Goal: Task Accomplishment & Management: Manage account settings

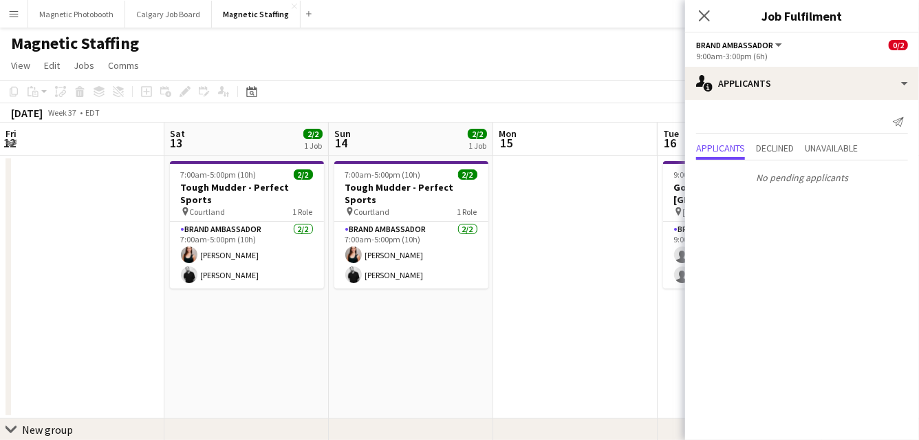
scroll to position [0, 375]
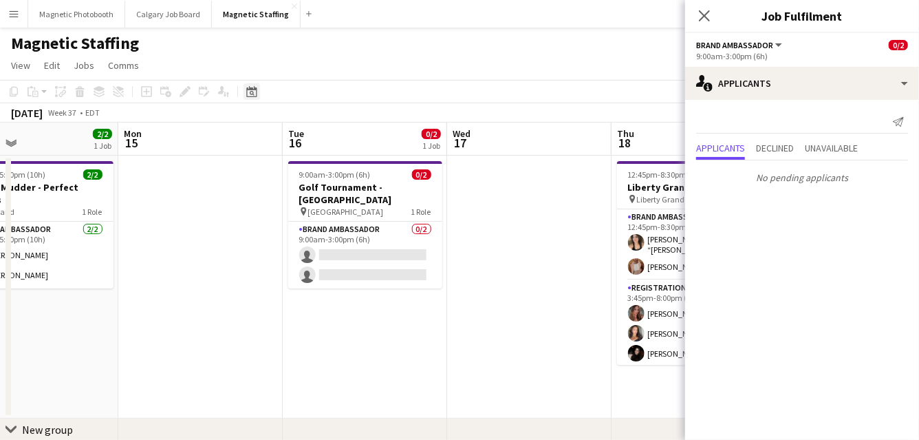
click at [245, 91] on div "Date picker" at bounding box center [252, 91] width 17 height 17
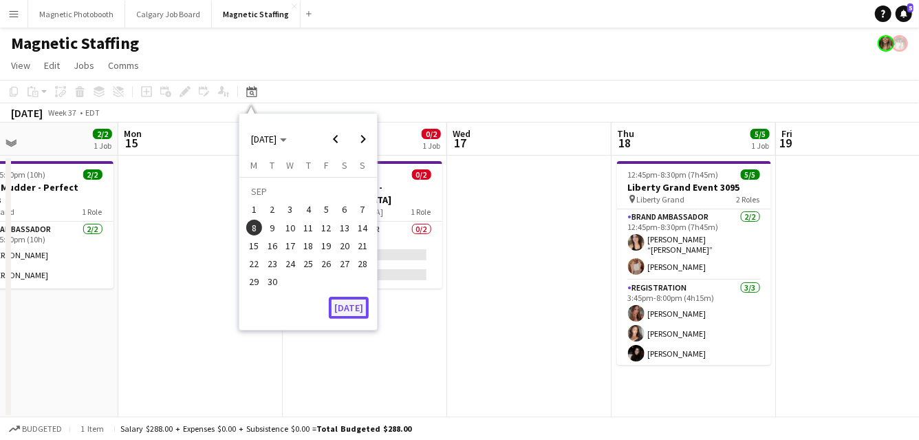
click at [350, 302] on button "[DATE]" at bounding box center [349, 308] width 40 height 22
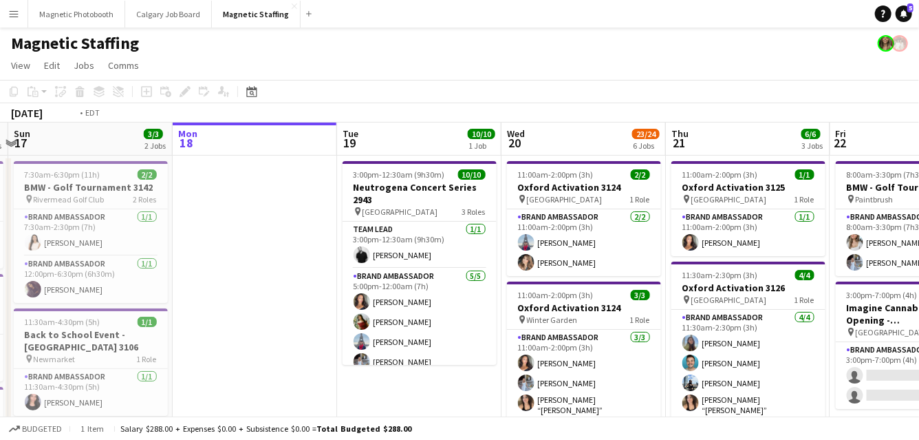
drag, startPoint x: 387, startPoint y: 293, endPoint x: 0, endPoint y: 310, distance: 387.8
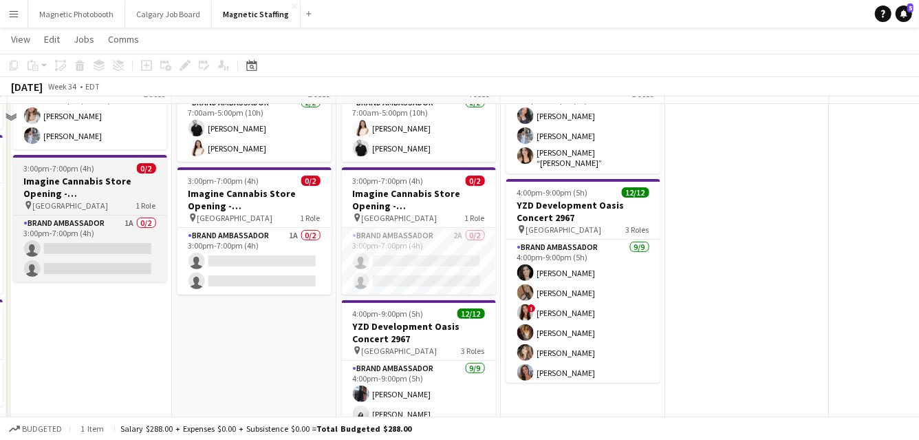
scroll to position [98, 0]
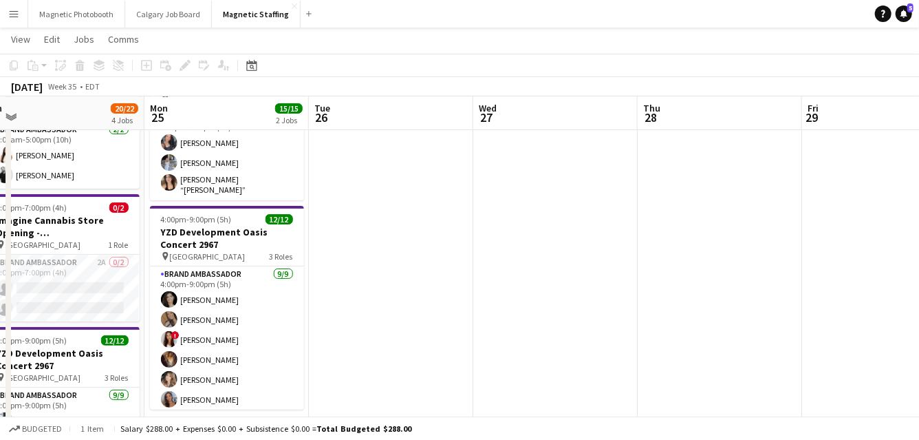
drag, startPoint x: 862, startPoint y: 202, endPoint x: 338, endPoint y: 275, distance: 528.8
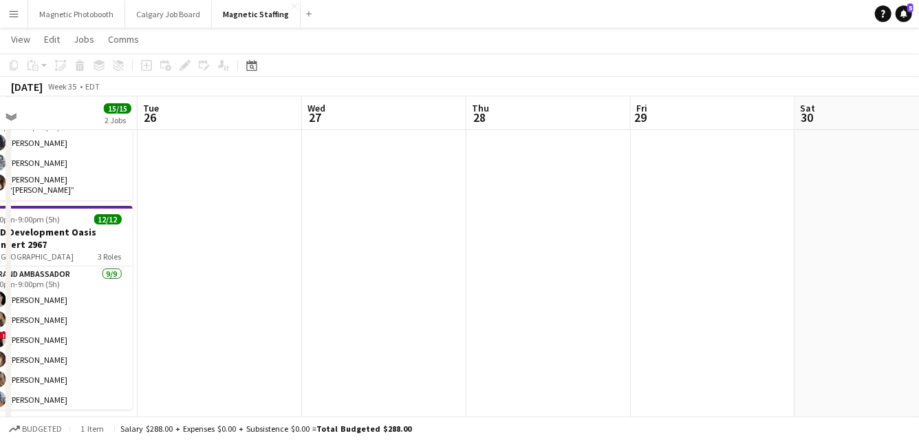
scroll to position [0, 0]
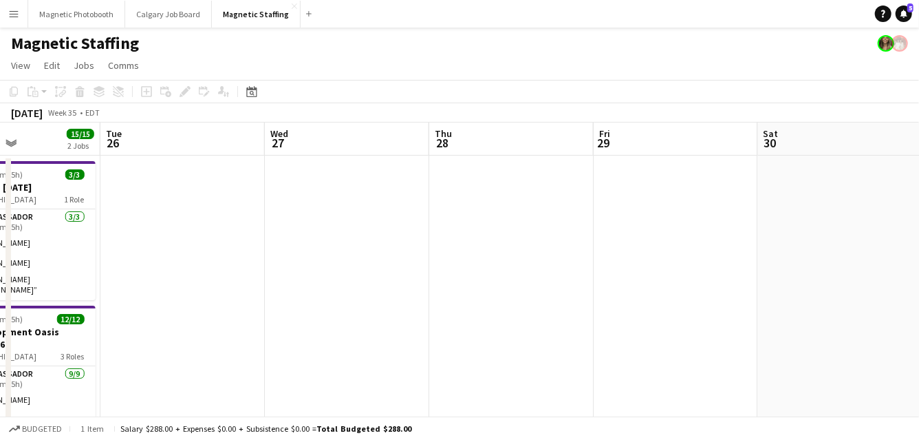
drag, startPoint x: 677, startPoint y: 244, endPoint x: 95, endPoint y: 317, distance: 586.8
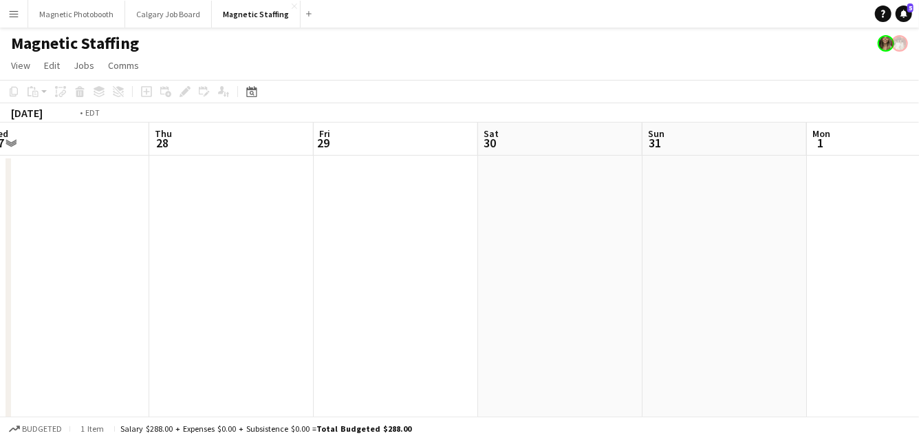
drag, startPoint x: 609, startPoint y: 304, endPoint x: 52, endPoint y: 310, distance: 557.5
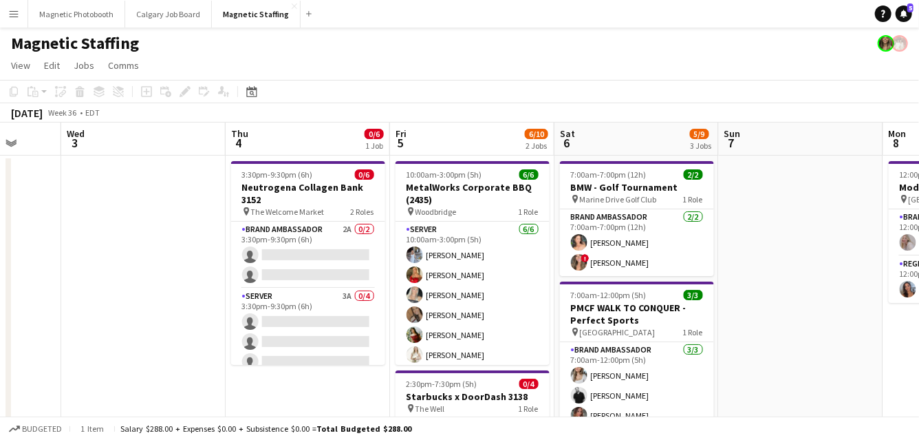
drag, startPoint x: 478, startPoint y: 259, endPoint x: 260, endPoint y: 260, distance: 217.5
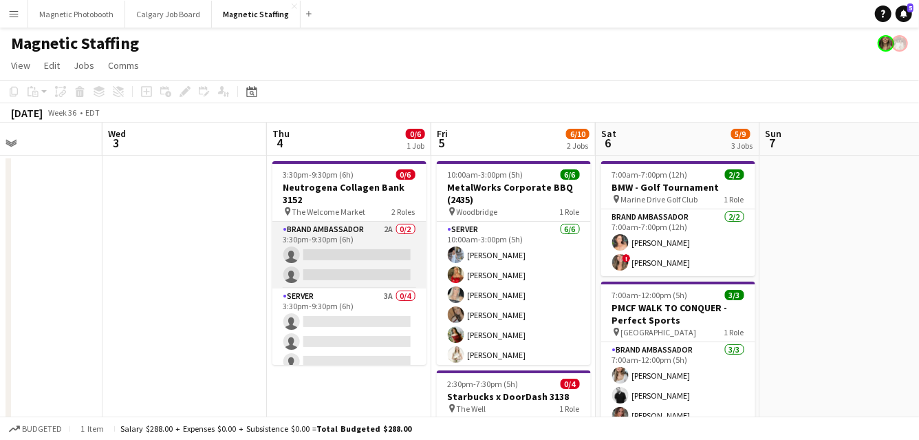
click at [334, 252] on app-card-role "Brand Ambassador 2A 0/2 3:30pm-9:30pm (6h) single-neutral-actions single-neutra…" at bounding box center [350, 255] width 154 height 67
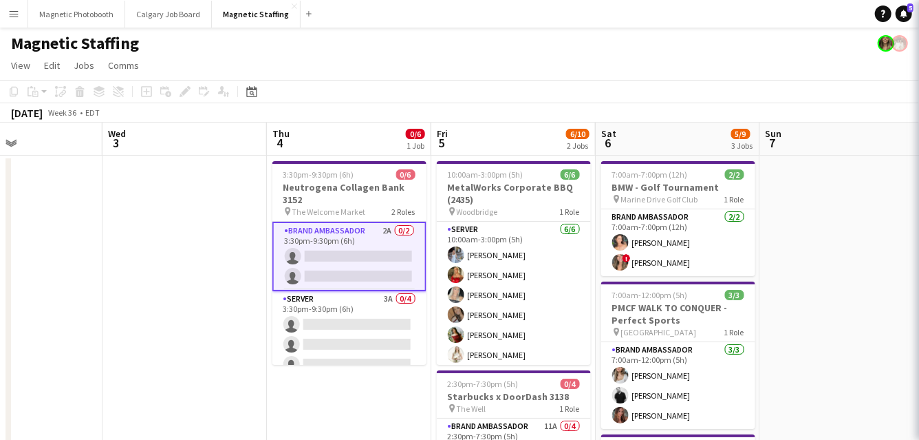
scroll to position [0, 555]
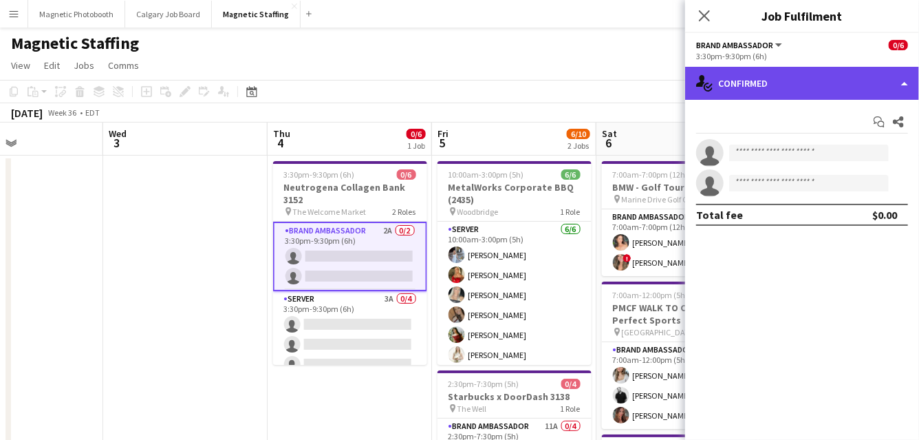
click at [808, 76] on div "single-neutral-actions-check-2 Confirmed" at bounding box center [802, 83] width 234 height 33
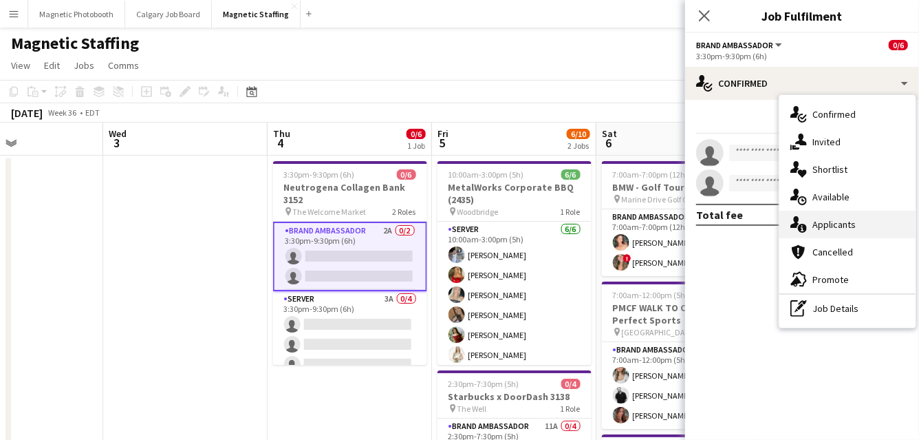
click at [804, 222] on icon "single-neutral-actions-information" at bounding box center [799, 224] width 17 height 17
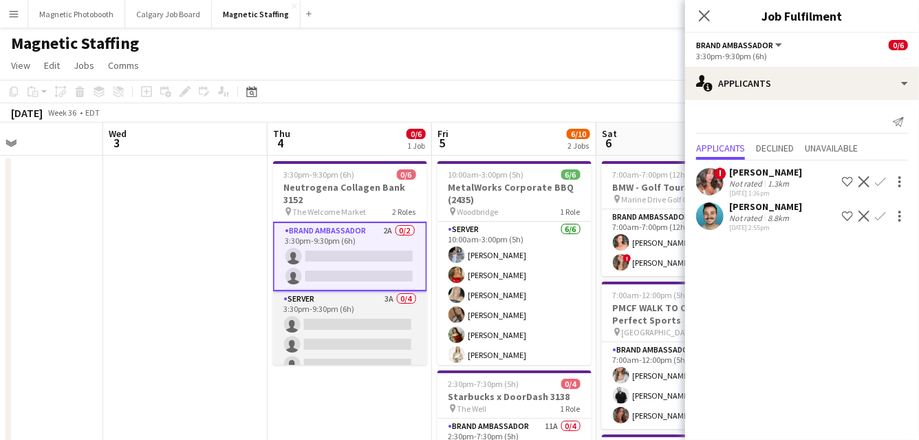
click at [351, 325] on app-card-role "Server 3A 0/4 3:30pm-9:30pm (6h) single-neutral-actions single-neutral-actions …" at bounding box center [350, 344] width 154 height 107
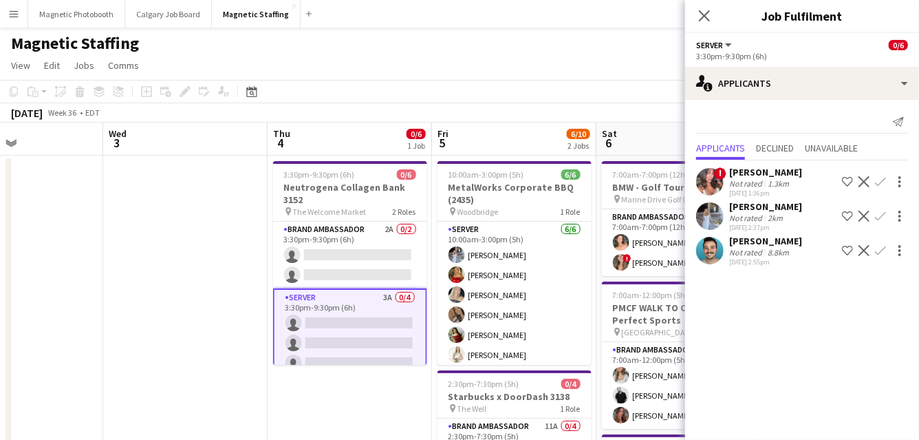
click at [884, 215] on app-icon "Confirm" at bounding box center [880, 216] width 11 height 11
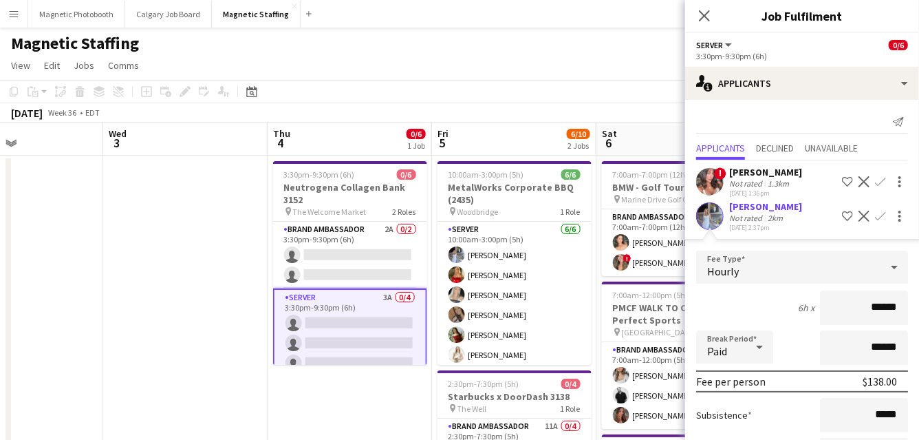
scroll to position [151, 0]
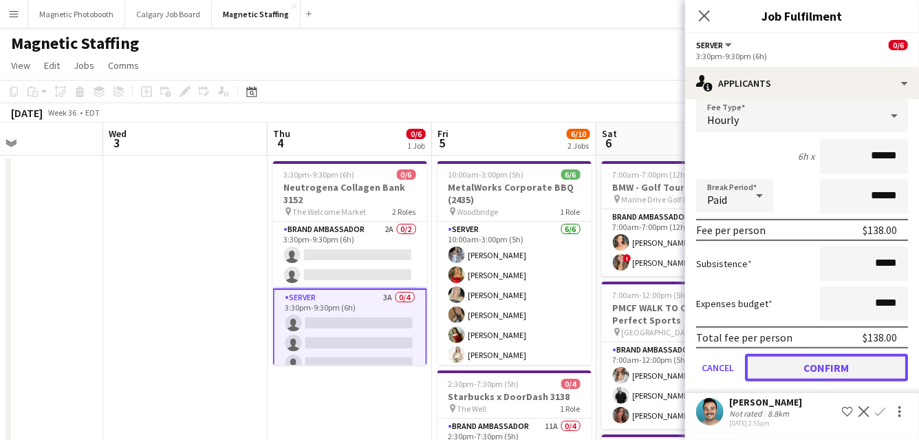
click at [811, 362] on button "Confirm" at bounding box center [826, 368] width 163 height 28
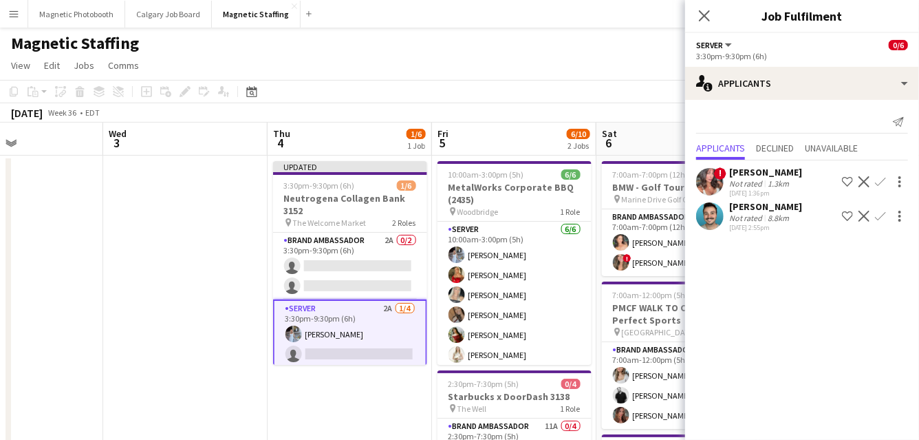
click at [879, 217] on app-icon "Confirm" at bounding box center [880, 216] width 11 height 11
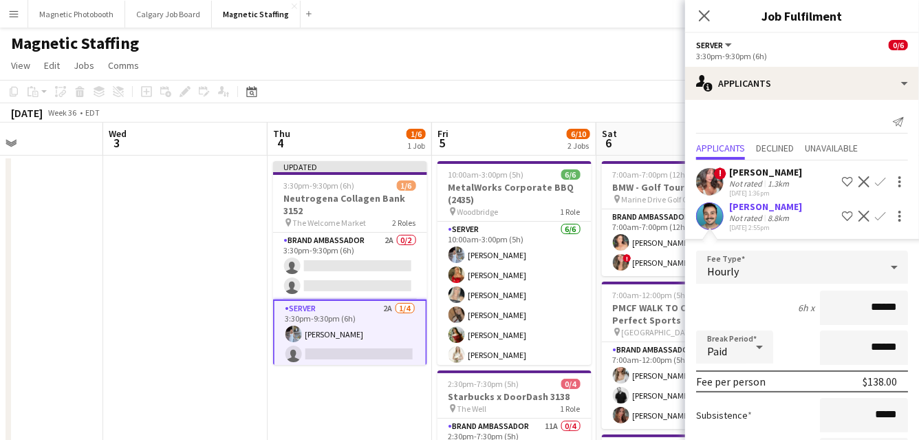
scroll to position [117, 0]
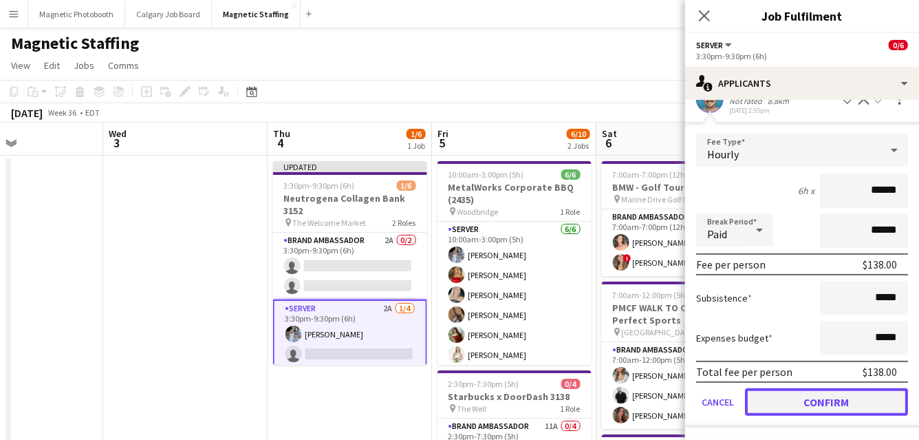
click at [795, 401] on button "Confirm" at bounding box center [826, 402] width 163 height 28
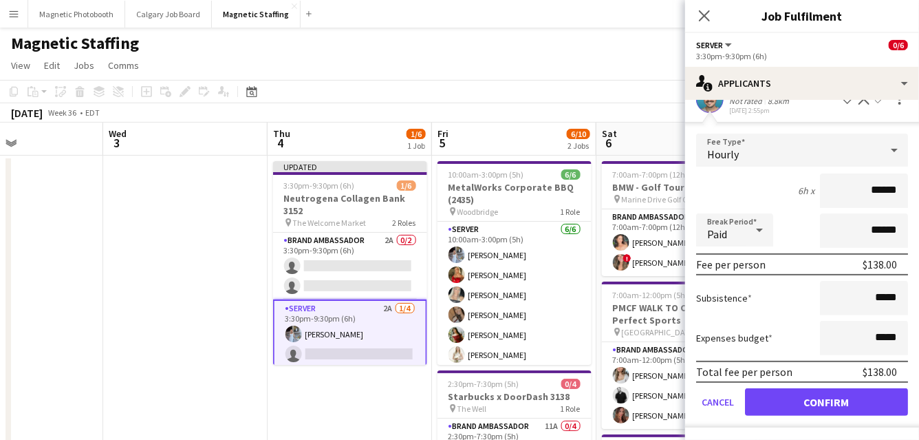
scroll to position [0, 0]
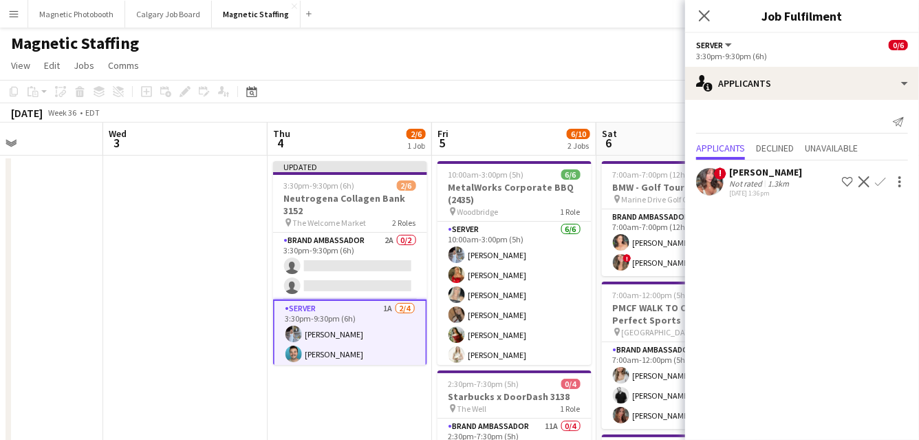
click at [514, 98] on app-toolbar "Copy Paste Paste Command V Paste with crew Command Shift V Paste linked Job [GE…" at bounding box center [459, 91] width 919 height 23
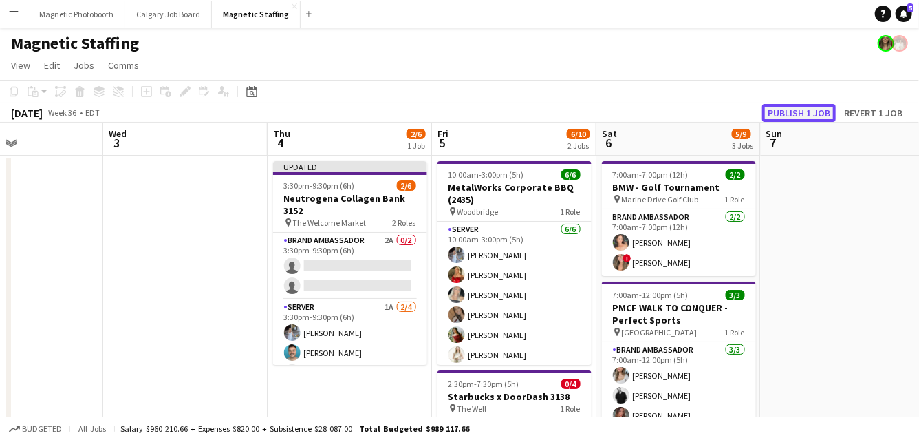
click at [805, 116] on button "Publish 1 job" at bounding box center [800, 113] width 74 height 18
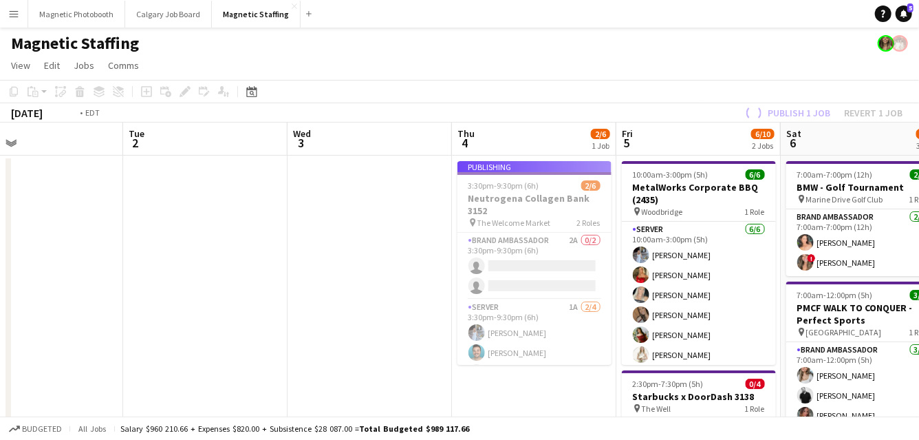
drag, startPoint x: 136, startPoint y: 272, endPoint x: 652, endPoint y: 255, distance: 516.4
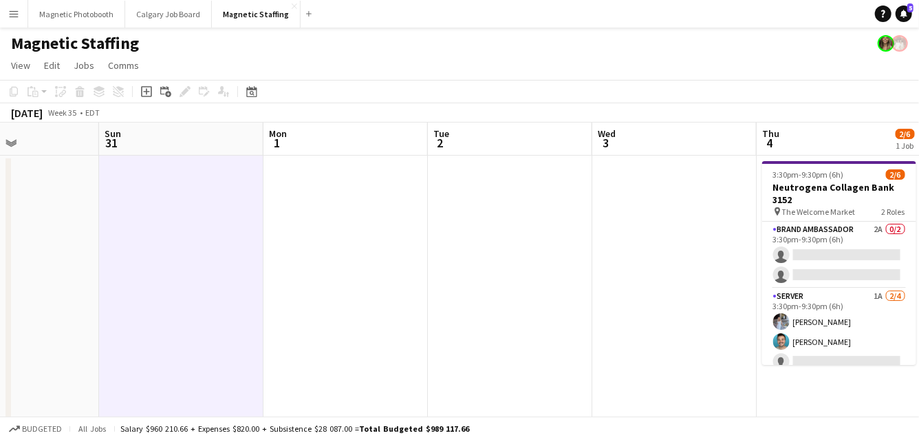
drag, startPoint x: 179, startPoint y: 277, endPoint x: 763, endPoint y: 270, distance: 584.3
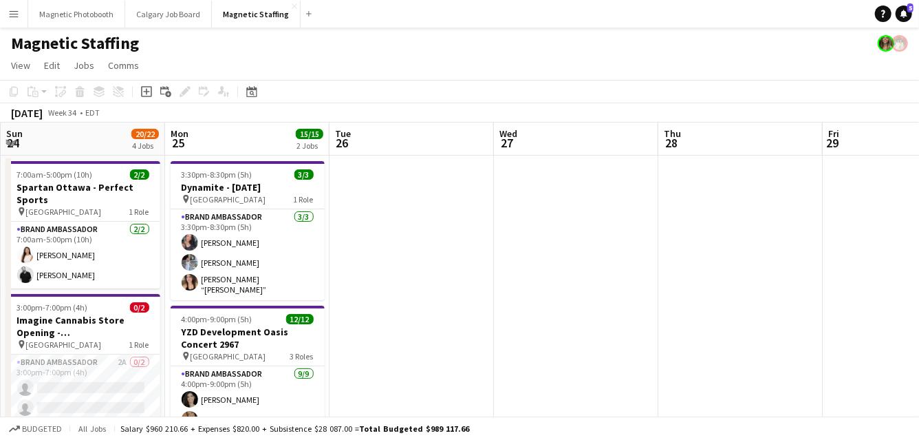
drag, startPoint x: 237, startPoint y: 278, endPoint x: 665, endPoint y: 257, distance: 427.9
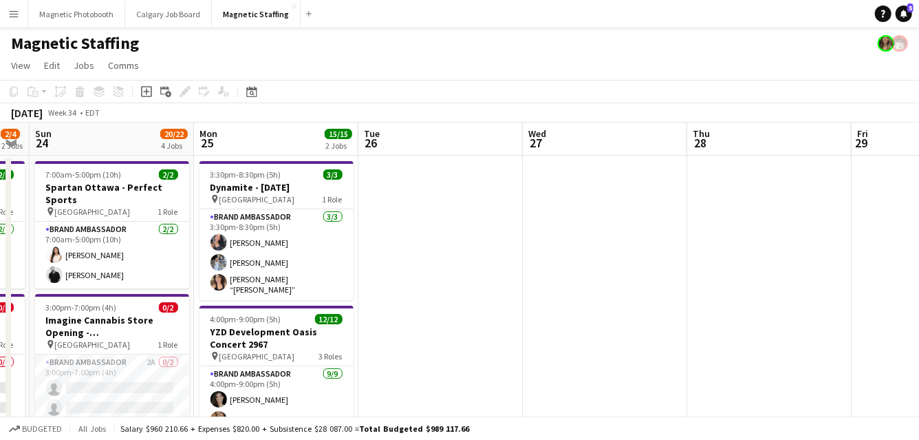
scroll to position [0, 338]
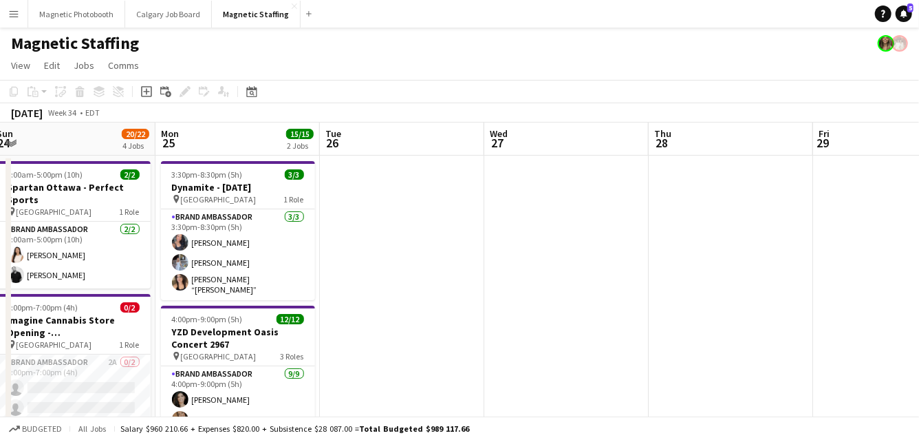
drag, startPoint x: 295, startPoint y: 242, endPoint x: 450, endPoint y: 242, distance: 155.5
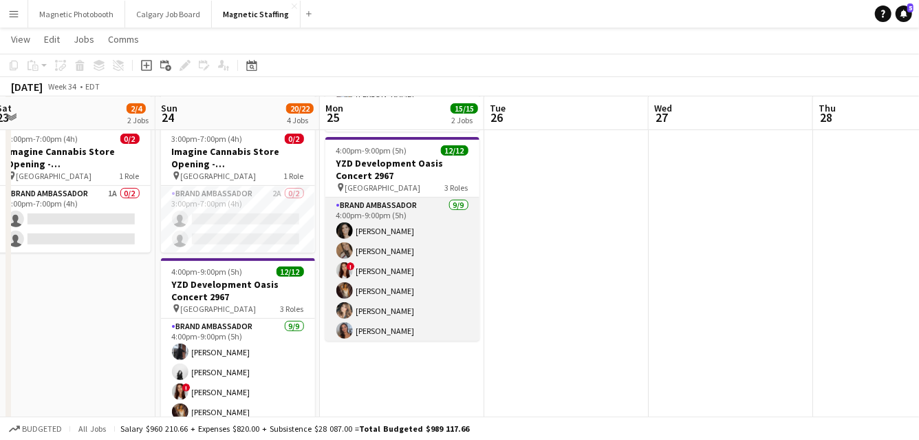
scroll to position [176, 0]
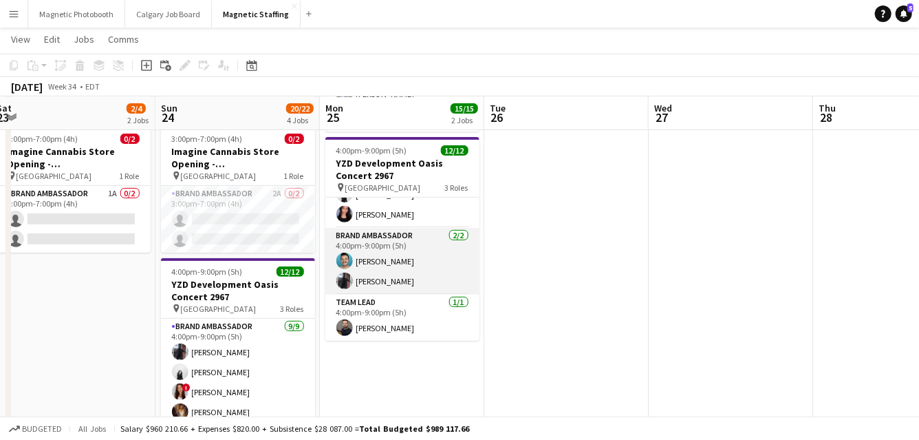
click at [413, 252] on app-card-role "Brand Ambassador [DATE] 4:00pm-9:00pm (5h) [PERSON_NAME] [PERSON_NAME]" at bounding box center [403, 261] width 154 height 67
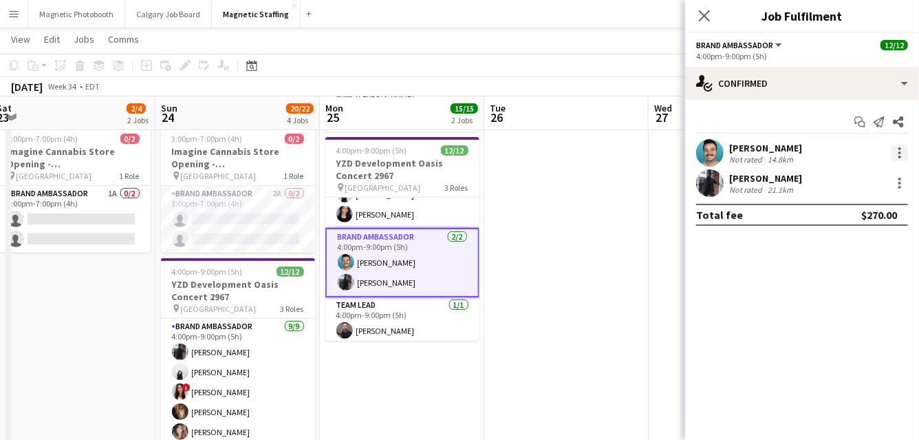
click at [903, 156] on div at bounding box center [900, 153] width 17 height 17
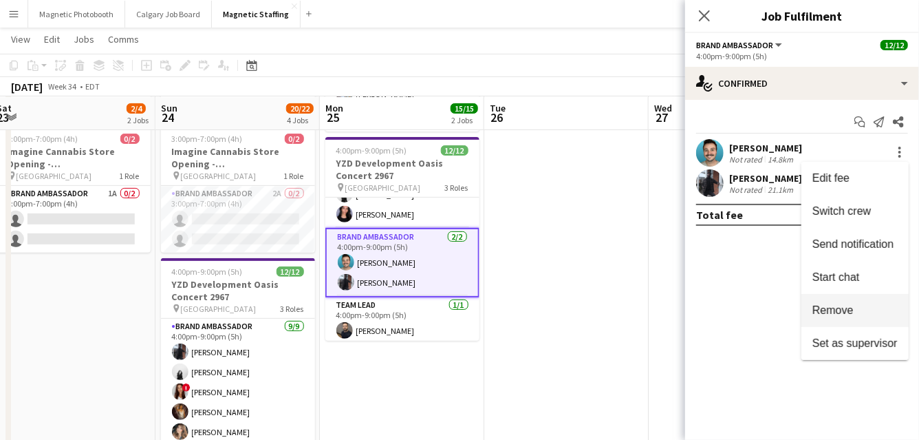
click at [833, 303] on button "Remove" at bounding box center [855, 310] width 107 height 33
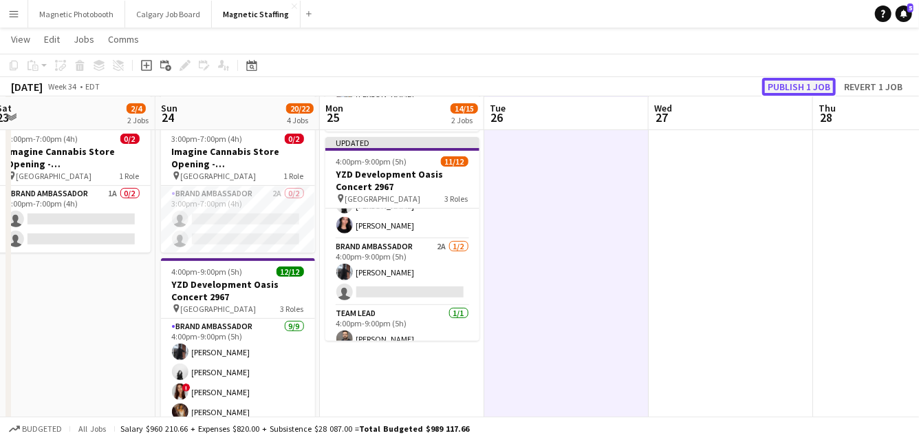
click at [802, 83] on button "Publish 1 job" at bounding box center [800, 87] width 74 height 18
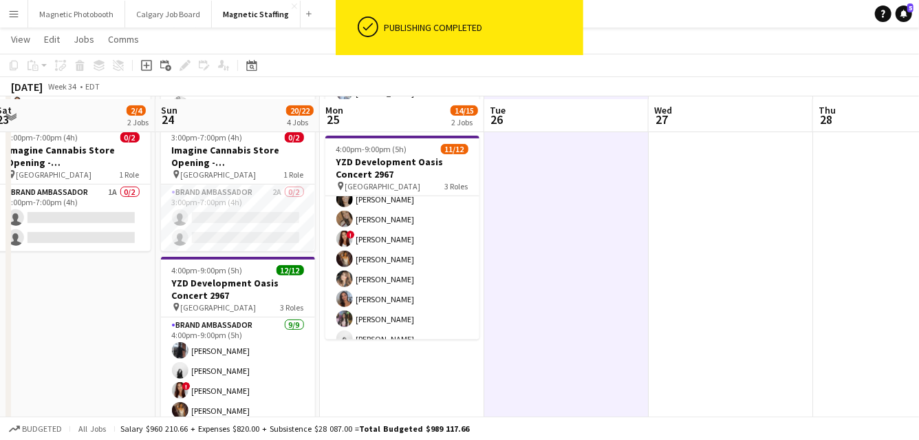
scroll to position [171, 0]
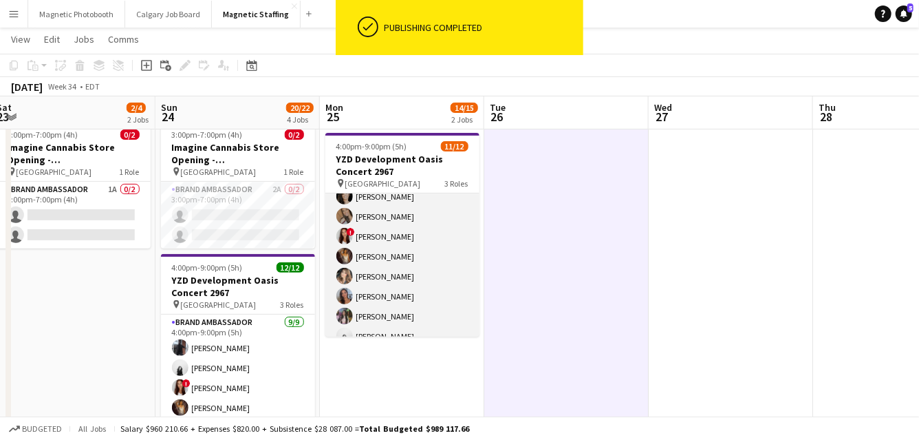
click at [405, 263] on app-card-role "Brand Ambassador [DATE] 4:00pm-9:00pm (5h) [PERSON_NAME] [PERSON_NAME] ! [PERSO…" at bounding box center [403, 266] width 154 height 206
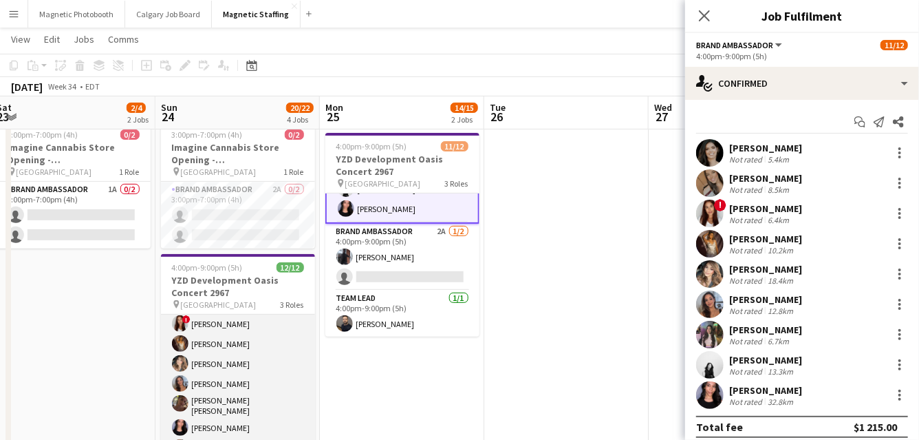
scroll to position [67, 0]
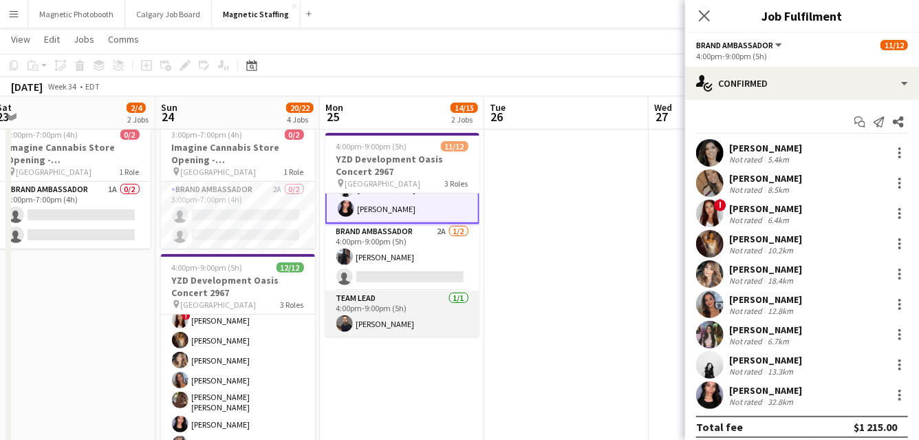
click at [386, 317] on app-card-role "Team Lead [DATE] 4:00pm-9:00pm (5h) [PERSON_NAME]" at bounding box center [403, 313] width 154 height 47
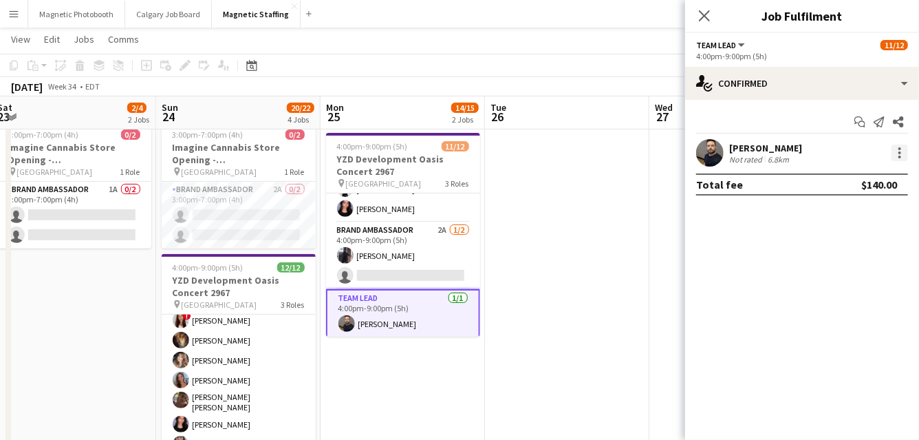
click at [900, 158] on div at bounding box center [900, 153] width 17 height 17
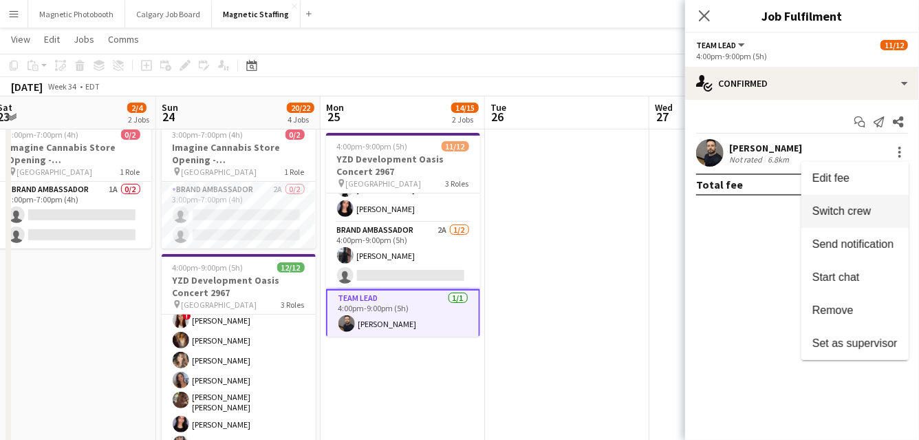
click at [842, 215] on span "Switch crew" at bounding box center [842, 211] width 58 height 12
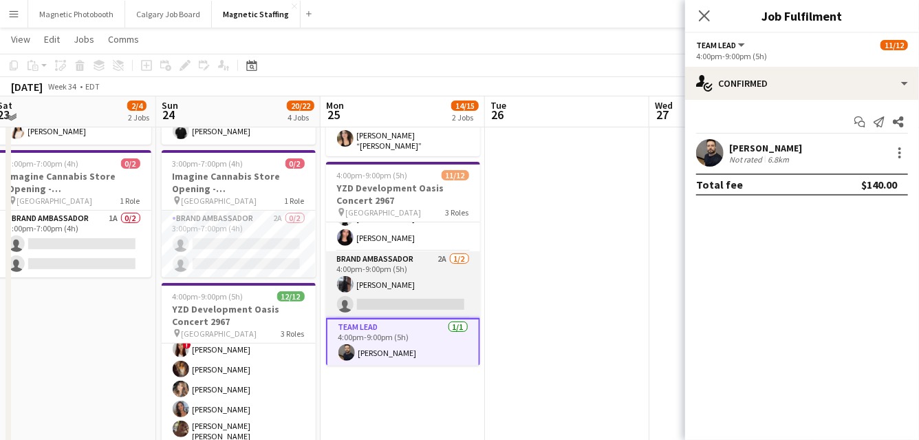
click at [394, 301] on app-card-role "Brand Ambassador 2A [DATE] 4:00pm-9:00pm (5h) [PERSON_NAME] single-neutral-acti…" at bounding box center [403, 284] width 154 height 67
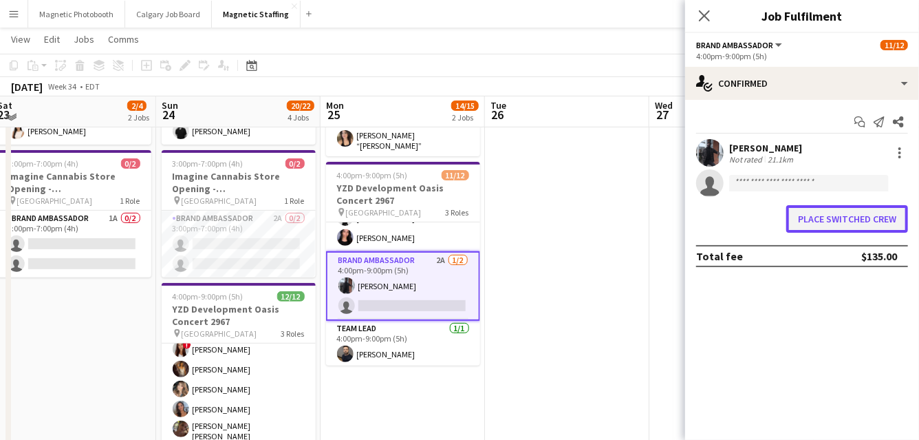
click at [818, 222] on button "Place switched crew" at bounding box center [848, 219] width 122 height 28
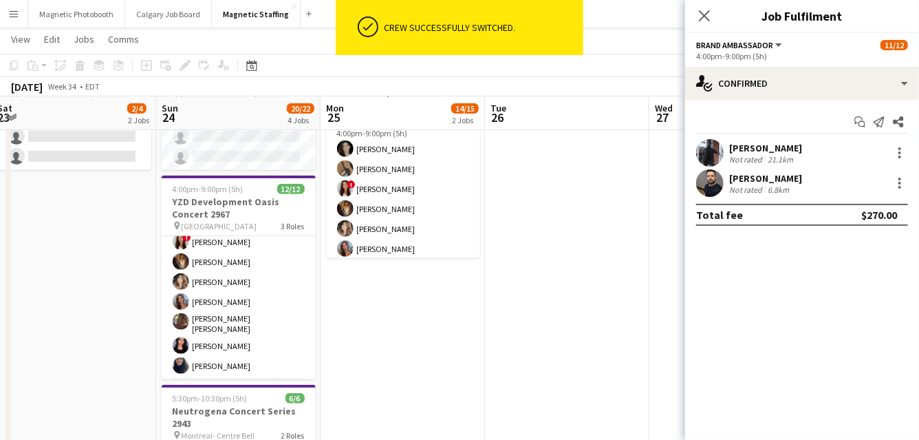
scroll to position [0, 0]
click at [437, 185] on app-card-role "Brand Ambassador [DATE] 4:00pm-9:00pm (5h) [PERSON_NAME] [PERSON_NAME] ! [PERSO…" at bounding box center [403, 160] width 154 height 206
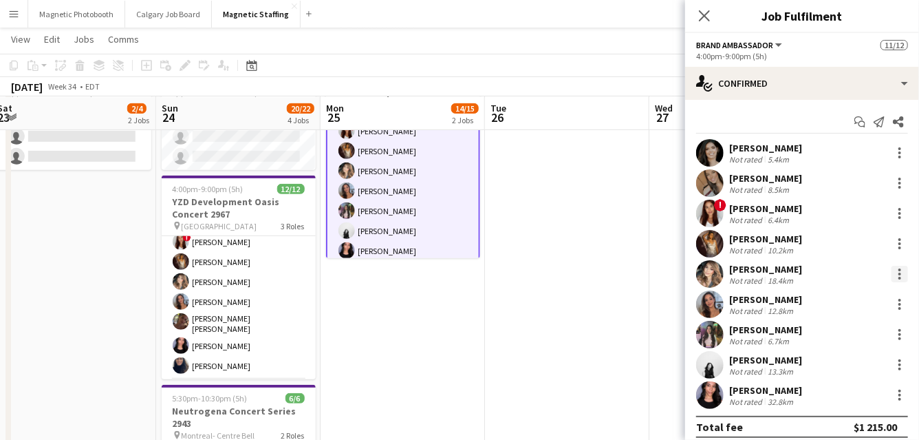
click at [897, 275] on div at bounding box center [900, 274] width 17 height 17
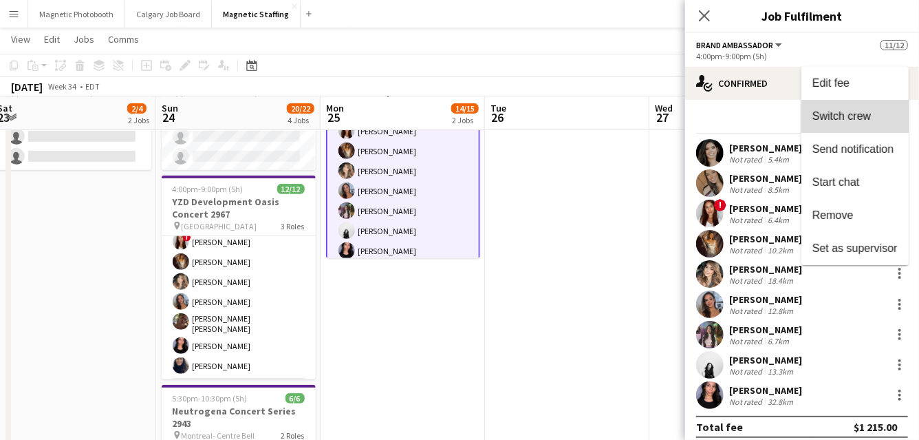
click at [873, 116] on span "Switch crew" at bounding box center [855, 116] width 85 height 12
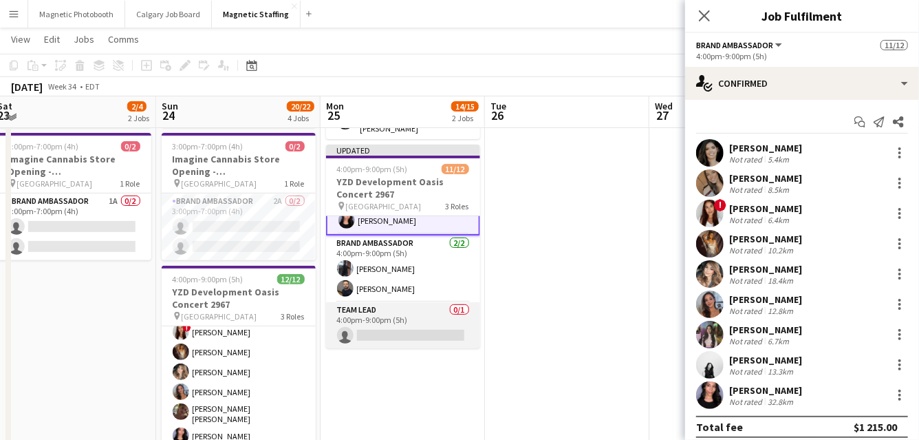
click at [377, 326] on app-card-role "Team Lead 0/1 4:00pm-9:00pm (5h) single-neutral-actions" at bounding box center [403, 325] width 154 height 47
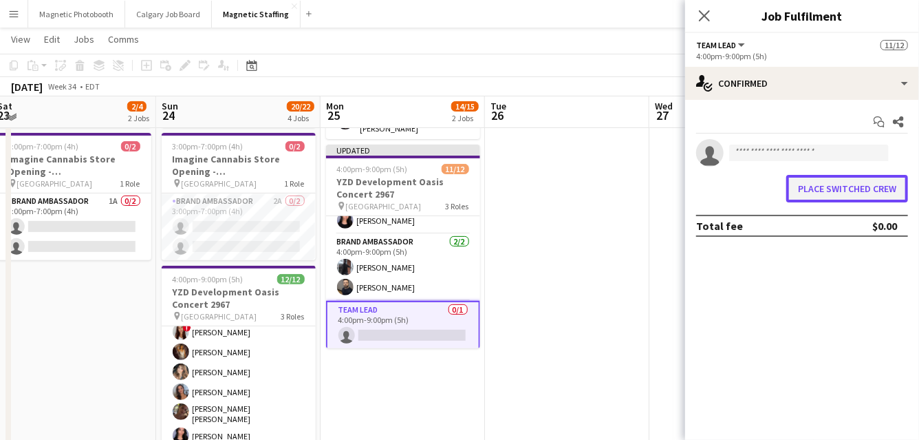
click at [817, 192] on button "Place switched crew" at bounding box center [848, 189] width 122 height 28
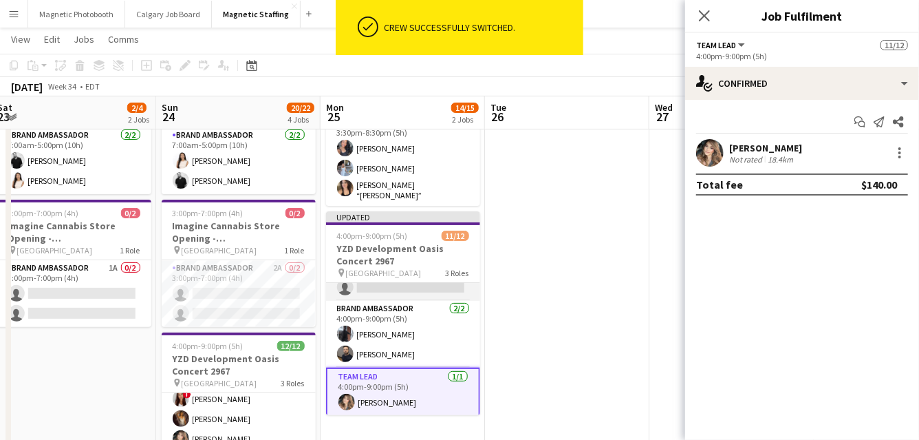
click at [427, 287] on app-card-role "Brand Ambassador 4A [DATE] 4:00pm-9:00pm (5h) [PERSON_NAME] [PERSON_NAME] ! [PE…" at bounding box center [403, 197] width 154 height 206
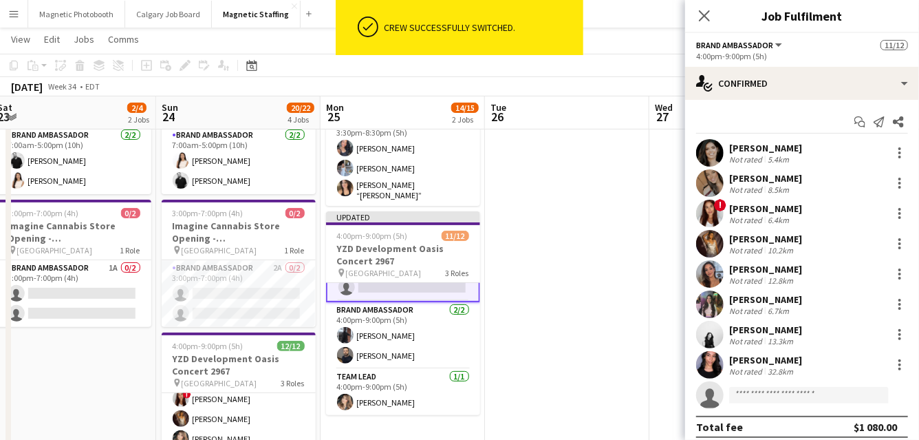
click at [811, 100] on div "Start chat Send notification Share [PERSON_NAME] Not rated 5.4km [PERSON_NAME] …" at bounding box center [802, 274] width 234 height 349
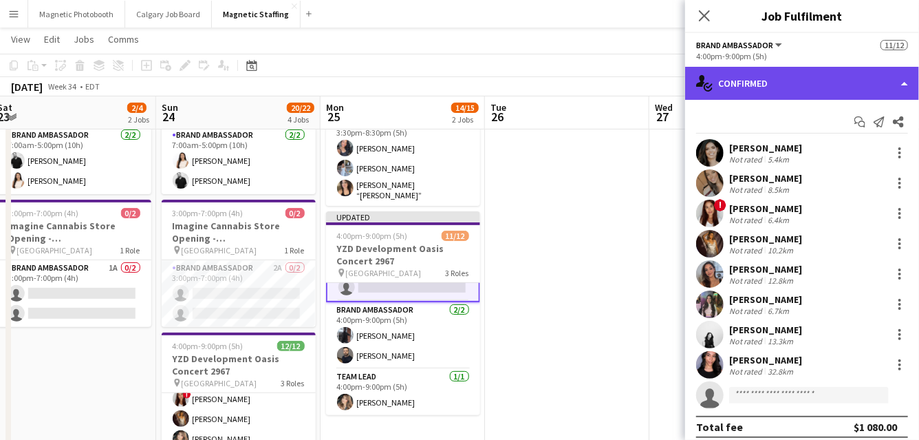
click at [813, 90] on div "single-neutral-actions-check-2 Confirmed" at bounding box center [802, 83] width 234 height 33
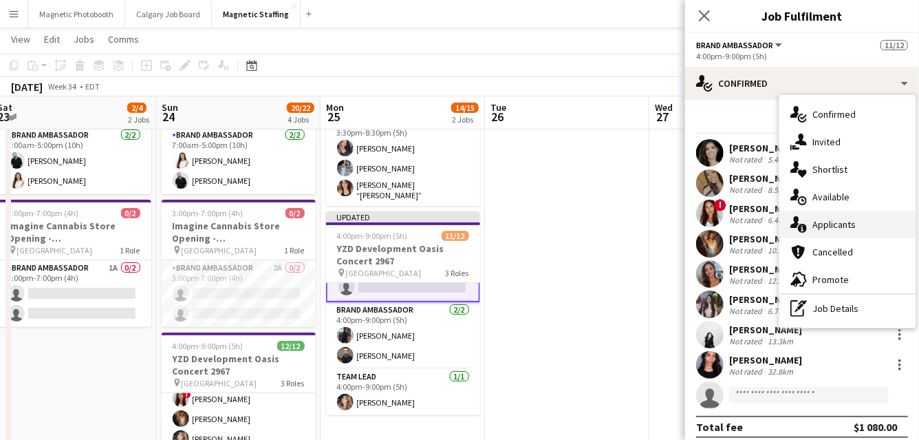
click at [836, 223] on div "single-neutral-actions-information Applicants" at bounding box center [848, 225] width 136 height 28
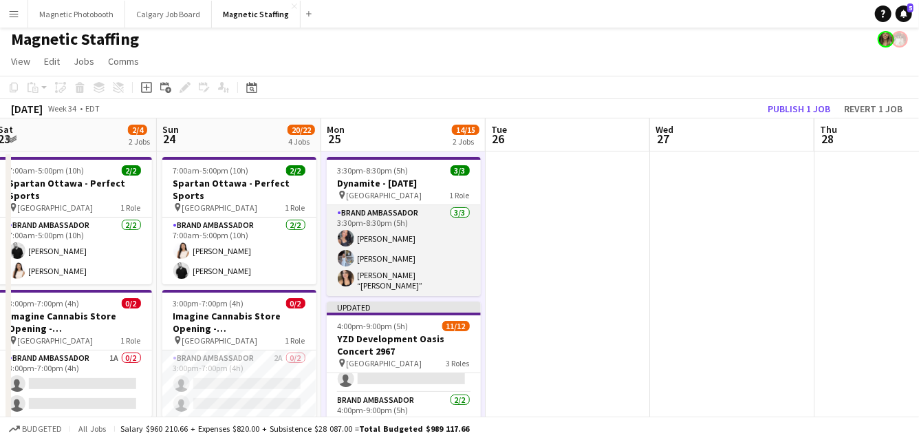
click at [414, 270] on app-card-role "Brand Ambassador [DATE] 3:30pm-8:30pm (5h) [PERSON_NAME] [PERSON_NAME] [PERSON_…" at bounding box center [404, 250] width 154 height 91
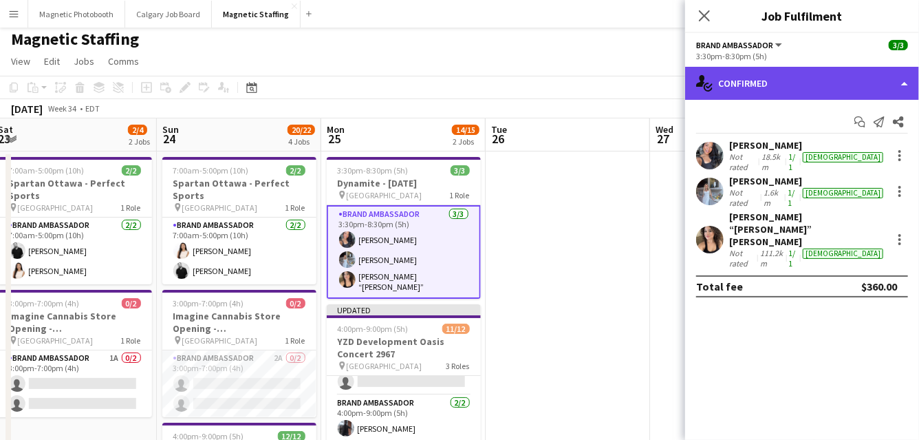
click at [810, 83] on div "single-neutral-actions-check-2 Confirmed" at bounding box center [802, 83] width 234 height 33
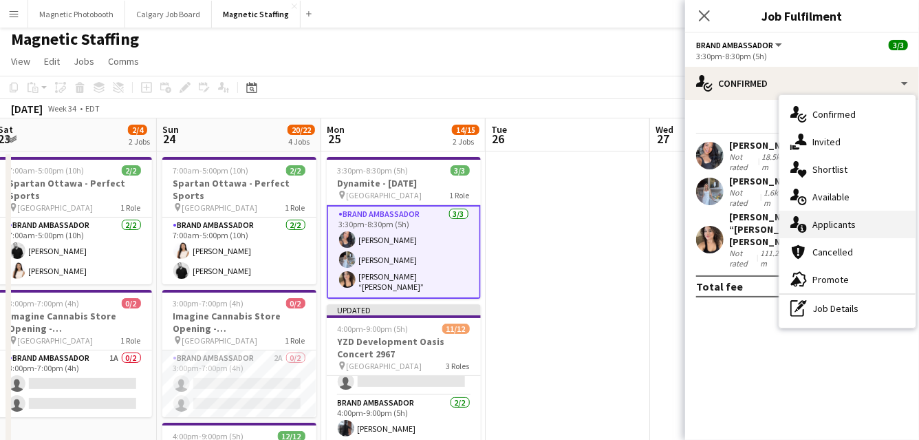
click at [806, 226] on icon at bounding box center [802, 228] width 9 height 9
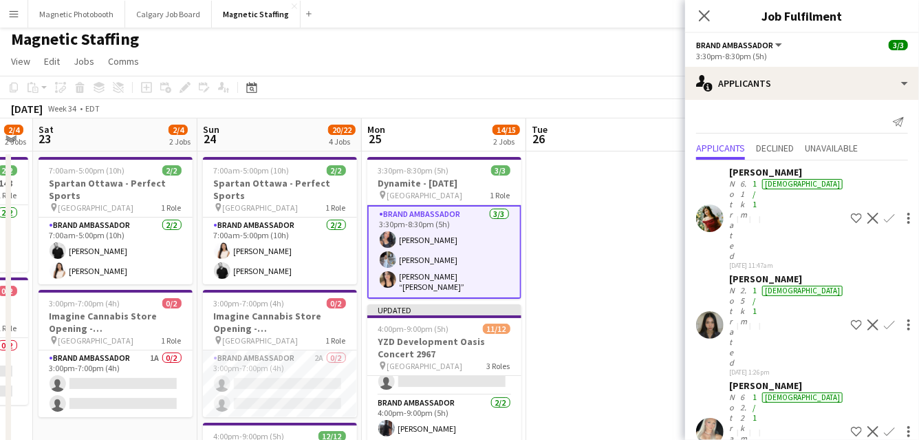
drag, startPoint x: 547, startPoint y: 321, endPoint x: 588, endPoint y: 318, distance: 40.7
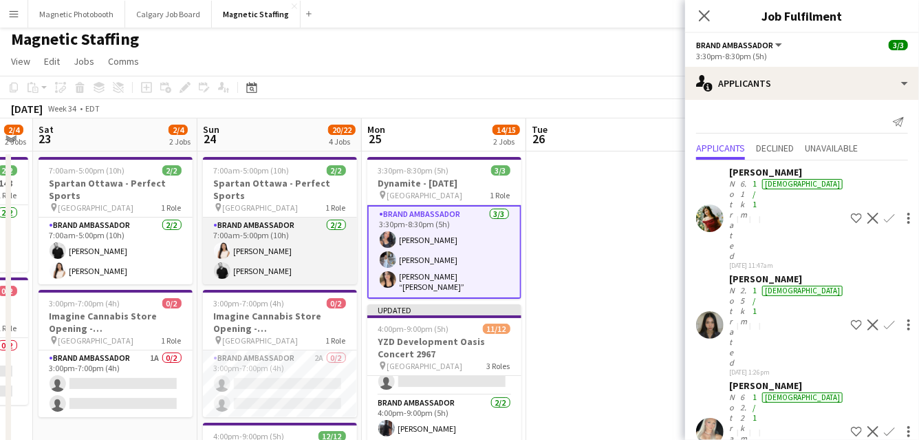
click at [317, 257] on app-card-role "Brand Ambassador [DATE] 7:00am-5:00pm (10h) [PERSON_NAME] [PERSON_NAME]" at bounding box center [280, 250] width 154 height 67
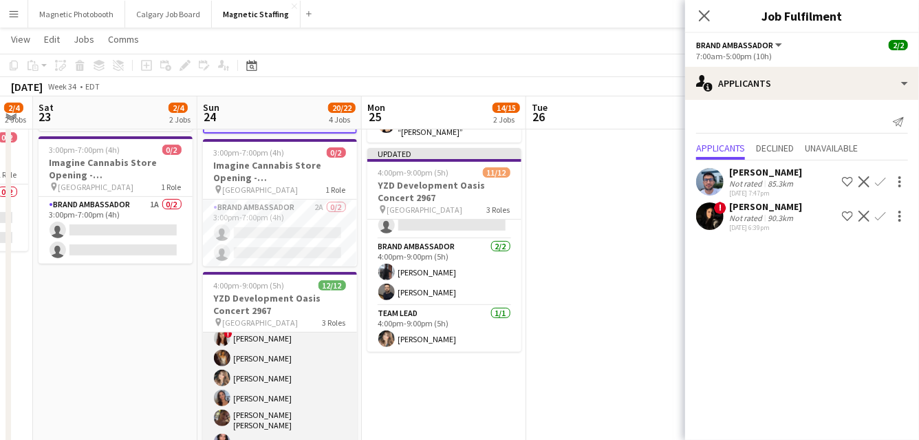
click at [266, 387] on app-card-role "Brand Ambassador [DATE] 4:00pm-9:00pm (5h) [PERSON_NAME] [PERSON_NAME] ! [PERSO…" at bounding box center [280, 370] width 154 height 211
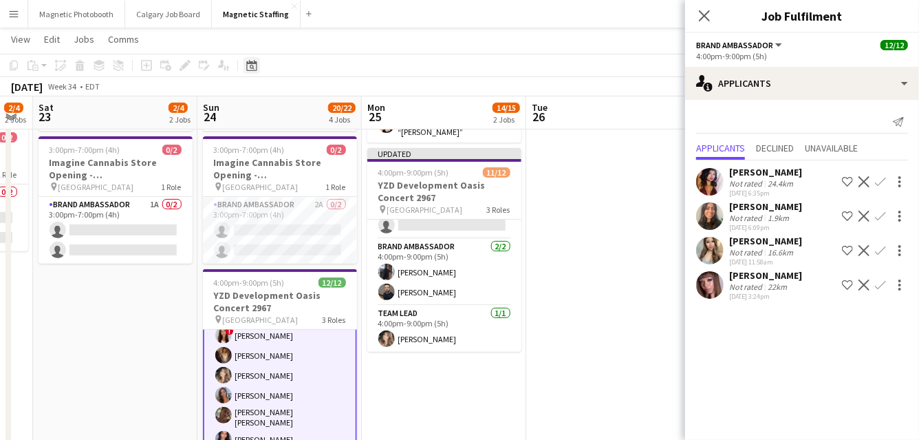
click at [254, 64] on icon "Date picker" at bounding box center [251, 65] width 11 height 11
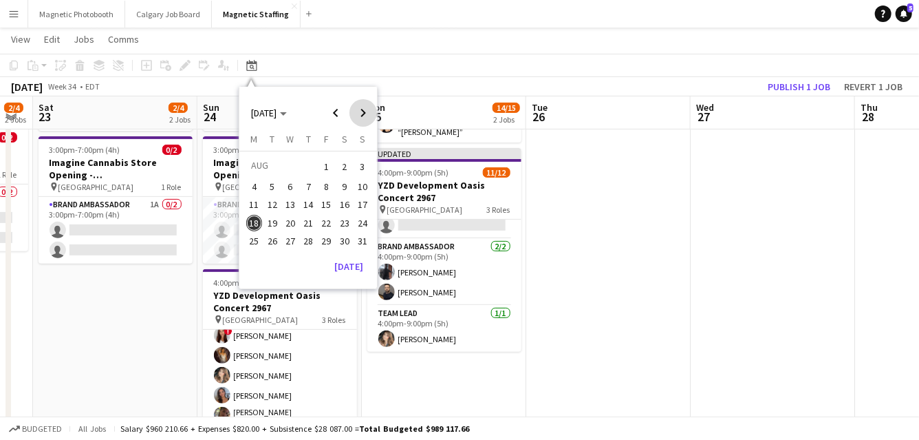
click at [362, 114] on span "Next month" at bounding box center [364, 113] width 28 height 28
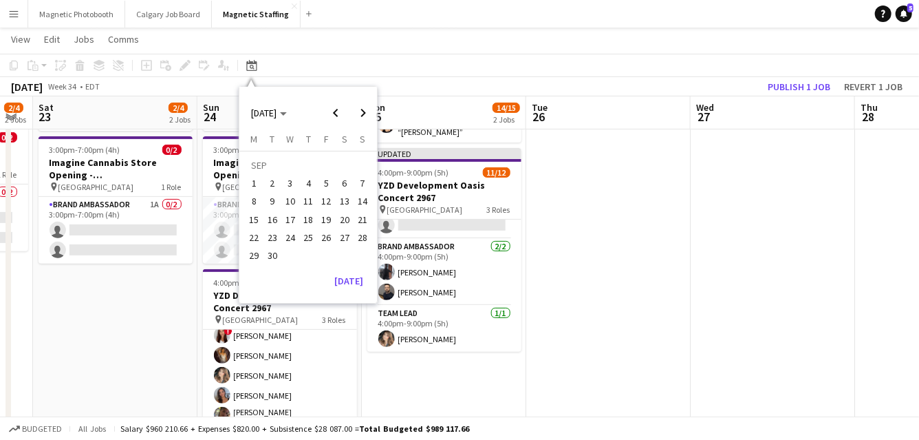
click at [323, 186] on span "5" at bounding box center [327, 183] width 17 height 17
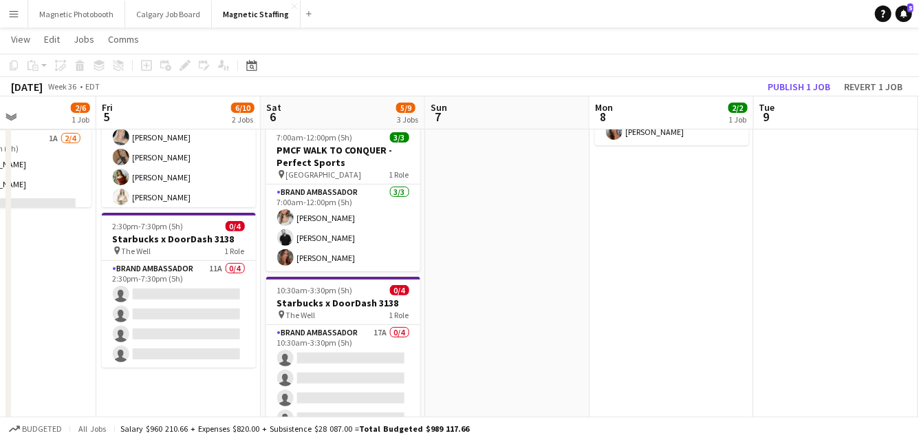
scroll to position [0, 560]
drag, startPoint x: 405, startPoint y: 191, endPoint x: 317, endPoint y: 192, distance: 87.4
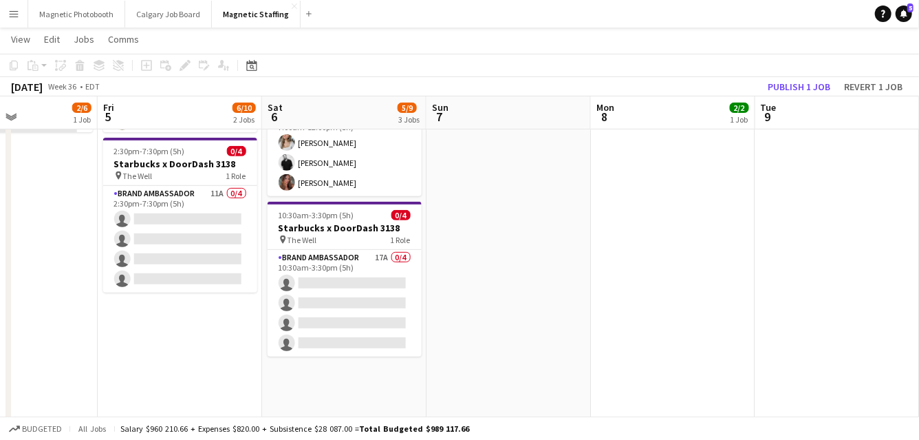
scroll to position [229, 0]
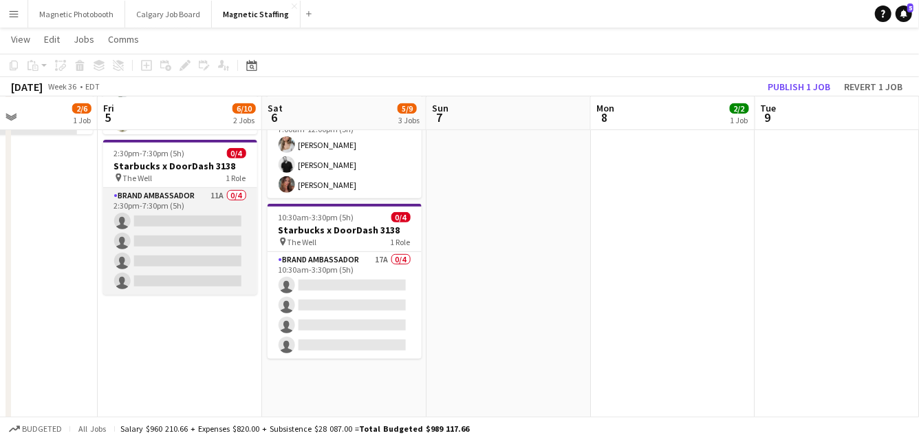
click at [206, 235] on app-card-role "Brand Ambassador 11A 0/4 2:30pm-7:30pm (5h) single-neutral-actions single-neutr…" at bounding box center [180, 241] width 154 height 107
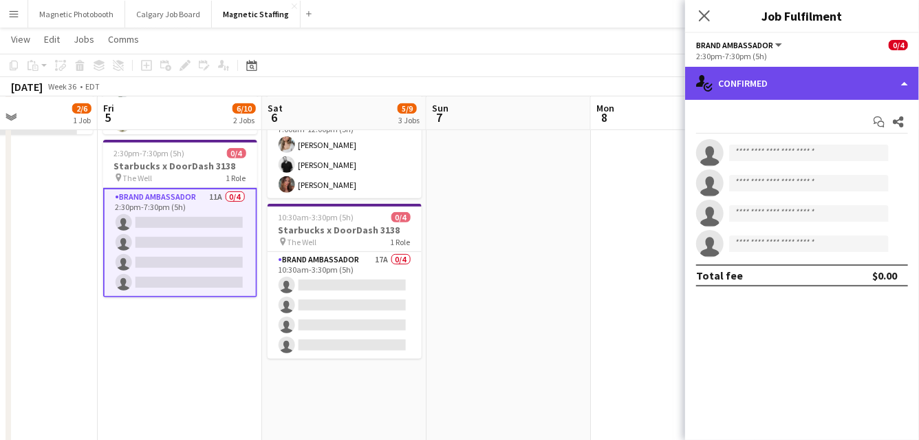
click at [840, 92] on div "single-neutral-actions-check-2 Confirmed" at bounding box center [802, 83] width 234 height 33
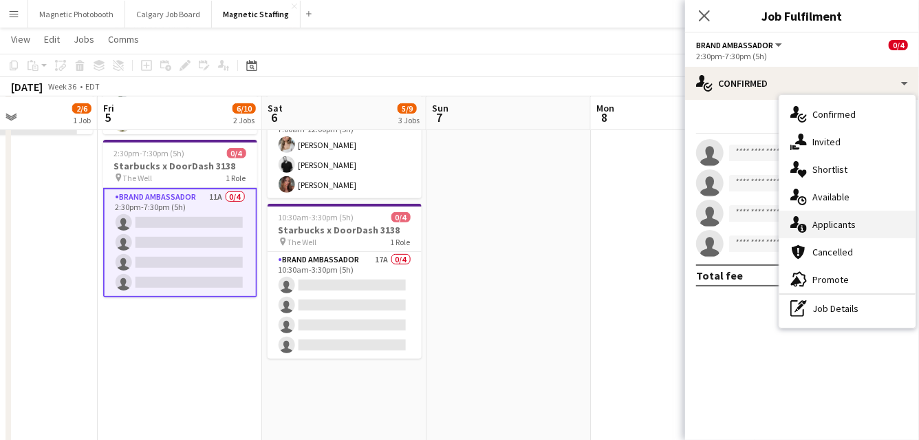
click at [819, 222] on div "single-neutral-actions-information Applicants" at bounding box center [848, 225] width 136 height 28
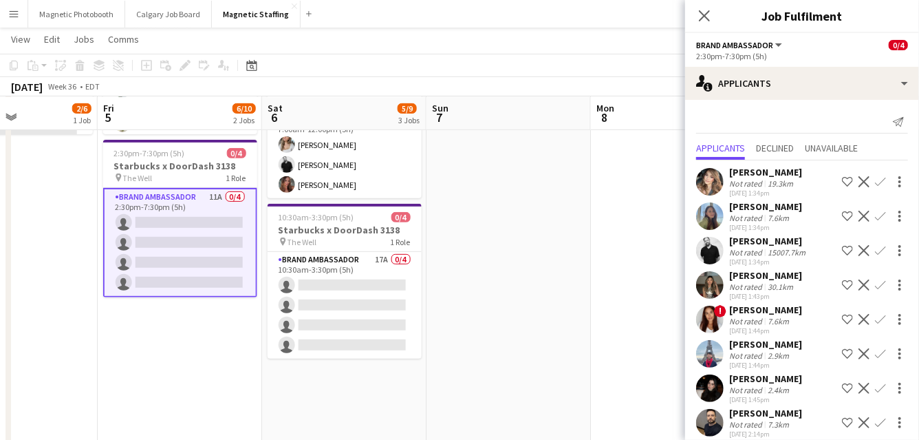
scroll to position [115, 0]
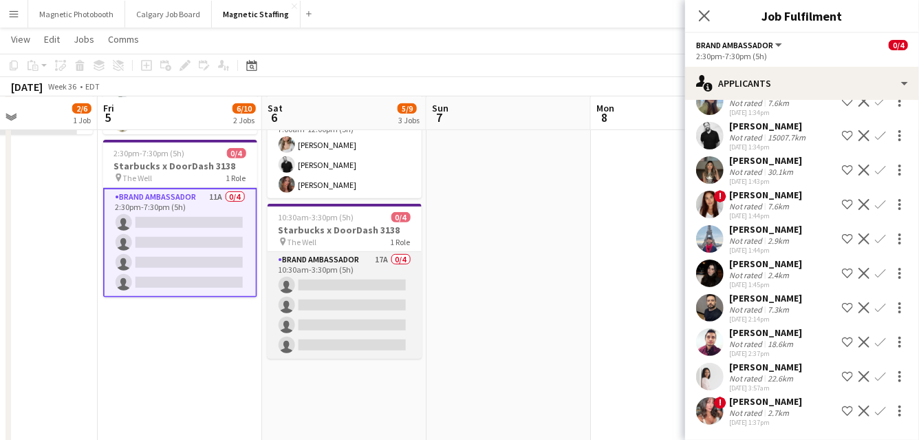
click at [344, 315] on app-card-role "Brand Ambassador 17A 0/4 10:30am-3:30pm (5h) single-neutral-actions single-neut…" at bounding box center [345, 305] width 154 height 107
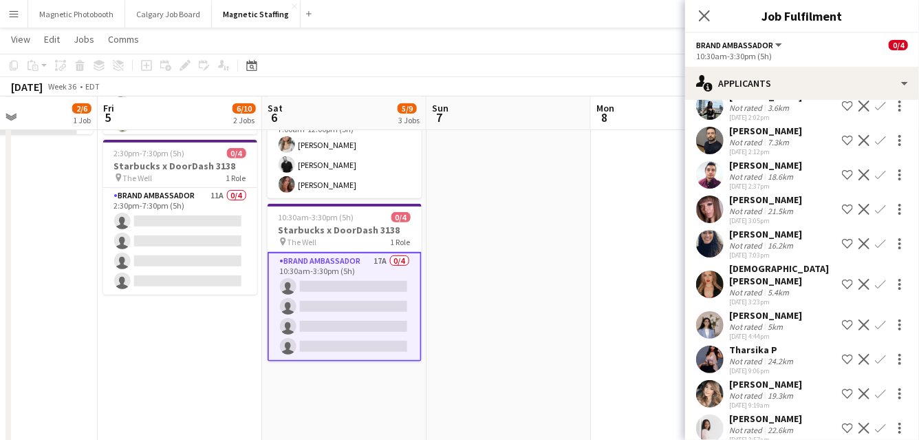
scroll to position [321, 0]
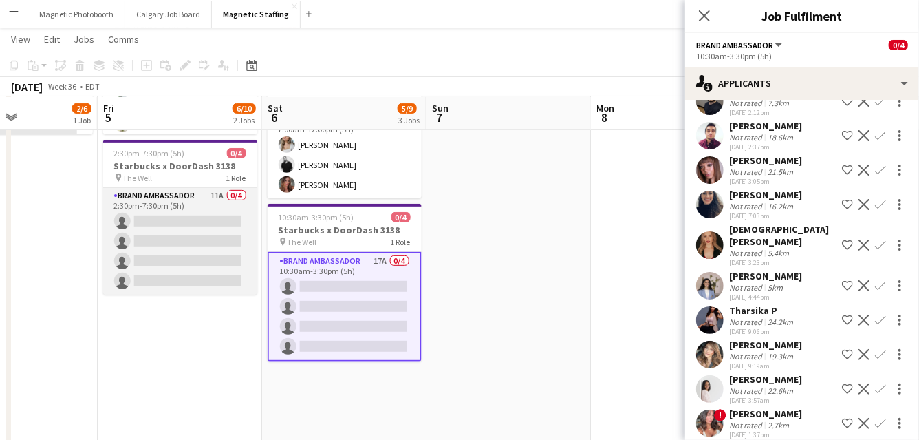
click at [224, 278] on app-card-role "Brand Ambassador 11A 0/4 2:30pm-7:30pm (5h) single-neutral-actions single-neutr…" at bounding box center [180, 241] width 154 height 107
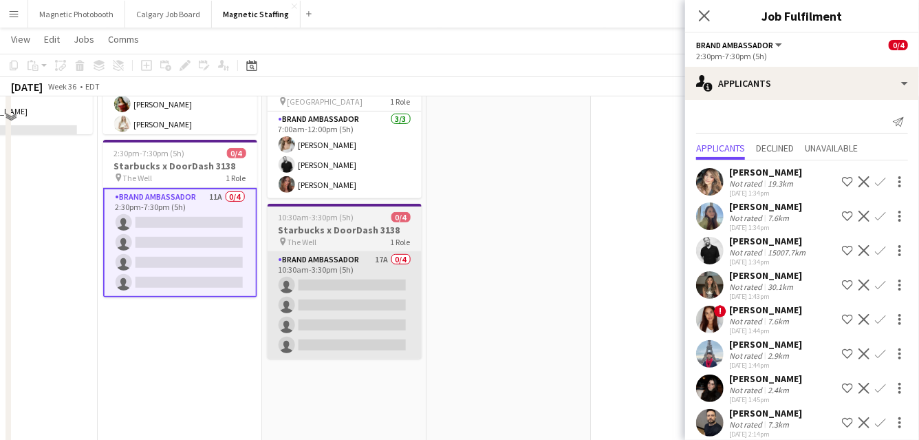
scroll to position [114, 0]
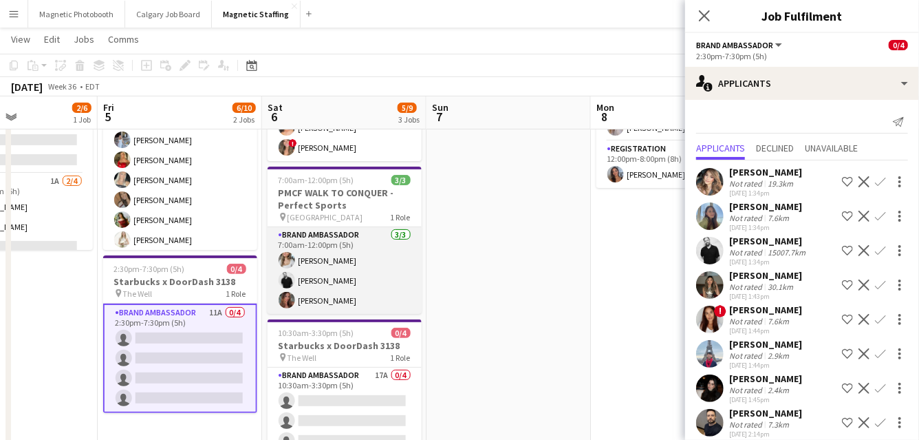
click at [316, 286] on app-card-role "Brand Ambassador [DATE] 7:00am-12:00pm (5h) [PERSON_NAME] [PERSON_NAME] [PERSON…" at bounding box center [345, 270] width 154 height 87
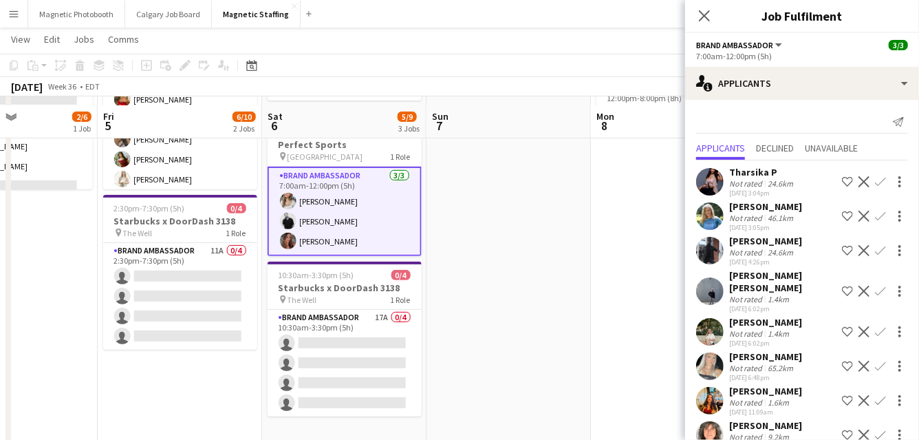
scroll to position [184, 0]
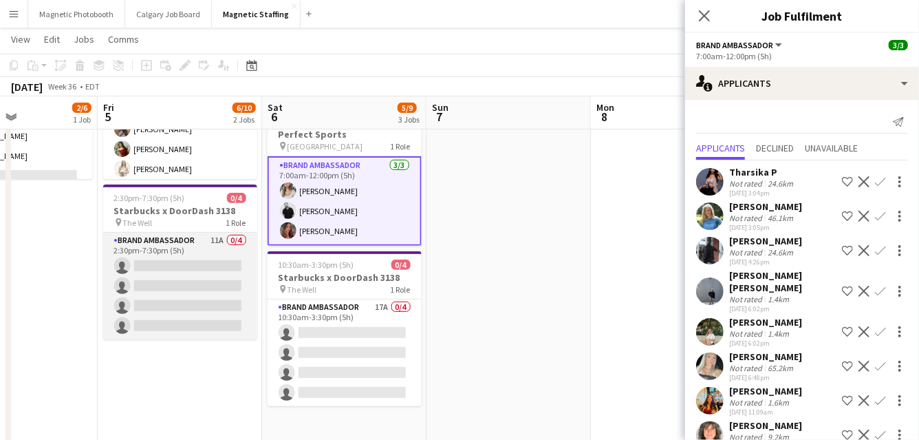
click at [231, 284] on app-card-role "Brand Ambassador 11A 0/4 2:30pm-7:30pm (5h) single-neutral-actions single-neutr…" at bounding box center [180, 286] width 154 height 107
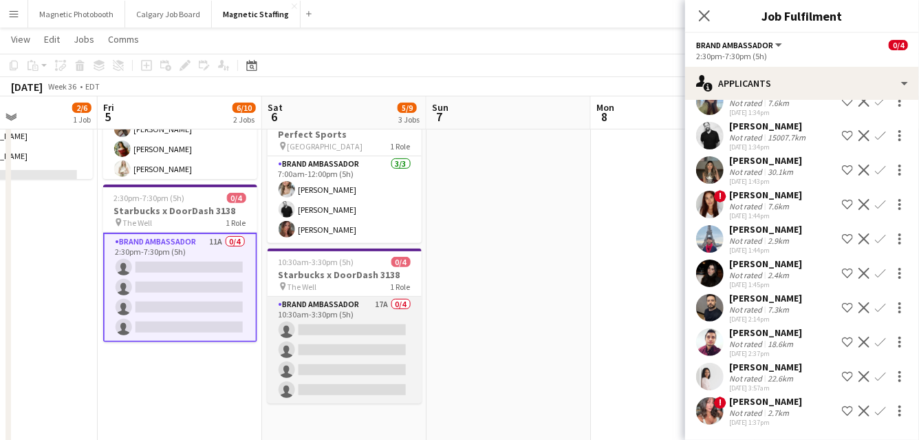
scroll to position [0, 561]
click at [394, 361] on app-card-role "Brand Ambassador 17A 0/4 10:30am-3:30pm (5h) single-neutral-actions single-neut…" at bounding box center [344, 350] width 154 height 107
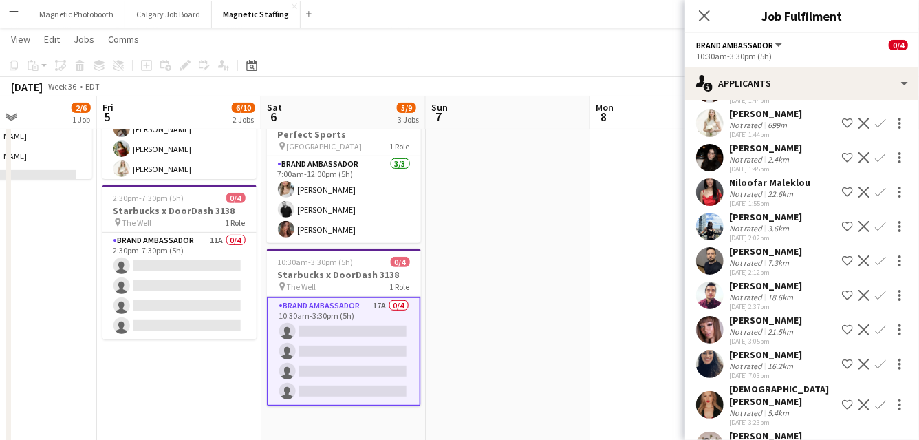
scroll to position [321, 0]
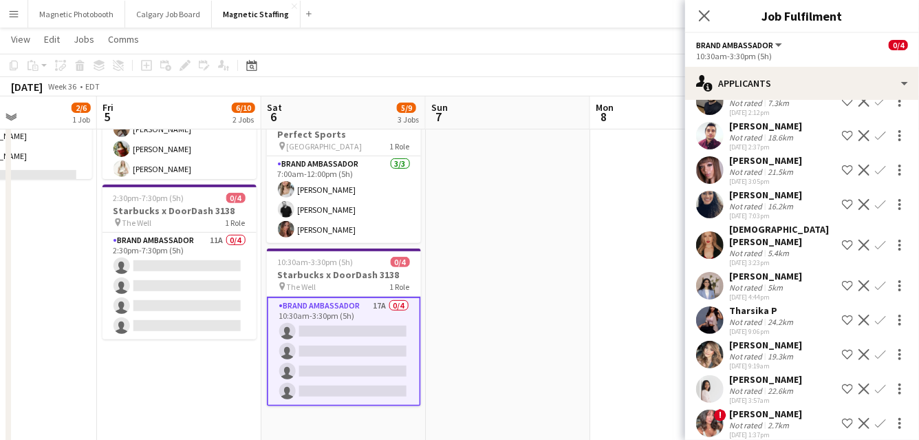
click at [880, 349] on app-icon "Confirm" at bounding box center [880, 354] width 11 height 11
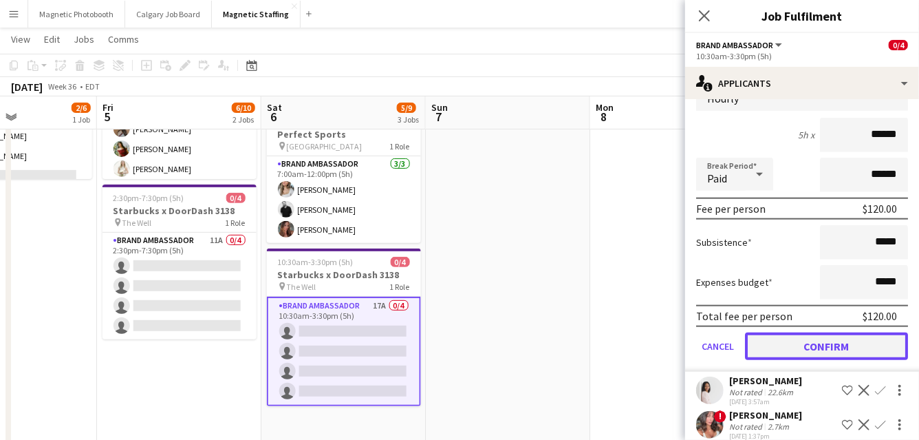
click at [828, 332] on button "Confirm" at bounding box center [826, 346] width 163 height 28
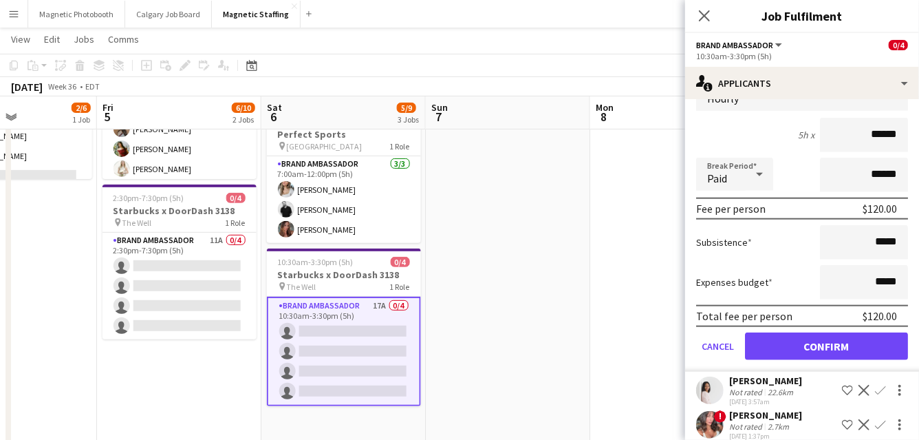
scroll to position [287, 0]
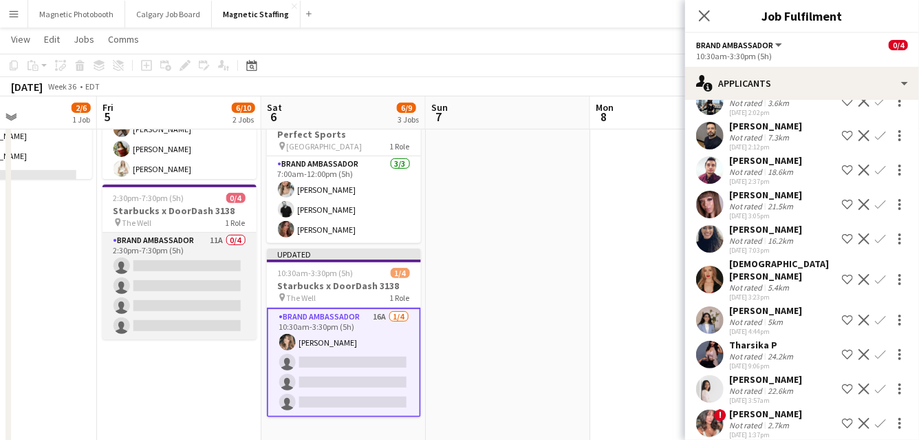
click at [193, 274] on app-card-role "Brand Ambassador 11A 0/4 2:30pm-7:30pm (5h) single-neutral-actions single-neutr…" at bounding box center [180, 286] width 154 height 107
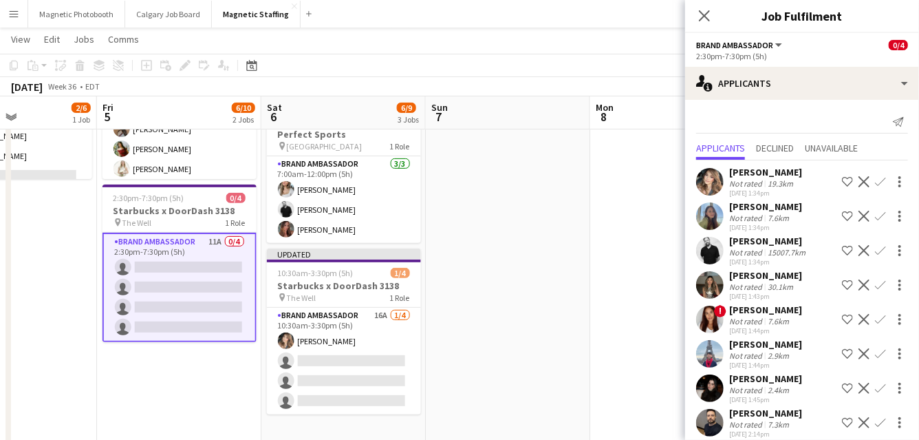
scroll to position [0, 0]
click at [877, 182] on app-icon "Confirm" at bounding box center [880, 181] width 11 height 11
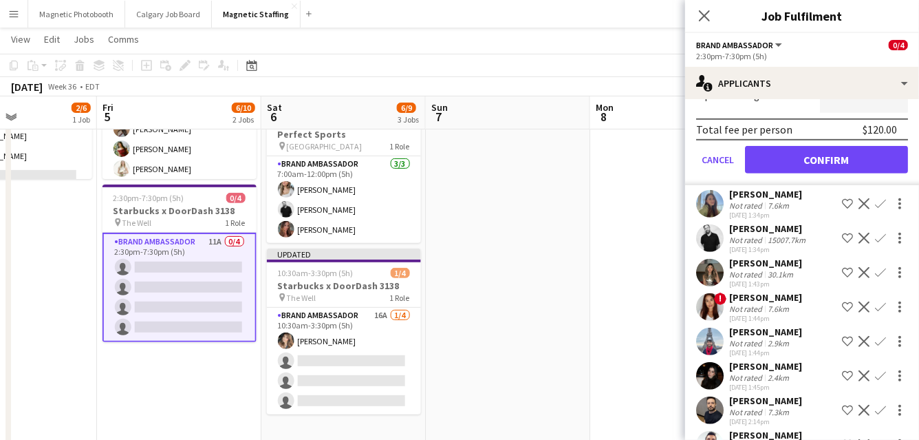
scroll to position [288, 0]
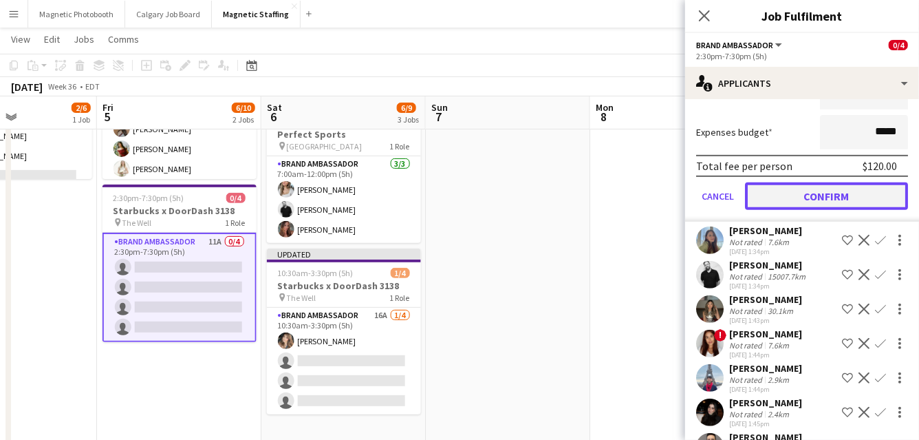
click at [796, 200] on button "Confirm" at bounding box center [826, 196] width 163 height 28
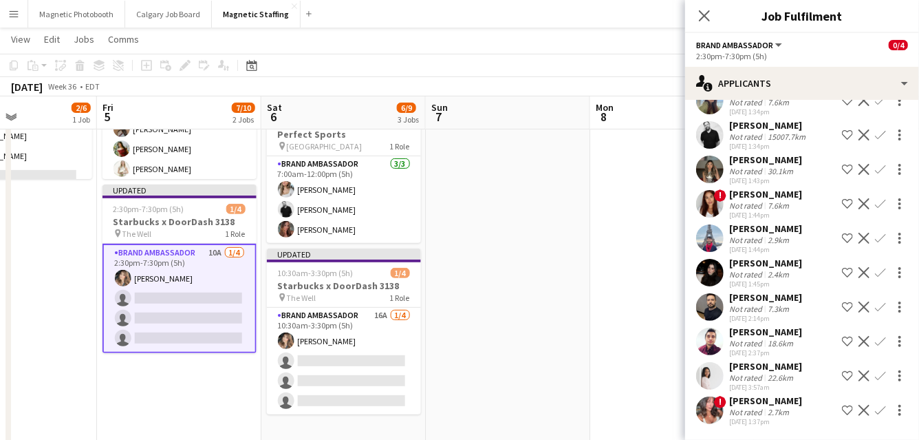
scroll to position [0, 0]
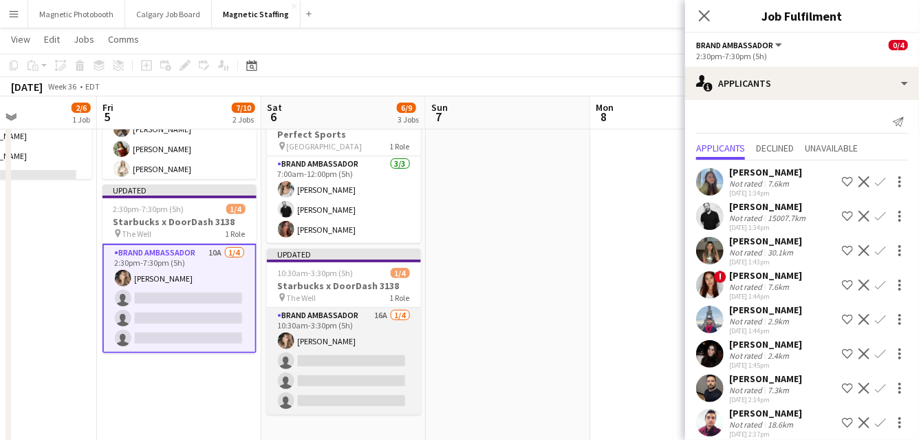
click at [316, 380] on app-card-role "Brand Ambassador 16A [DATE] 10:30am-3:30pm (5h) [PERSON_NAME] single-neutral-ac…" at bounding box center [344, 361] width 154 height 107
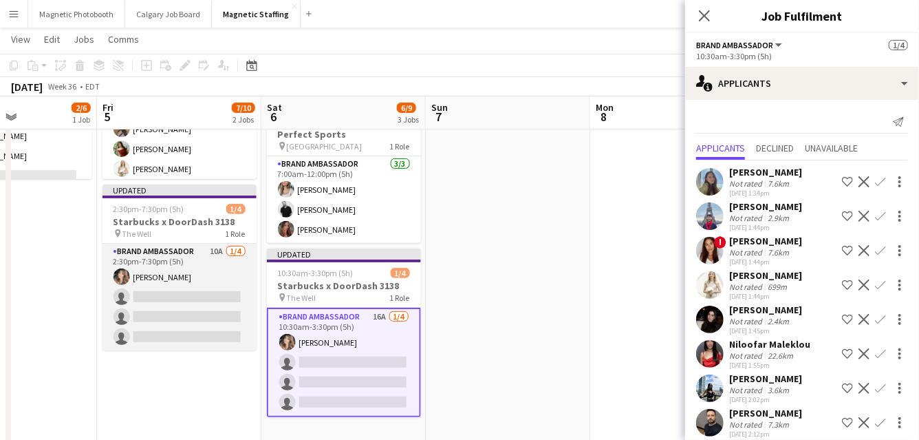
click at [174, 293] on app-card-role "Brand Ambassador 10A [DATE] 2:30pm-7:30pm (5h) [PERSON_NAME] single-neutral-act…" at bounding box center [180, 297] width 154 height 107
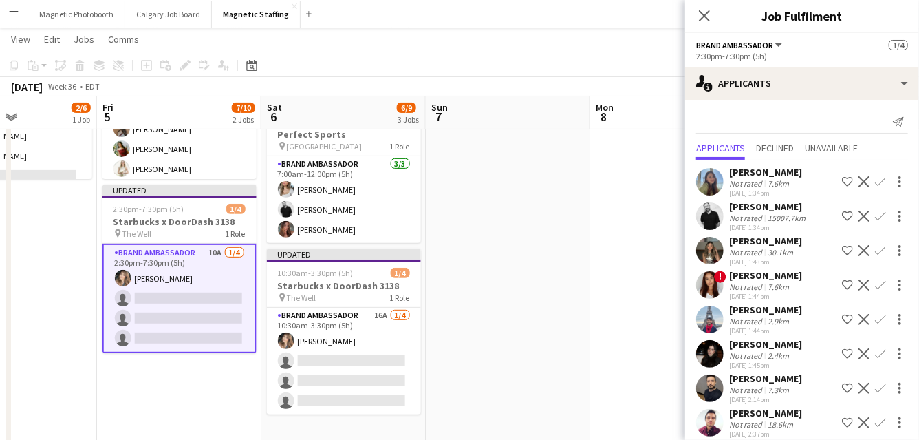
scroll to position [81, 0]
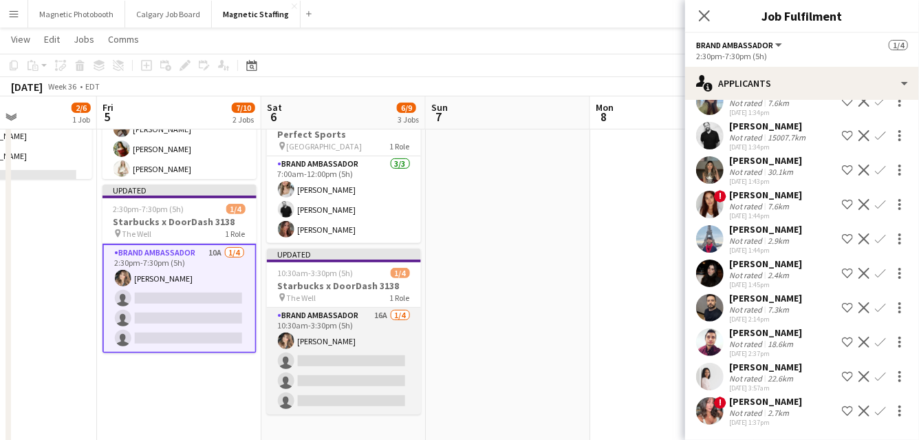
click at [340, 353] on app-card-role "Brand Ambassador 16A [DATE] 10:30am-3:30pm (5h) [PERSON_NAME] single-neutral-ac…" at bounding box center [344, 361] width 154 height 107
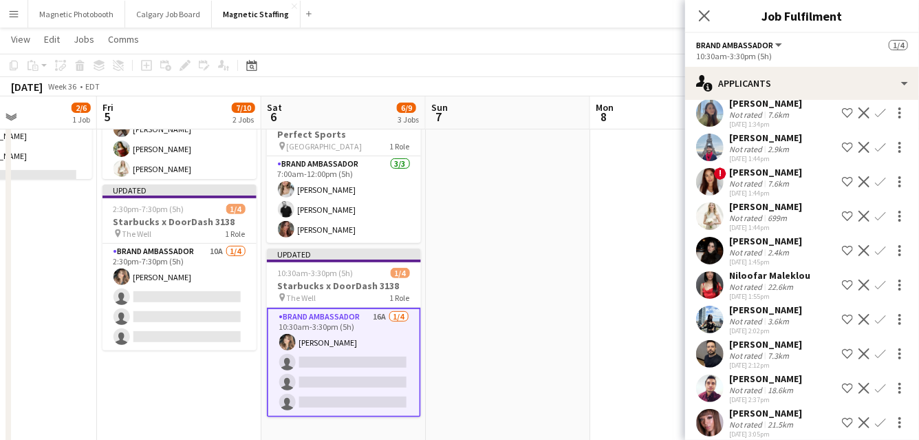
scroll to position [67, 0]
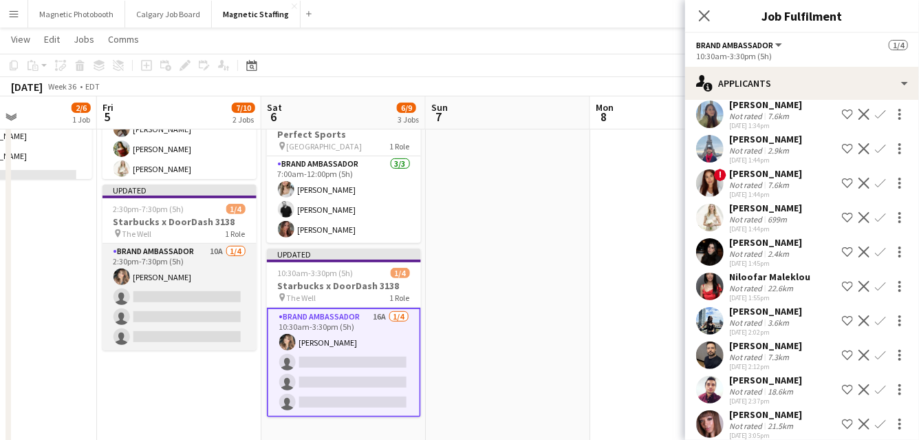
click at [142, 296] on app-card-role "Brand Ambassador 10A [DATE] 2:30pm-7:30pm (5h) [PERSON_NAME] single-neutral-act…" at bounding box center [180, 297] width 154 height 107
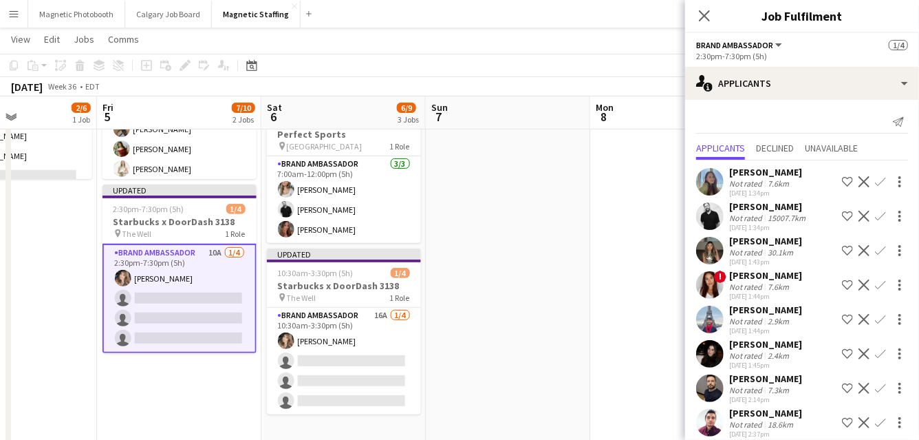
click at [882, 354] on app-icon "Confirm" at bounding box center [880, 353] width 11 height 11
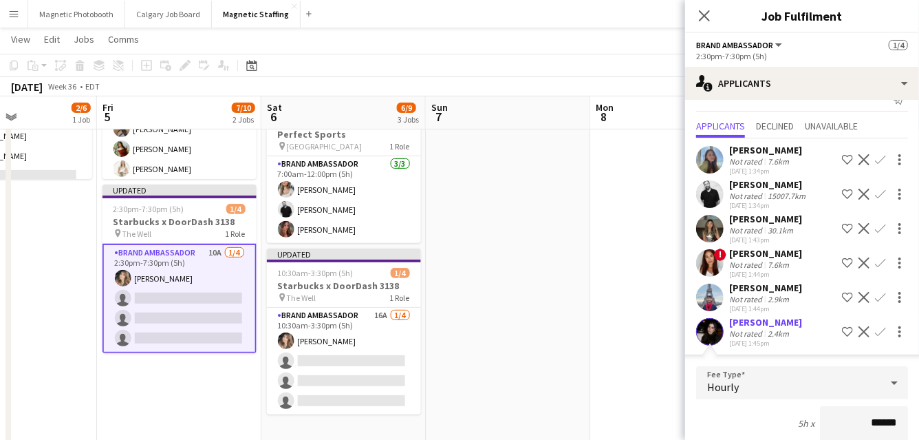
scroll to position [392, 0]
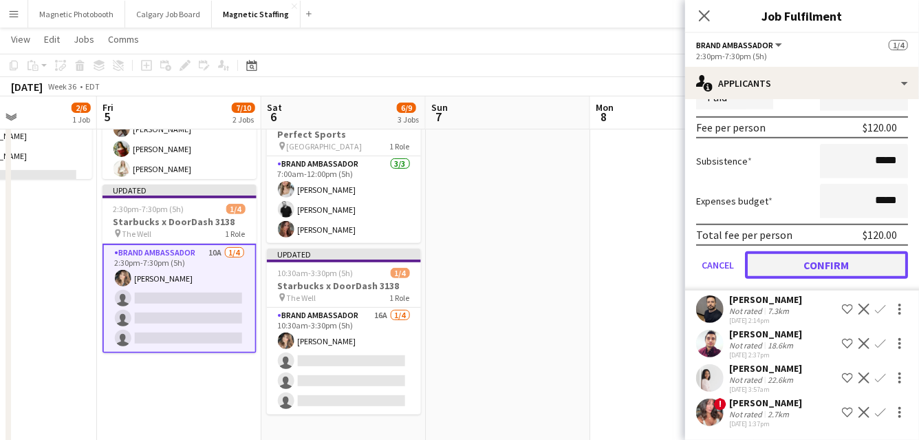
click at [849, 267] on button "Confirm" at bounding box center [826, 265] width 163 height 28
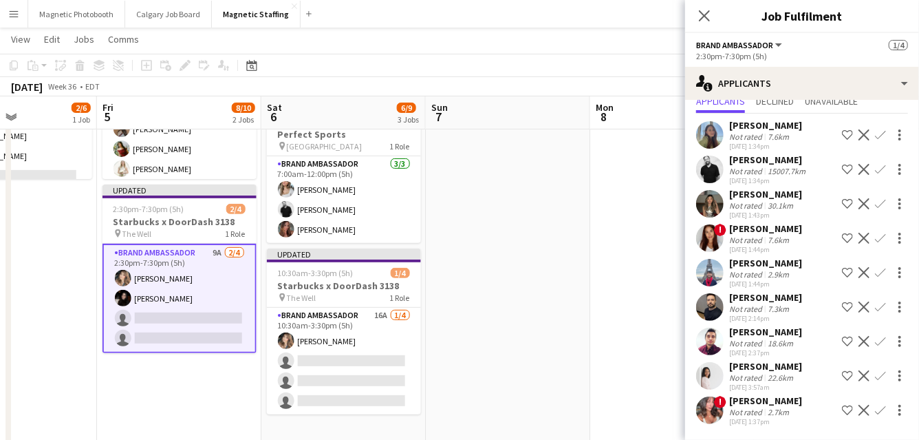
scroll to position [46, 0]
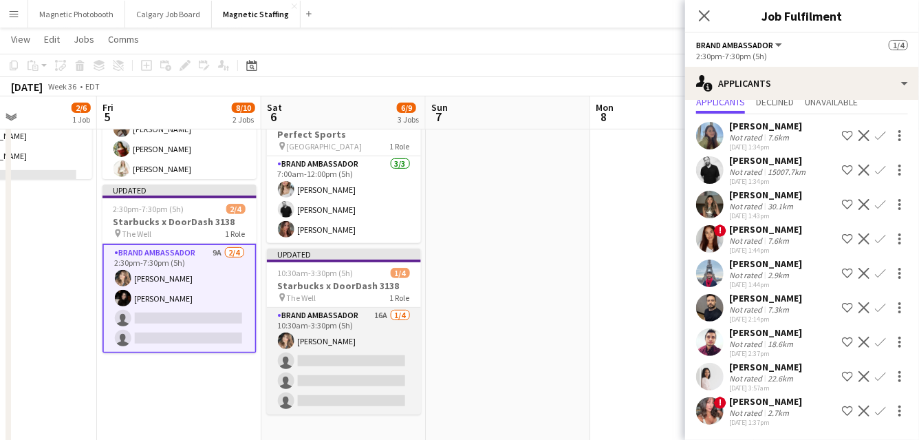
click at [342, 394] on app-card-role "Brand Ambassador 16A [DATE] 10:30am-3:30pm (5h) [PERSON_NAME] single-neutral-ac…" at bounding box center [344, 361] width 154 height 107
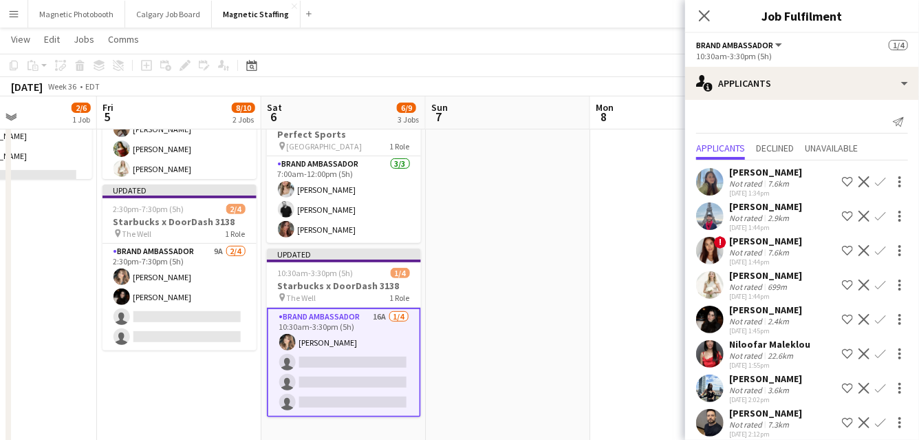
click at [880, 320] on app-icon "Confirm" at bounding box center [880, 319] width 11 height 11
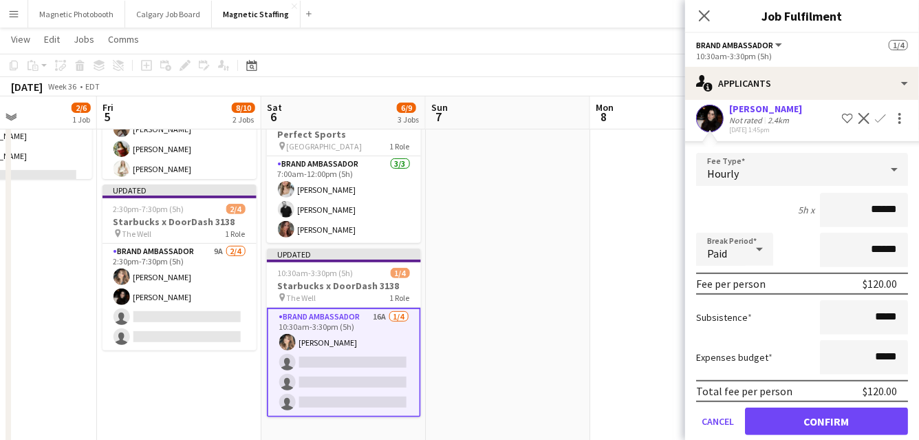
scroll to position [328, 0]
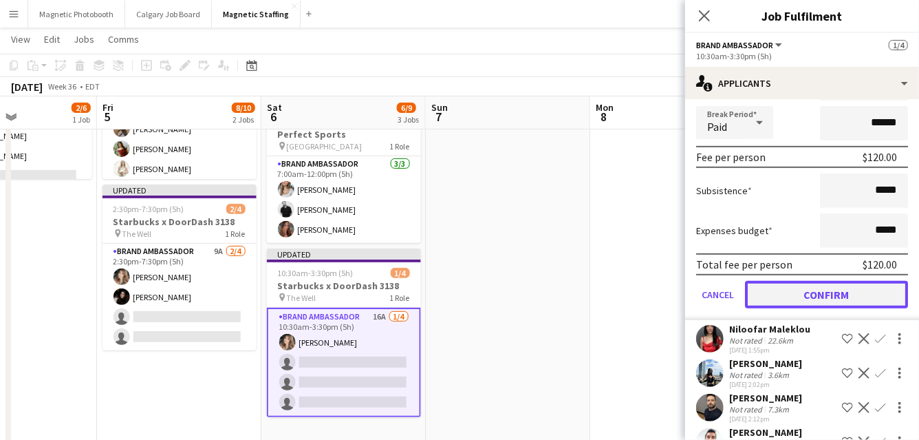
click at [814, 295] on button "Confirm" at bounding box center [826, 295] width 163 height 28
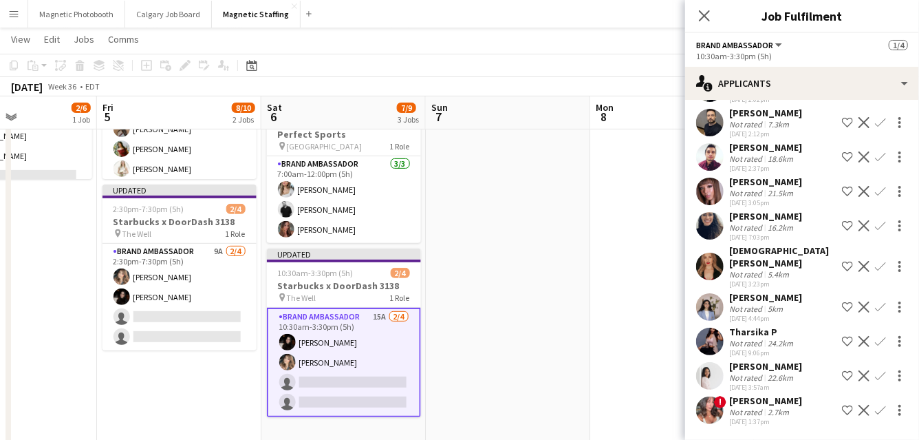
scroll to position [0, 0]
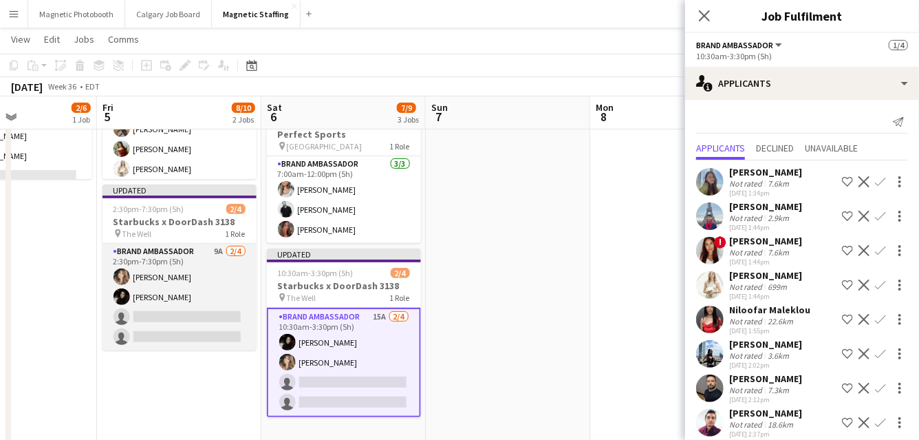
click at [158, 334] on app-card-role "Brand Ambassador 9A [DATE] 2:30pm-7:30pm (5h) [PERSON_NAME] [PERSON_NAME] singl…" at bounding box center [180, 297] width 154 height 107
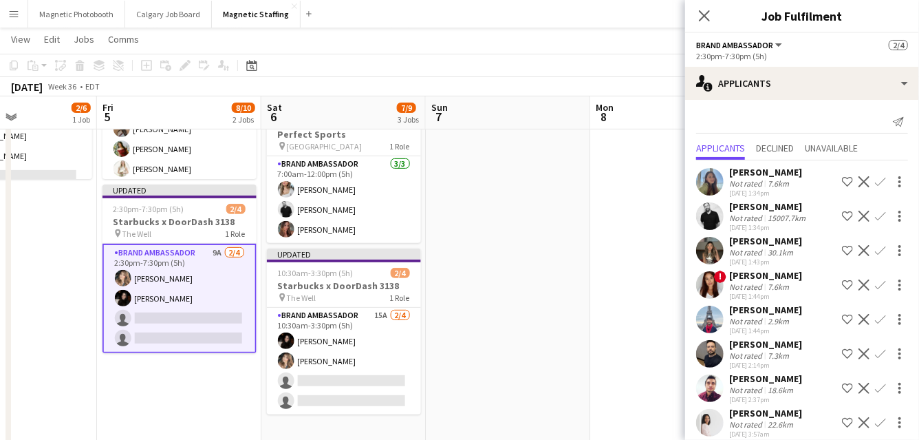
click at [879, 215] on app-icon "Confirm" at bounding box center [880, 216] width 11 height 11
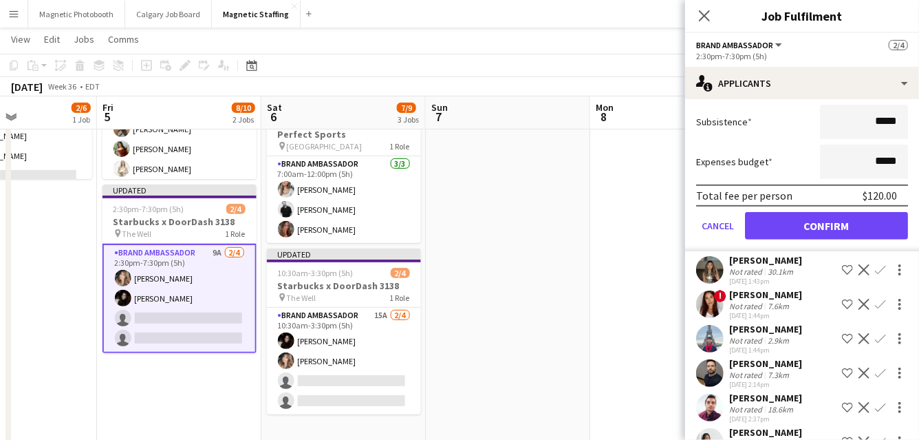
scroll to position [357, 0]
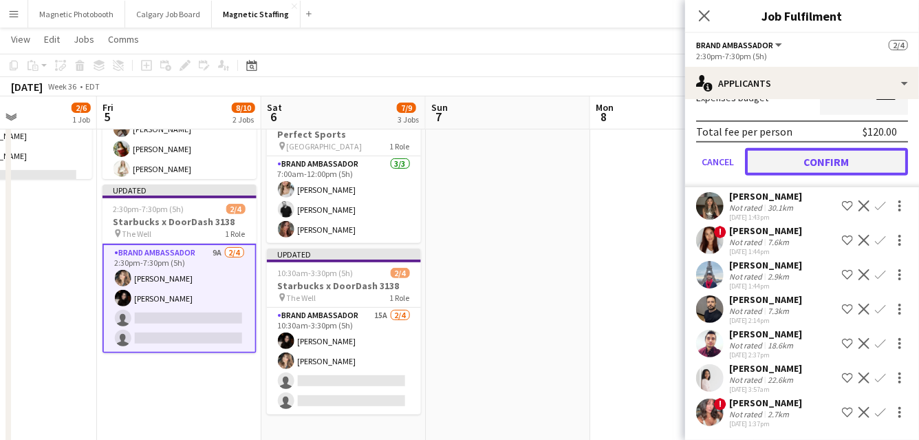
click at [835, 162] on button "Confirm" at bounding box center [826, 162] width 163 height 28
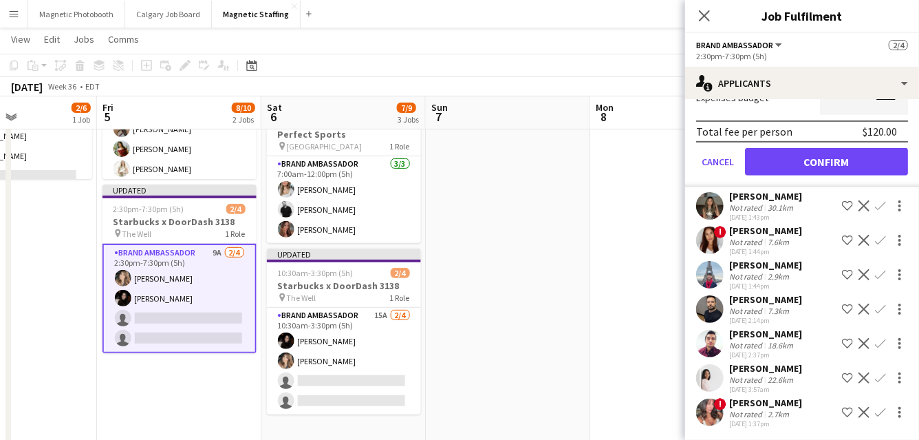
scroll to position [12, 0]
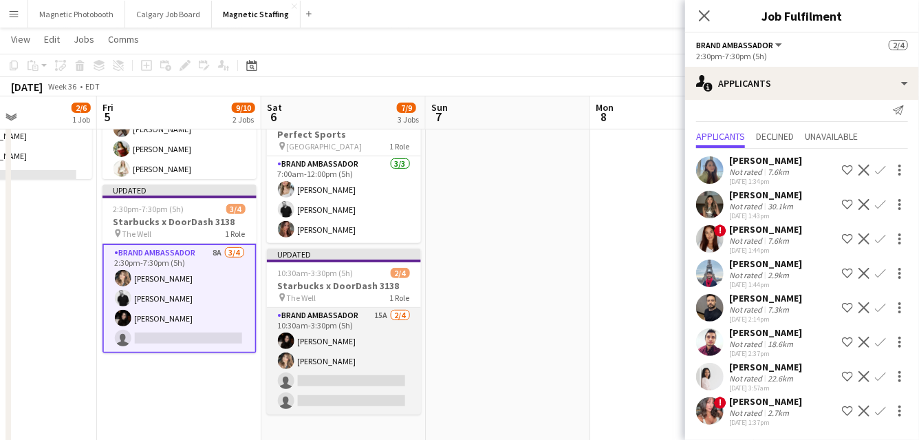
click at [363, 373] on app-card-role "Brand Ambassador 15A [DATE] 10:30am-3:30pm (5h) [PERSON_NAME] [PERSON_NAME] sin…" at bounding box center [344, 361] width 154 height 107
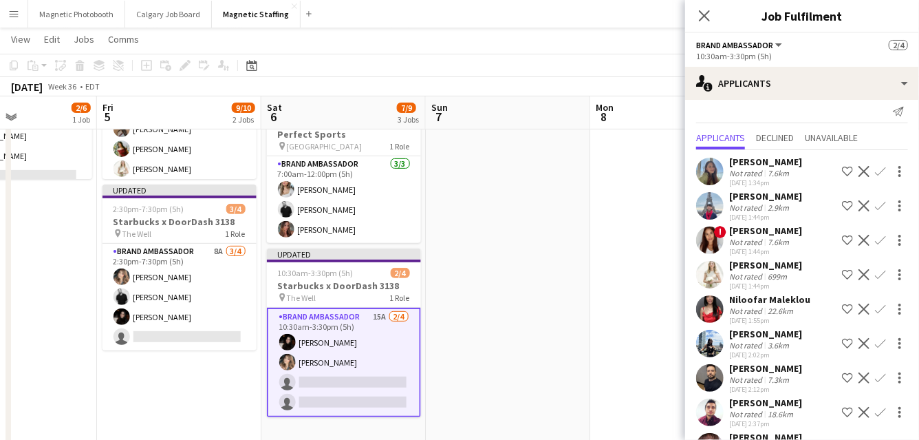
scroll to position [14, 0]
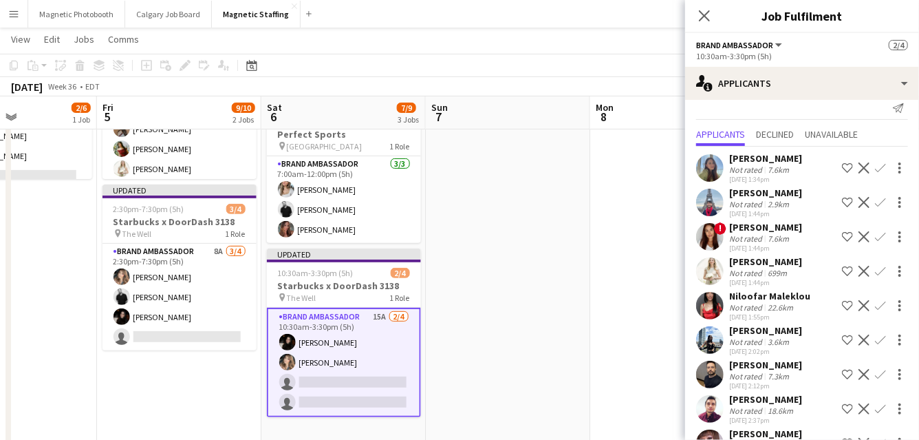
click at [877, 273] on app-icon "Confirm" at bounding box center [880, 271] width 11 height 11
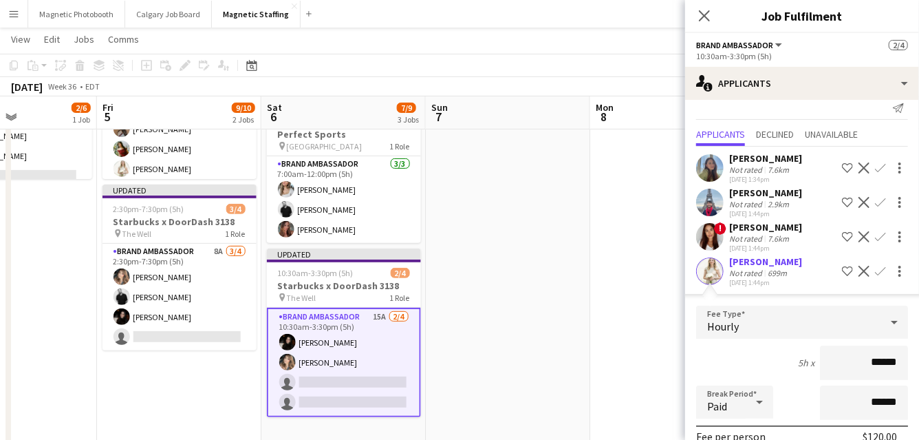
scroll to position [330, 0]
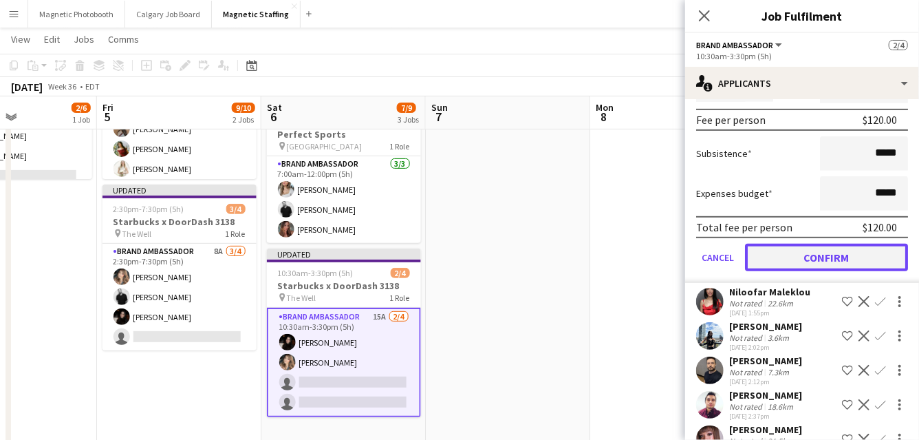
click at [811, 258] on button "Confirm" at bounding box center [826, 258] width 163 height 28
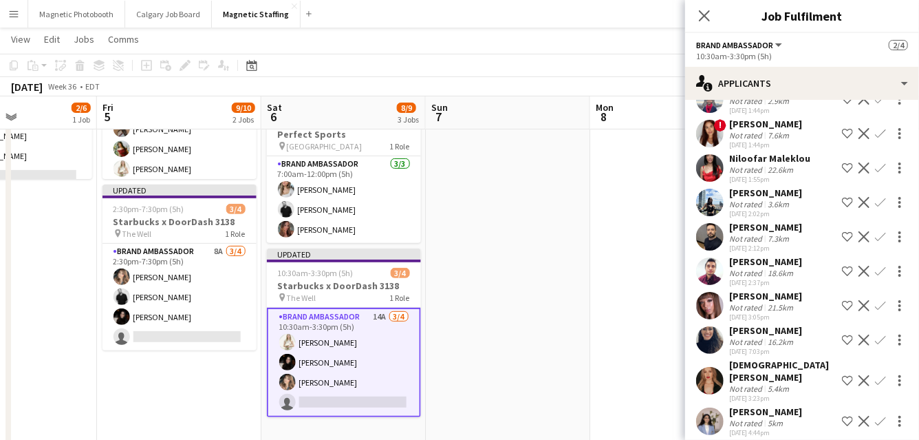
scroll to position [116, 0]
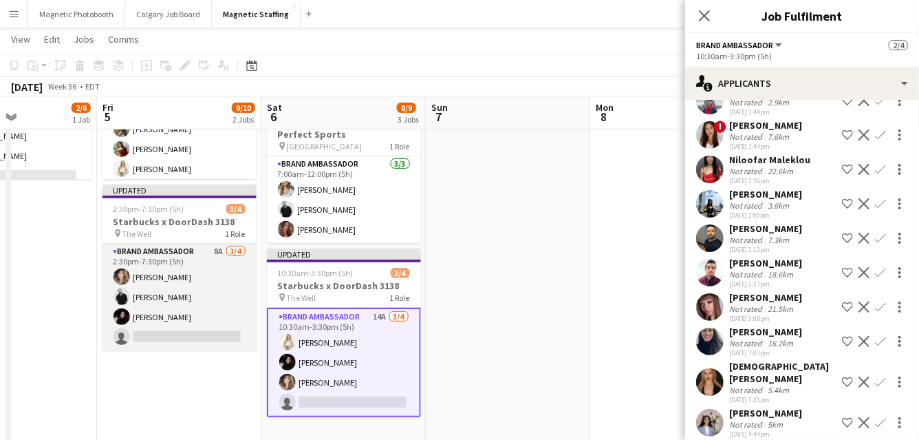
click at [202, 330] on app-card-role "Brand Ambassador 8A [DATE] 2:30pm-7:30pm (5h) [PERSON_NAME] [PERSON_NAME] [PERS…" at bounding box center [180, 297] width 154 height 107
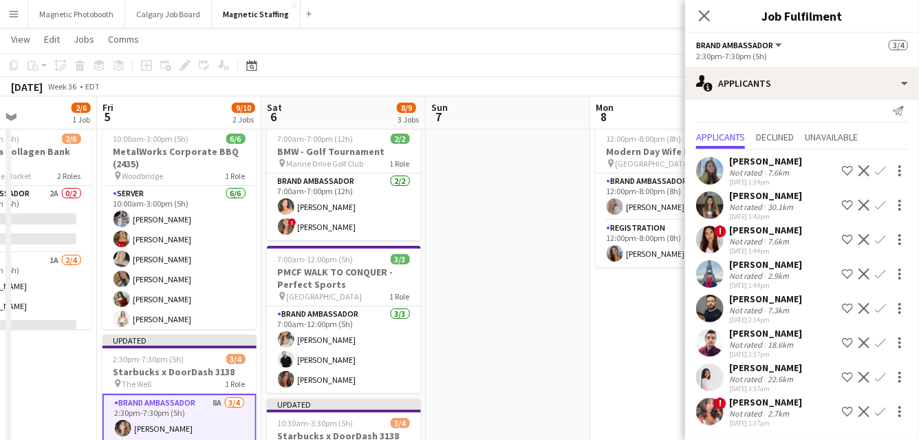
scroll to position [0, 0]
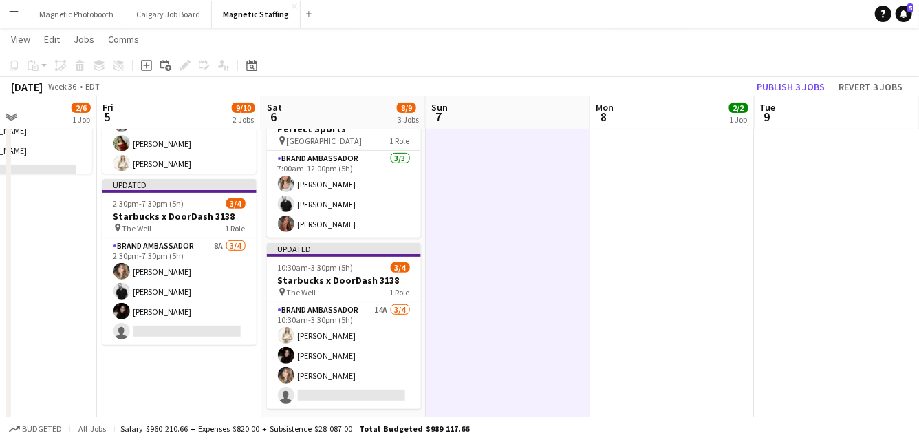
scroll to position [191, 0]
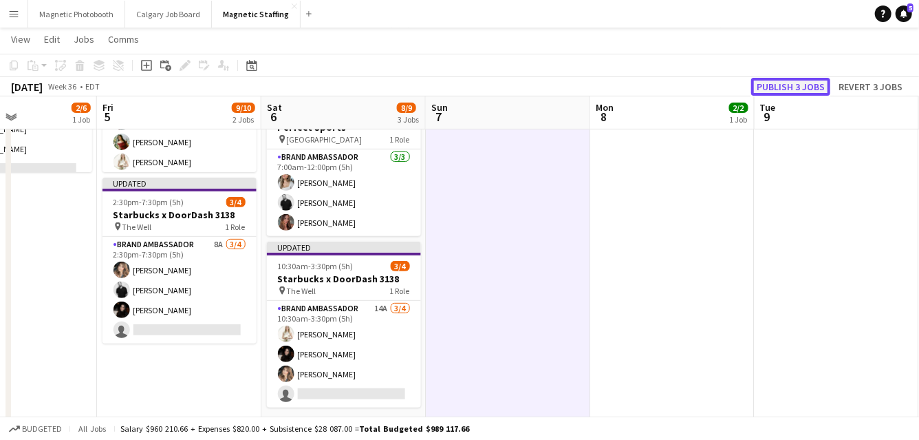
click at [779, 89] on button "Publish 3 jobs" at bounding box center [791, 87] width 79 height 18
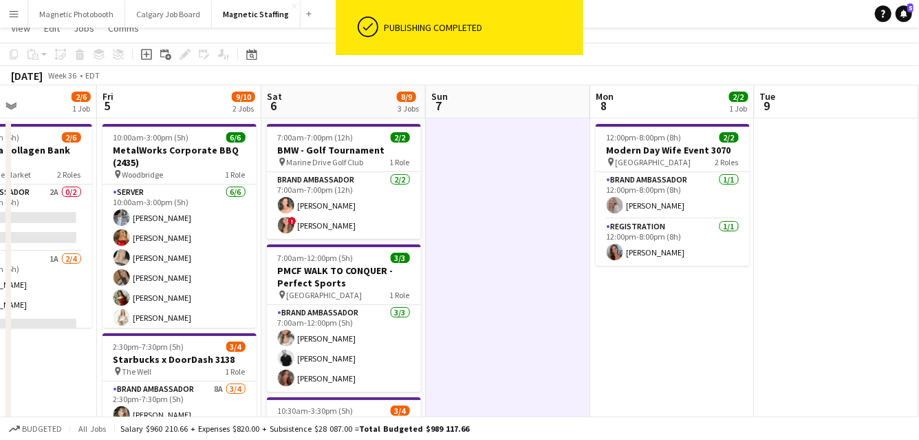
scroll to position [1, 0]
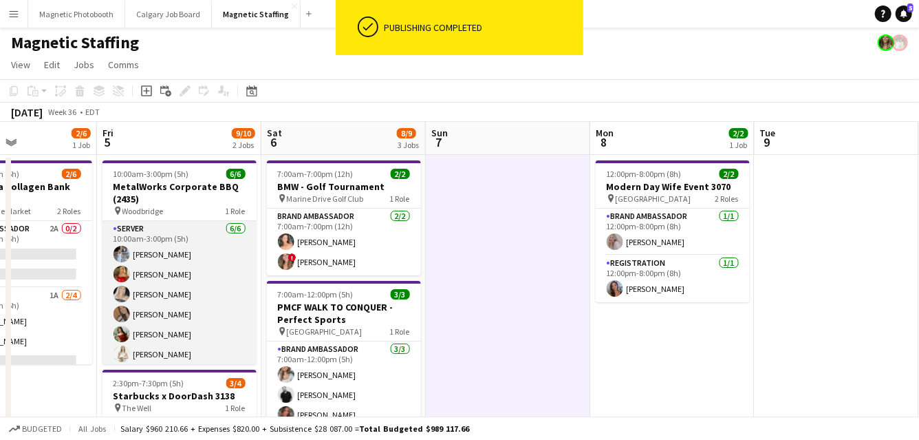
click at [164, 318] on app-card-role "Server [DATE] 10:00am-3:00pm (5h) [PERSON_NAME] [PERSON_NAME] [PERSON_NAME] [PE…" at bounding box center [180, 294] width 154 height 147
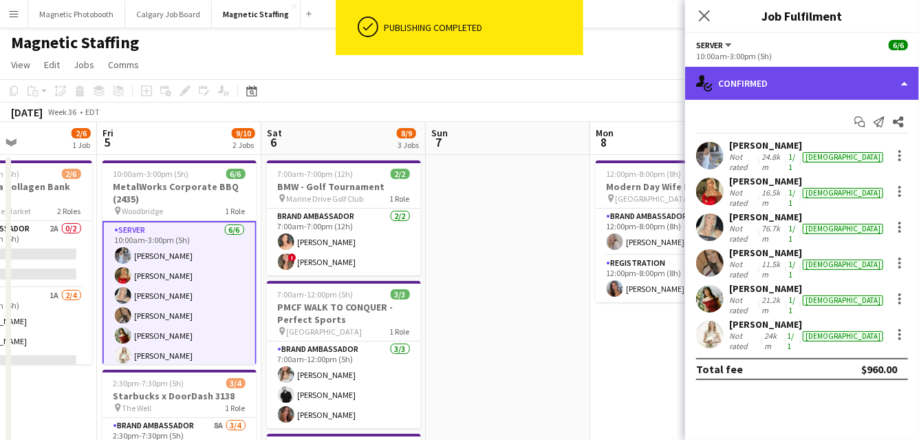
click at [805, 72] on div "single-neutral-actions-check-2 Confirmed" at bounding box center [802, 83] width 234 height 33
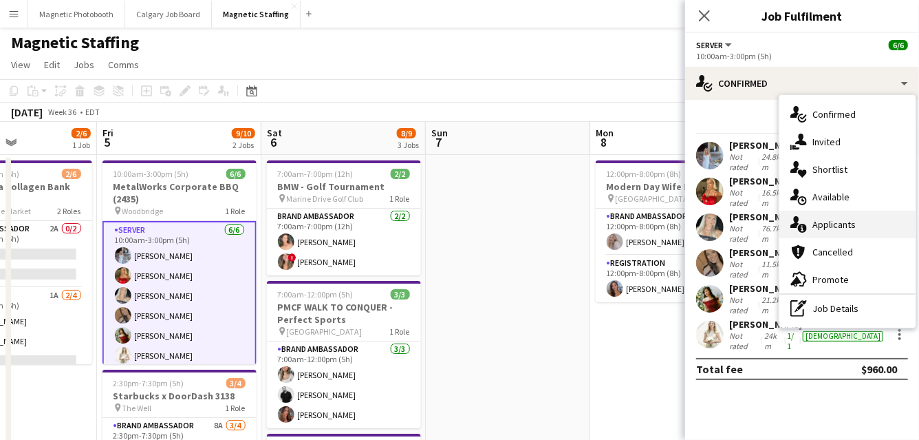
click at [832, 228] on div "single-neutral-actions-information Applicants" at bounding box center [848, 225] width 136 height 28
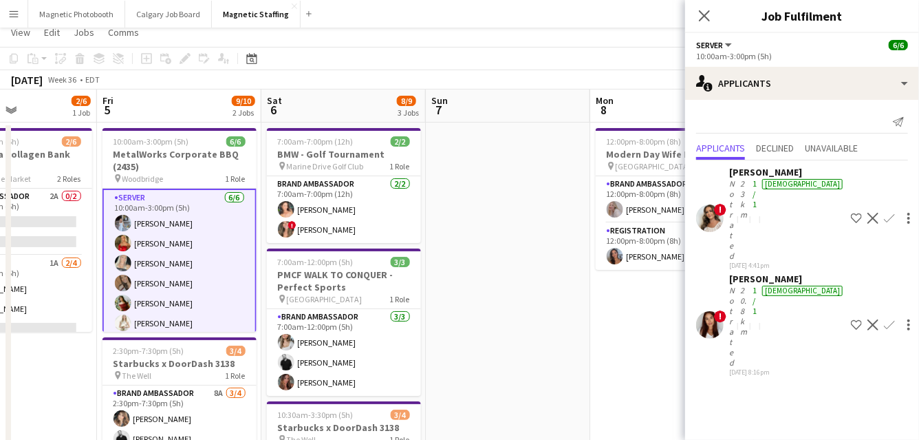
scroll to position [25, 0]
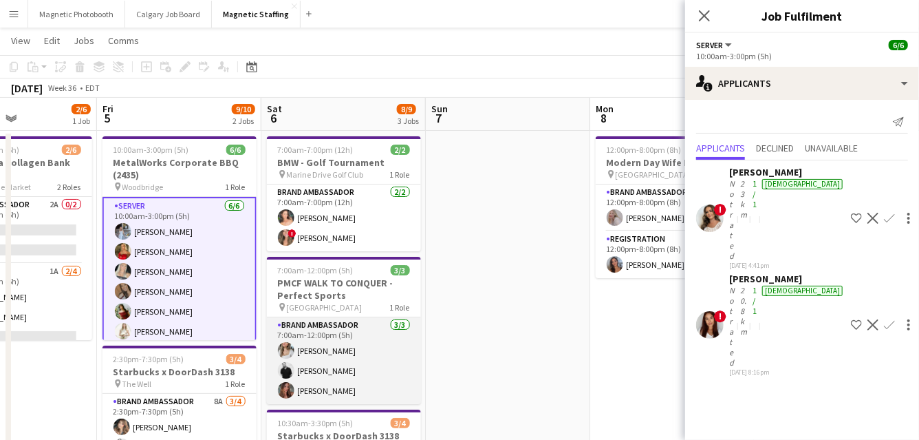
click at [378, 353] on app-card-role "Brand Ambassador [DATE] 7:00am-12:00pm (5h) [PERSON_NAME] [PERSON_NAME] [PERSON…" at bounding box center [344, 360] width 154 height 87
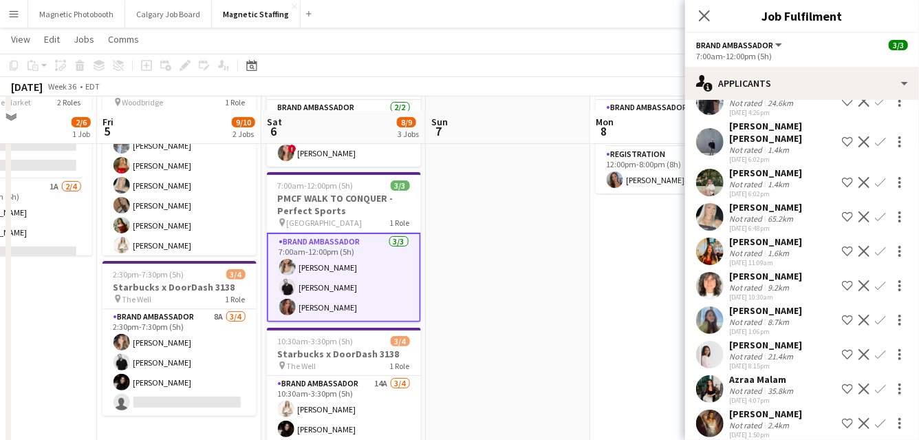
scroll to position [124, 0]
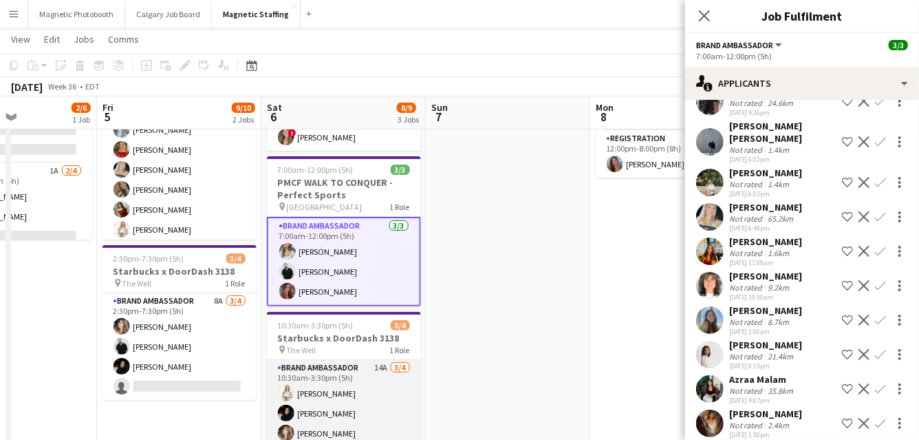
click at [356, 397] on app-card-role "Brand Ambassador 14A [DATE] 10:30am-3:30pm (5h) [PERSON_NAME] [PERSON_NAME] [PE…" at bounding box center [344, 413] width 154 height 107
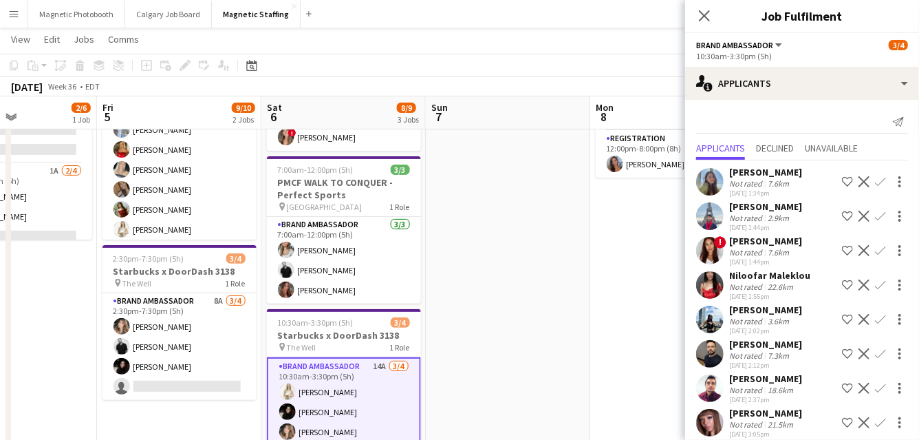
click at [861, 182] on app-icon "Decline" at bounding box center [864, 181] width 11 height 11
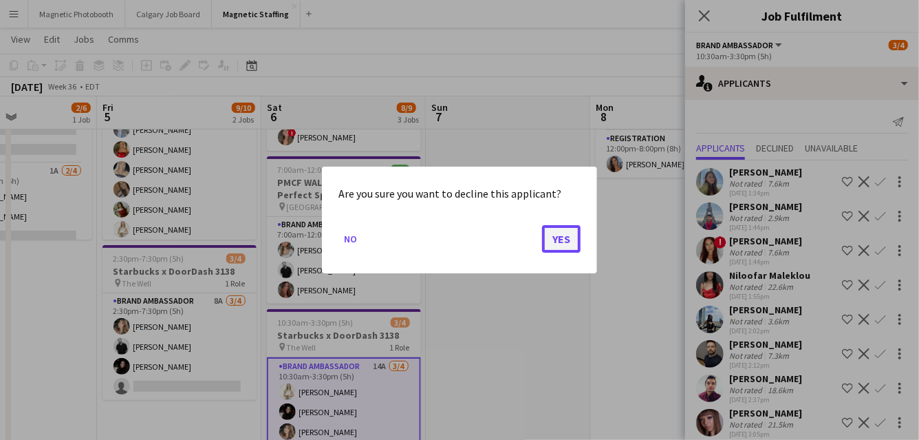
click at [551, 246] on button "Yes" at bounding box center [561, 239] width 39 height 28
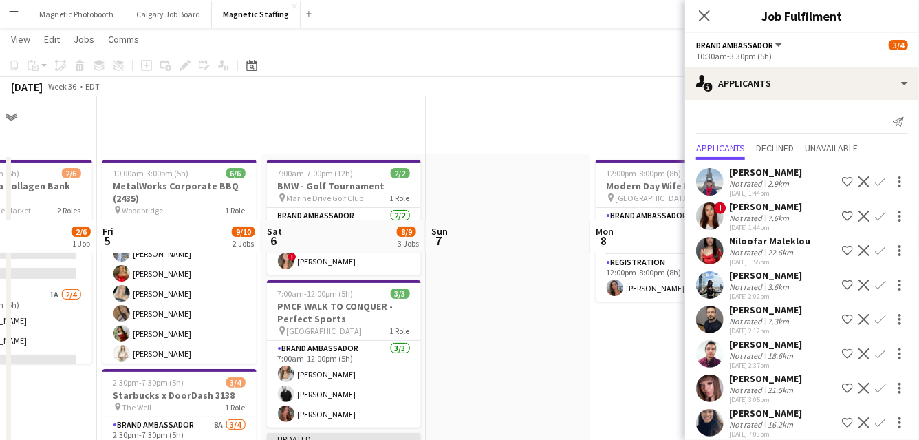
scroll to position [124, 0]
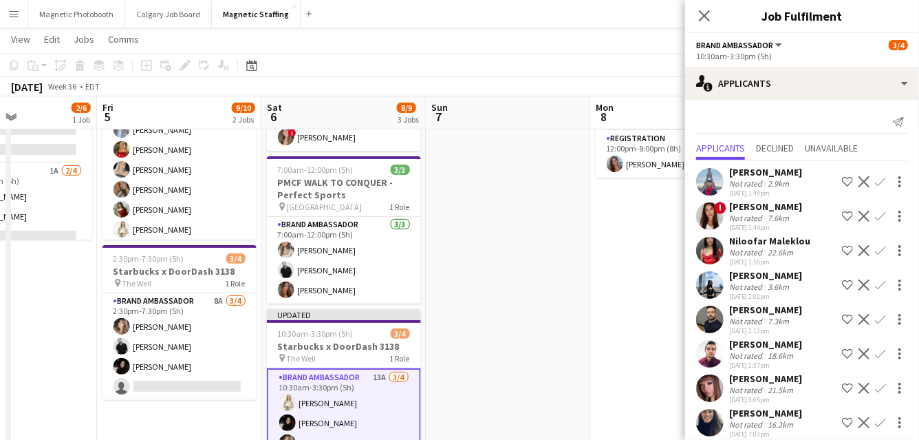
click at [861, 247] on app-icon "Decline" at bounding box center [864, 250] width 11 height 11
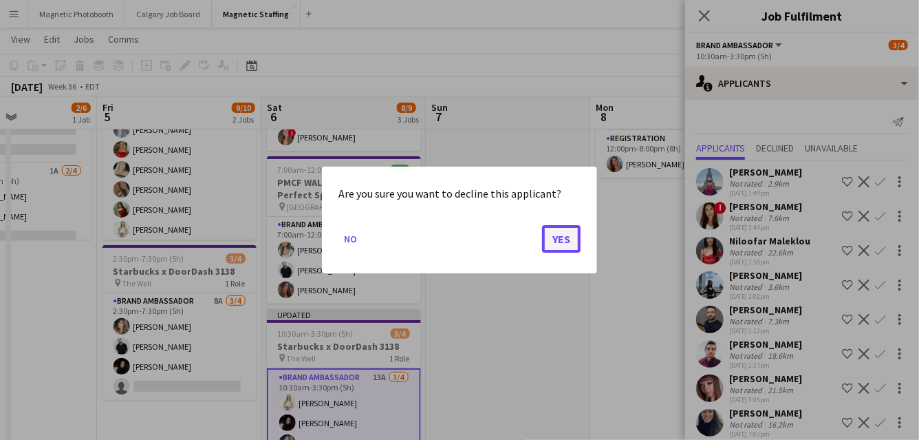
click at [560, 243] on button "Yes" at bounding box center [561, 239] width 39 height 28
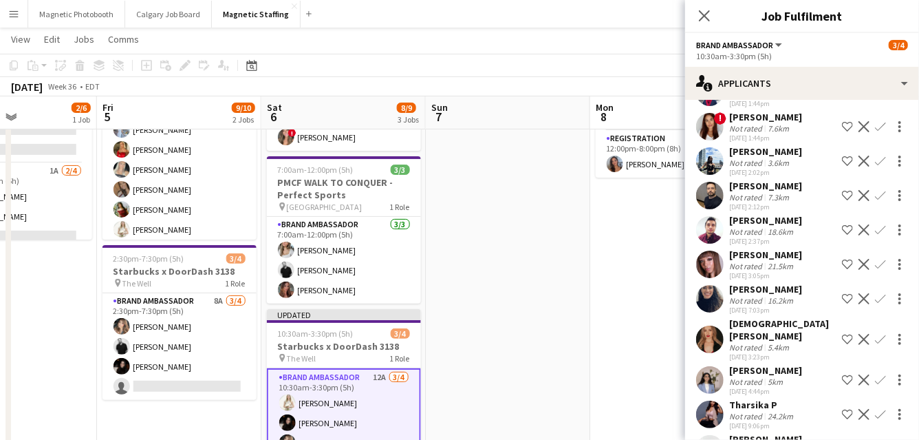
scroll to position [105, 0]
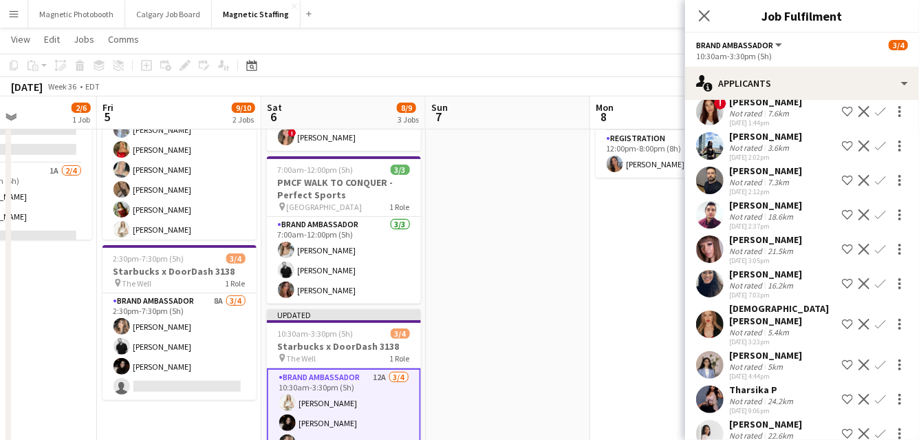
click at [862, 245] on app-icon "Decline" at bounding box center [864, 249] width 11 height 11
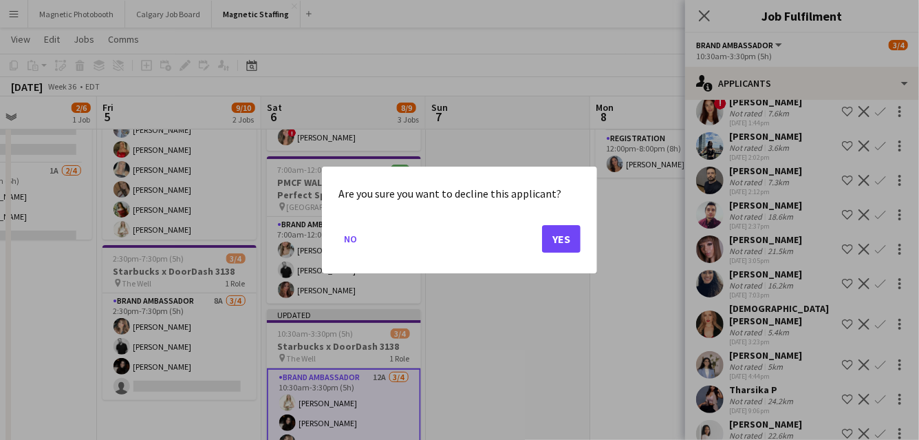
scroll to position [0, 0]
click at [567, 236] on button "Yes" at bounding box center [561, 239] width 39 height 28
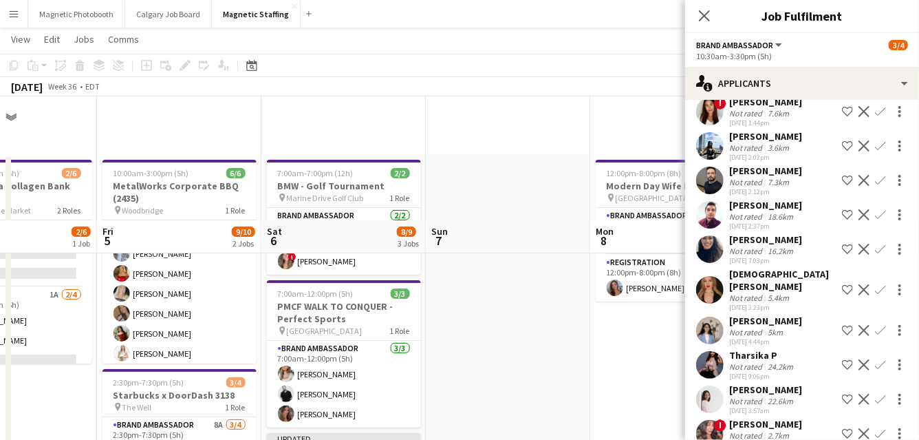
scroll to position [124, 0]
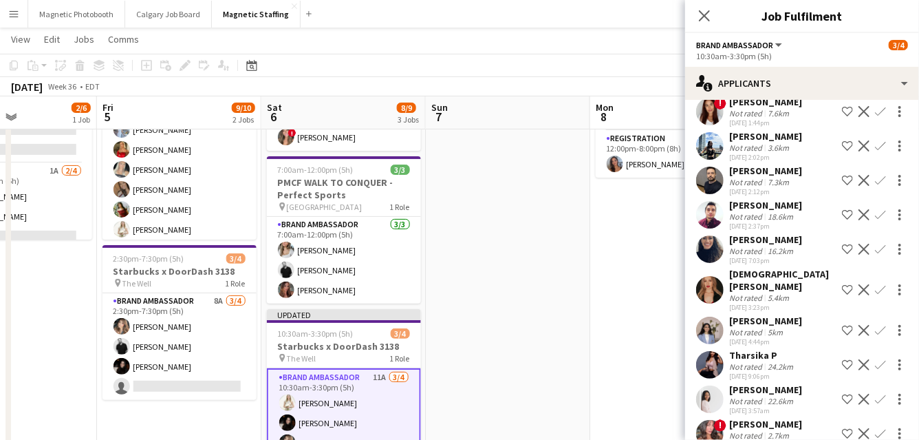
click at [862, 284] on app-icon "Decline" at bounding box center [864, 289] width 11 height 11
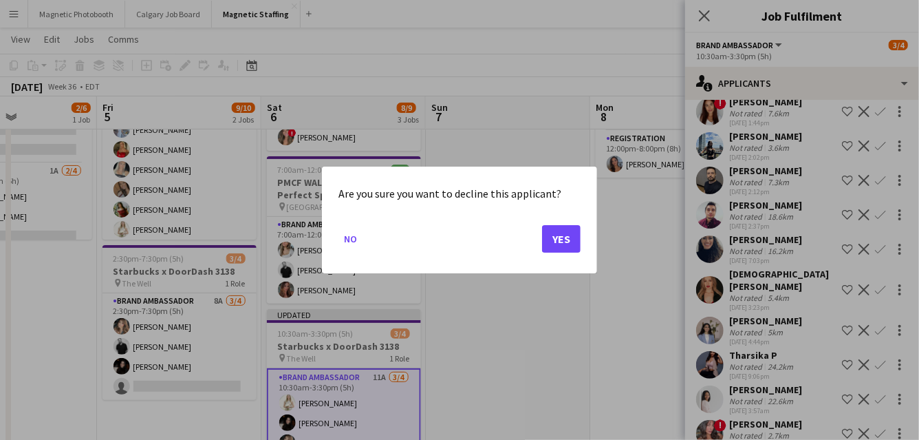
scroll to position [0, 0]
click at [554, 240] on button "Yes" at bounding box center [561, 239] width 39 height 28
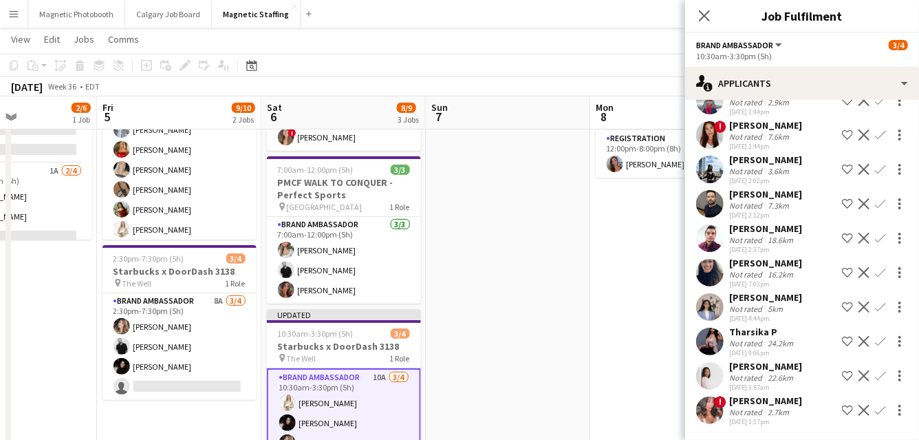
scroll to position [81, 0]
click at [861, 304] on app-icon "Decline" at bounding box center [864, 307] width 11 height 11
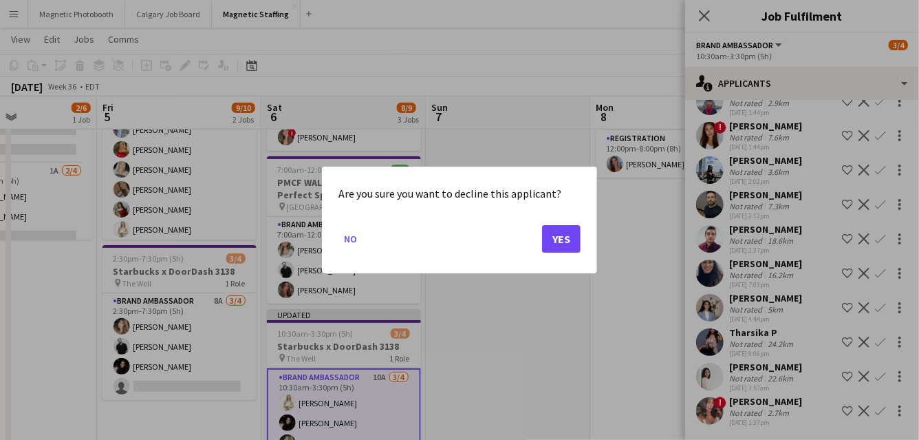
scroll to position [0, 0]
click at [570, 242] on button "Yes" at bounding box center [561, 239] width 39 height 28
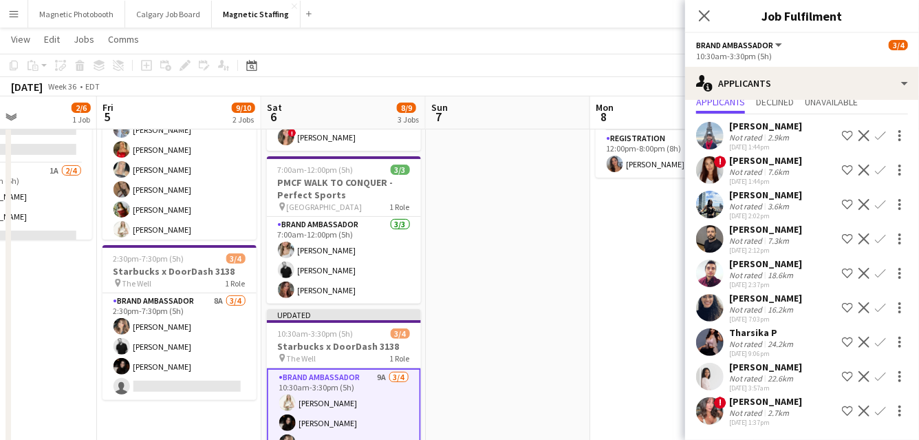
click at [862, 339] on app-icon "Decline" at bounding box center [864, 342] width 11 height 11
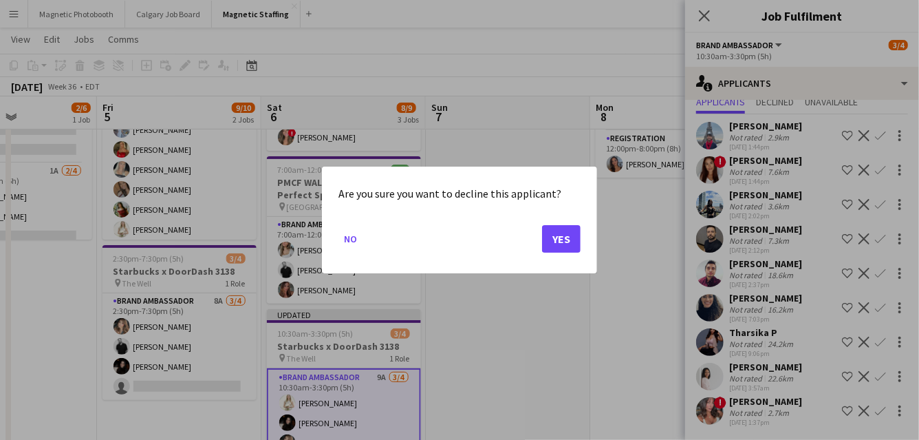
scroll to position [0, 0]
click at [572, 239] on button "Yes" at bounding box center [561, 239] width 39 height 28
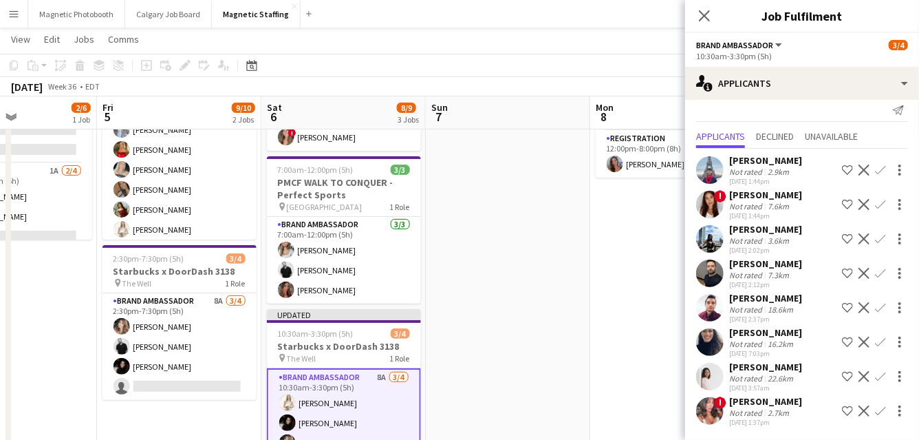
click at [862, 374] on app-icon "Decline" at bounding box center [864, 376] width 11 height 11
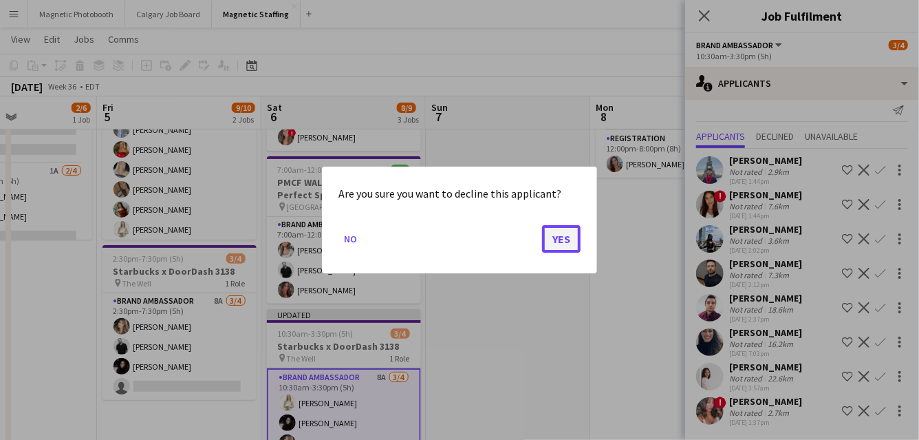
click at [573, 242] on button "Yes" at bounding box center [561, 239] width 39 height 28
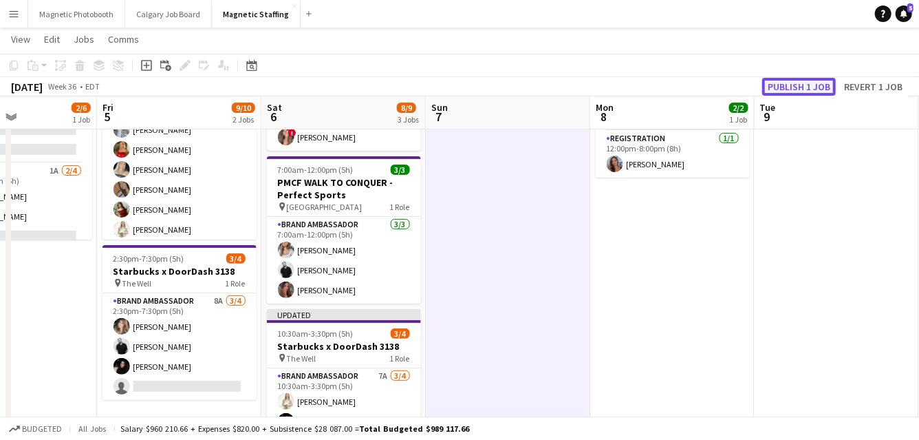
click at [802, 83] on button "Publish 1 job" at bounding box center [800, 87] width 74 height 18
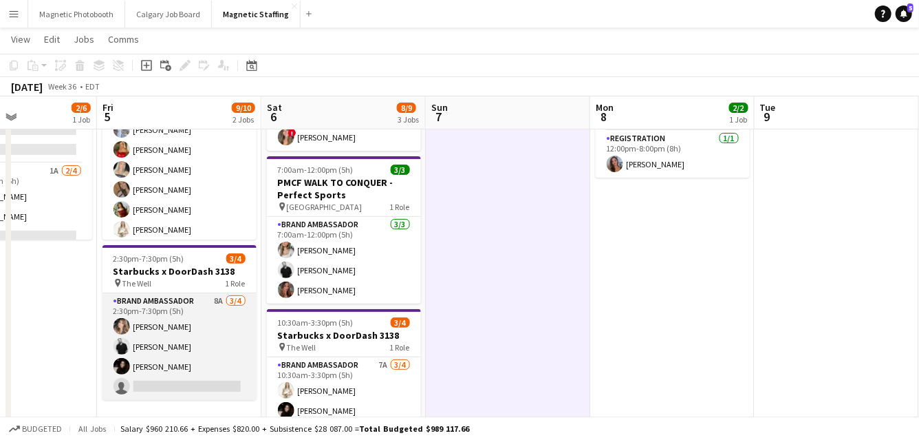
click at [139, 348] on app-card-role "Brand Ambassador 8A [DATE] 2:30pm-7:30pm (5h) [PERSON_NAME] [PERSON_NAME] [PERS…" at bounding box center [180, 346] width 154 height 107
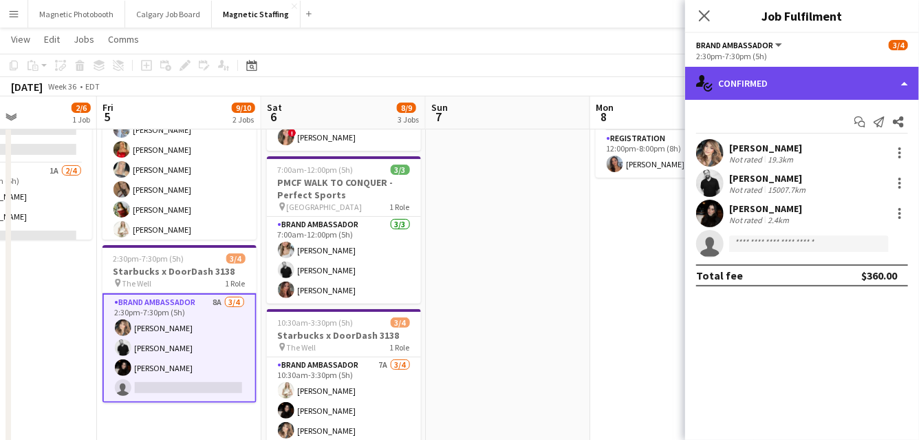
click at [735, 87] on div "single-neutral-actions-check-2 Confirmed" at bounding box center [802, 83] width 234 height 33
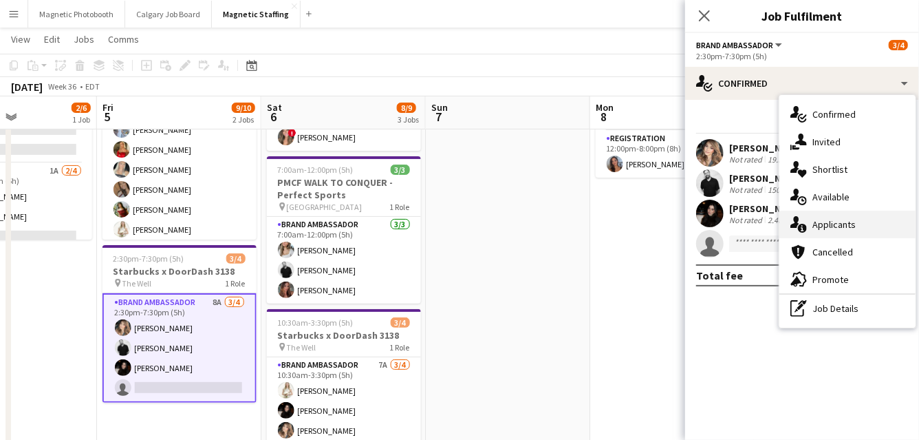
click at [795, 221] on icon at bounding box center [795, 222] width 9 height 12
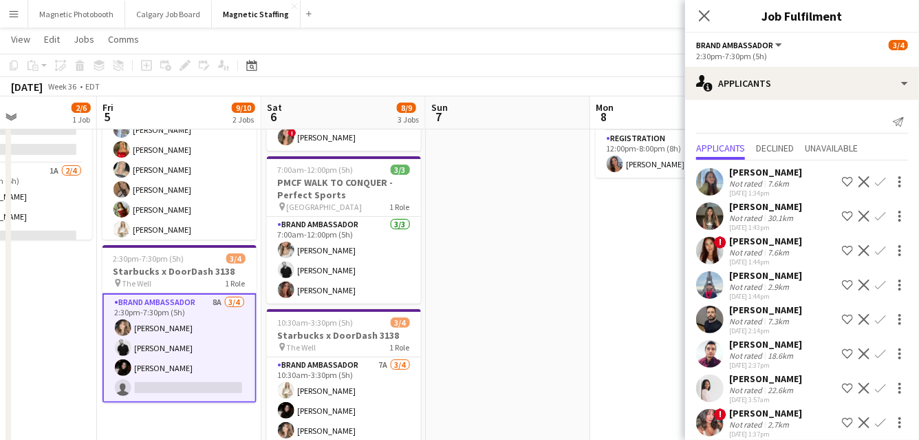
click at [861, 180] on app-icon "Decline" at bounding box center [864, 181] width 11 height 11
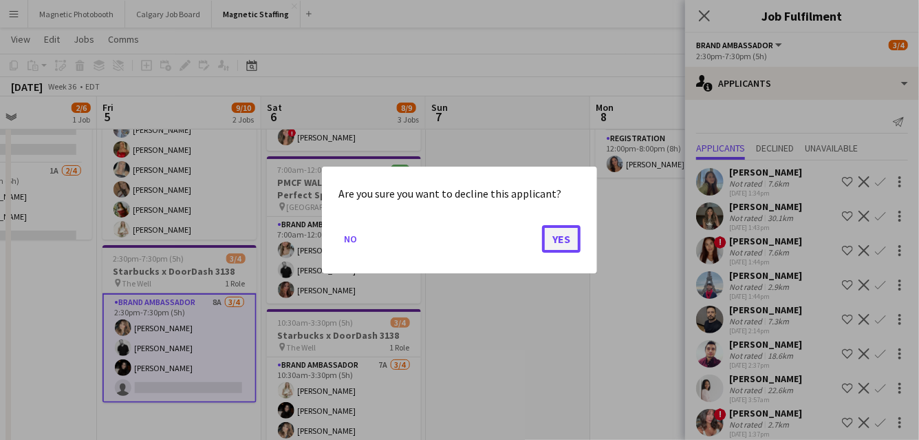
click at [562, 238] on button "Yes" at bounding box center [561, 239] width 39 height 28
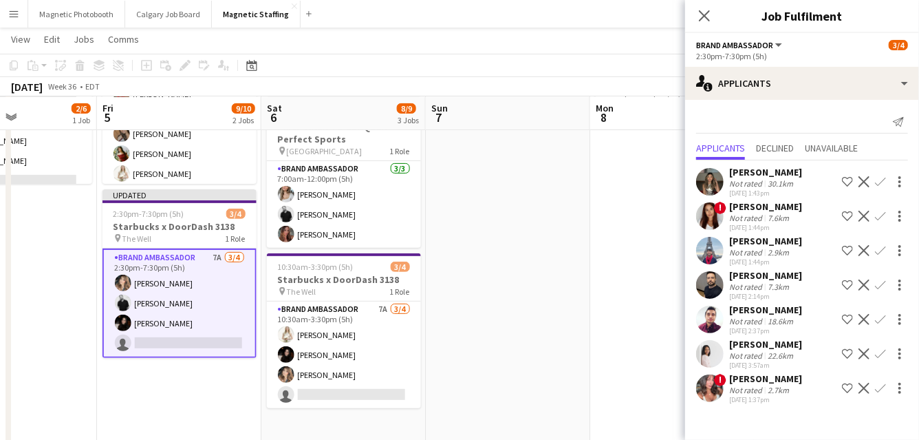
click at [859, 354] on app-icon "Decline" at bounding box center [864, 353] width 11 height 11
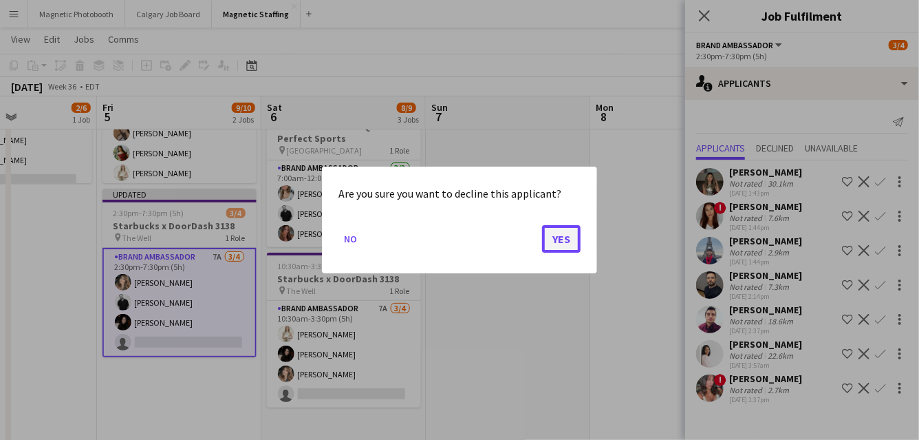
click at [557, 235] on button "Yes" at bounding box center [561, 239] width 39 height 28
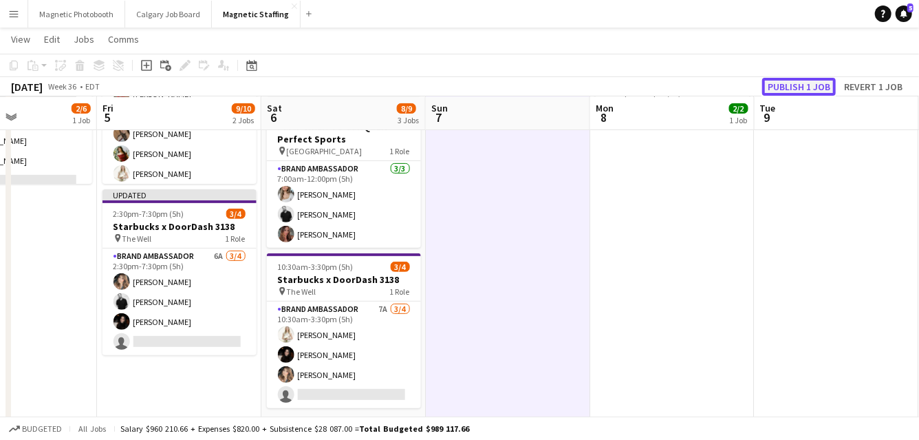
click at [808, 79] on button "Publish 1 job" at bounding box center [800, 87] width 74 height 18
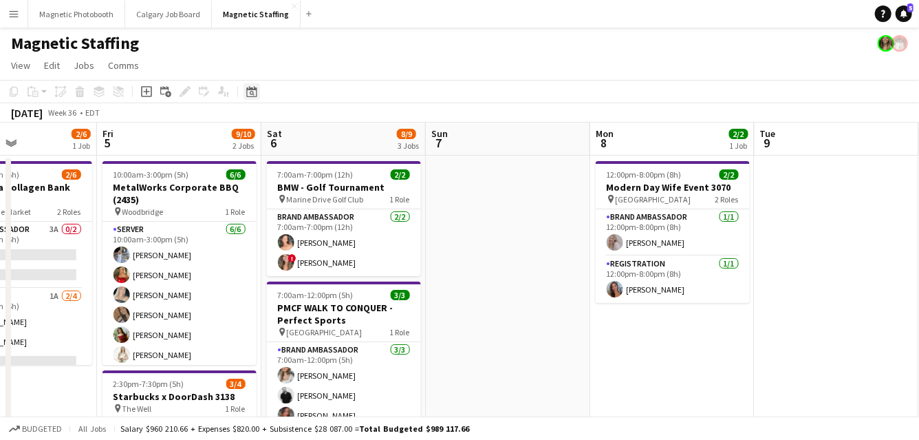
click at [252, 88] on icon at bounding box center [251, 91] width 10 height 11
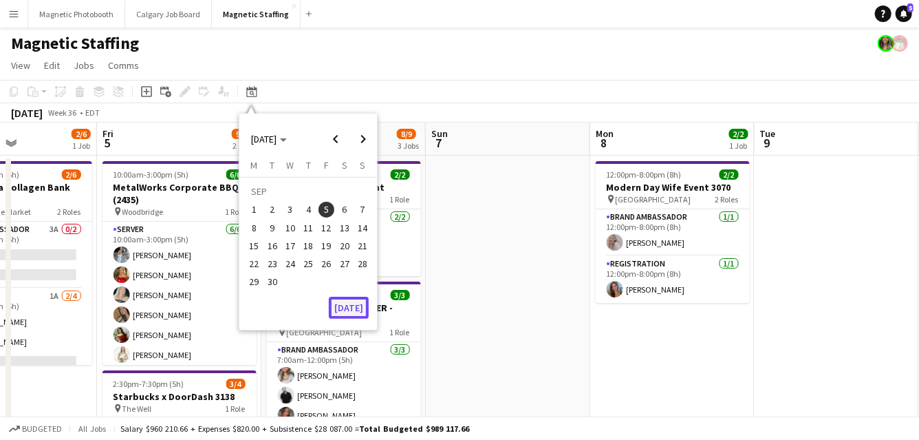
click at [354, 305] on button "[DATE]" at bounding box center [349, 308] width 40 height 22
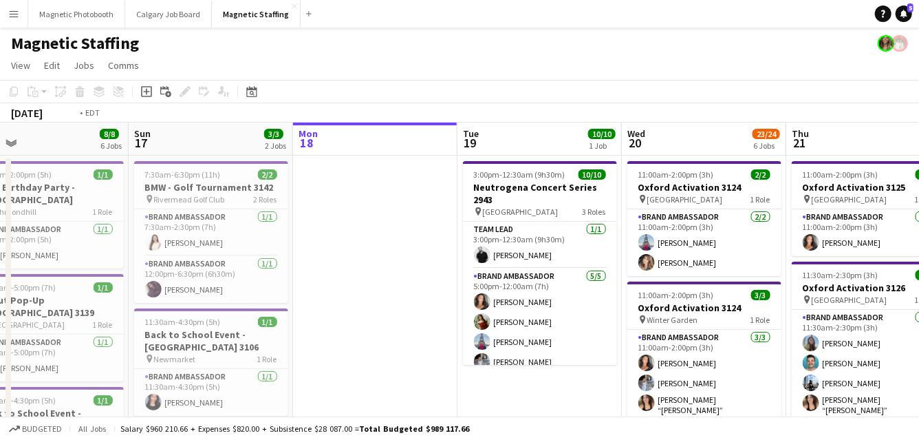
drag, startPoint x: 550, startPoint y: 268, endPoint x: 0, endPoint y: 296, distance: 550.6
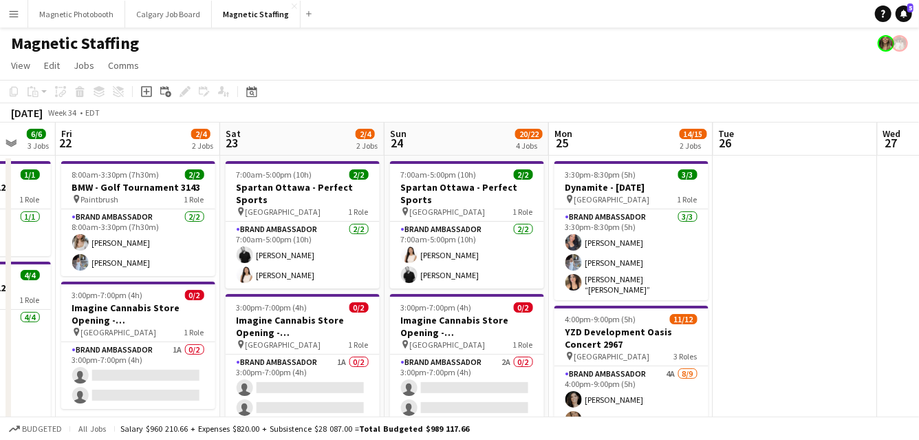
drag, startPoint x: 682, startPoint y: 294, endPoint x: 8, endPoint y: 295, distance: 673.7
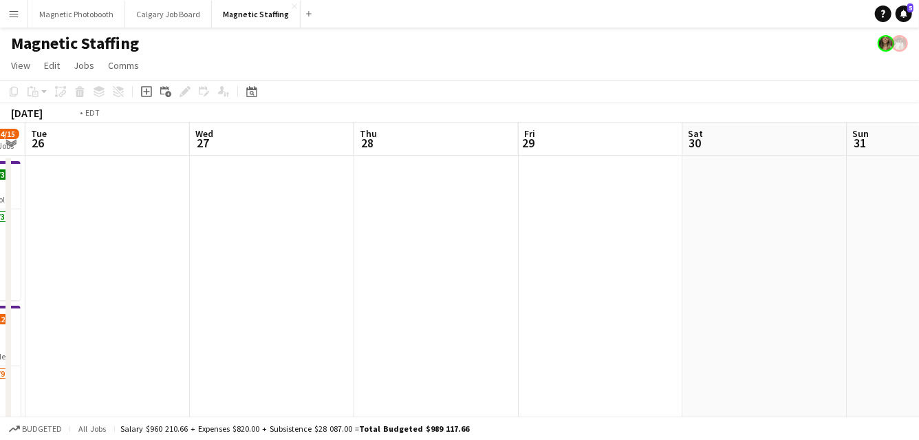
drag, startPoint x: 224, startPoint y: 286, endPoint x: 0, endPoint y: 279, distance: 224.5
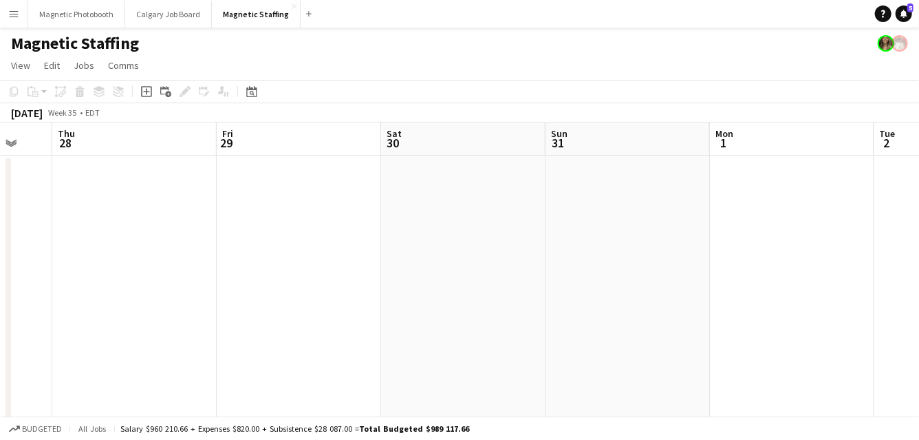
drag, startPoint x: 581, startPoint y: 298, endPoint x: 366, endPoint y: 298, distance: 214.7
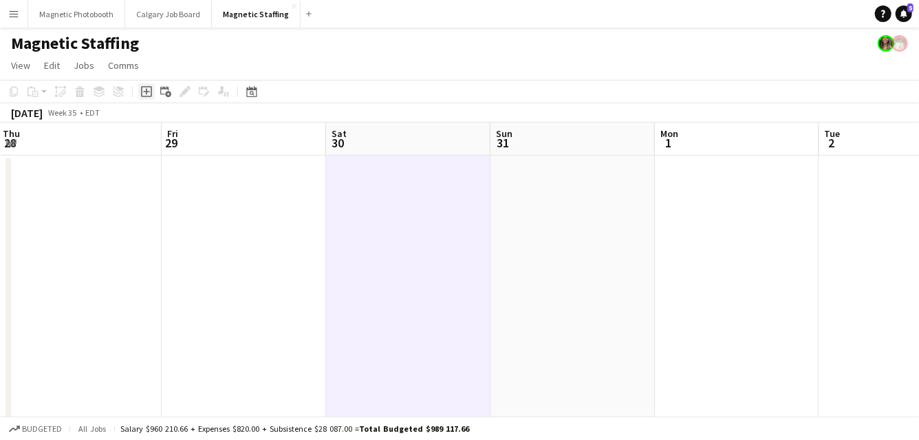
click at [141, 90] on icon at bounding box center [146, 91] width 11 height 11
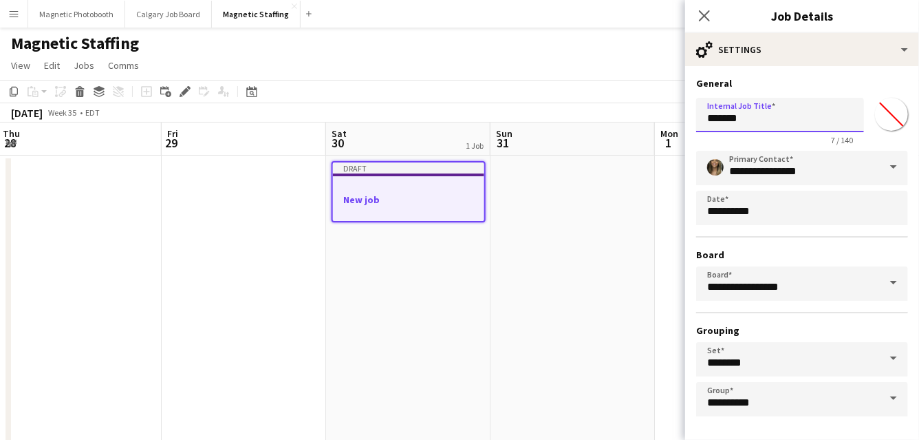
drag, startPoint x: 756, startPoint y: 124, endPoint x: 519, endPoint y: 115, distance: 237.6
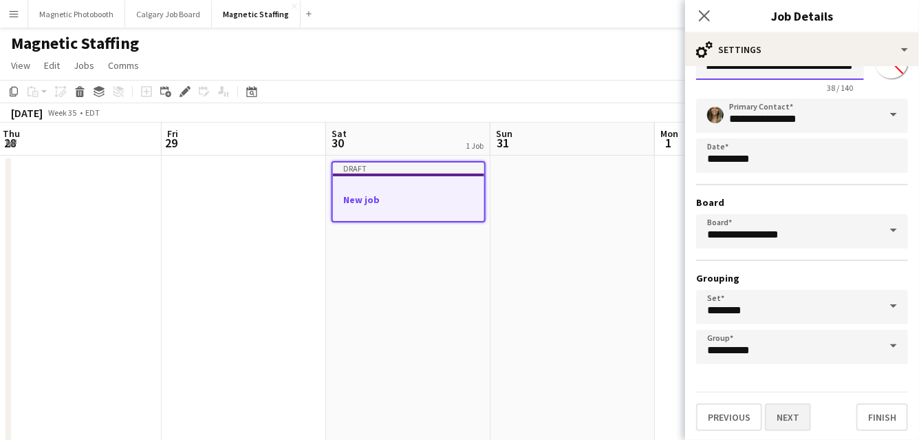
type input "**********"
click at [786, 415] on button "Next" at bounding box center [788, 417] width 46 height 28
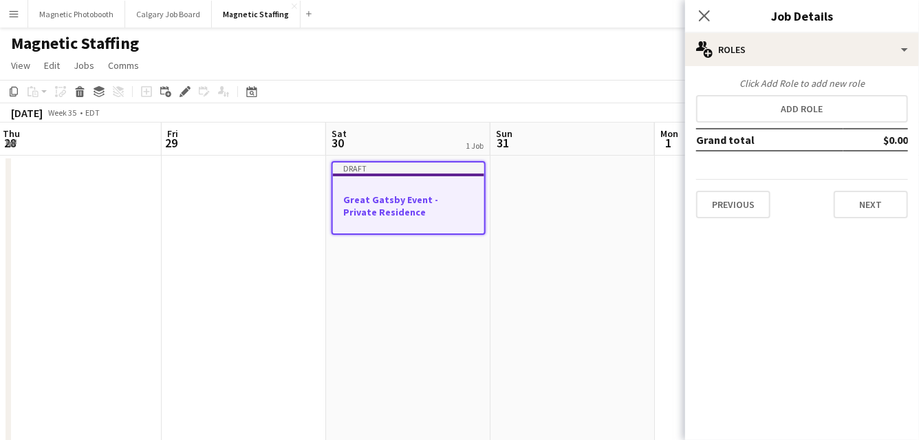
scroll to position [0, 0]
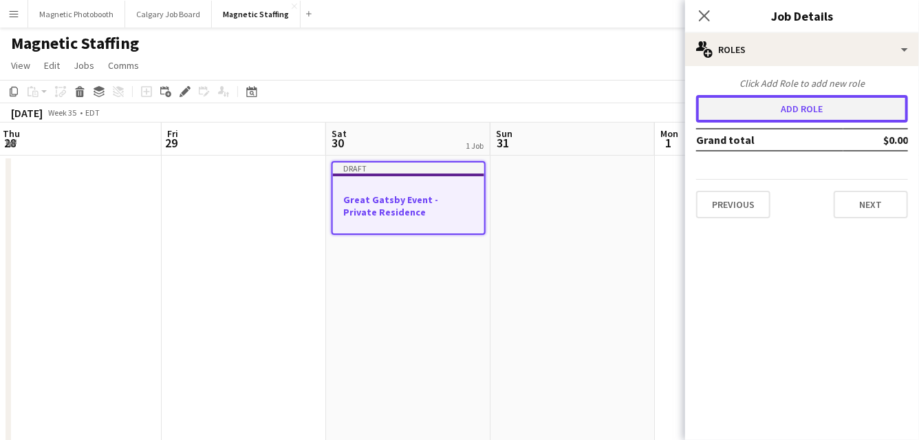
click at [802, 107] on button "Add role" at bounding box center [802, 109] width 212 height 28
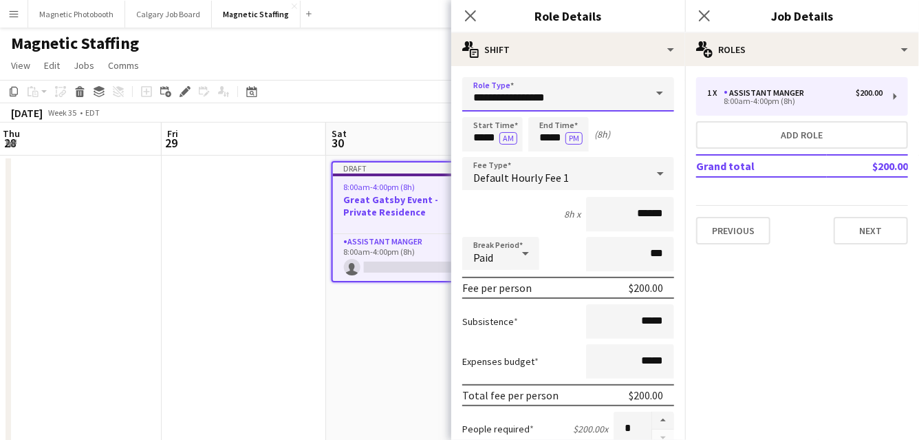
drag, startPoint x: 535, startPoint y: 94, endPoint x: 348, endPoint y: 86, distance: 188.1
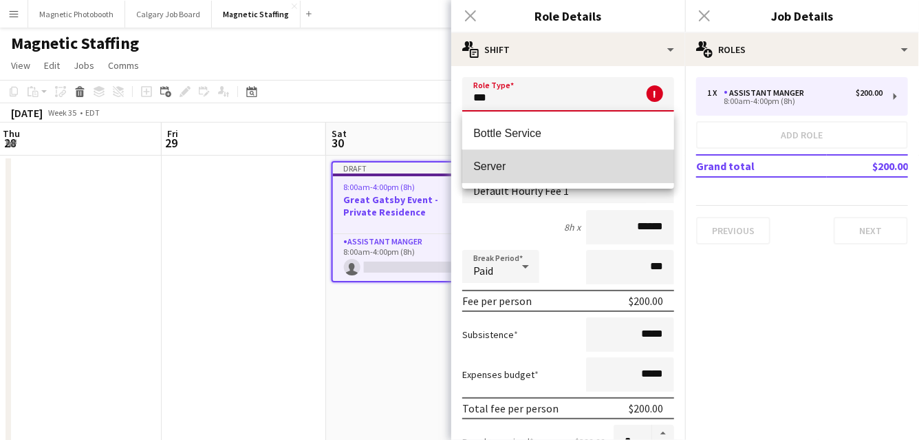
click at [533, 173] on mat-option "Server" at bounding box center [568, 166] width 212 height 33
type input "******"
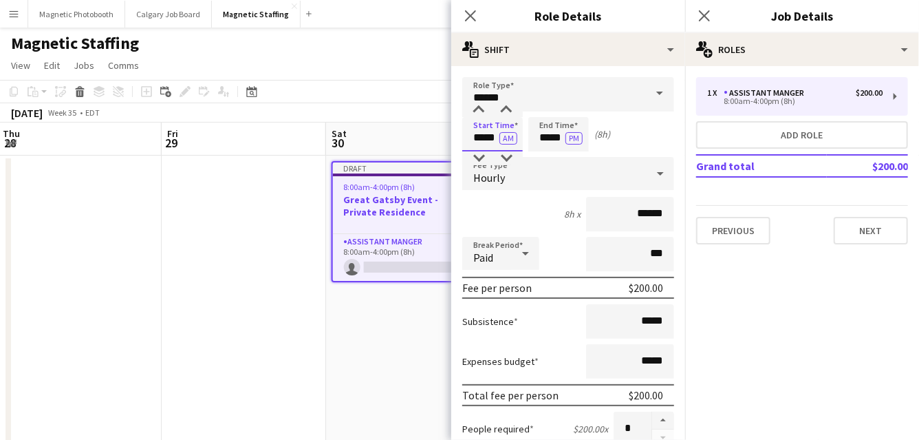
drag, startPoint x: 495, startPoint y: 141, endPoint x: 394, endPoint y: 130, distance: 101.8
type input "*****"
click at [510, 138] on button "AM" at bounding box center [509, 138] width 18 height 12
drag, startPoint x: 563, startPoint y: 138, endPoint x: 469, endPoint y: 137, distance: 93.6
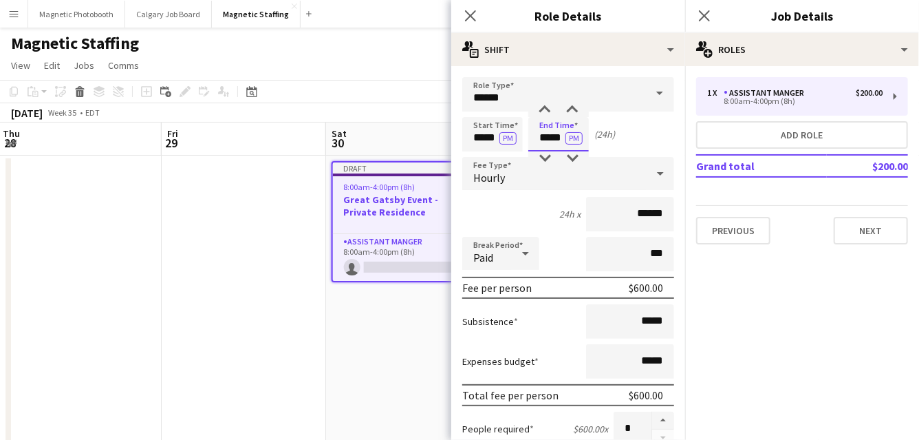
click at [472, 138] on div "Start Time ***** PM End Time ***** PM (24h)" at bounding box center [568, 134] width 212 height 34
type input "*****"
click at [572, 134] on button "PM" at bounding box center [574, 138] width 17 height 12
click at [648, 213] on input "******" at bounding box center [630, 214] width 88 height 34
type input "**"
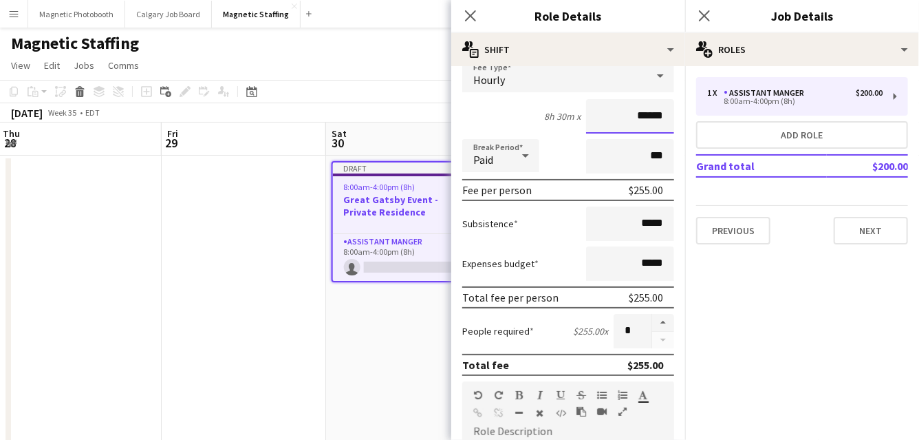
scroll to position [99, 0]
type input "******"
click at [665, 316] on button "button" at bounding box center [663, 321] width 22 height 18
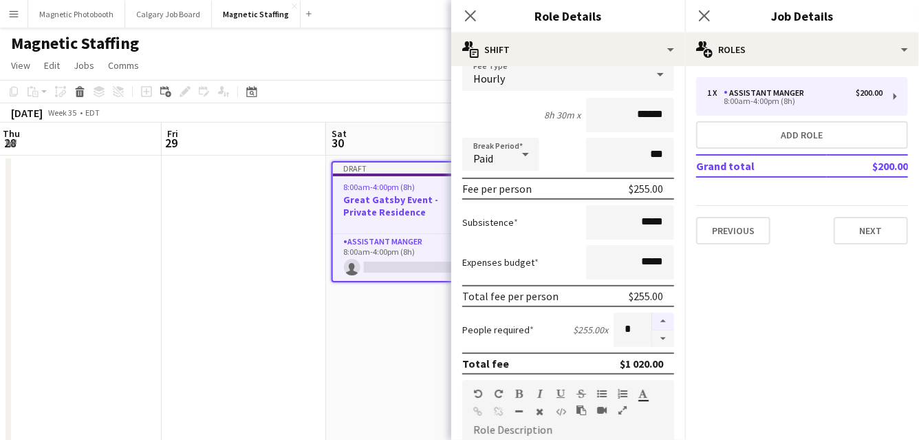
click at [665, 316] on button "button" at bounding box center [663, 321] width 22 height 18
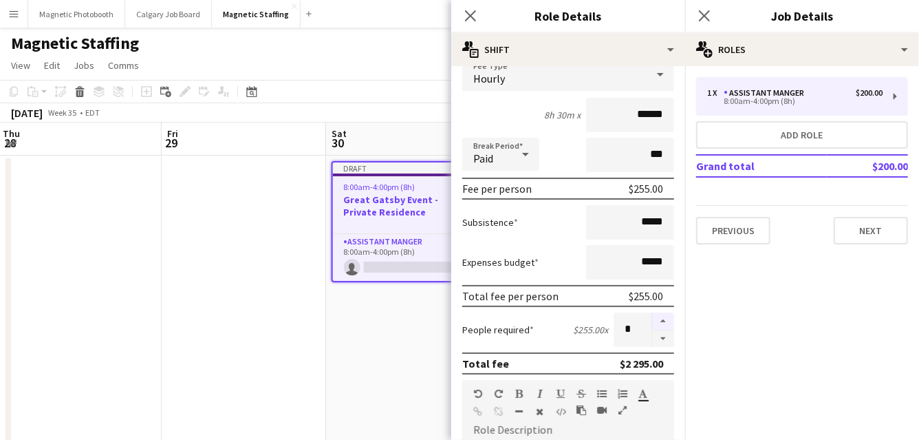
click at [665, 316] on button "button" at bounding box center [663, 321] width 22 height 18
type input "**"
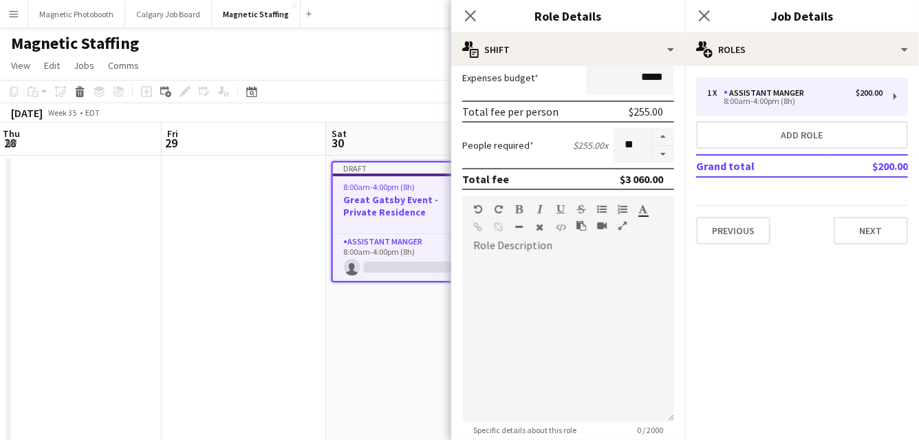
scroll to position [311, 0]
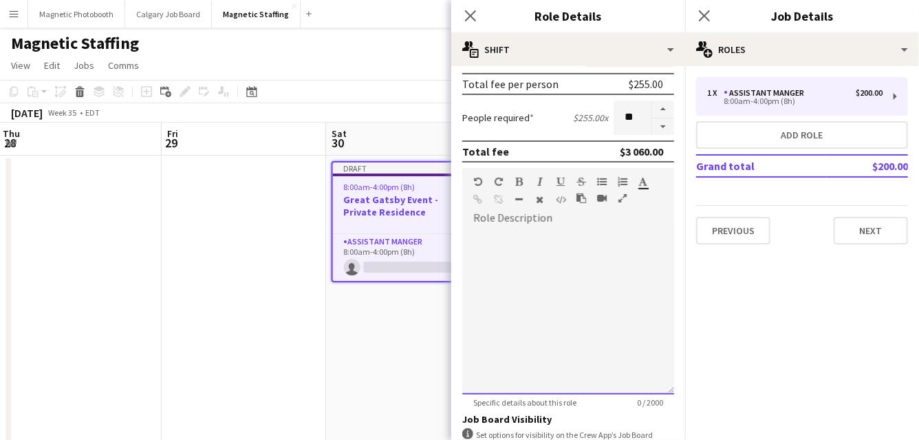
click at [592, 272] on div at bounding box center [568, 311] width 212 height 165
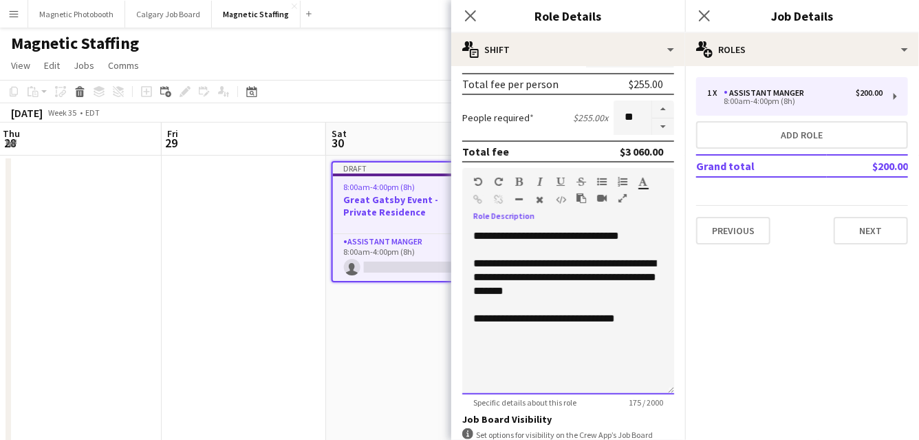
scroll to position [490, 0]
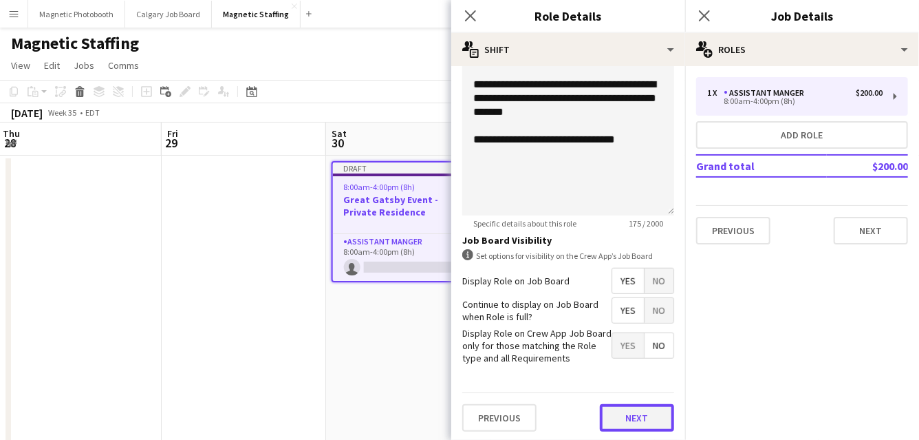
click at [628, 418] on button "Next" at bounding box center [637, 418] width 74 height 28
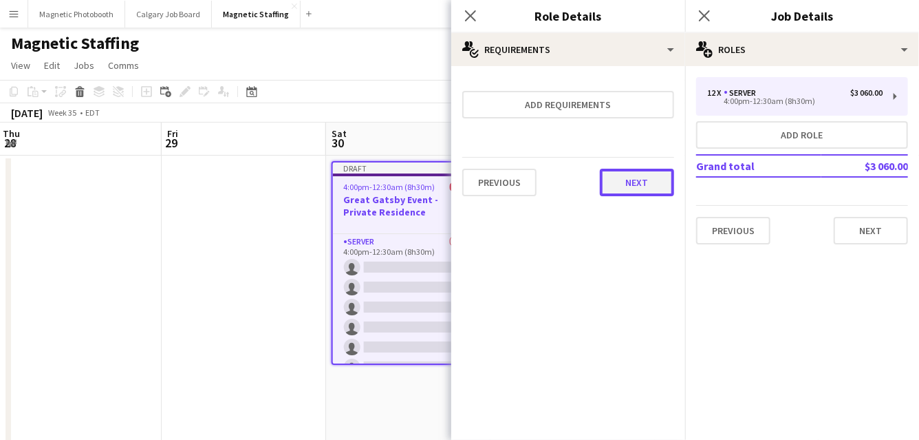
click at [647, 180] on button "Next" at bounding box center [637, 183] width 74 height 28
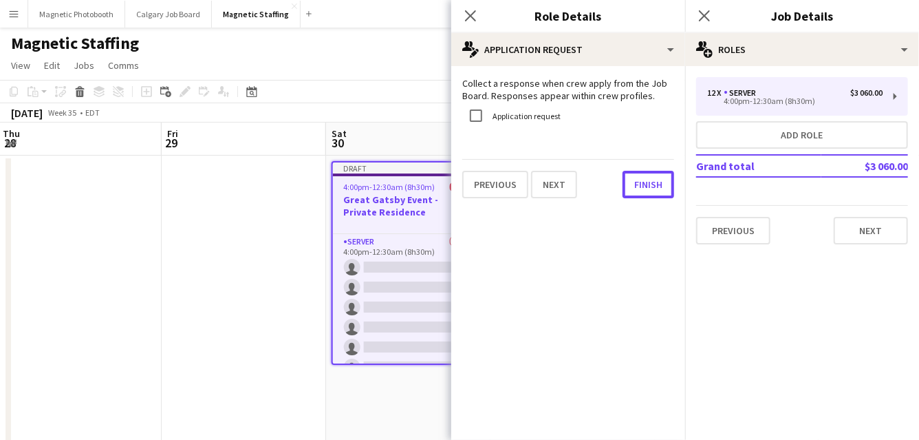
click at [647, 180] on button "Finish" at bounding box center [649, 185] width 52 height 28
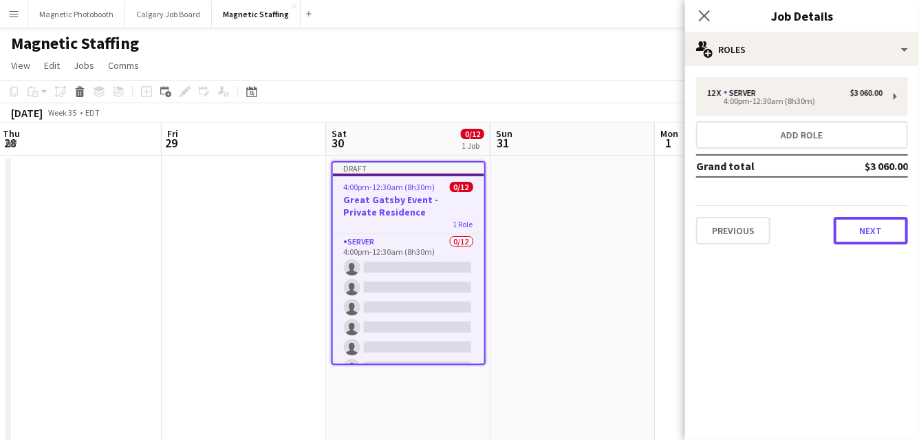
click at [858, 235] on button "Next" at bounding box center [871, 231] width 74 height 28
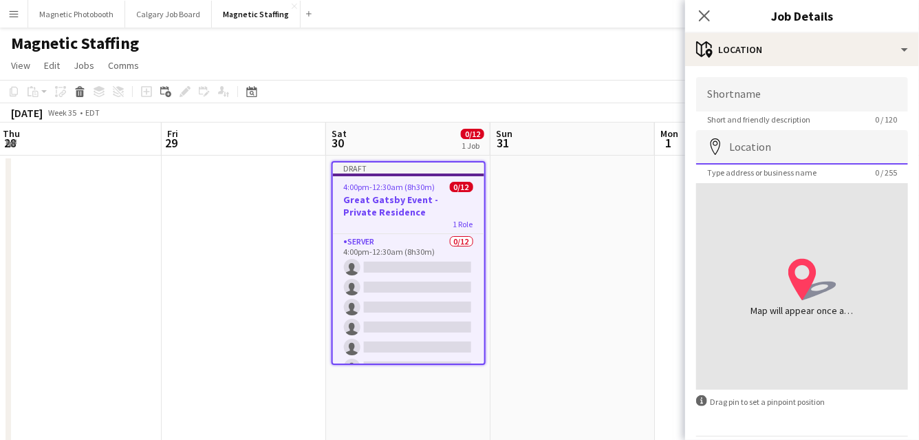
click at [746, 149] on input "Location" at bounding box center [802, 147] width 212 height 34
type input "**********"
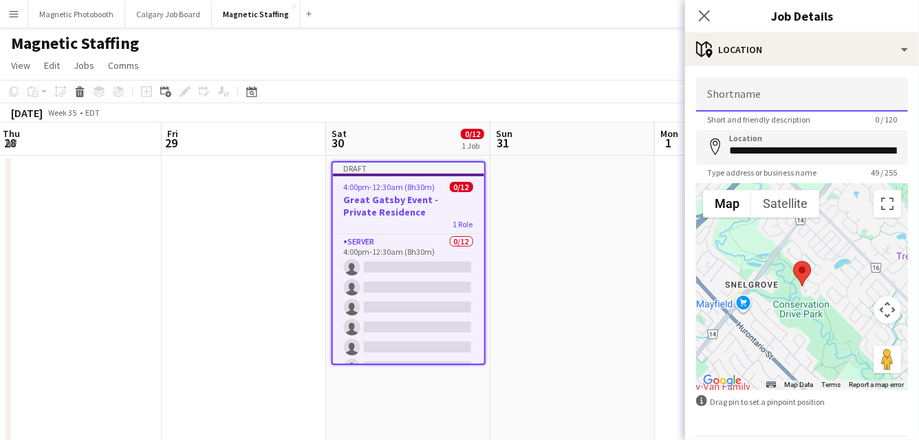
click at [755, 93] on input "Shortname" at bounding box center [802, 94] width 212 height 34
type input "********"
click at [689, 158] on form "**********" at bounding box center [802, 276] width 234 height 398
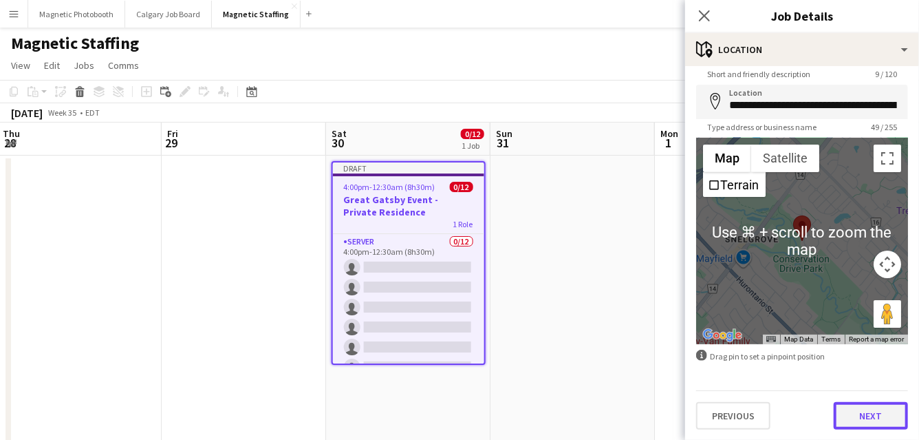
click at [858, 420] on button "Next" at bounding box center [871, 416] width 74 height 28
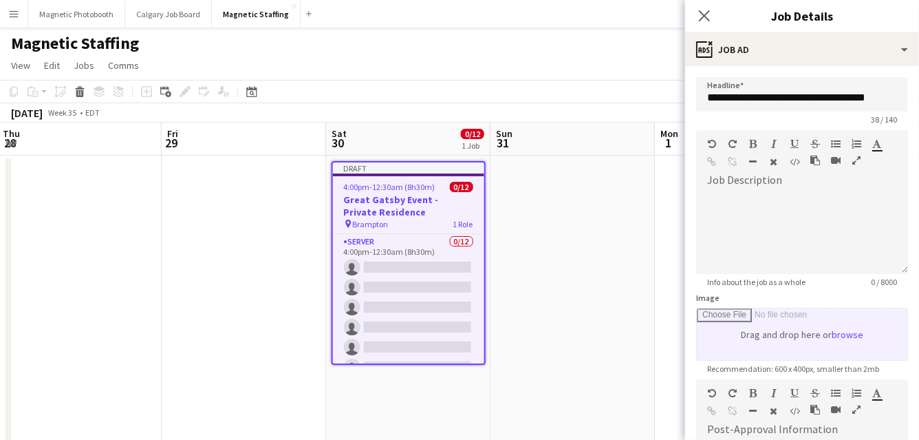
scroll to position [239, 0]
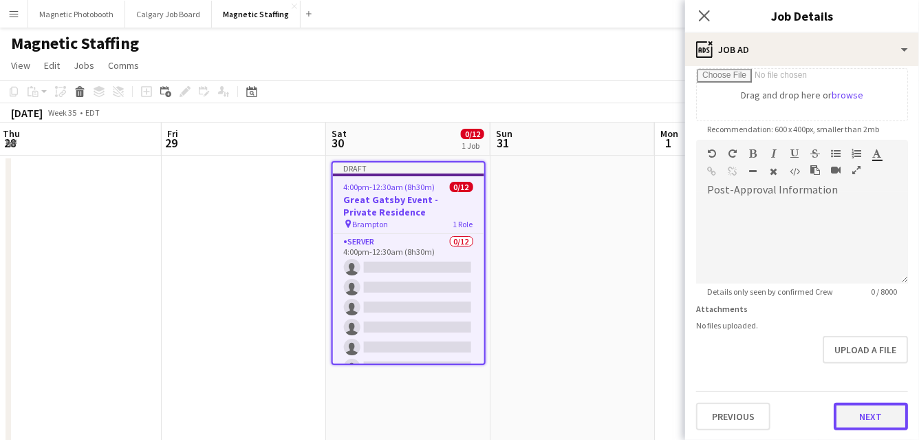
click at [871, 409] on button "Next" at bounding box center [871, 417] width 74 height 28
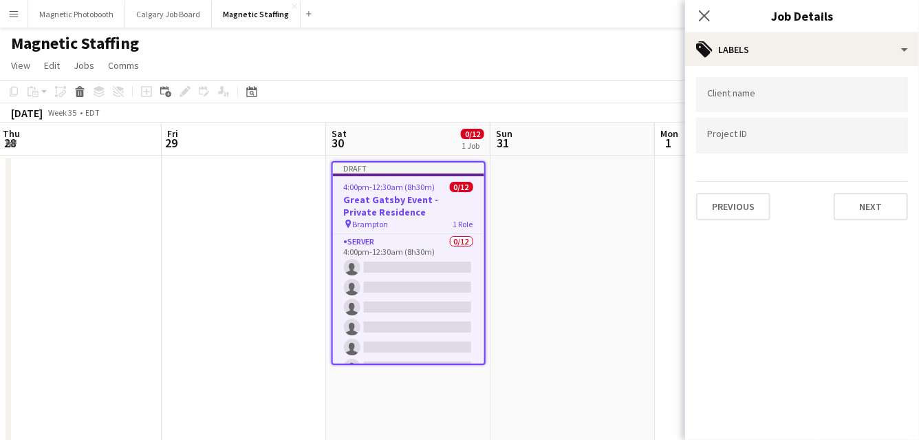
scroll to position [0, 0]
click at [869, 207] on button "Next" at bounding box center [871, 207] width 74 height 28
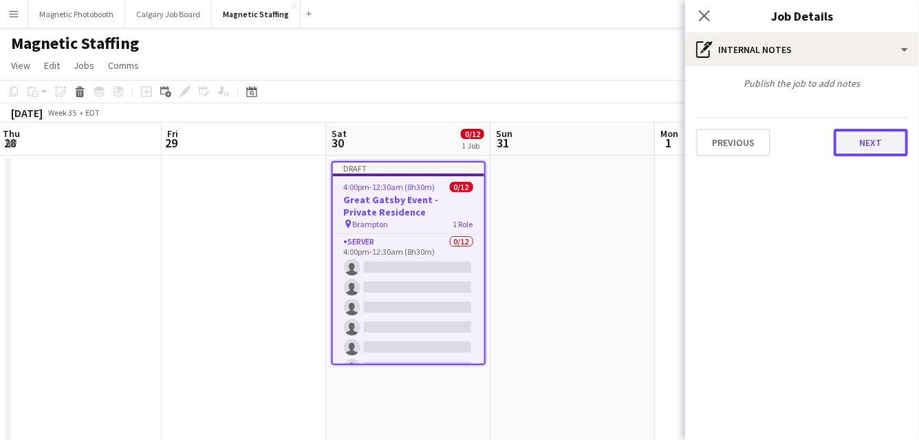
click at [894, 147] on button "Next" at bounding box center [871, 143] width 74 height 28
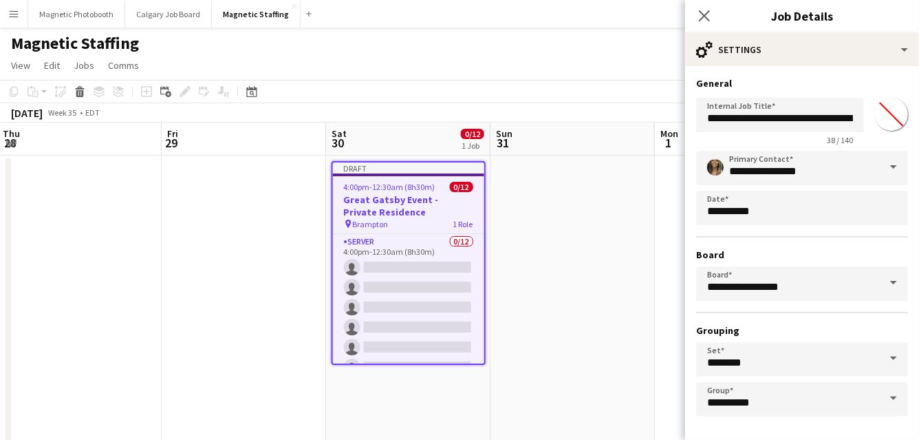
scroll to position [52, 0]
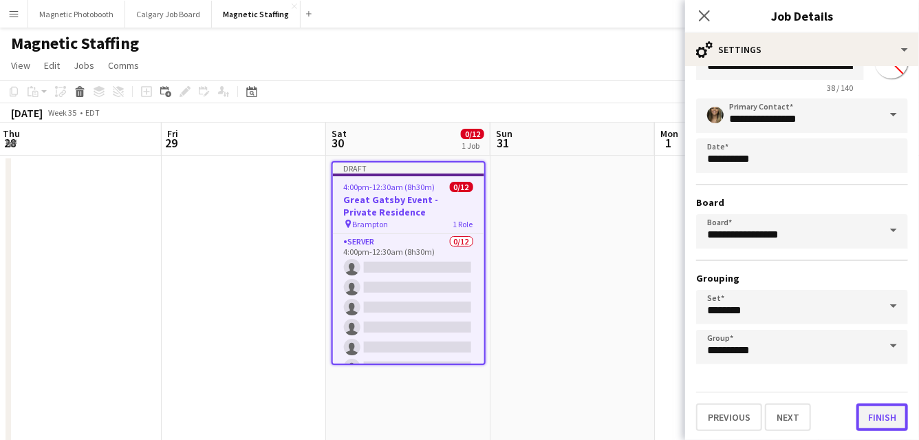
click at [882, 418] on button "Finish" at bounding box center [883, 417] width 52 height 28
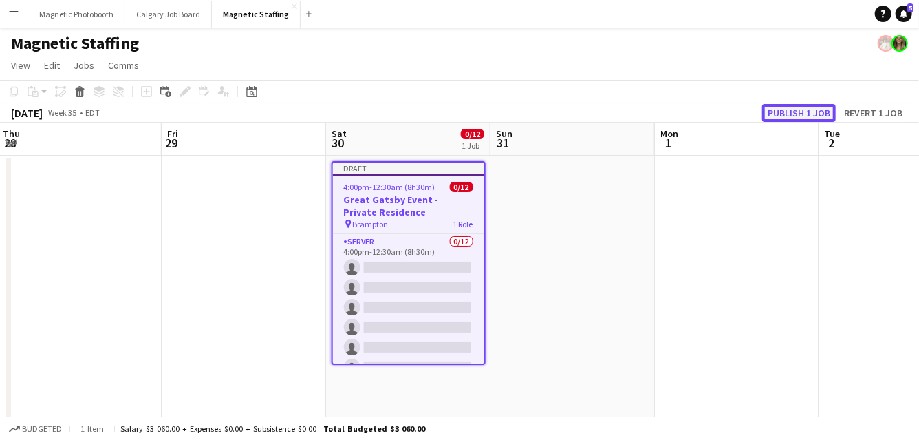
click at [807, 114] on button "Publish 1 job" at bounding box center [800, 113] width 74 height 18
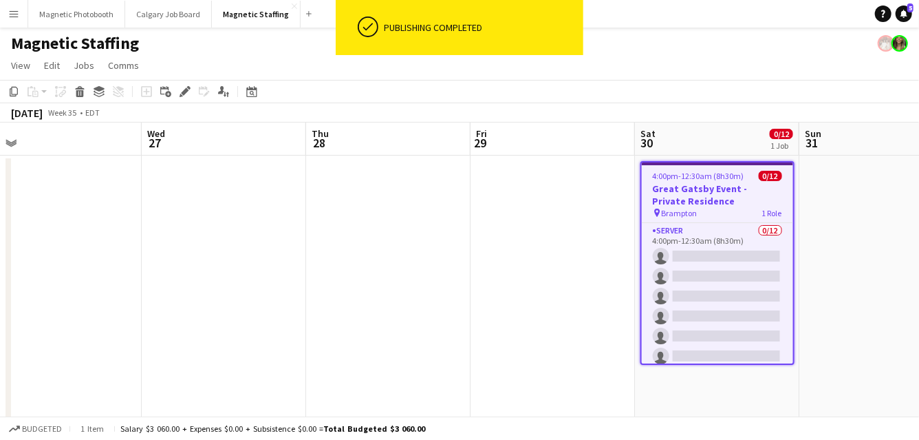
scroll to position [0, 351]
drag, startPoint x: 610, startPoint y: 197, endPoint x: 919, endPoint y: 175, distance: 310.4
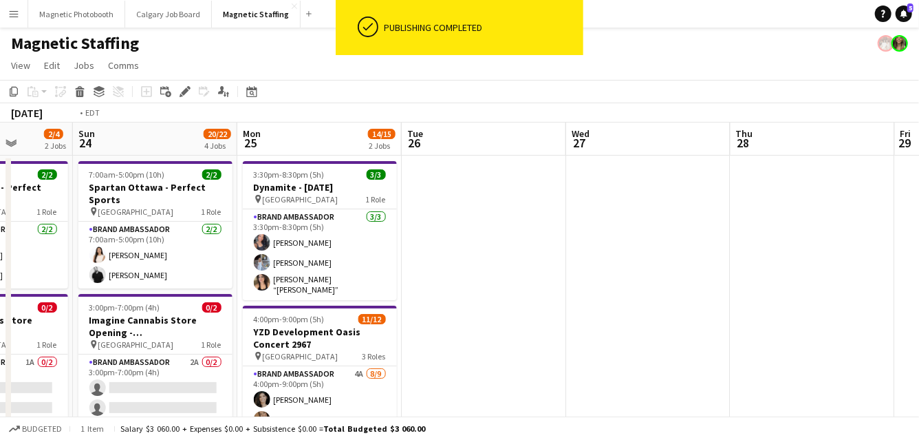
scroll to position [0, 504]
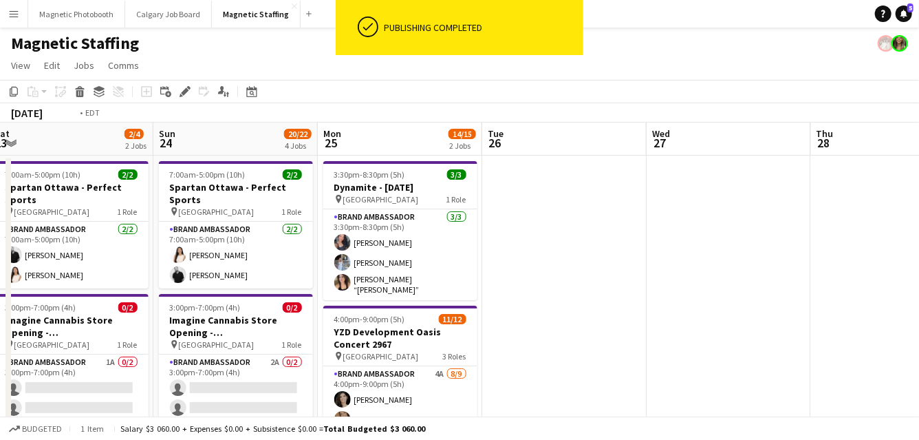
drag, startPoint x: 282, startPoint y: 269, endPoint x: 38, endPoint y: 232, distance: 247.1
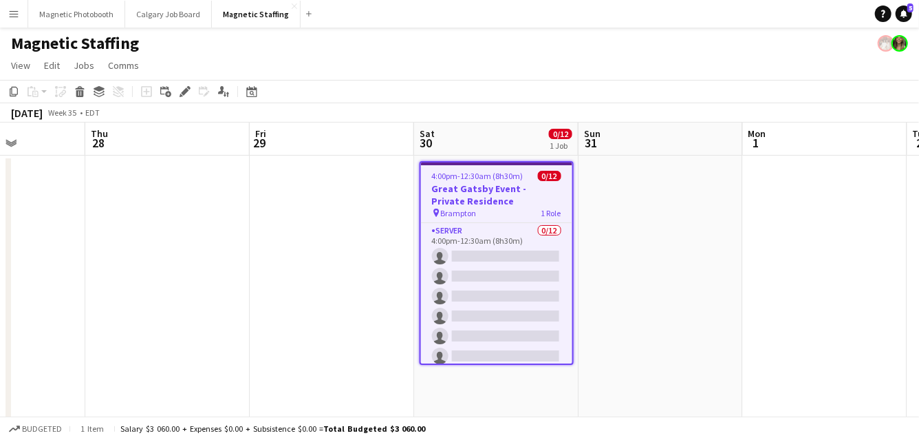
drag, startPoint x: 554, startPoint y: 215, endPoint x: 266, endPoint y: 215, distance: 287.7
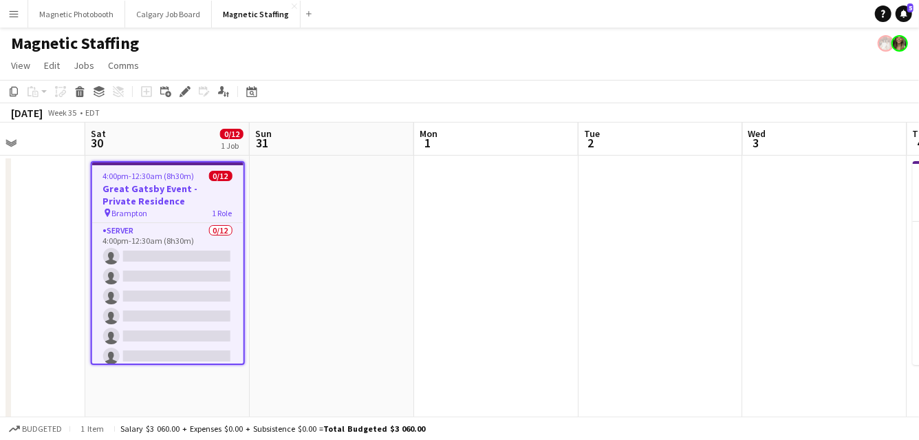
scroll to position [0, 462]
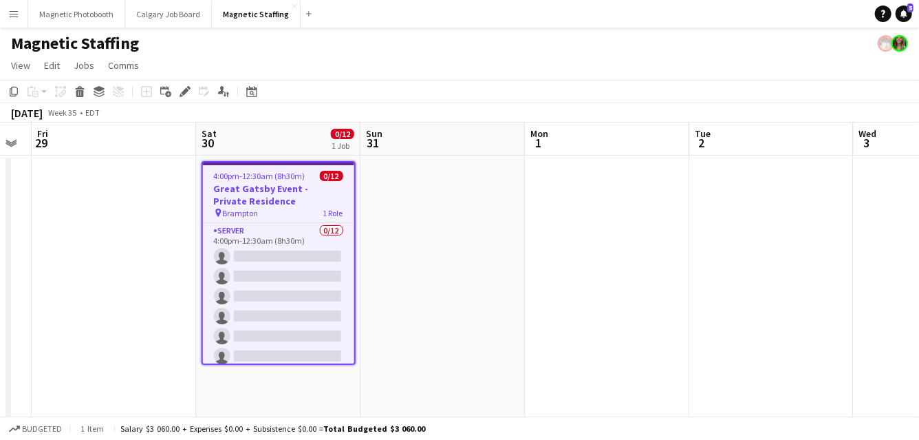
click at [254, 198] on h3 "Great Gatsby Event - Private Residence" at bounding box center [278, 194] width 151 height 25
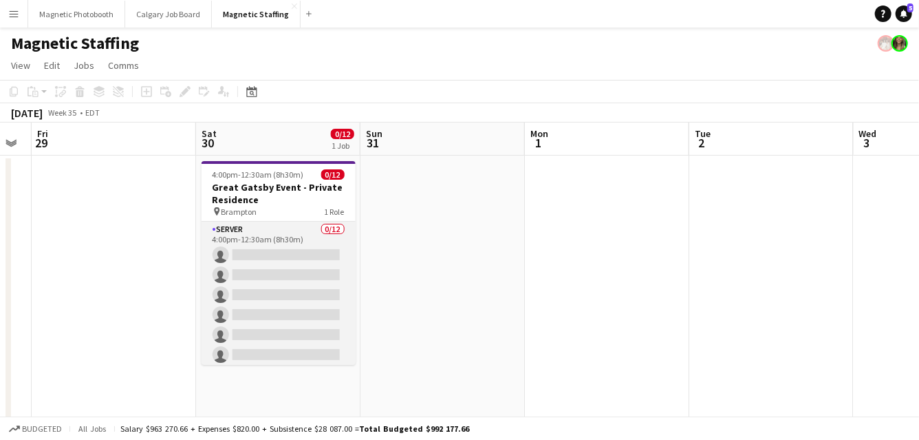
click at [238, 318] on app-card-role "Server 0/12 4:00pm-12:30am (8h30m) single-neutral-actions single-neutral-action…" at bounding box center [279, 355] width 154 height 266
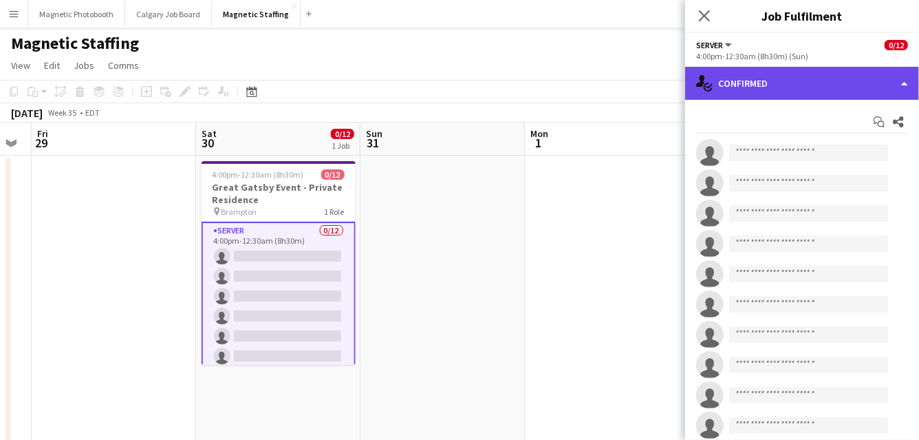
click at [904, 76] on div "single-neutral-actions-check-2 Confirmed" at bounding box center [802, 83] width 234 height 33
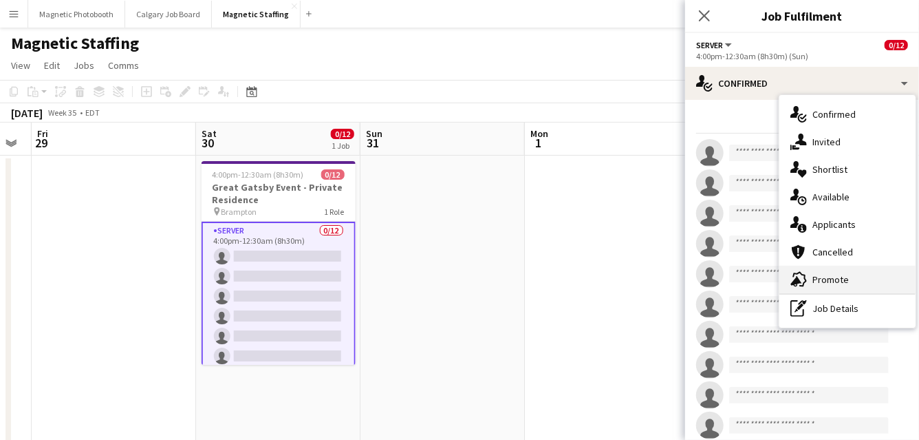
click at [846, 274] on div "advertising-megaphone Promote" at bounding box center [848, 280] width 136 height 28
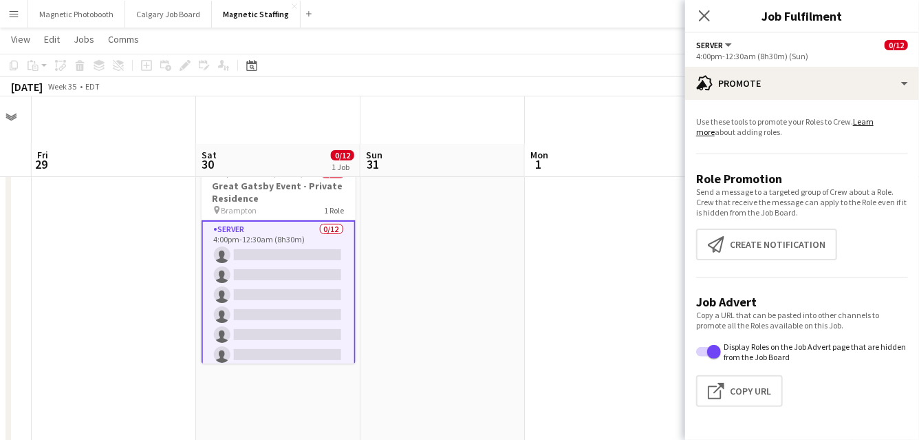
scroll to position [337, 0]
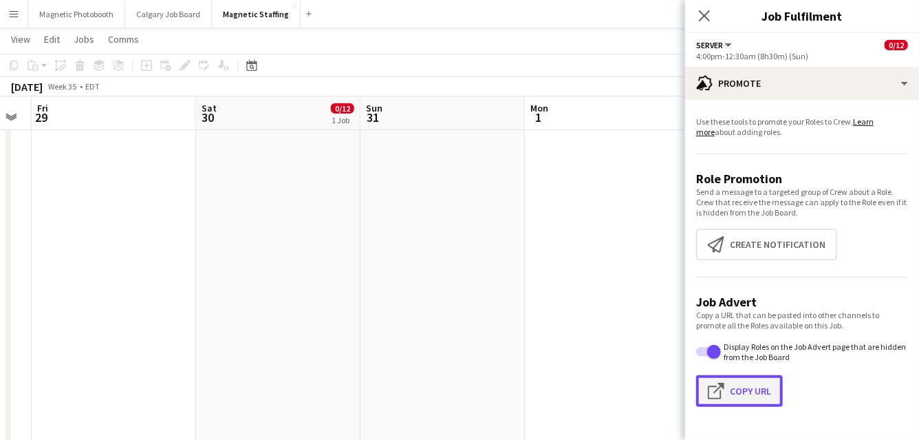
click at [738, 388] on button "Click to copy URL Copy Url" at bounding box center [739, 391] width 87 height 32
click at [251, 70] on icon "Date picker" at bounding box center [251, 65] width 11 height 11
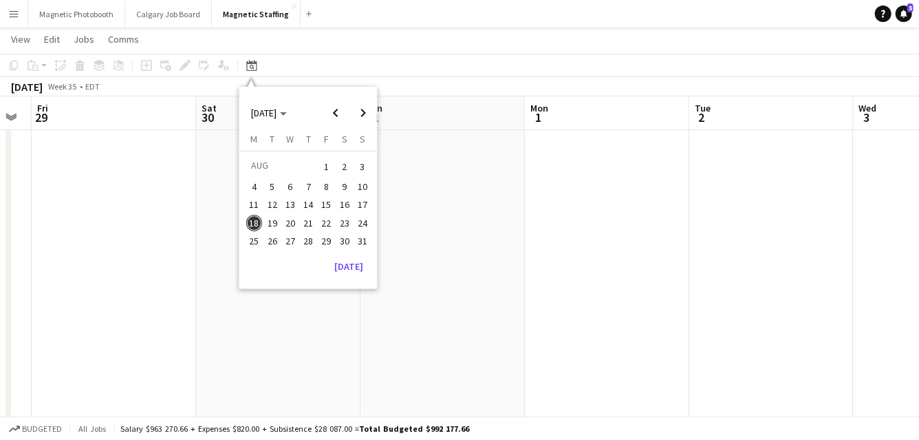
click at [484, 253] on app-date-cell at bounding box center [443, 297] width 164 height 961
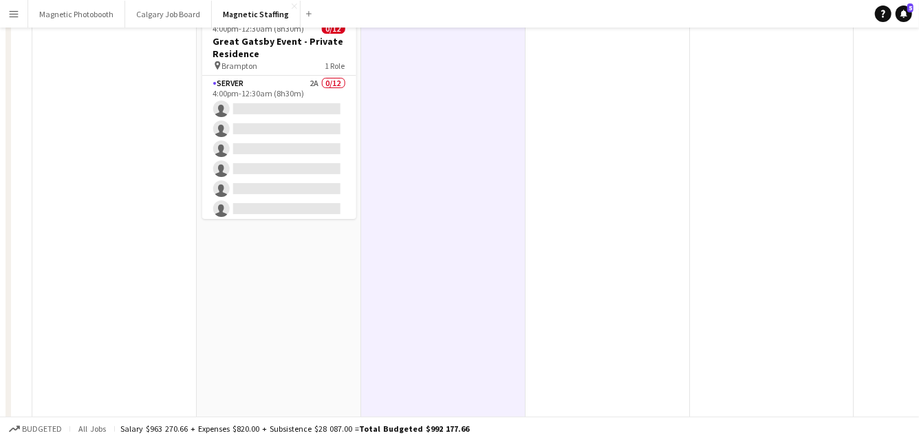
scroll to position [0, 0]
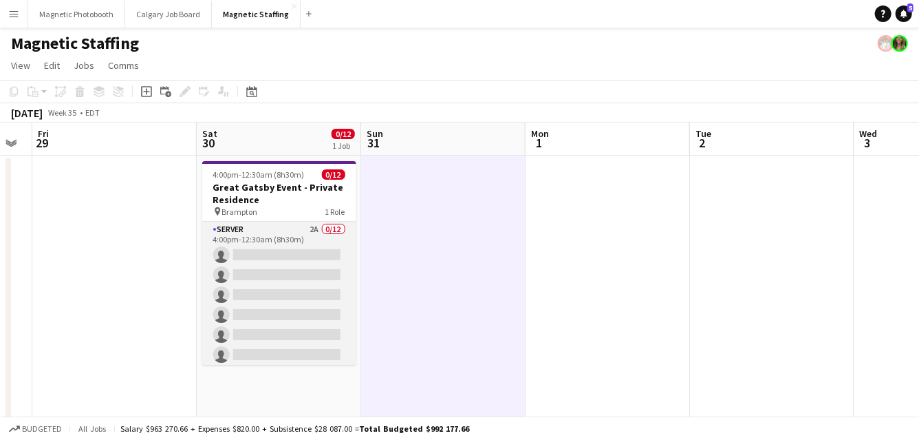
click at [279, 304] on app-card-role "Server 2A 0/12 4:00pm-12:30am (8h30m) single-neutral-actions single-neutral-act…" at bounding box center [279, 355] width 154 height 266
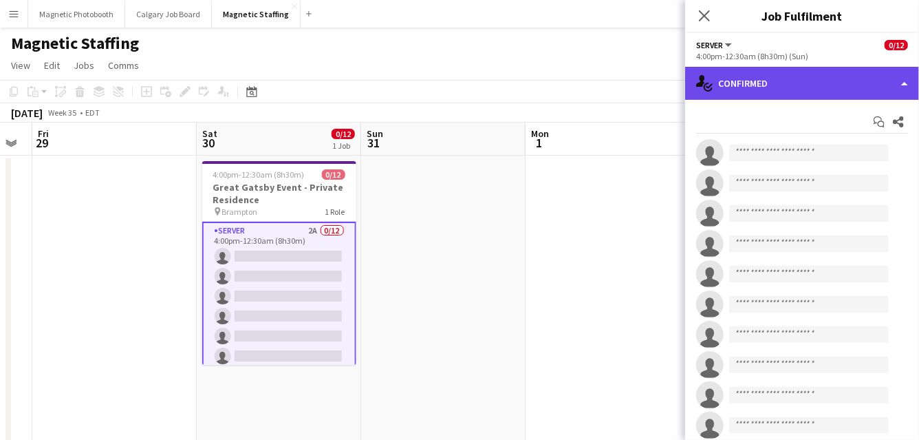
click at [899, 84] on div "single-neutral-actions-check-2 Confirmed" at bounding box center [802, 83] width 234 height 33
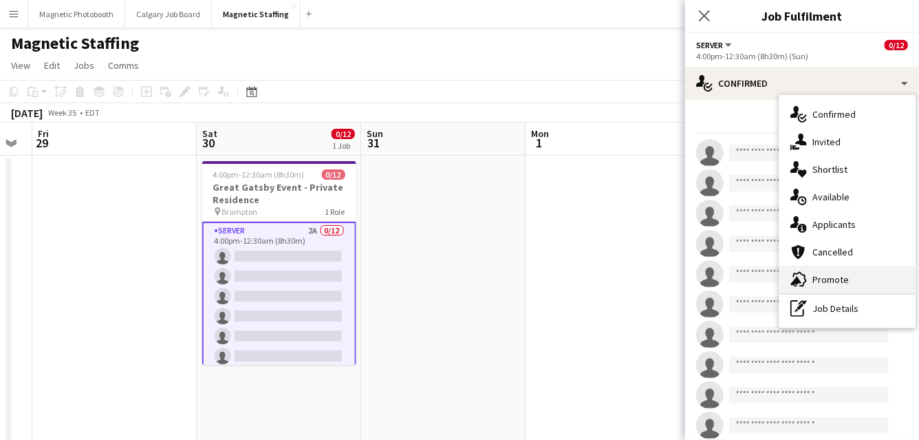
click at [820, 274] on div "advertising-megaphone Promote" at bounding box center [848, 280] width 136 height 28
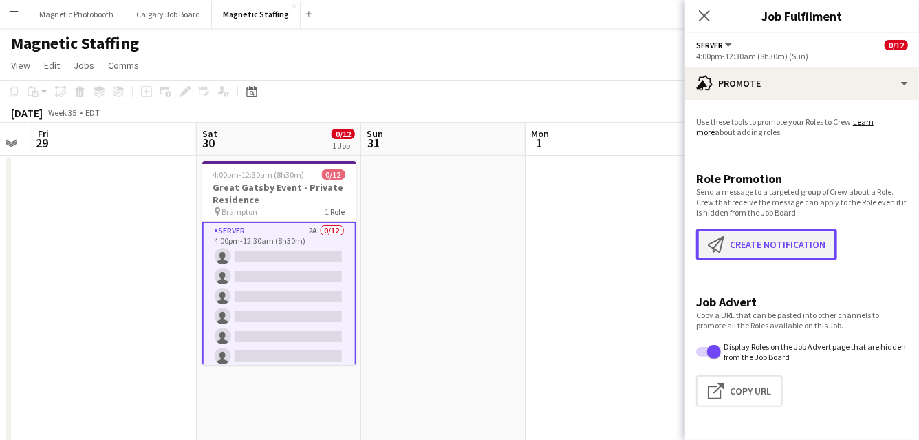
click at [759, 253] on button "Create notification Create notification" at bounding box center [766, 244] width 141 height 32
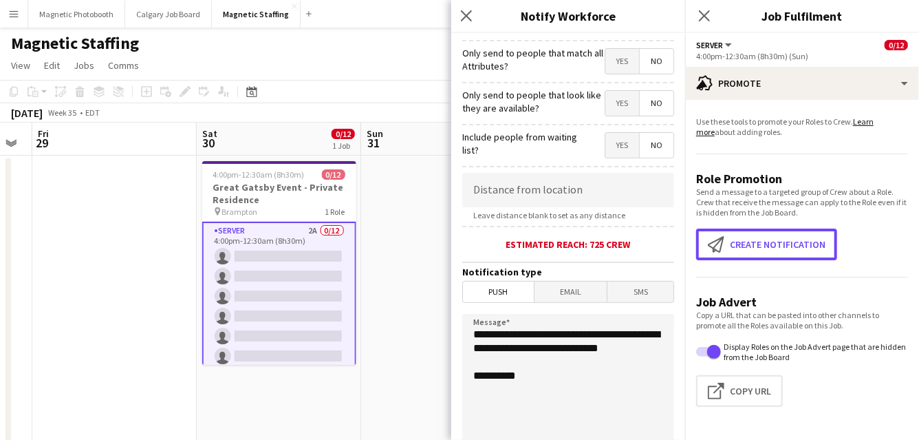
scroll to position [249, 0]
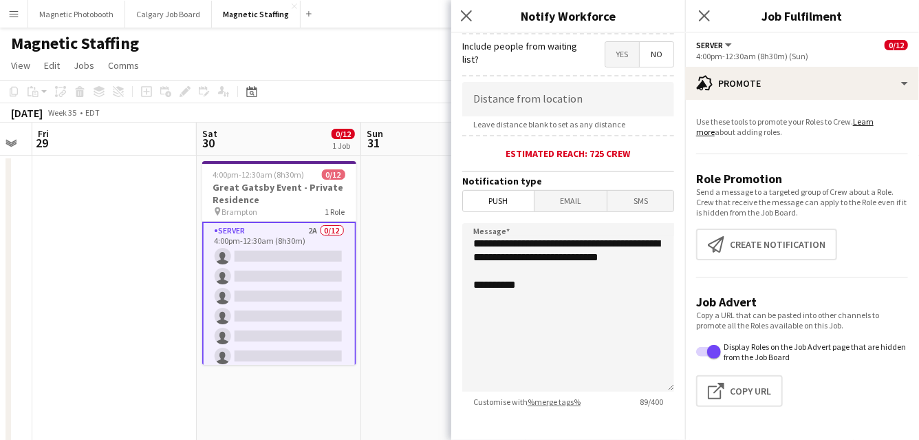
click at [573, 206] on span "Email" at bounding box center [571, 201] width 73 height 21
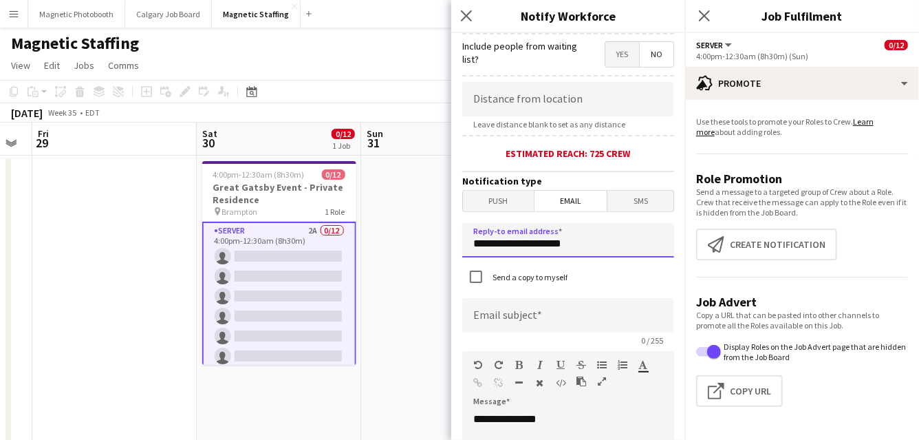
drag, startPoint x: 575, startPoint y: 246, endPoint x: 386, endPoint y: 244, distance: 189.3
type input "**********"
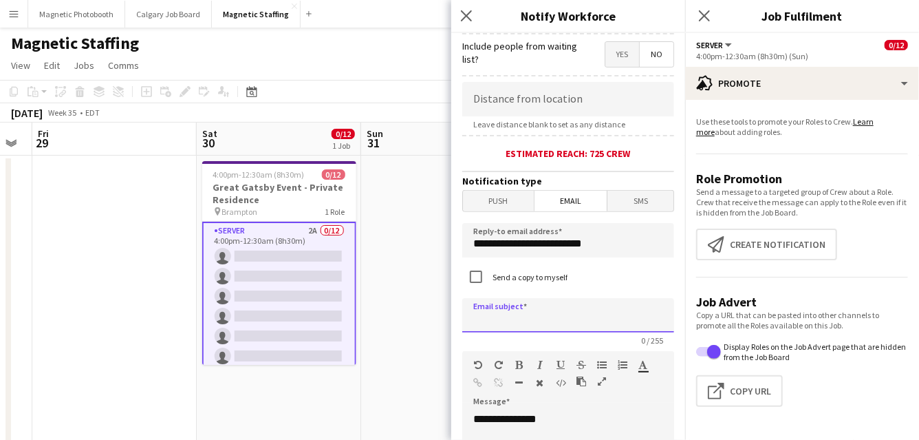
click at [495, 320] on input at bounding box center [568, 315] width 212 height 34
type input "*"
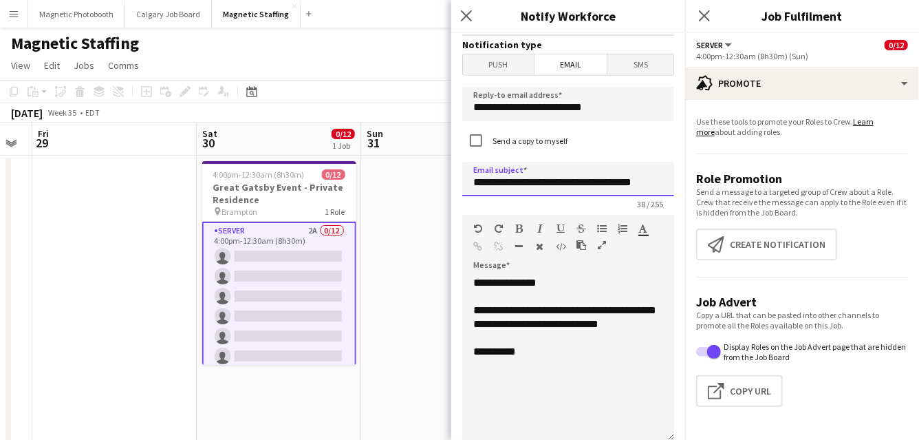
type input "**********"
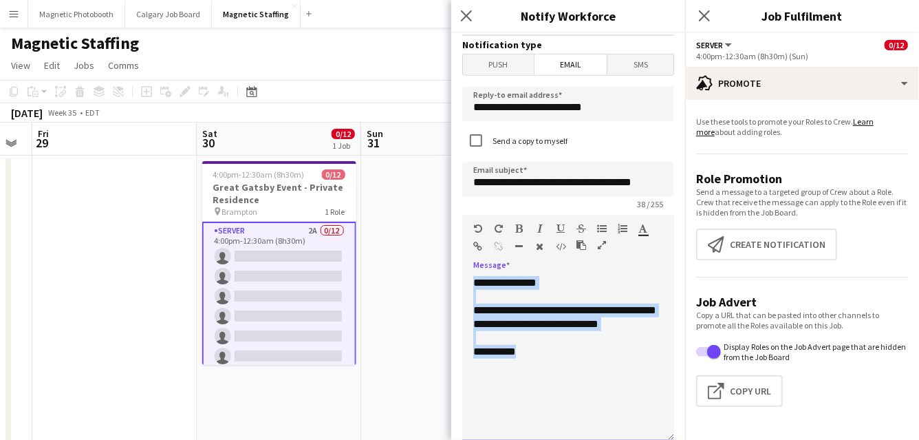
drag, startPoint x: 535, startPoint y: 377, endPoint x: 398, endPoint y: 193, distance: 229.2
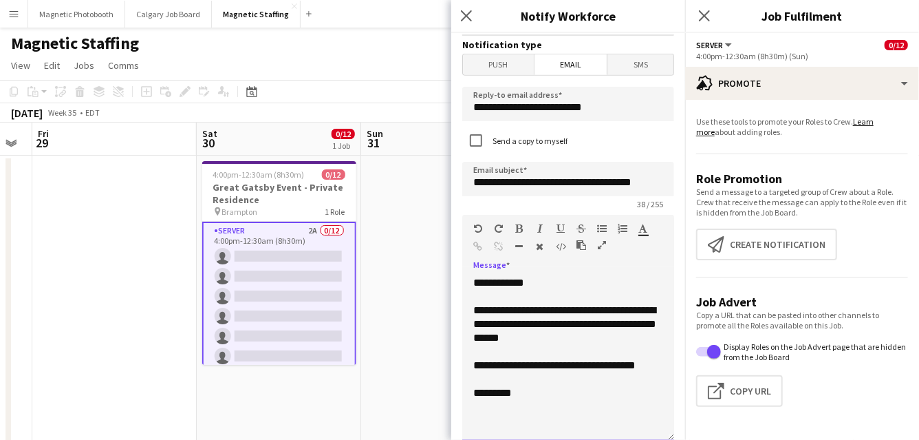
click at [622, 363] on div "**********" at bounding box center [568, 366] width 190 height 14
drag, startPoint x: 650, startPoint y: 368, endPoint x: 618, endPoint y: 367, distance: 32.4
click at [618, 368] on div "**********" at bounding box center [568, 366] width 190 height 14
click at [601, 332] on div "**********" at bounding box center [568, 323] width 190 height 41
click at [654, 180] on input "**********" at bounding box center [568, 179] width 212 height 34
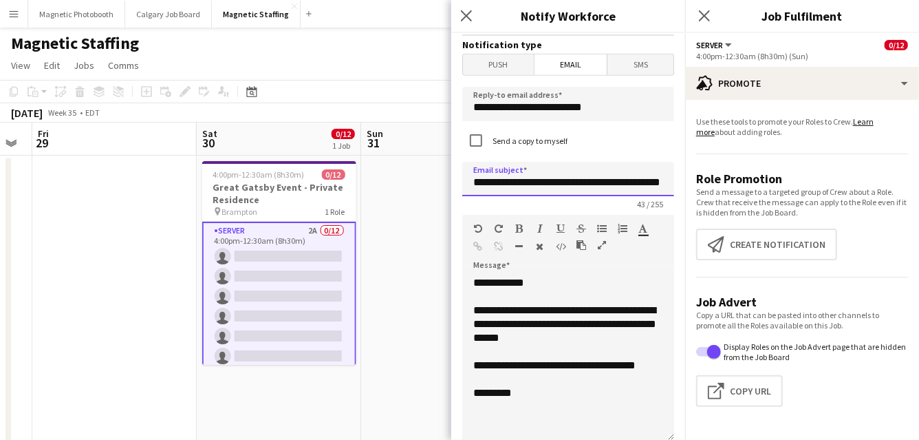
scroll to position [0, 18]
click at [544, 320] on div "**********" at bounding box center [568, 323] width 190 height 41
click at [554, 325] on div "**********" at bounding box center [568, 323] width 190 height 41
click at [564, 321] on div "**********" at bounding box center [568, 323] width 190 height 41
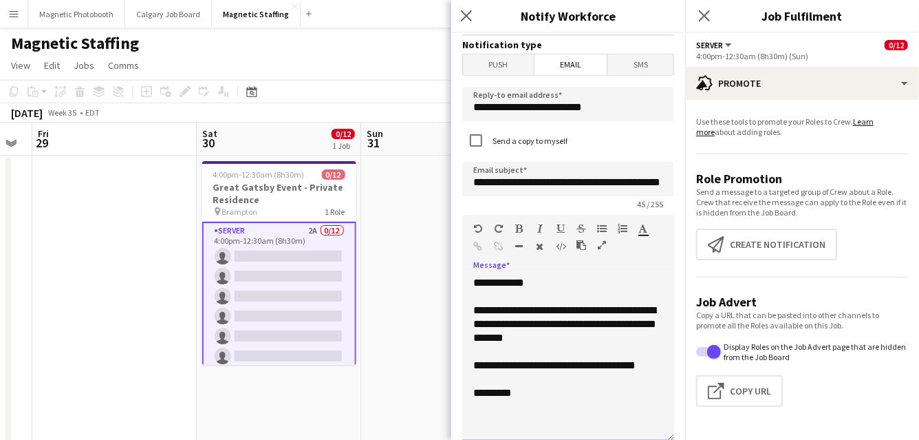
click at [556, 339] on div "**********" at bounding box center [568, 323] width 190 height 41
drag, startPoint x: 556, startPoint y: 308, endPoint x: 526, endPoint y: 308, distance: 29.6
click at [526, 308] on div "**********" at bounding box center [568, 323] width 190 height 41
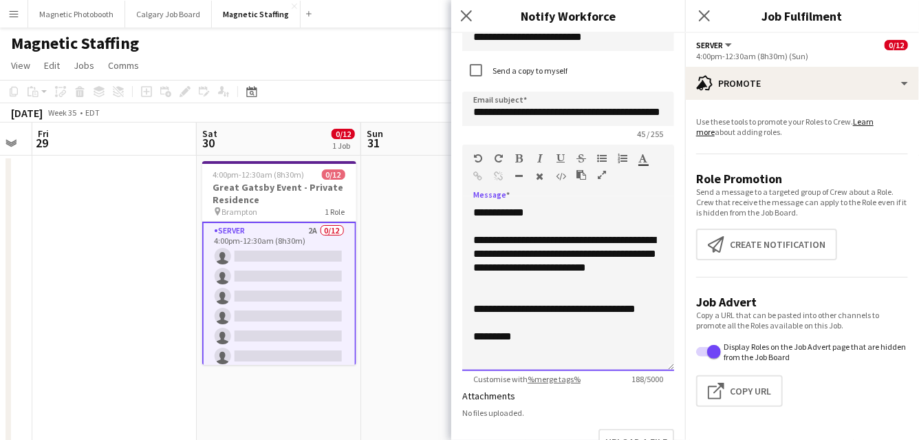
scroll to position [458, 0]
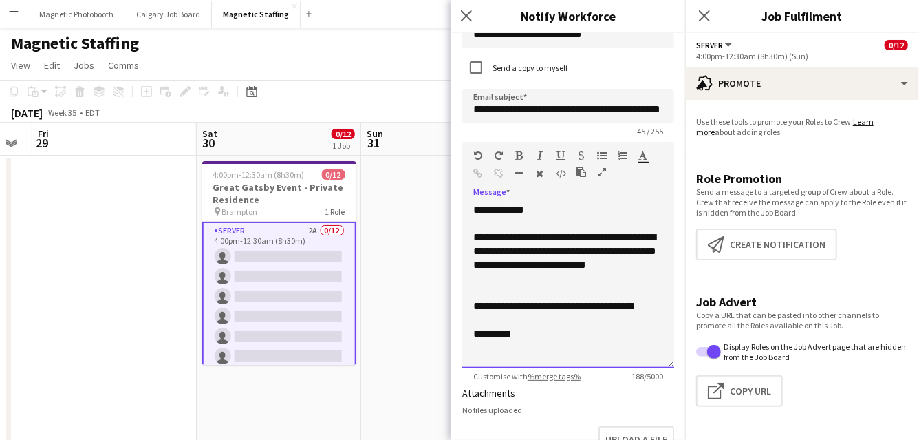
click at [530, 332] on div "*********" at bounding box center [568, 334] width 190 height 14
click at [540, 209] on div "**********" at bounding box center [568, 285] width 212 height 165
click at [614, 105] on input "**********" at bounding box center [568, 106] width 212 height 34
click at [561, 109] on input "**********" at bounding box center [568, 106] width 212 height 34
click at [602, 109] on input "**********" at bounding box center [568, 106] width 212 height 34
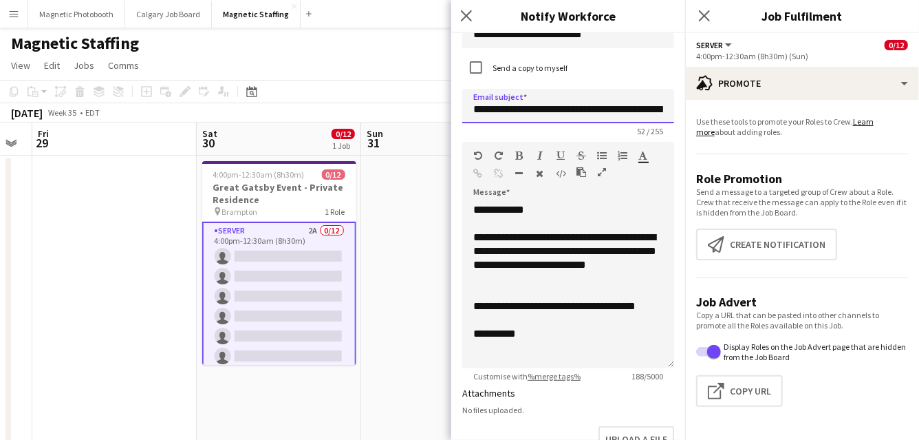
type input "**********"
click at [555, 269] on div "**********" at bounding box center [568, 258] width 190 height 55
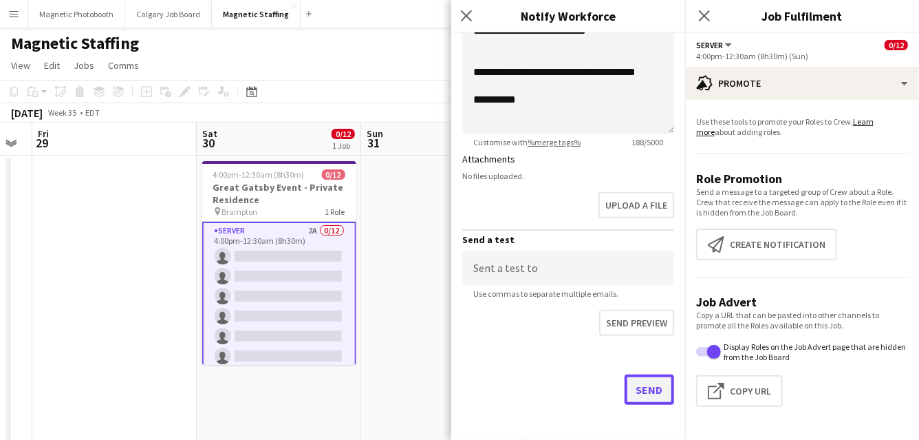
click at [646, 392] on button "Send" at bounding box center [650, 389] width 50 height 30
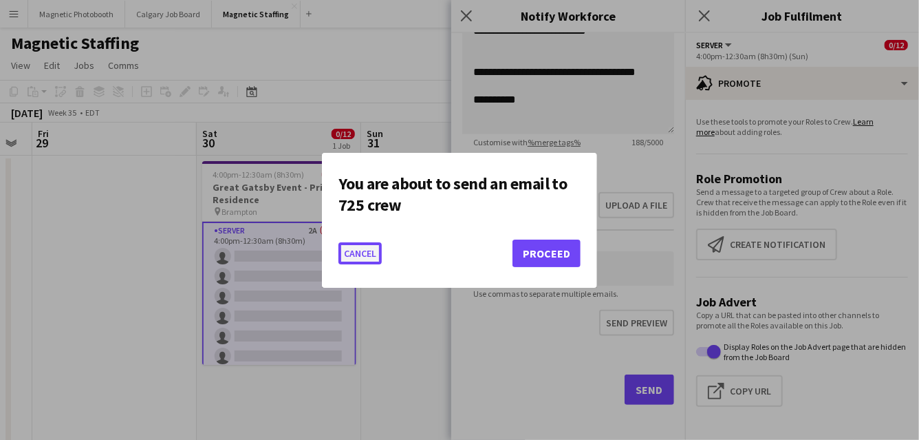
click at [363, 252] on button "Cancel" at bounding box center [360, 253] width 43 height 22
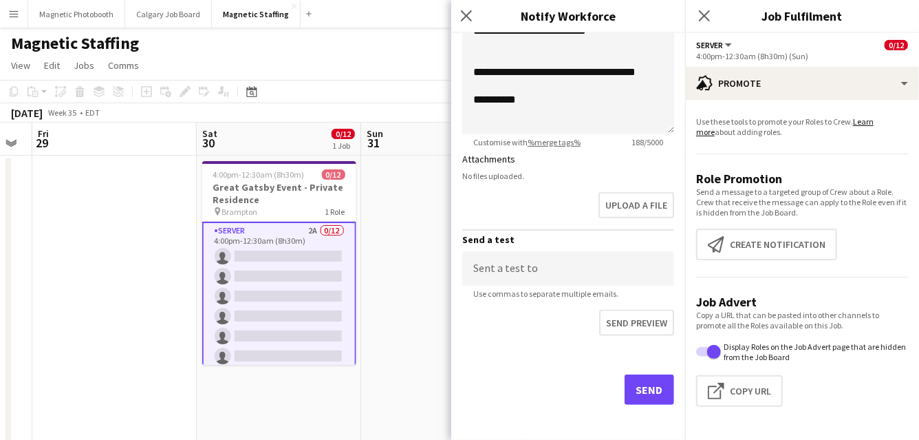
click at [647, 401] on div "Send" at bounding box center [568, 395] width 212 height 96
click at [648, 390] on button "Send" at bounding box center [650, 389] width 50 height 30
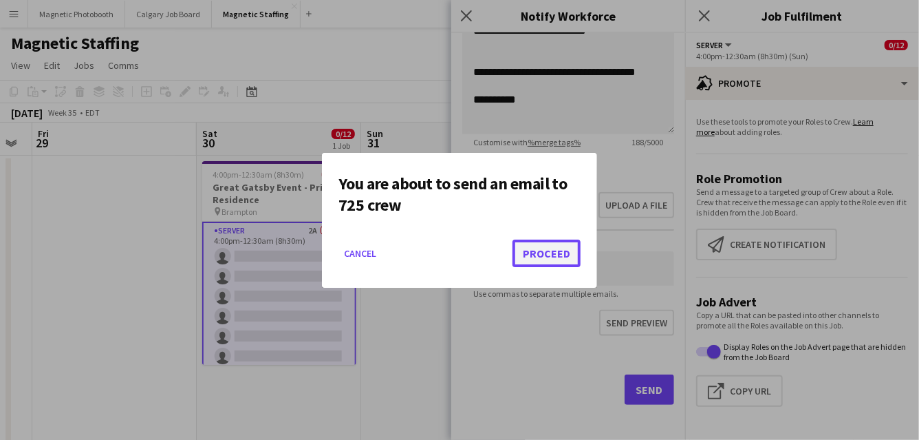
click at [562, 255] on button "Proceed" at bounding box center [547, 253] width 68 height 28
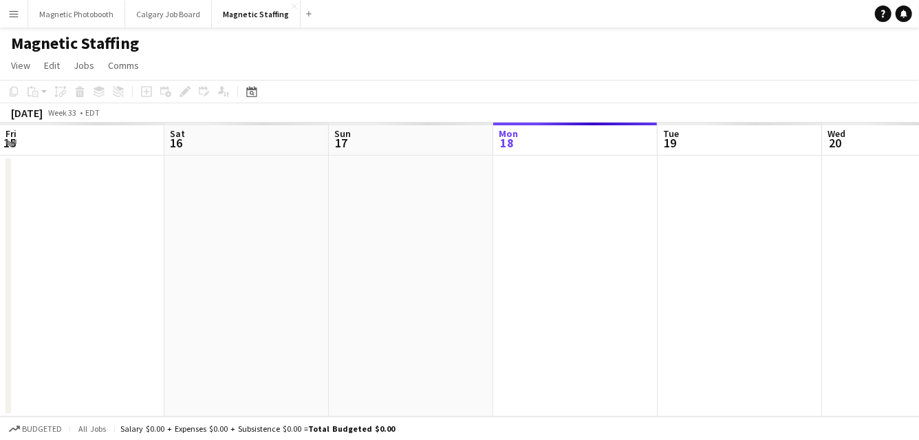
scroll to position [0, 329]
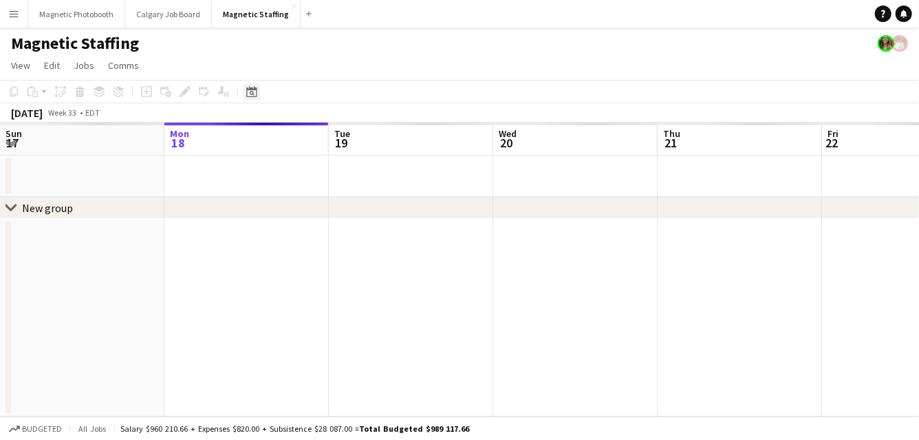
click at [251, 89] on icon at bounding box center [251, 91] width 10 height 11
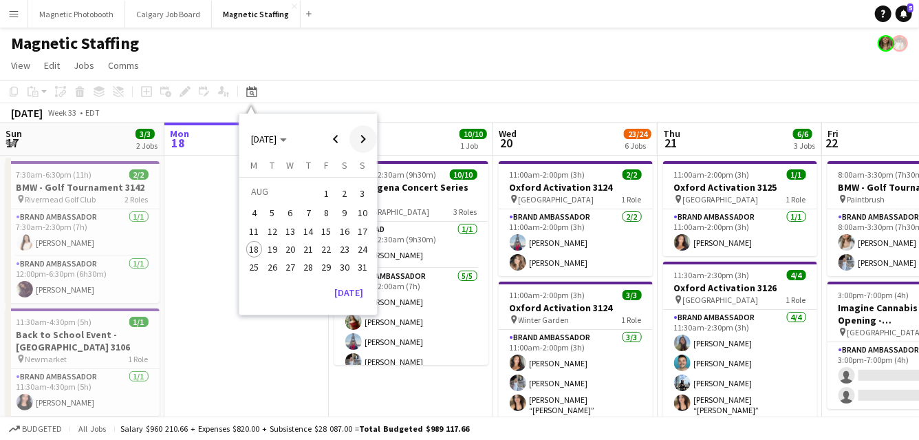
click at [367, 139] on span "Next month" at bounding box center [364, 139] width 28 height 28
click at [277, 285] on span "30" at bounding box center [272, 282] width 17 height 17
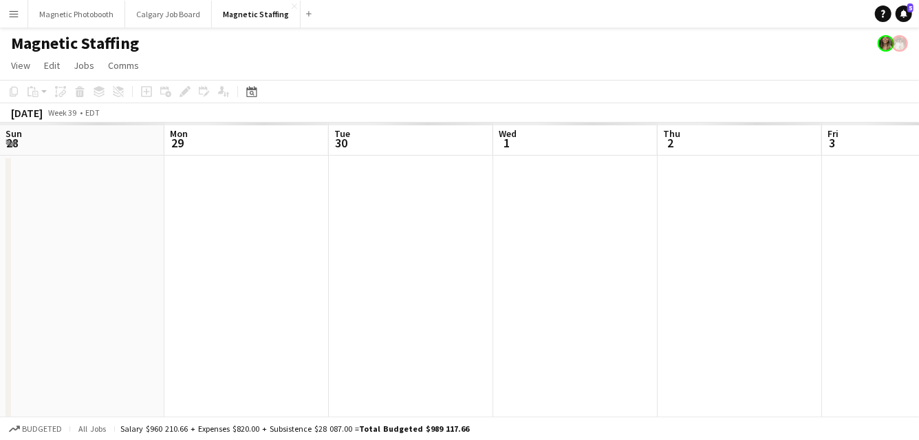
scroll to position [0, 473]
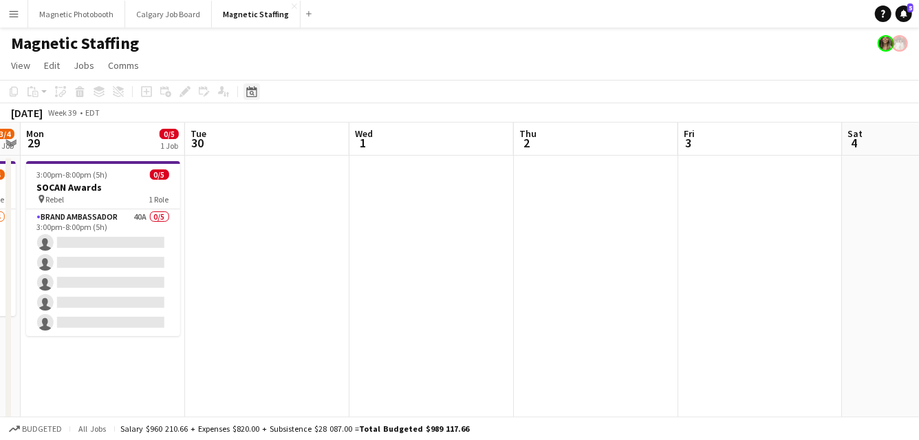
click at [250, 89] on icon at bounding box center [251, 91] width 10 height 11
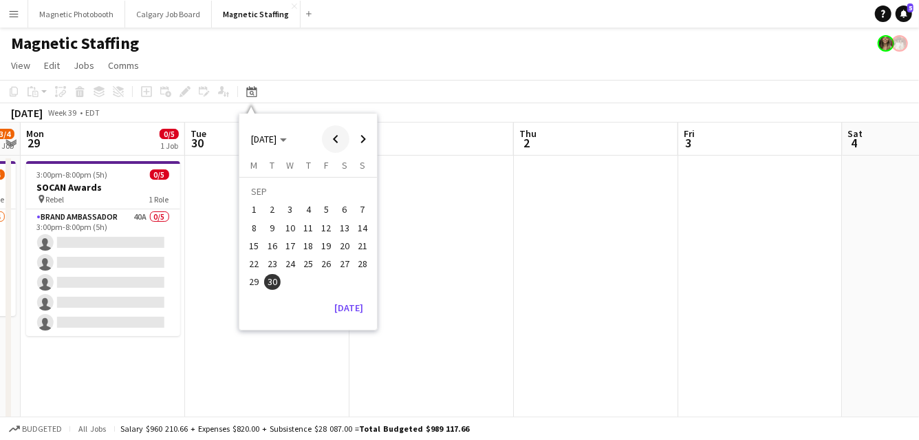
click at [333, 136] on span "Previous month" at bounding box center [336, 139] width 28 height 28
click at [339, 269] on span "30" at bounding box center [345, 267] width 17 height 17
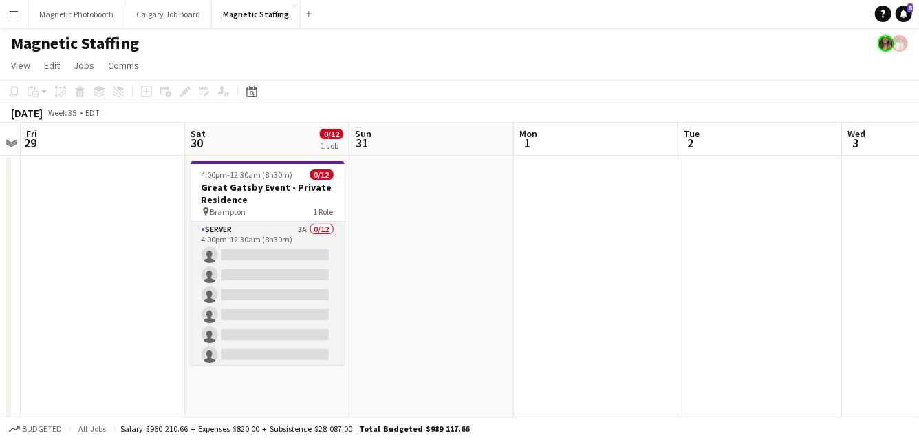
click at [281, 292] on app-card-role "Server 3A 0/12 4:00pm-12:30am (8h30m) single-neutral-actions single-neutral-act…" at bounding box center [268, 355] width 154 height 266
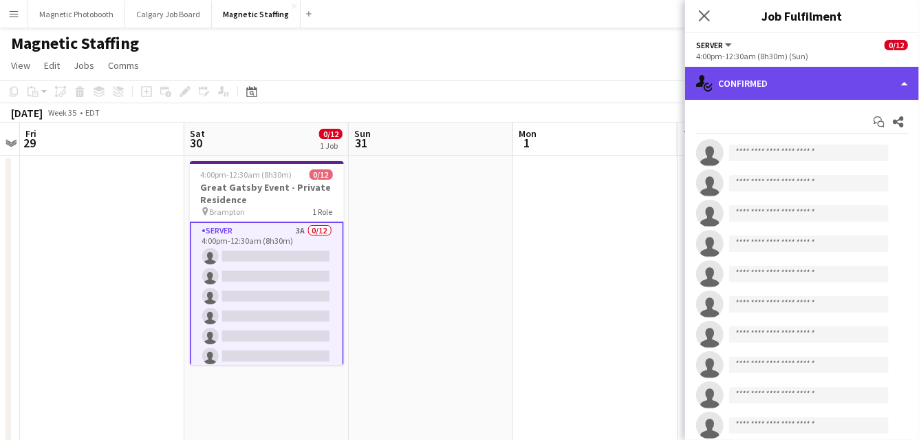
click at [796, 85] on div "single-neutral-actions-check-2 Confirmed" at bounding box center [802, 83] width 234 height 33
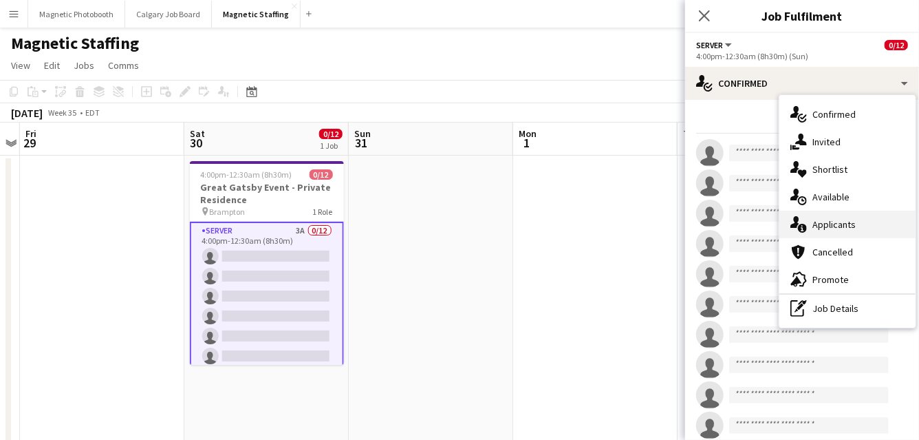
click at [820, 224] on div "single-neutral-actions-information Applicants" at bounding box center [848, 225] width 136 height 28
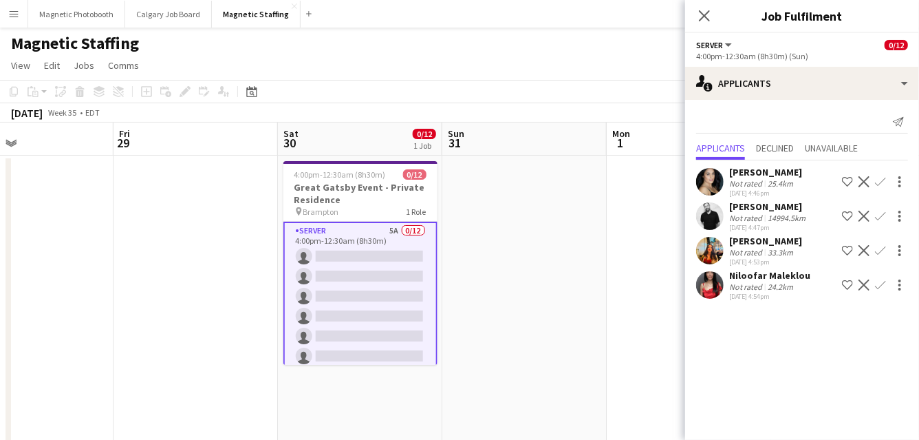
drag, startPoint x: 235, startPoint y: 213, endPoint x: 663, endPoint y: 191, distance: 428.6
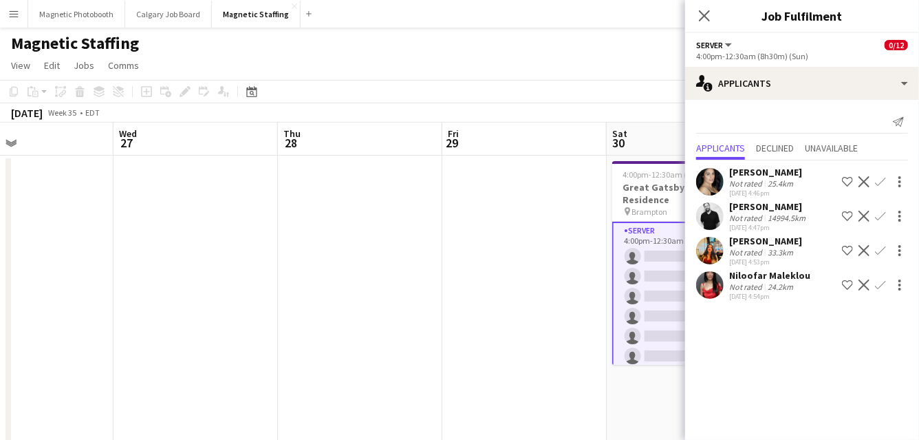
scroll to position [0, 376]
click at [253, 89] on icon "Date picker" at bounding box center [251, 91] width 11 height 11
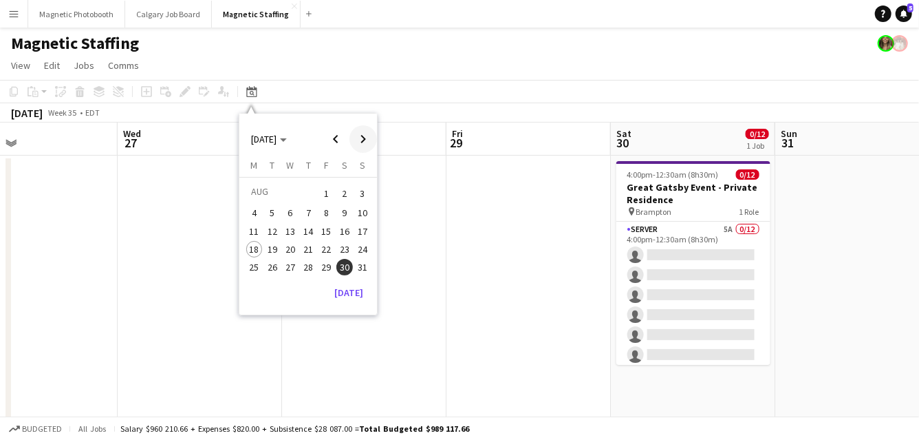
click at [360, 138] on span "Next month" at bounding box center [364, 139] width 28 height 28
click at [324, 209] on span "5" at bounding box center [327, 210] width 17 height 17
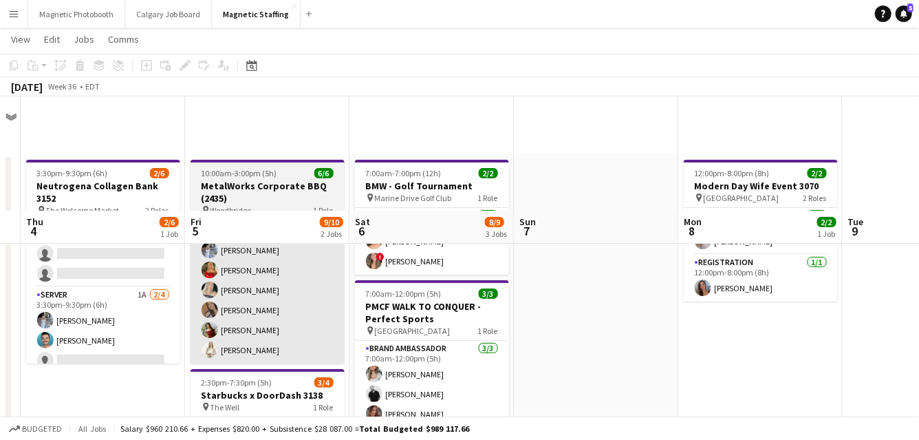
scroll to position [237, 0]
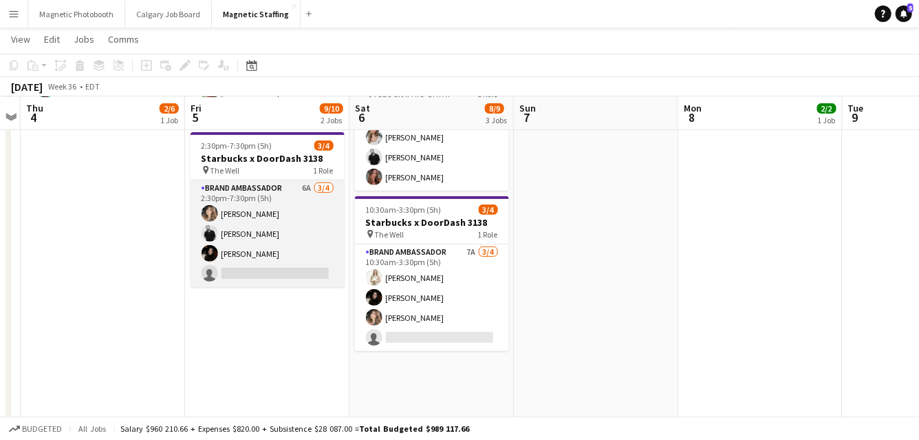
click at [286, 255] on app-card-role "Brand Ambassador 6A 3/4 2:30pm-7:30pm (5h) Cassie Sanchez jean-philippe roy Mar…" at bounding box center [268, 233] width 154 height 107
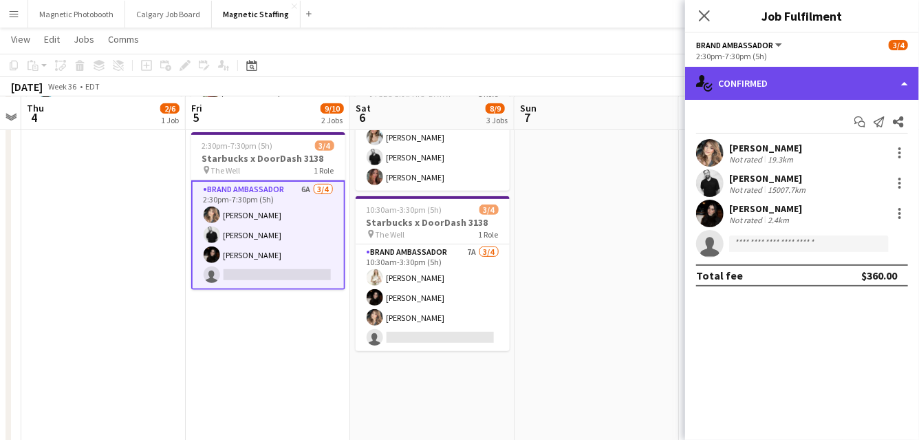
click at [760, 70] on div "single-neutral-actions-check-2 Confirmed" at bounding box center [802, 83] width 234 height 33
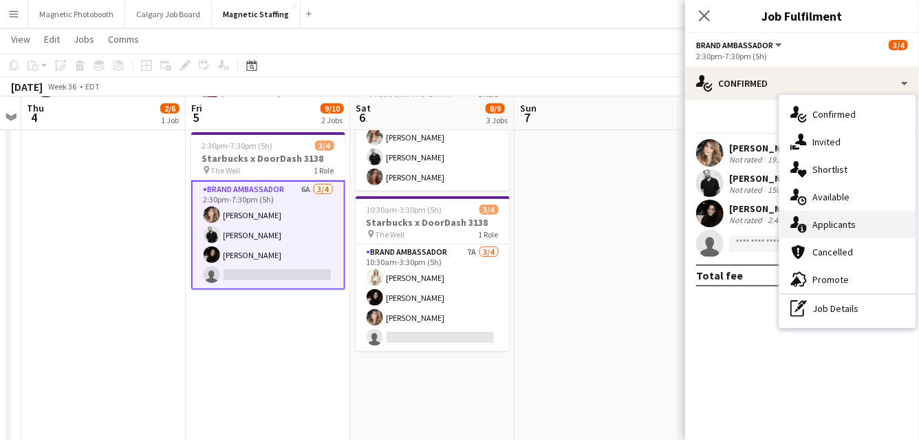
click at [820, 226] on div "single-neutral-actions-information Applicants" at bounding box center [848, 225] width 136 height 28
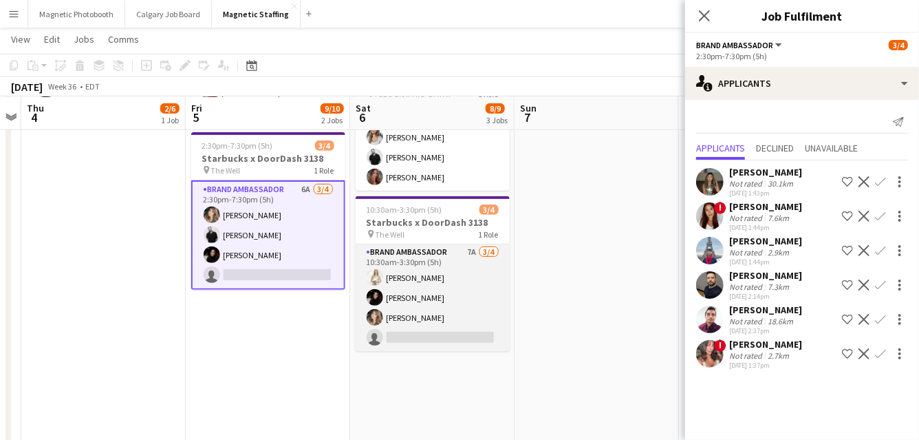
click at [420, 332] on app-card-role "Brand Ambassador 7A 3/4 10:30am-3:30pm (5h) Katryna Klepacki Maria Vasconcellos…" at bounding box center [433, 297] width 154 height 107
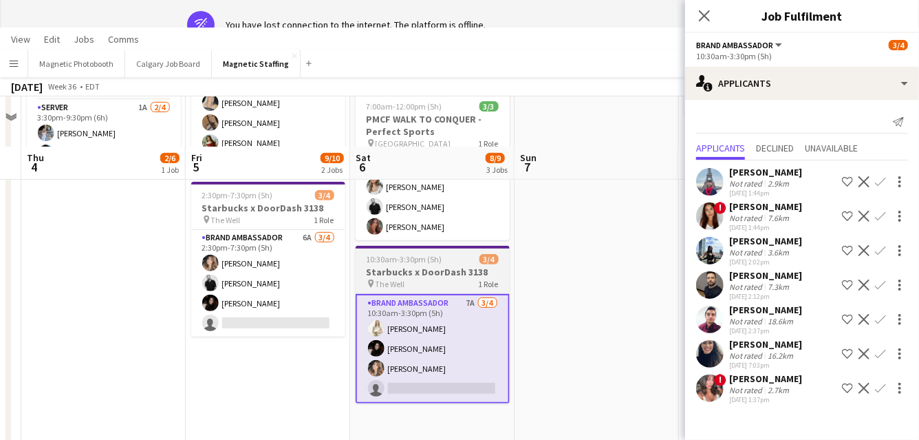
scroll to position [0, 0]
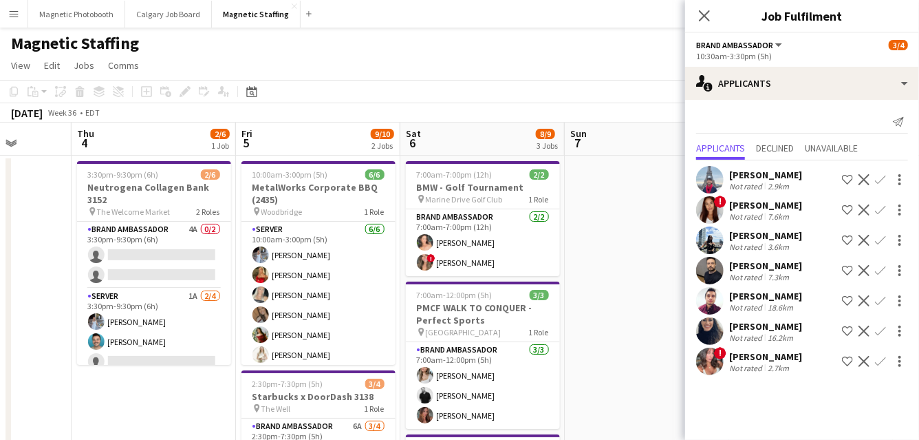
drag, startPoint x: 370, startPoint y: 269, endPoint x: 175, endPoint y: 275, distance: 194.9
click at [175, 275] on app-calendar-viewport "Mon 1 Tue 2 Wed 3 Thu 4 2/6 1 Job Fri 5 9/10 2 Jobs Sat 6 8/9 3 Jobs Sun 7 Mon …" at bounding box center [459, 415] width 919 height 586
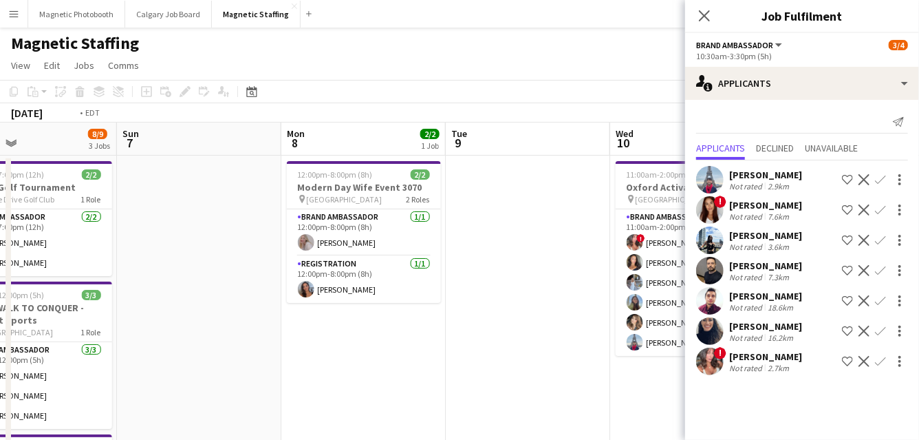
drag, startPoint x: 144, startPoint y: 265, endPoint x: 0, endPoint y: 266, distance: 143.8
click at [0, 266] on app-calendar-viewport "Wed 3 Thu 4 2/6 1 Job Fri 5 9/10 2 Jobs Sat 6 8/9 3 Jobs Sun 7 Mon 8 2/2 1 Job …" at bounding box center [459, 415] width 919 height 586
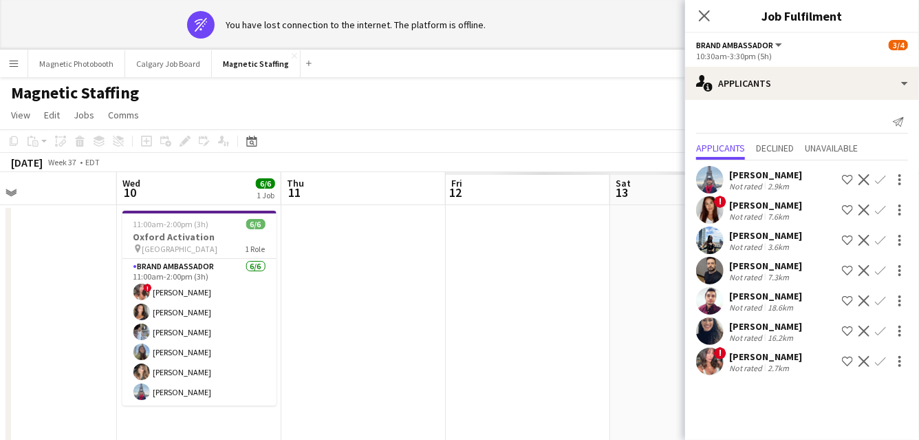
scroll to position [0, 610]
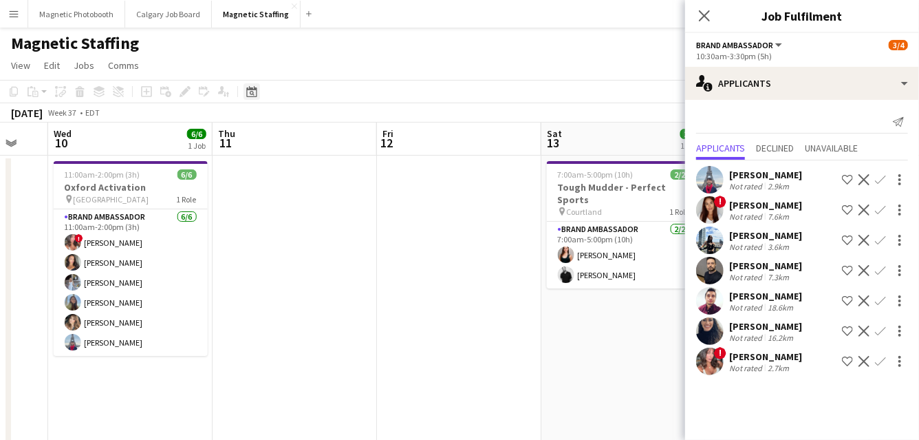
click at [253, 92] on icon at bounding box center [252, 93] width 5 height 5
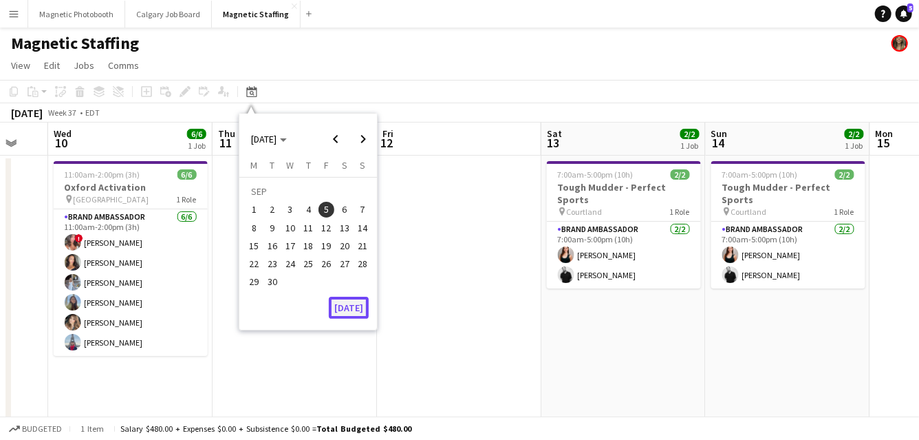
click at [348, 308] on button "[DATE]" at bounding box center [349, 308] width 40 height 22
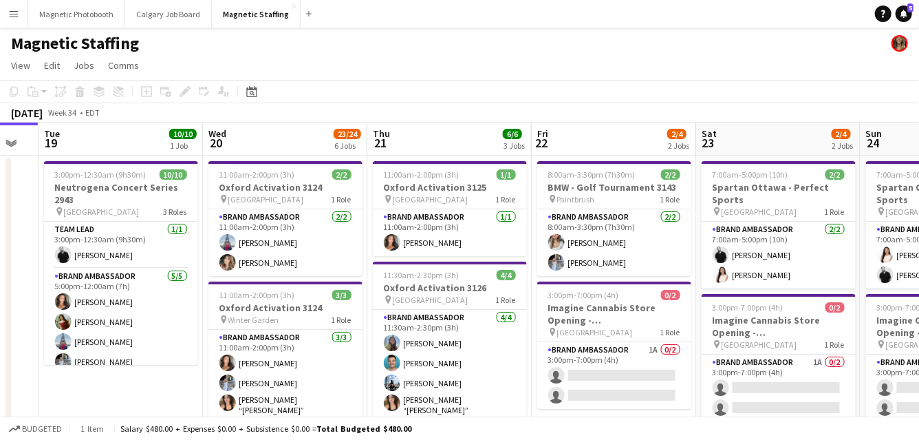
drag, startPoint x: 398, startPoint y: 310, endPoint x: 53, endPoint y: 344, distance: 346.4
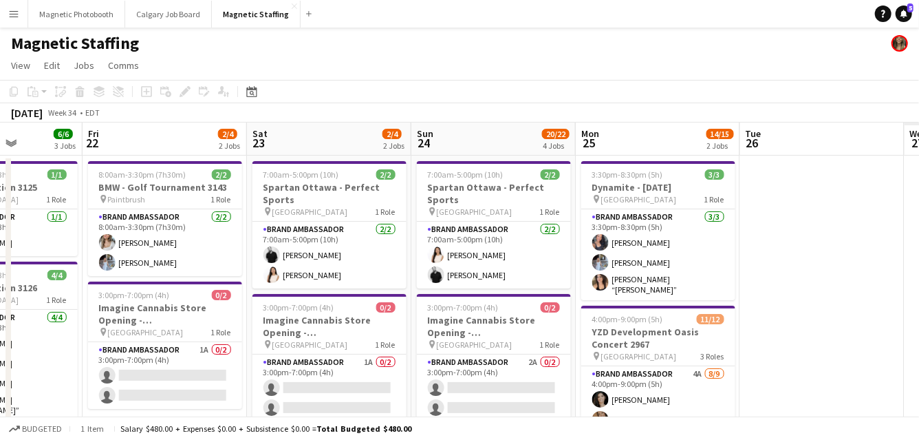
drag, startPoint x: 476, startPoint y: 295, endPoint x: 38, endPoint y: 295, distance: 437.7
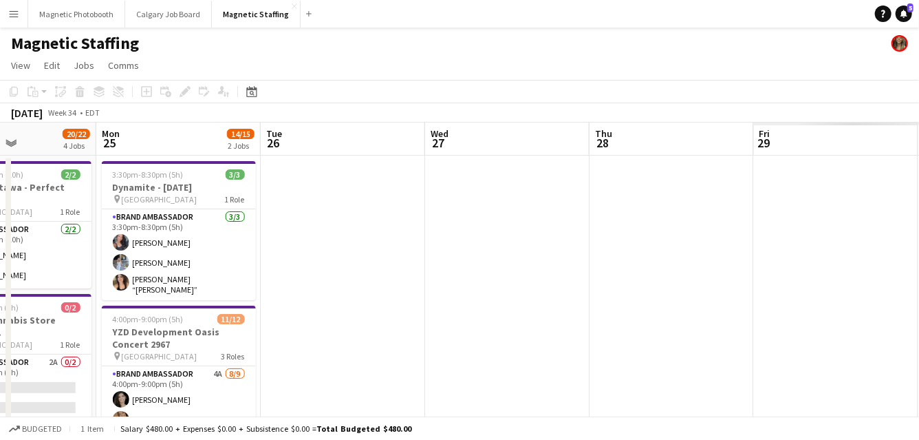
drag, startPoint x: 511, startPoint y: 257, endPoint x: 0, endPoint y: 257, distance: 511.3
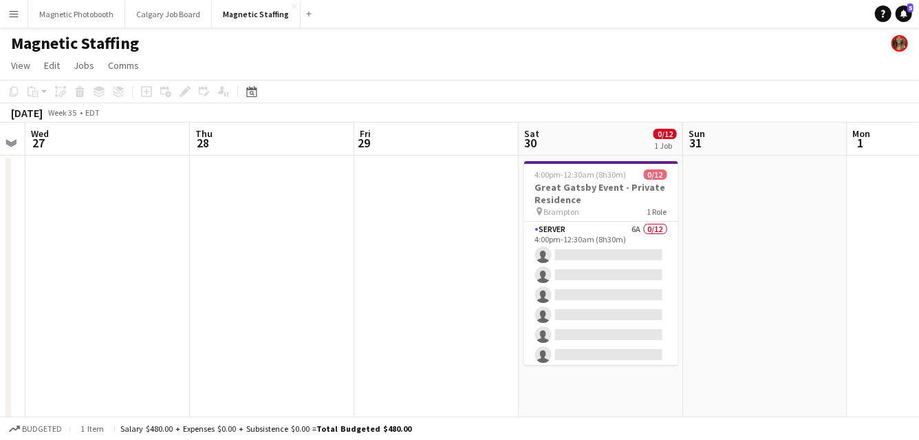
drag, startPoint x: 552, startPoint y: 254, endPoint x: 23, endPoint y: 248, distance: 528.6
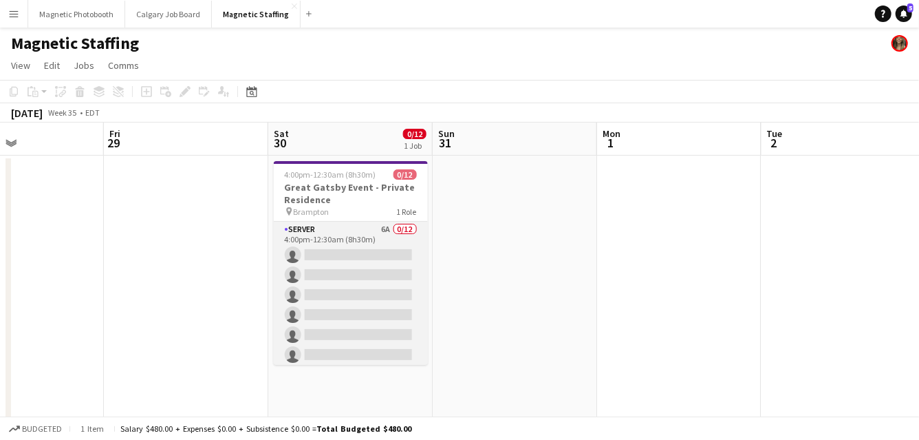
click at [359, 278] on app-card-role "Server 6A 0/12 4:00pm-12:30am (8h30m) single-neutral-actions single-neutral-act…" at bounding box center [351, 355] width 154 height 266
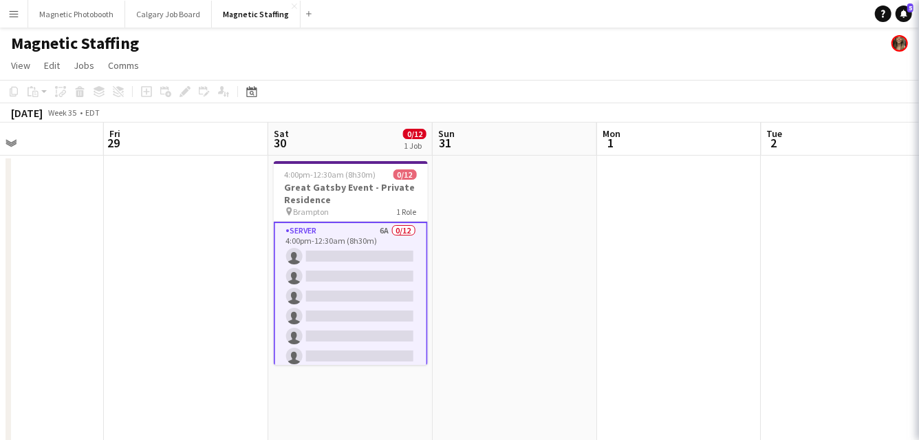
scroll to position [0, 554]
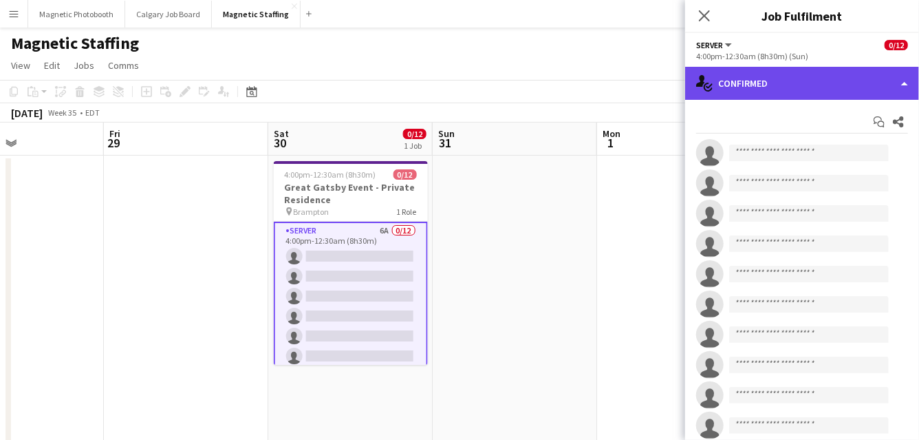
click at [791, 89] on div "single-neutral-actions-check-2 Confirmed" at bounding box center [802, 83] width 234 height 33
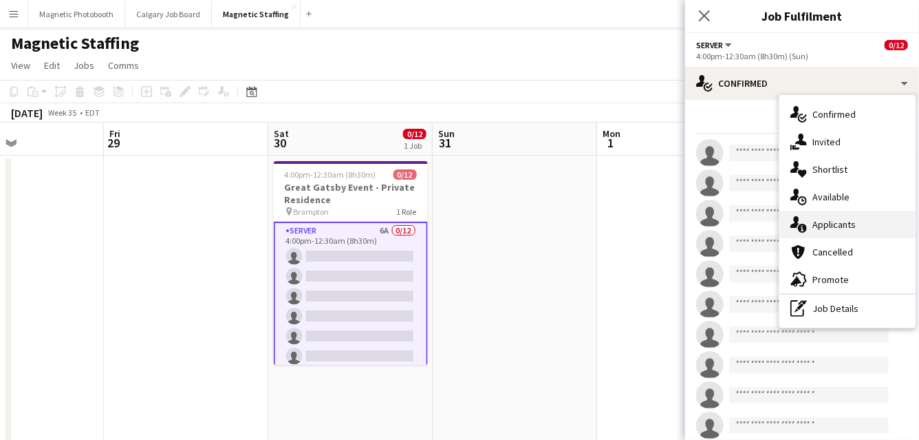
click at [823, 231] on div "single-neutral-actions-information Applicants" at bounding box center [848, 225] width 136 height 28
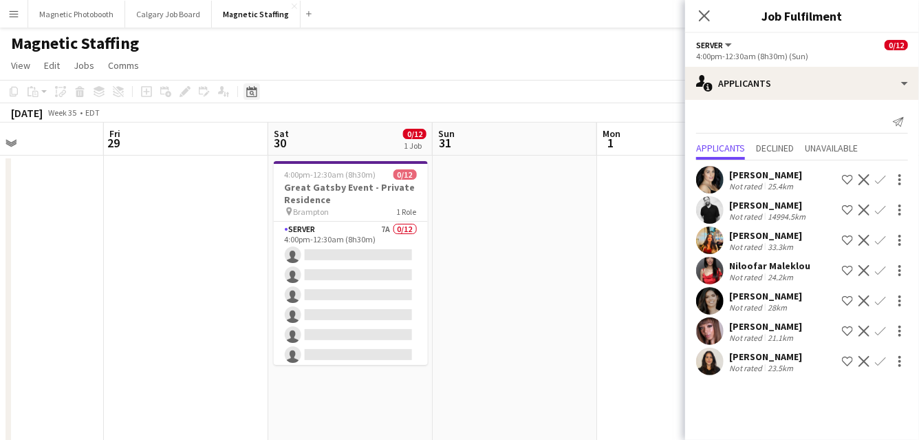
click at [247, 98] on div "Date picker" at bounding box center [252, 91] width 17 height 17
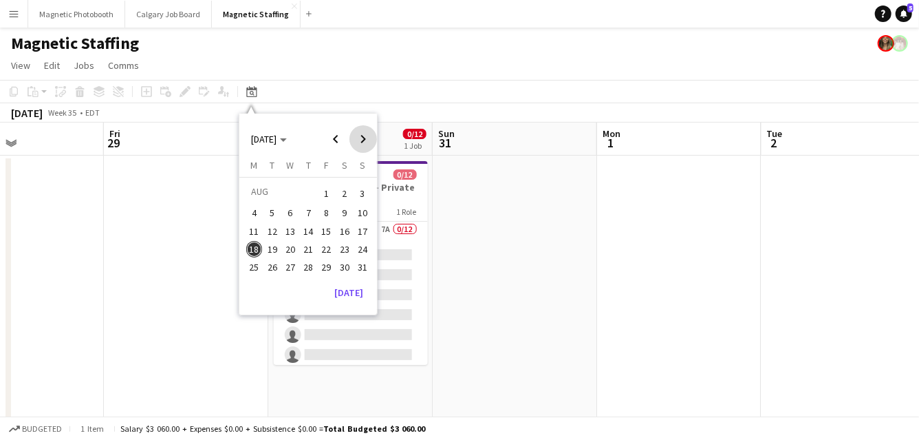
click at [367, 138] on span "Next month" at bounding box center [364, 139] width 28 height 28
click at [274, 246] on span "16" at bounding box center [272, 245] width 17 height 17
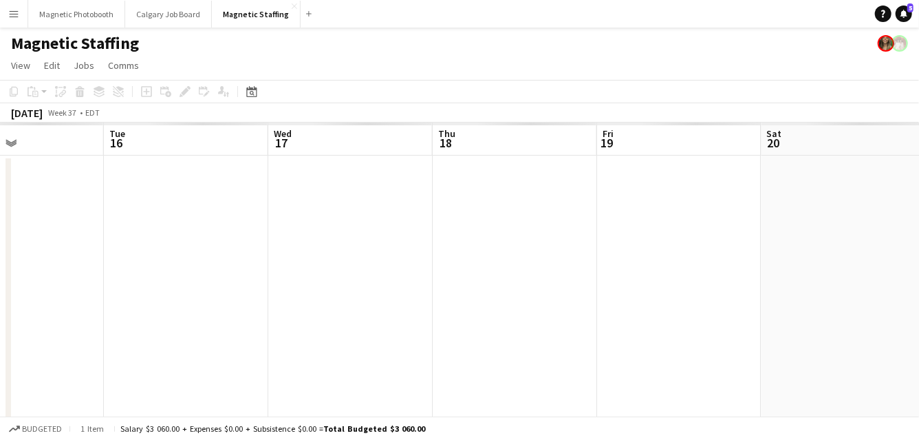
scroll to position [0, 473]
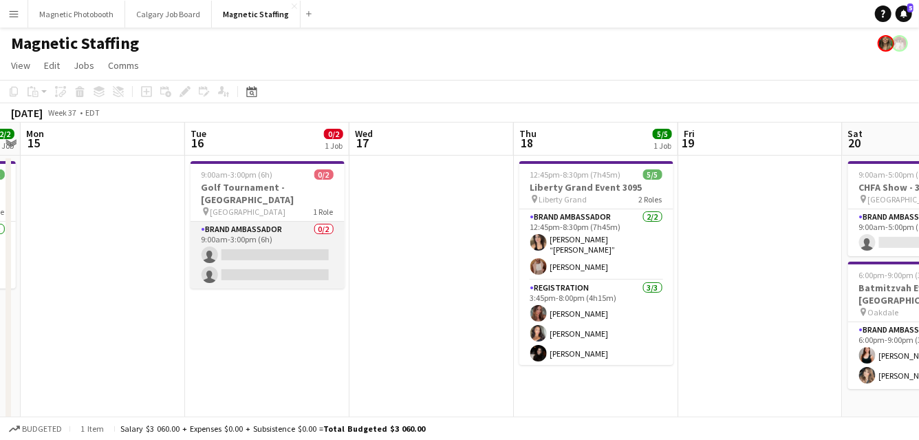
click at [283, 258] on app-card-role "Brand Ambassador 0/2 9:00am-3:00pm (6h) single-neutral-actions single-neutral-a…" at bounding box center [268, 255] width 154 height 67
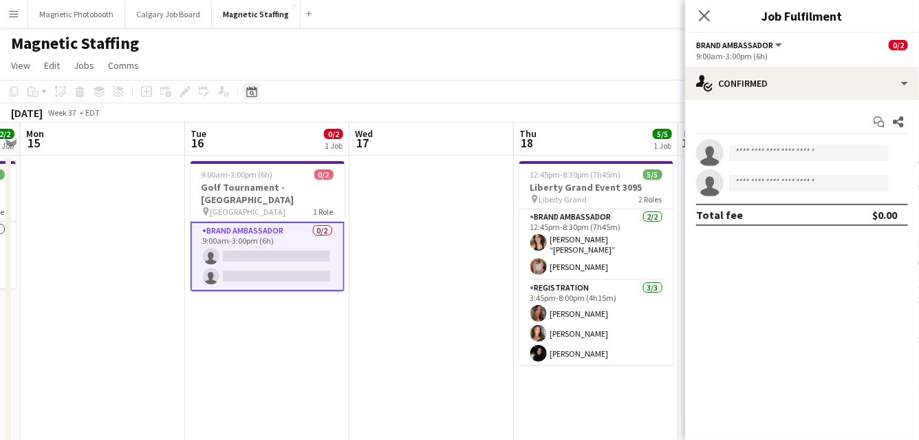
click at [251, 91] on icon "Date picker" at bounding box center [251, 91] width 11 height 11
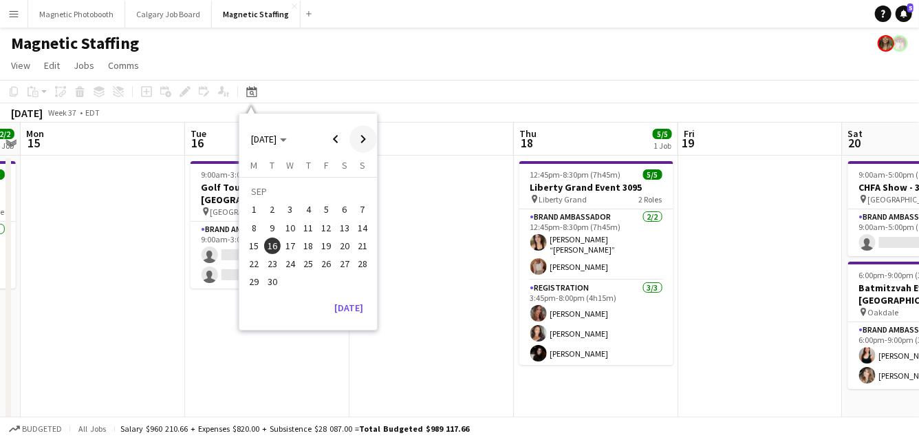
click at [354, 133] on span "Next month" at bounding box center [364, 139] width 28 height 28
click at [307, 246] on span "16" at bounding box center [308, 245] width 17 height 17
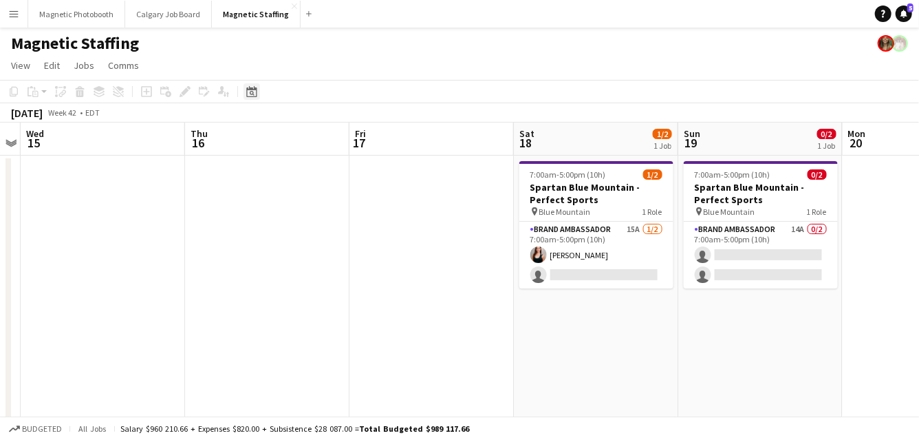
click at [248, 91] on icon "Date picker" at bounding box center [251, 91] width 11 height 11
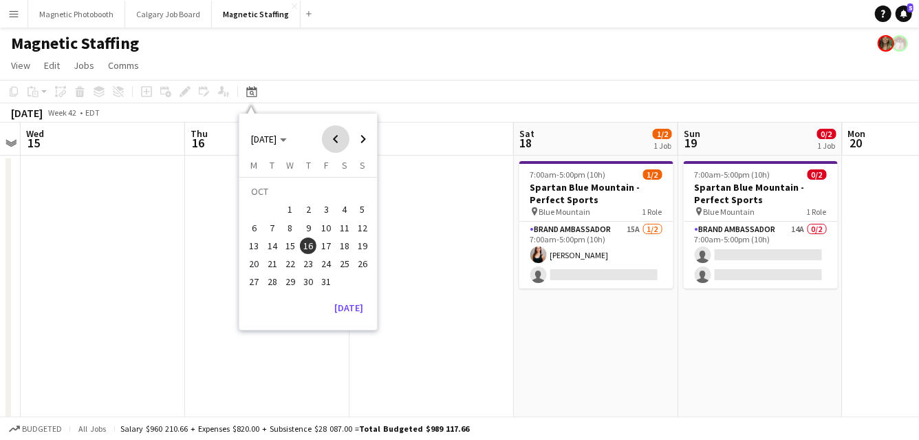
click at [342, 142] on span "Previous month" at bounding box center [336, 139] width 28 height 28
click at [277, 246] on span "16" at bounding box center [272, 245] width 17 height 17
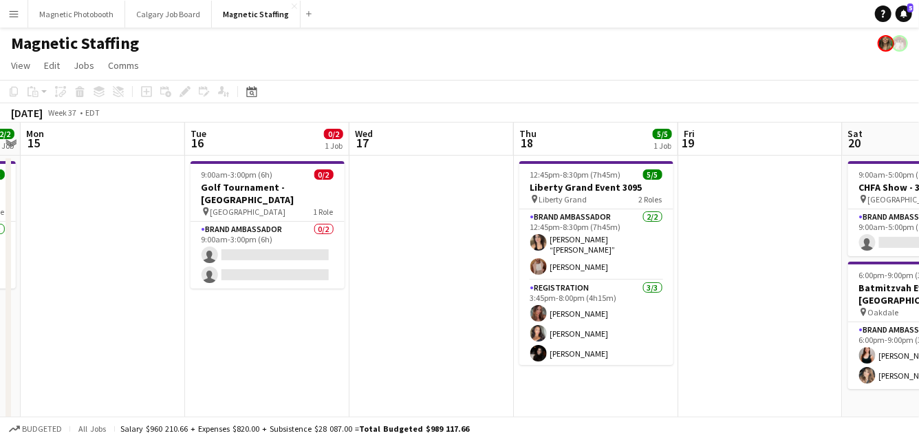
click at [277, 246] on app-card-role "Brand Ambassador 0/2 9:00am-3:00pm (6h) single-neutral-actions single-neutral-a…" at bounding box center [268, 255] width 154 height 67
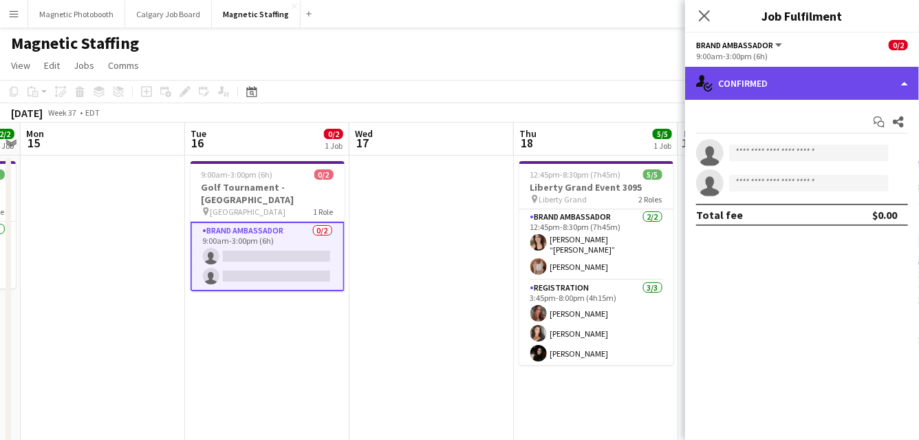
click at [758, 84] on div "single-neutral-actions-check-2 Confirmed" at bounding box center [802, 83] width 234 height 33
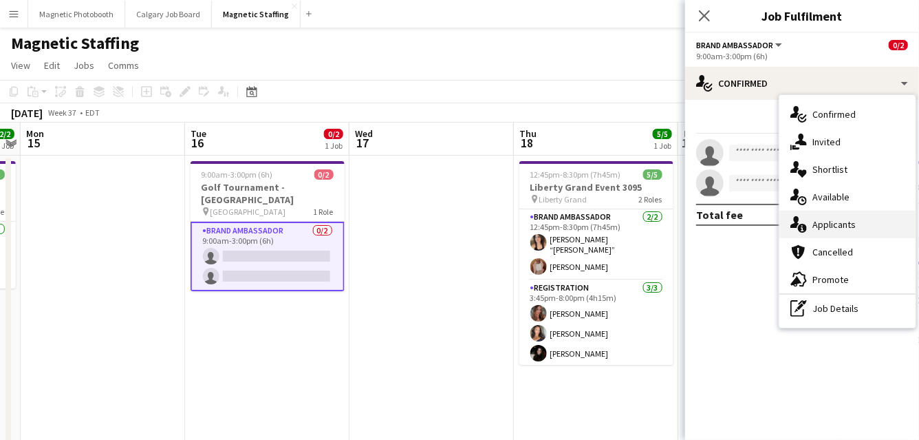
click at [792, 235] on div "single-neutral-actions-information Applicants" at bounding box center [848, 225] width 136 height 28
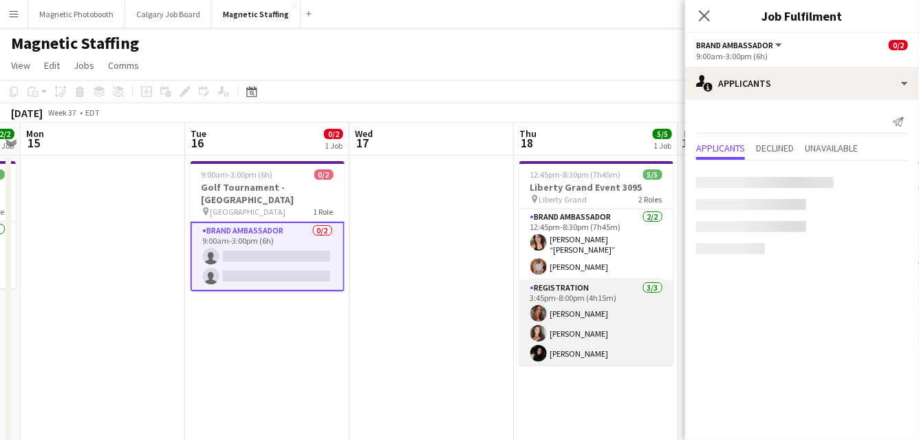
click at [590, 331] on app-card-role "Registration 3/3 3:45pm-8:00pm (4h15m) Meghan Cossmann Katelynn Espinosa Maria …" at bounding box center [597, 323] width 154 height 87
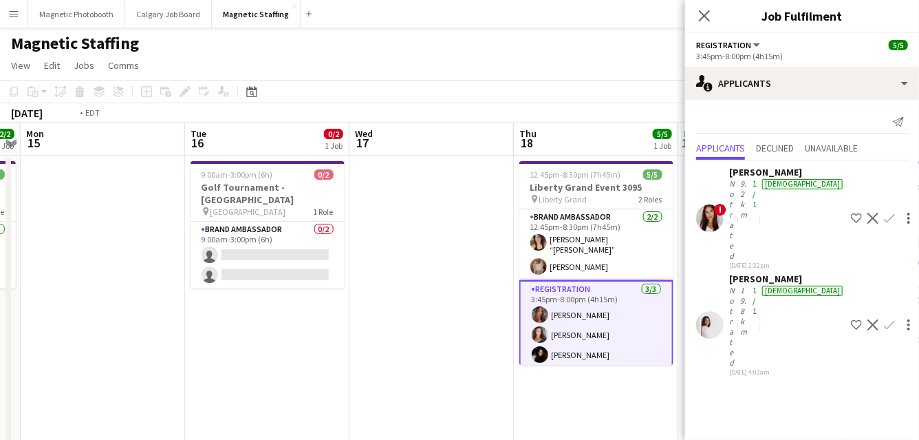
drag, startPoint x: 590, startPoint y: 333, endPoint x: 367, endPoint y: 356, distance: 224.1
click at [369, 356] on app-calendar-viewport "Fri 12 Sat 13 2/2 1 Job Sun 14 2/2 1 Job Mon 15 Tue 16 0/2 1 Job Wed 17 Thu 18 …" at bounding box center [459, 365] width 919 height 487
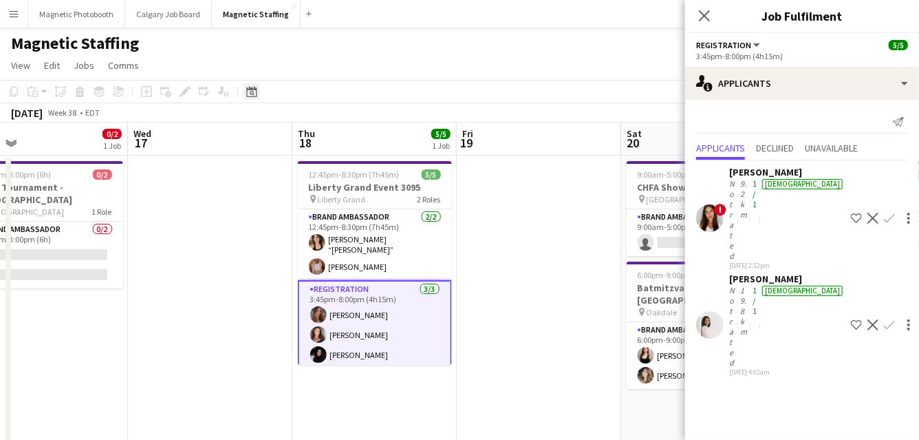
click at [252, 93] on icon at bounding box center [252, 93] width 5 height 5
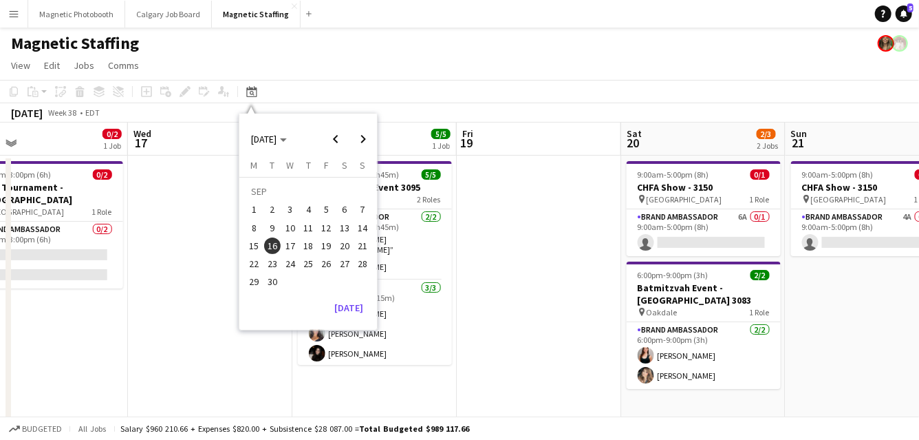
click at [347, 212] on span "6" at bounding box center [345, 210] width 17 height 17
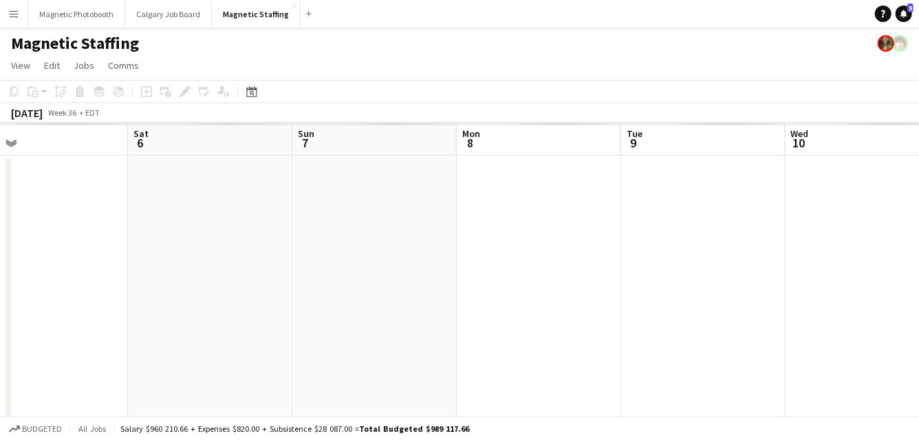
scroll to position [0, 473]
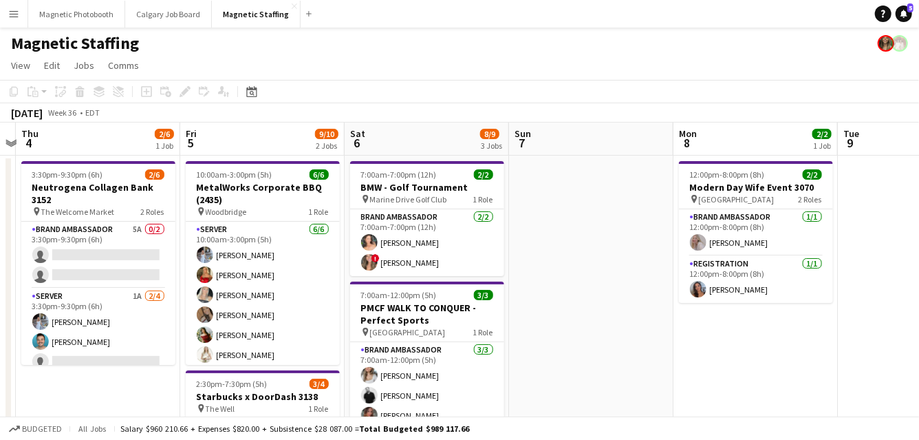
drag, startPoint x: 374, startPoint y: 237, endPoint x: 568, endPoint y: 211, distance: 195.1
click at [567, 211] on app-calendar-viewport "Tue 2 Wed 3 Thu 4 2/6 1 Job Fri 5 9/10 2 Jobs Sat 6 8/9 3 Jobs Sun 7 Mon 8 2/2 …" at bounding box center [459, 415] width 919 height 586
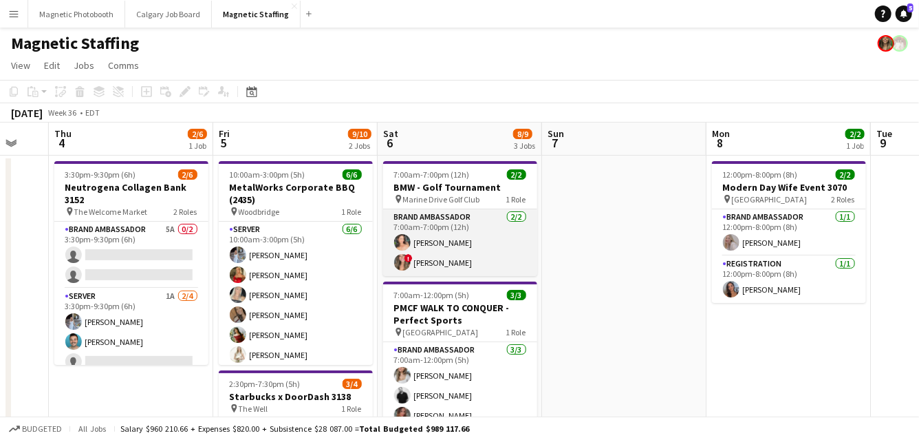
scroll to position [290, 0]
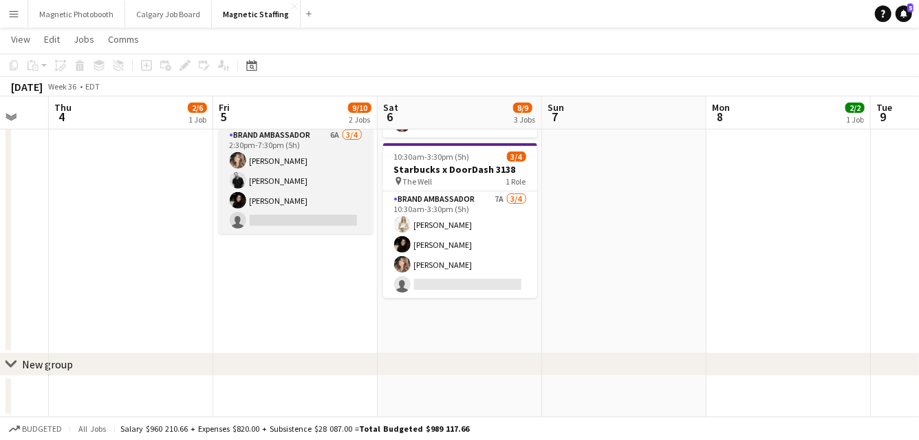
click at [273, 174] on app-card-role "Brand Ambassador 6A 3/4 2:30pm-7:30pm (5h) Cassie Sanchez jean-philippe roy Mar…" at bounding box center [296, 180] width 154 height 107
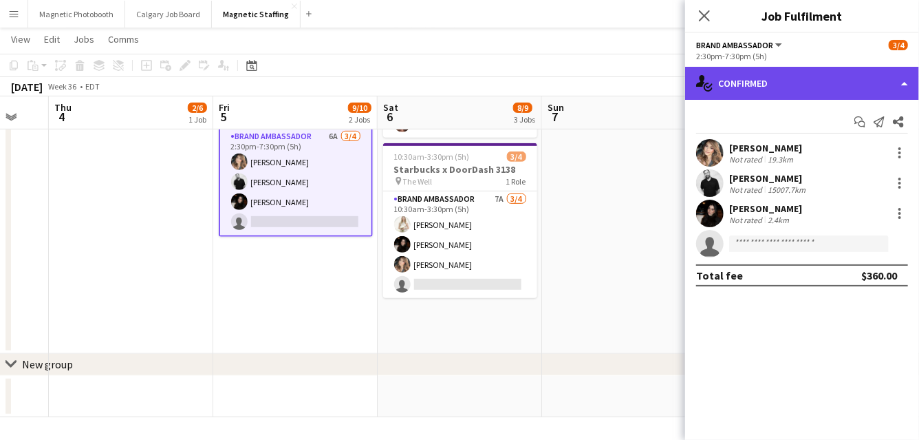
click at [775, 83] on div "single-neutral-actions-check-2 Confirmed" at bounding box center [802, 83] width 234 height 33
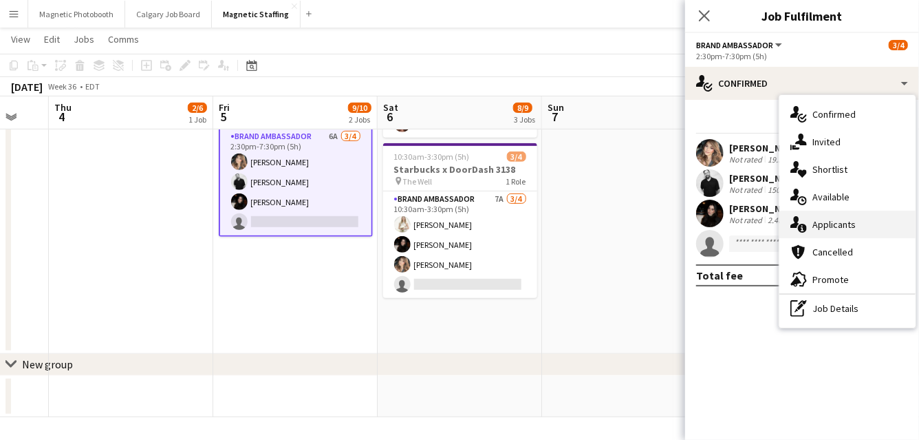
click at [808, 224] on div "single-neutral-actions-information Applicants" at bounding box center [848, 225] width 136 height 28
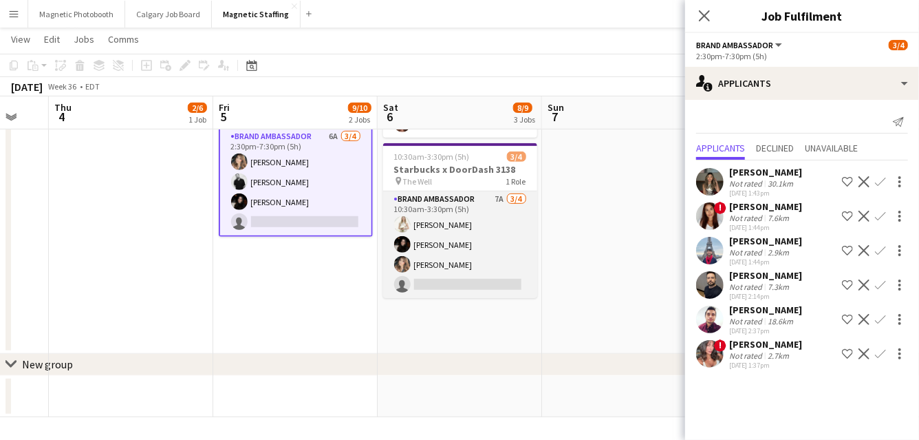
click at [471, 286] on app-card-role "Brand Ambassador 7A 3/4 10:30am-3:30pm (5h) Katryna Klepacki Maria Vasconcellos…" at bounding box center [460, 244] width 154 height 107
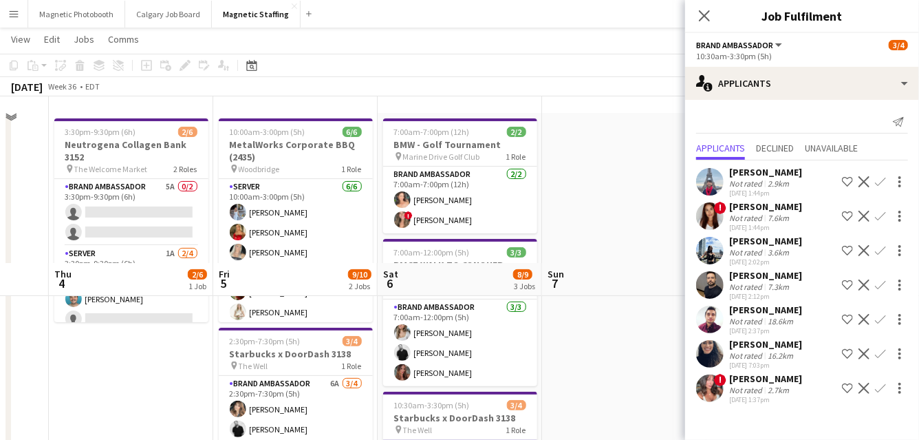
scroll to position [0, 0]
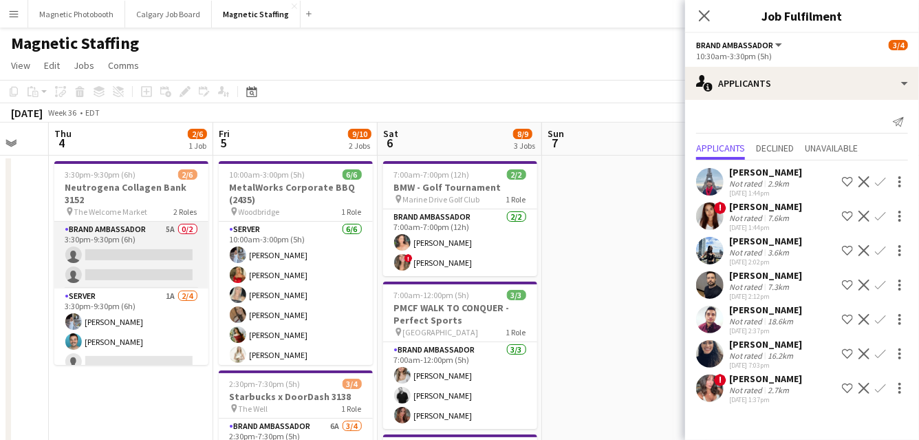
click at [160, 250] on app-card-role "Brand Ambassador 5A 0/2 3:30pm-9:30pm (6h) single-neutral-actions single-neutra…" at bounding box center [131, 255] width 154 height 67
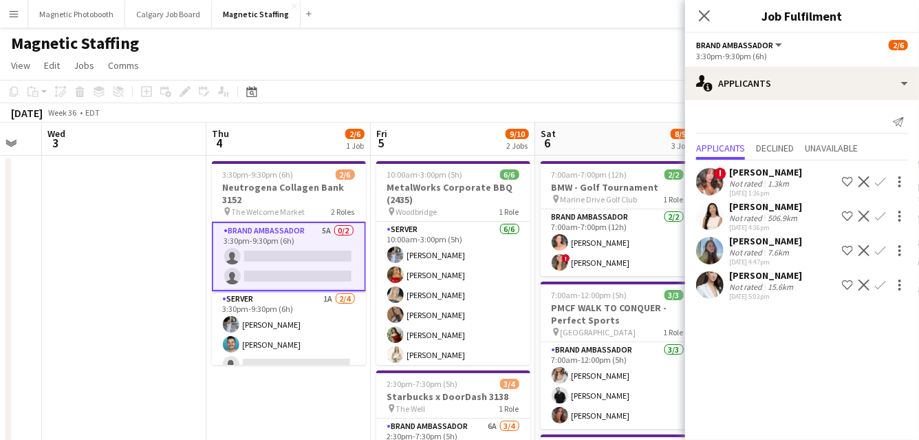
drag, startPoint x: 160, startPoint y: 250, endPoint x: 316, endPoint y: 243, distance: 156.4
click at [317, 244] on app-calendar-viewport "Mon 1 Tue 2 Wed 3 Thu 4 2/6 1 Job Fri 5 9/10 2 Jobs Sat 6 8/9 3 Jobs Sun 7 Mon …" at bounding box center [459, 415] width 919 height 586
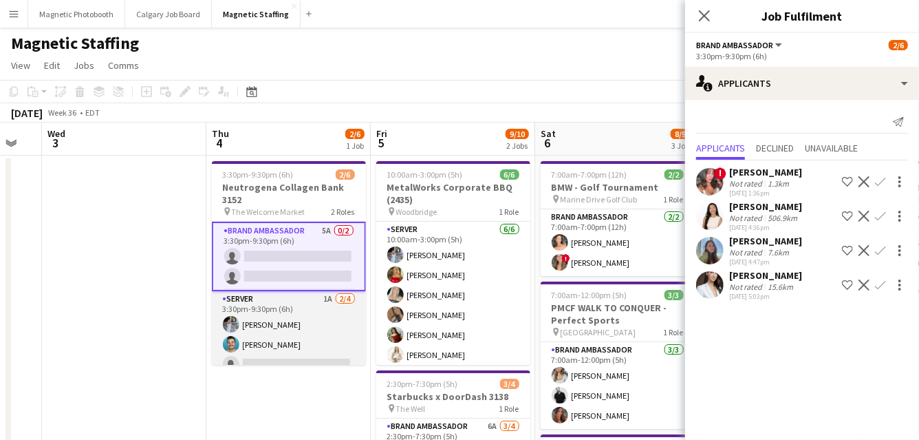
click at [282, 353] on app-card-role "Server 1A 2/4 3:30pm-9:30pm (6h) Heather Siemonsen Harrison Smith single-neutra…" at bounding box center [289, 344] width 154 height 107
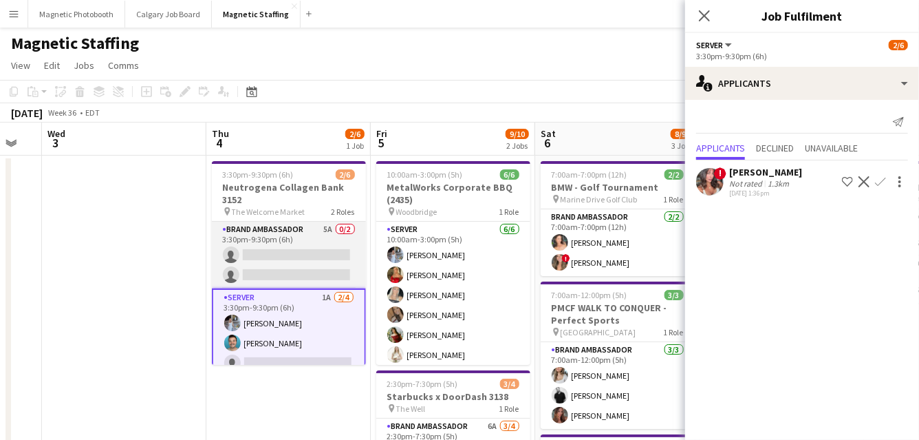
click at [295, 256] on app-card-role "Brand Ambassador 5A 0/2 3:30pm-9:30pm (6h) single-neutral-actions single-neutra…" at bounding box center [289, 255] width 154 height 67
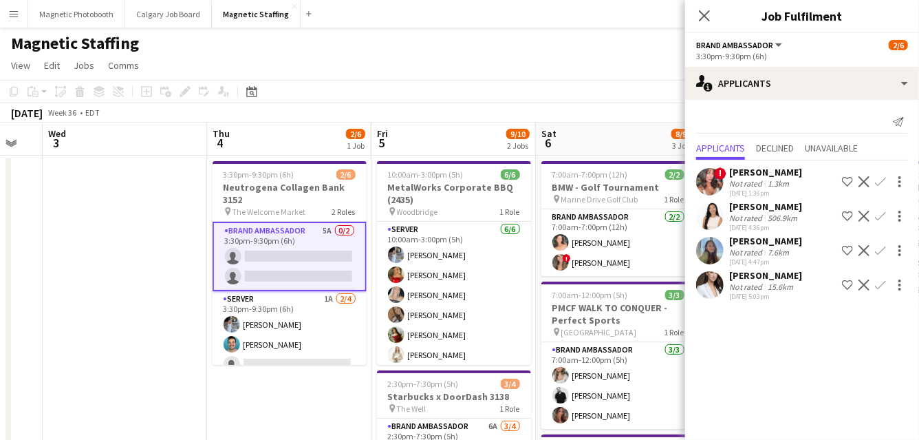
click at [879, 215] on app-icon "Confirm" at bounding box center [880, 216] width 11 height 11
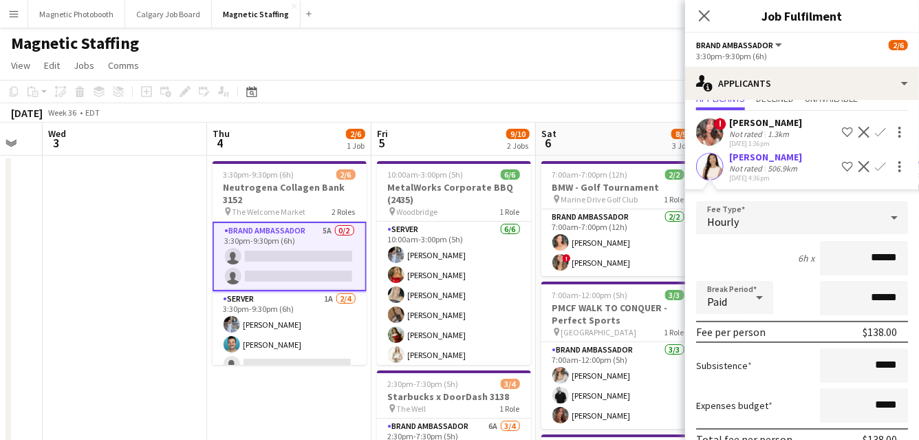
scroll to position [186, 0]
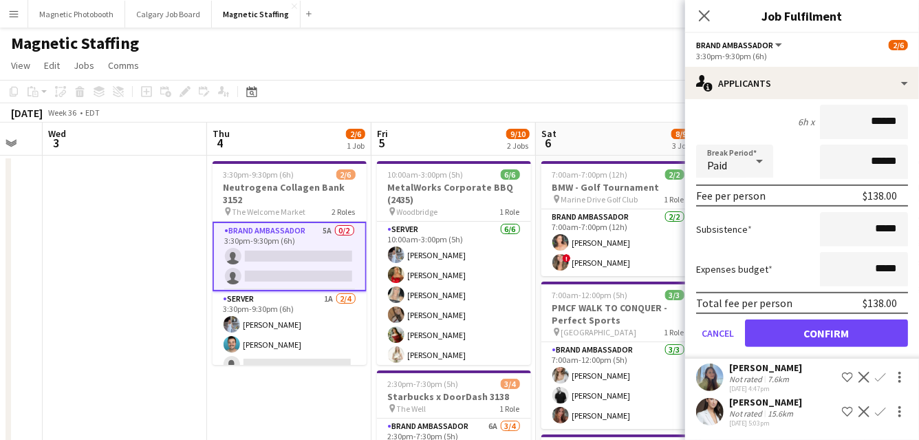
click at [250, 374] on app-date-cell "3:30pm-9:30pm (6h) 2/6 Neutrogena Collagen Bank 3152 pin The Welcome Market 2 R…" at bounding box center [289, 400] width 164 height 489
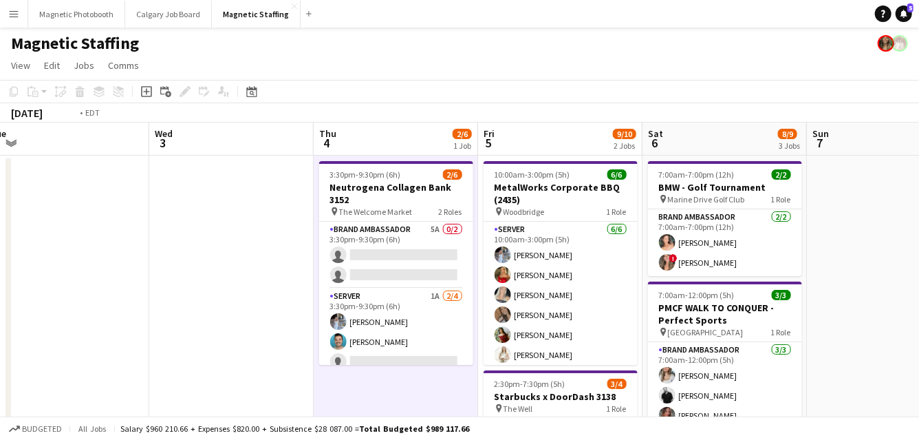
drag, startPoint x: 149, startPoint y: 299, endPoint x: 565, endPoint y: 284, distance: 416.7
click at [564, 284] on app-calendar-viewport "Sun 31 Mon 1 Tue 2 Wed 3 Thu 4 2/6 1 Job Fri 5 9/10 2 Jobs Sat 6 8/9 3 Jobs Sun…" at bounding box center [459, 415] width 919 height 586
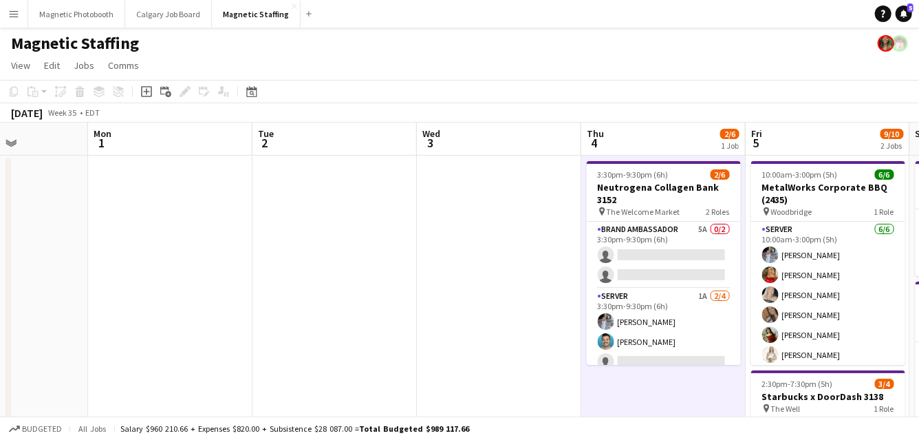
scroll to position [0, 422]
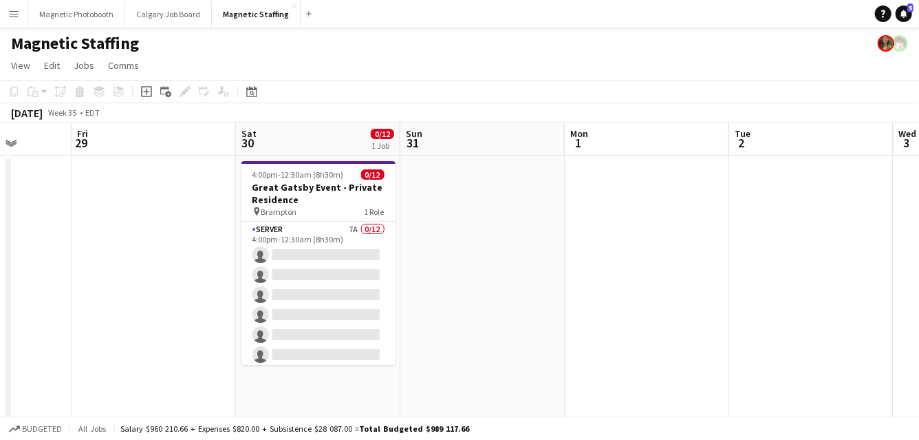
drag, startPoint x: 198, startPoint y: 280, endPoint x: 592, endPoint y: 263, distance: 394.0
click at [592, 263] on app-calendar-viewport "Tue 26 Wed 27 Thu 28 Fri 29 Sat 30 0/12 1 Job Sun 31 Mon 1 Tue 2 Wed 3 Thu 4 2/…" at bounding box center [459, 415] width 919 height 586
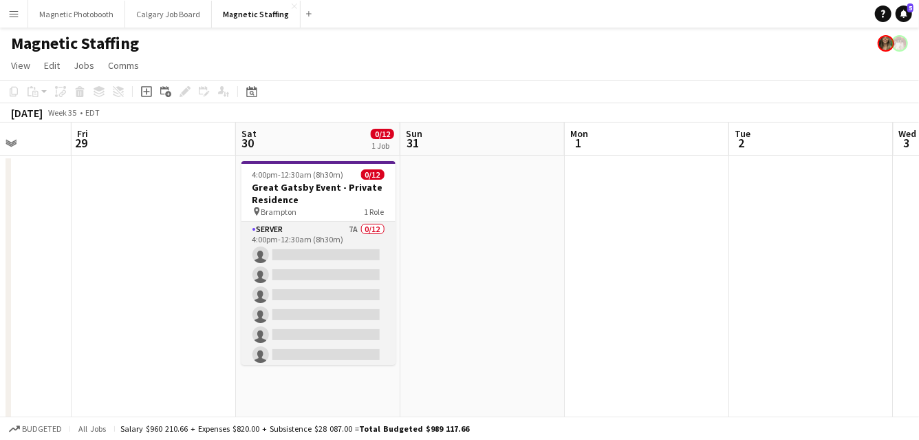
click at [356, 263] on app-card-role "Server 7A 0/12 4:00pm-12:30am (8h30m) single-neutral-actions single-neutral-act…" at bounding box center [319, 355] width 154 height 266
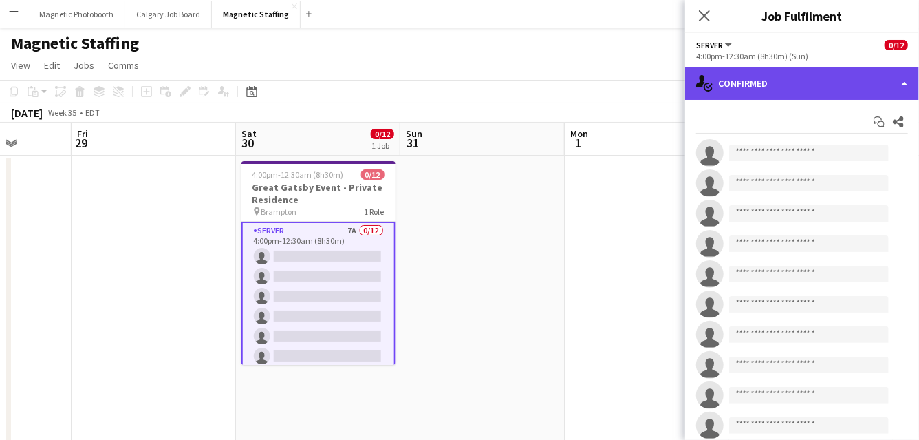
click at [787, 92] on div "single-neutral-actions-check-2 Confirmed" at bounding box center [802, 83] width 234 height 33
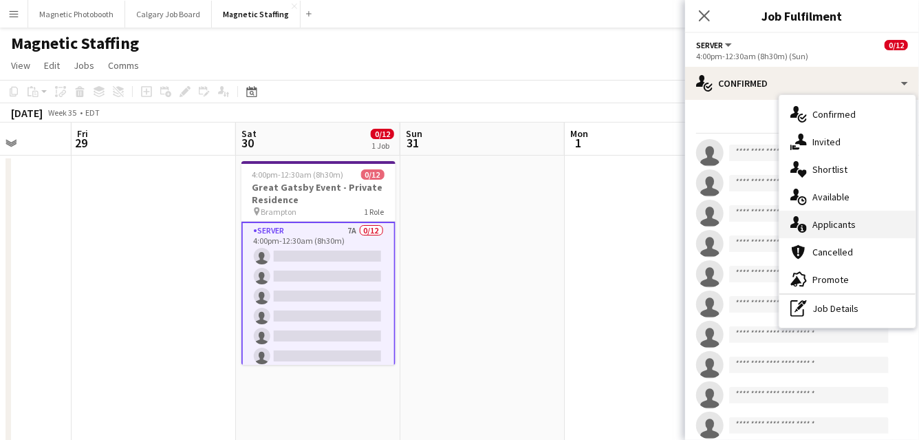
click at [798, 229] on icon at bounding box center [802, 228] width 9 height 9
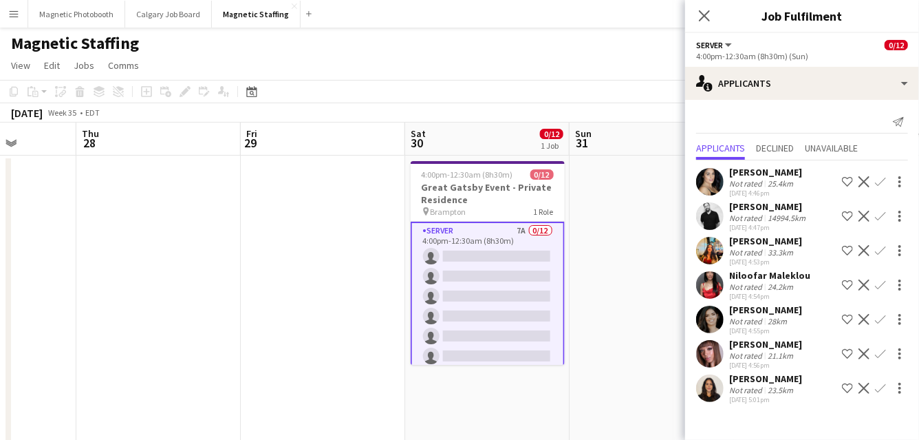
drag, startPoint x: 422, startPoint y: 332, endPoint x: 657, endPoint y: 323, distance: 235.5
click at [657, 323] on app-calendar-viewport "Mon 25 14/15 2 Jobs Tue 26 Wed 27 Thu 28 Fri 29 Sat 30 0/12 1 Job Sun 31 Mon 1 …" at bounding box center [459, 415] width 919 height 586
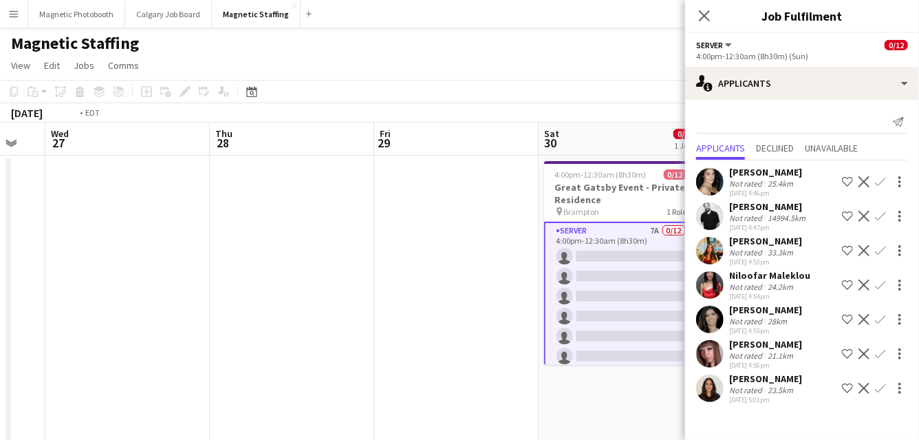
drag, startPoint x: 231, startPoint y: 323, endPoint x: 615, endPoint y: 318, distance: 384.1
click at [614, 318] on app-calendar-viewport "Mon 25 14/15 2 Jobs Tue 26 Wed 27 Thu 28 Fri 29 Sat 30 0/12 1 Job Sun 31 Mon 1 …" at bounding box center [459, 415] width 919 height 586
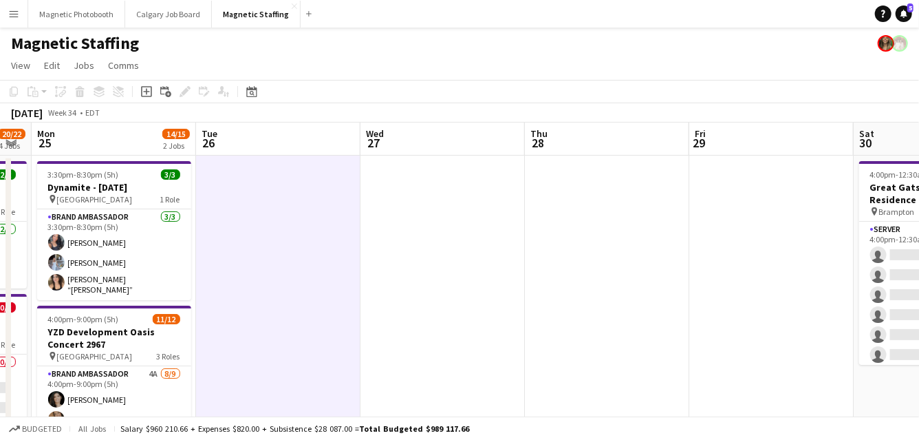
scroll to position [0, 396]
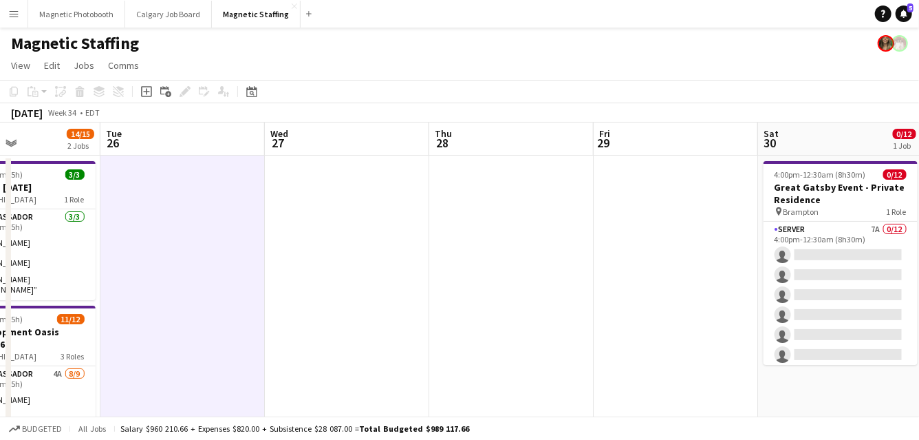
drag, startPoint x: 227, startPoint y: 320, endPoint x: 622, endPoint y: 303, distance: 395.4
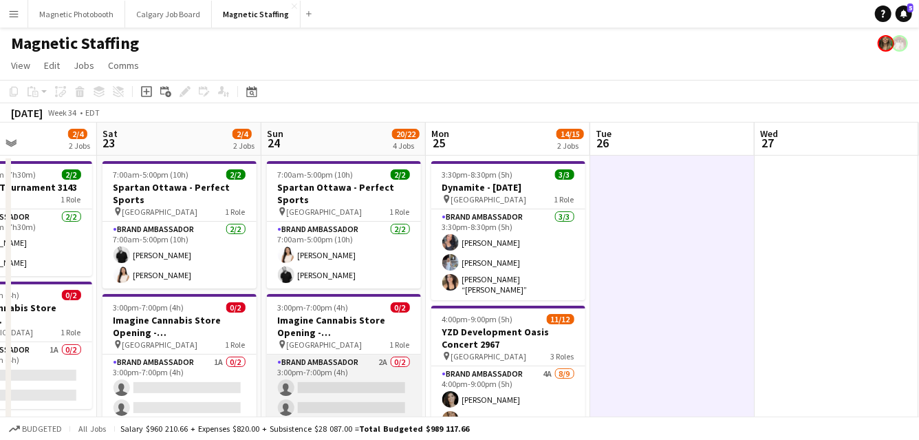
click at [321, 385] on app-card-role "Brand Ambassador 2A 0/2 3:00pm-7:00pm (4h) single-neutral-actions single-neutra…" at bounding box center [344, 387] width 154 height 67
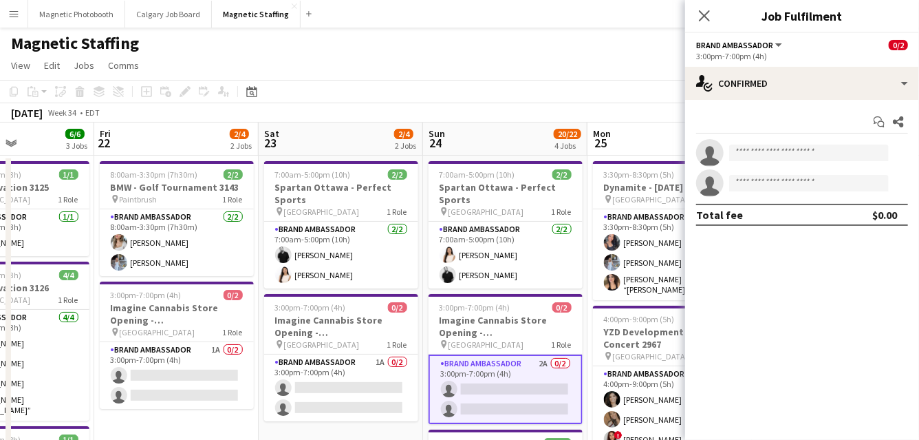
drag, startPoint x: 312, startPoint y: 355, endPoint x: 635, endPoint y: 334, distance: 323.4
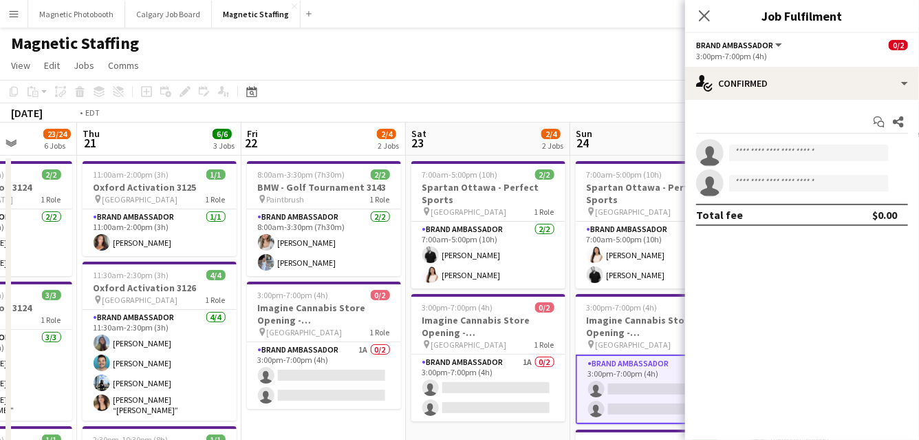
drag, startPoint x: 208, startPoint y: 286, endPoint x: 590, endPoint y: 275, distance: 382.1
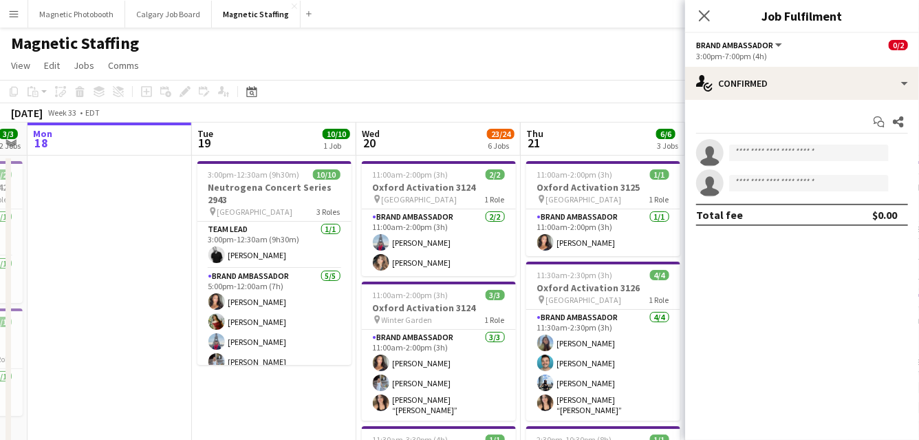
drag, startPoint x: 336, startPoint y: 284, endPoint x: 632, endPoint y: 279, distance: 296.7
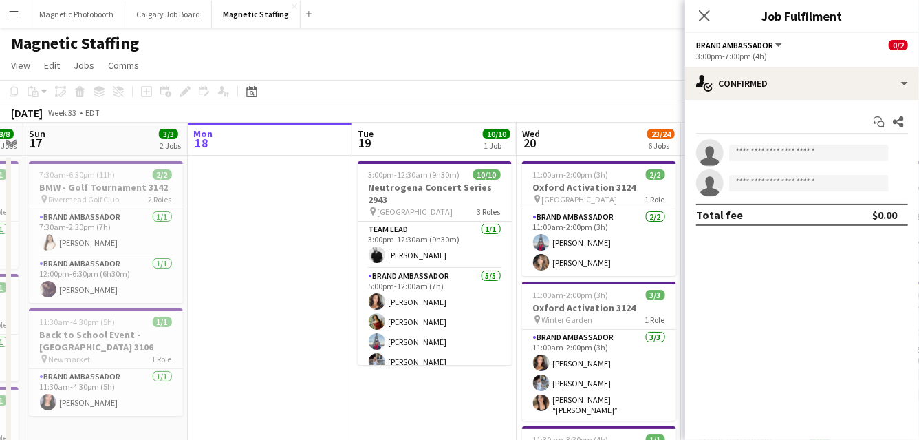
drag, startPoint x: 264, startPoint y: 307, endPoint x: 0, endPoint y: 361, distance: 269.8
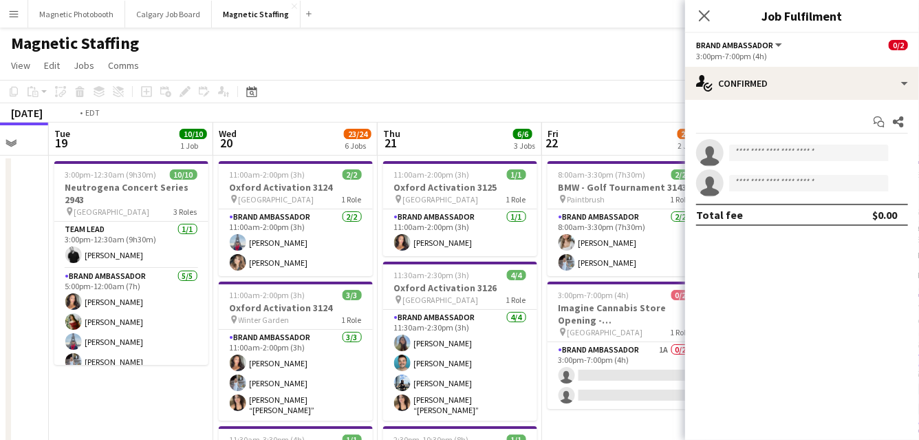
drag, startPoint x: 228, startPoint y: 356, endPoint x: 0, endPoint y: 359, distance: 228.5
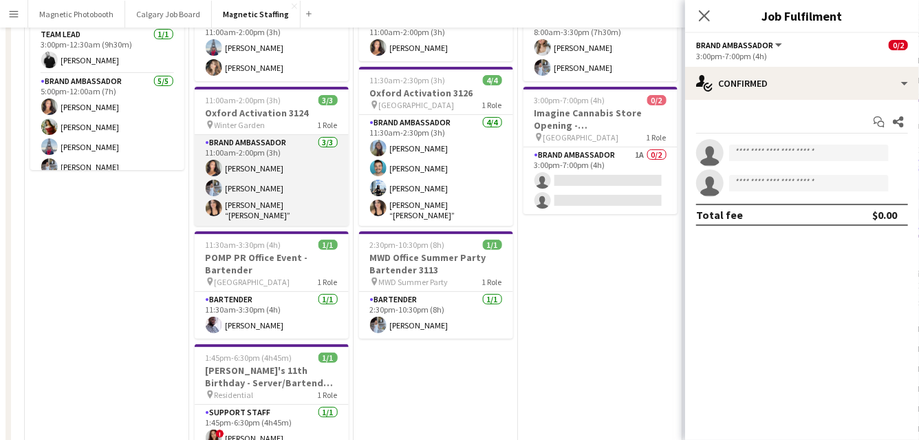
scroll to position [363, 0]
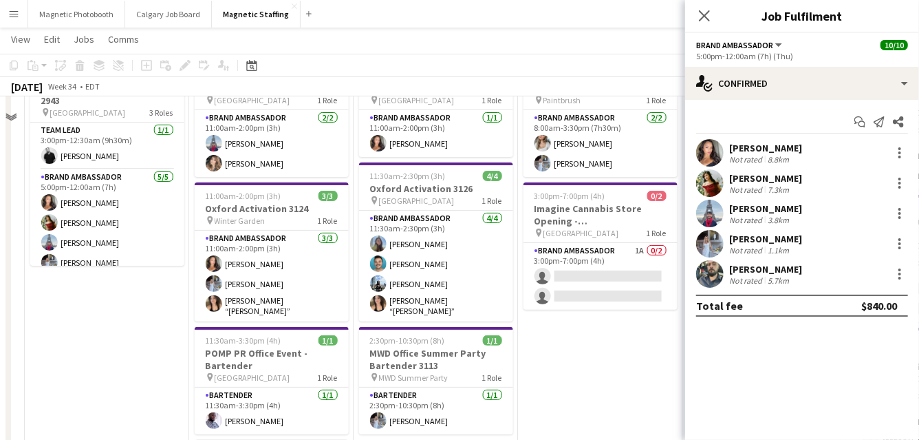
scroll to position [61, 0]
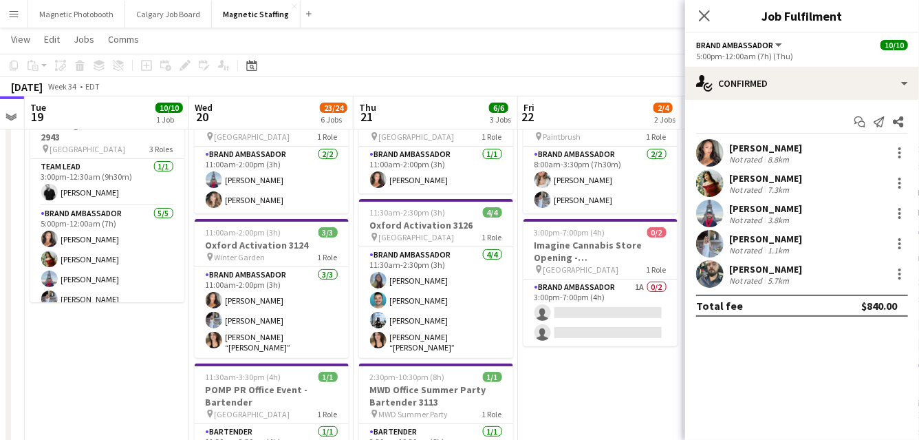
click at [700, 284] on div at bounding box center [710, 274] width 28 height 28
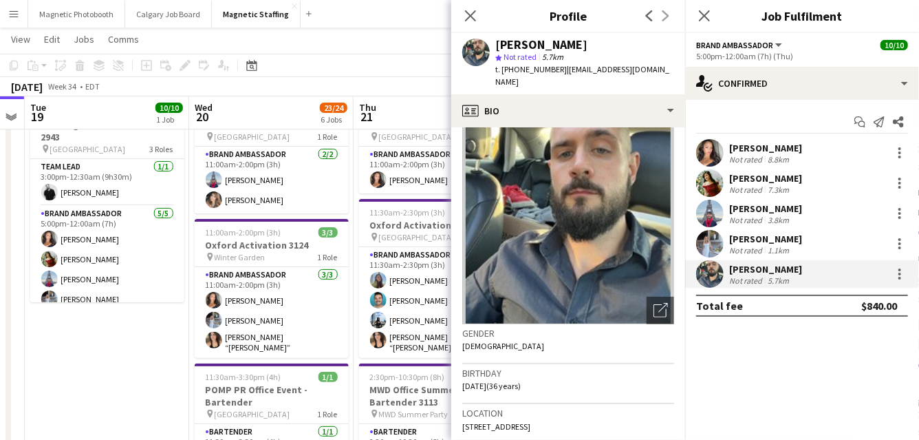
scroll to position [23, 0]
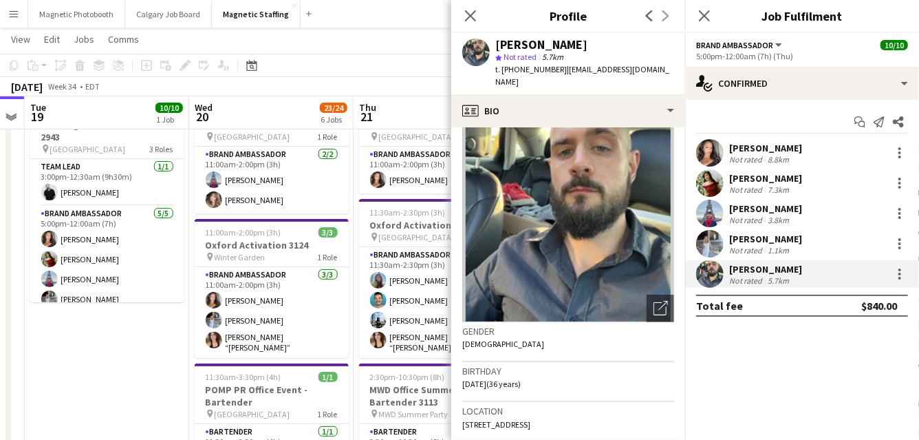
drag, startPoint x: 524, startPoint y: 434, endPoint x: 462, endPoint y: 415, distance: 64.0
click at [462, 419] on span "18 Tichester Road, Toronto, M5P 1P1" at bounding box center [496, 424] width 68 height 10
copy span "18 Tichester Road"
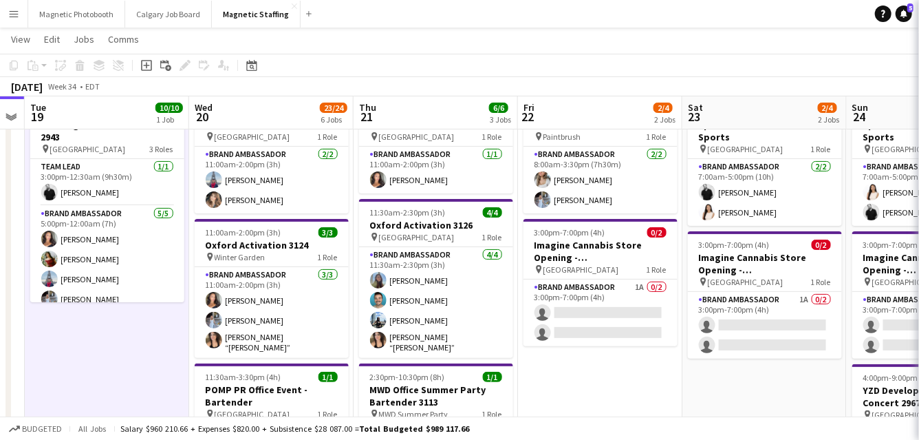
scroll to position [0, 0]
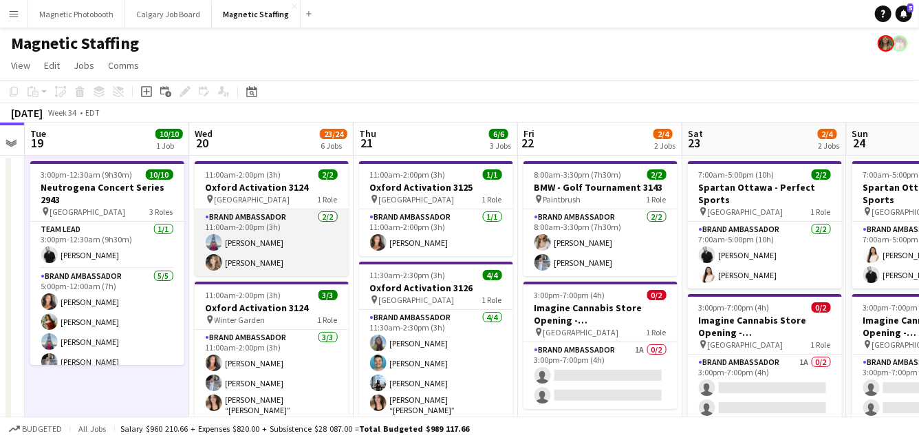
click at [289, 244] on app-card-role "Brand Ambassador [DATE] 11:00am-2:00pm (3h) [PERSON_NAME] [PERSON_NAME]" at bounding box center [272, 242] width 154 height 67
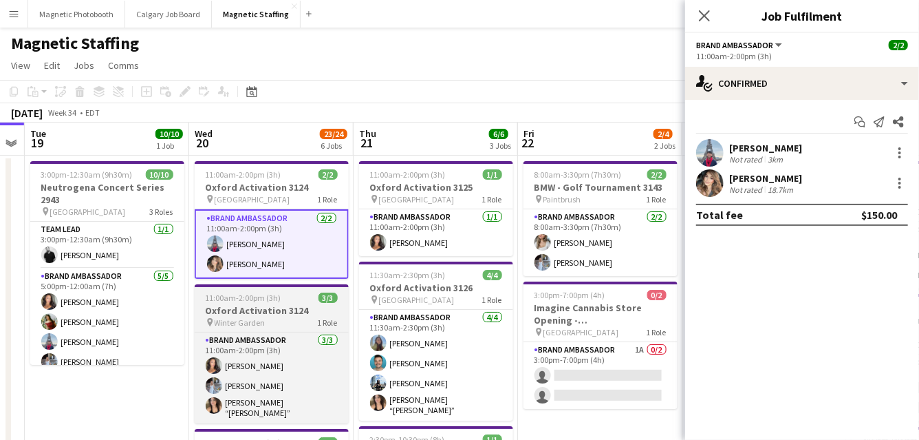
click at [255, 308] on h3 "Oxford Activation 3124" at bounding box center [272, 310] width 154 height 12
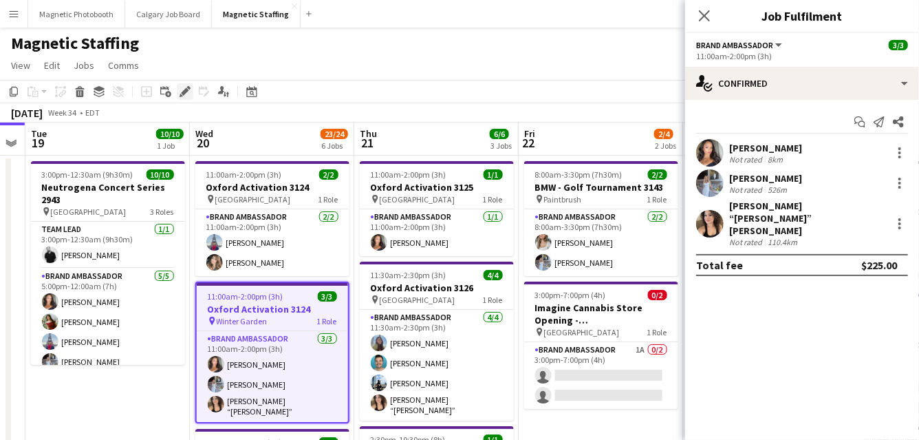
click at [184, 91] on icon at bounding box center [185, 92] width 8 height 8
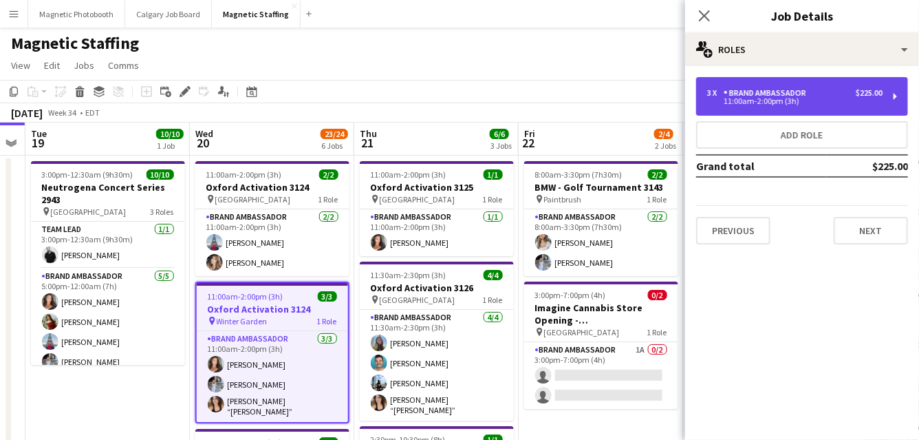
click at [771, 96] on div "Brand Ambassador" at bounding box center [768, 93] width 88 height 10
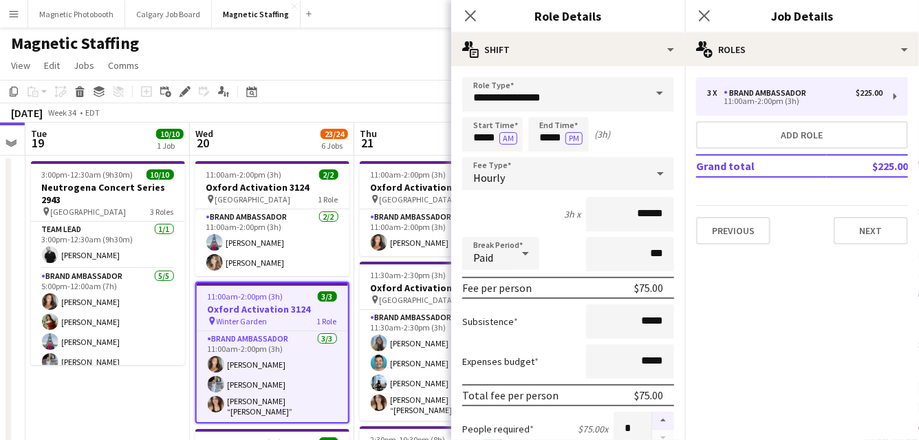
click at [666, 420] on button "button" at bounding box center [663, 421] width 22 height 18
type input "*"
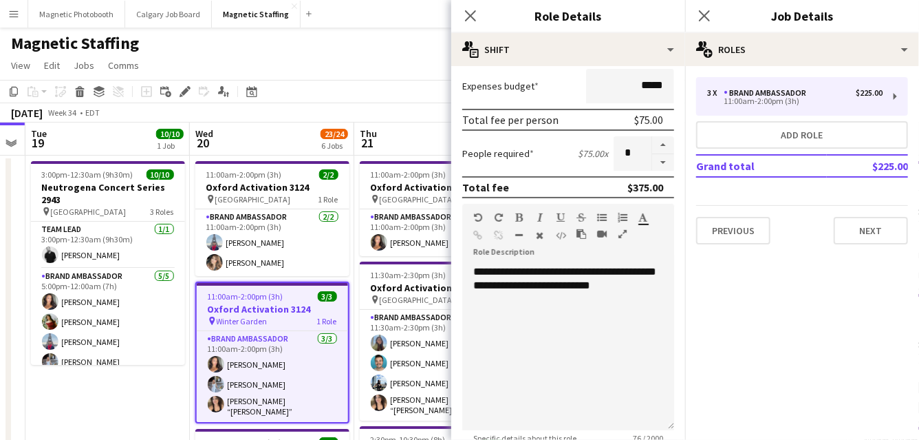
scroll to position [490, 0]
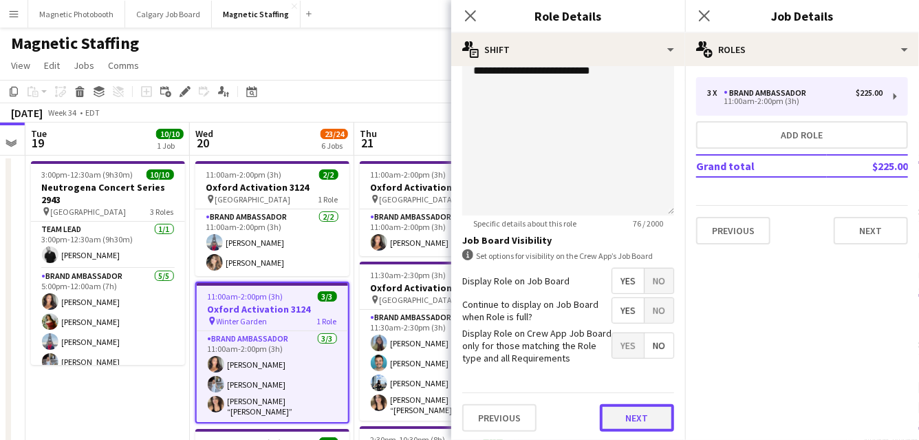
click at [620, 420] on button "Next" at bounding box center [637, 418] width 74 height 28
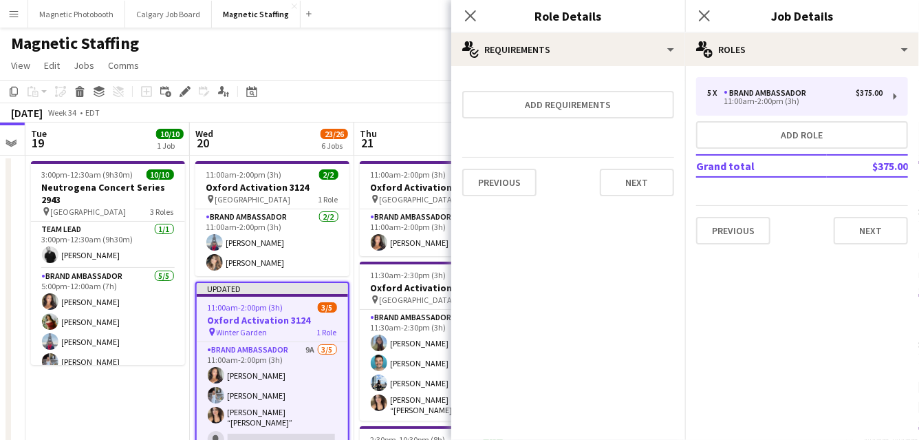
scroll to position [0, 0]
click at [647, 173] on button "Next" at bounding box center [637, 183] width 74 height 28
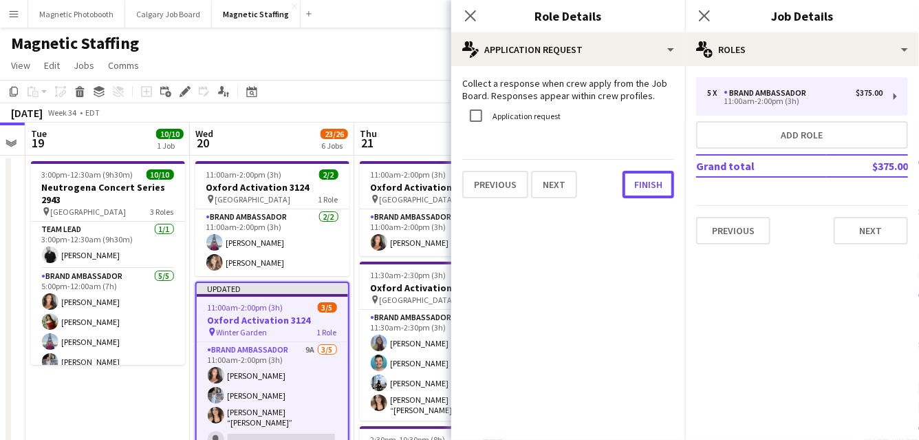
click at [647, 173] on button "Finish" at bounding box center [649, 185] width 52 height 28
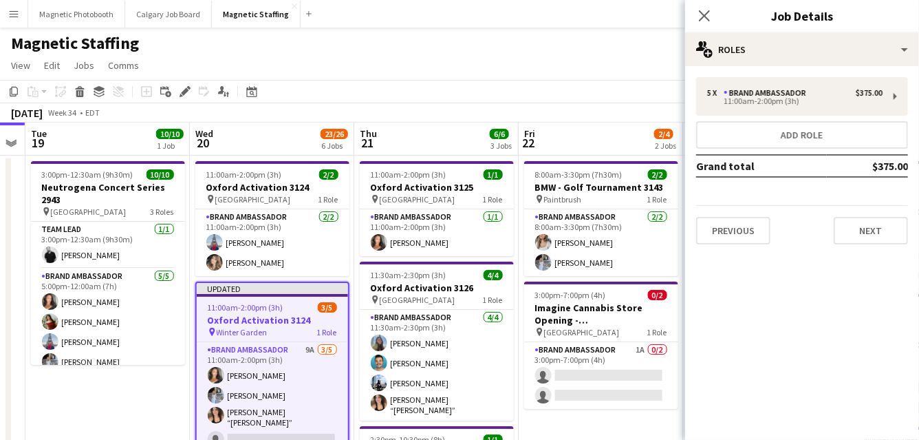
click at [606, 46] on div "Magnetic Staffing" at bounding box center [459, 41] width 919 height 26
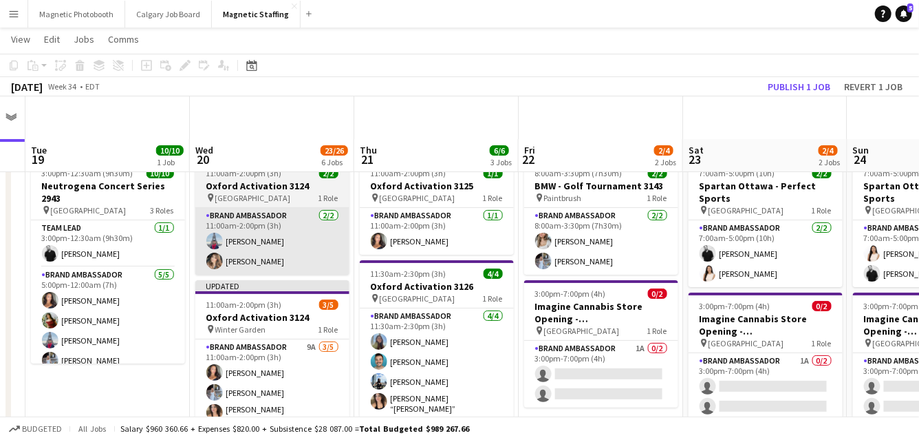
scroll to position [83, 0]
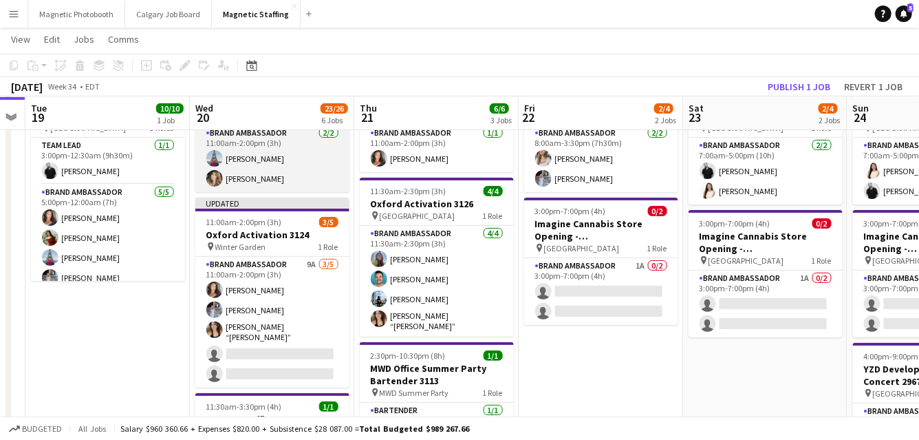
click at [279, 178] on app-card-role "Brand Ambassador [DATE] 11:00am-2:00pm (3h) [PERSON_NAME] [PERSON_NAME]" at bounding box center [272, 158] width 154 height 67
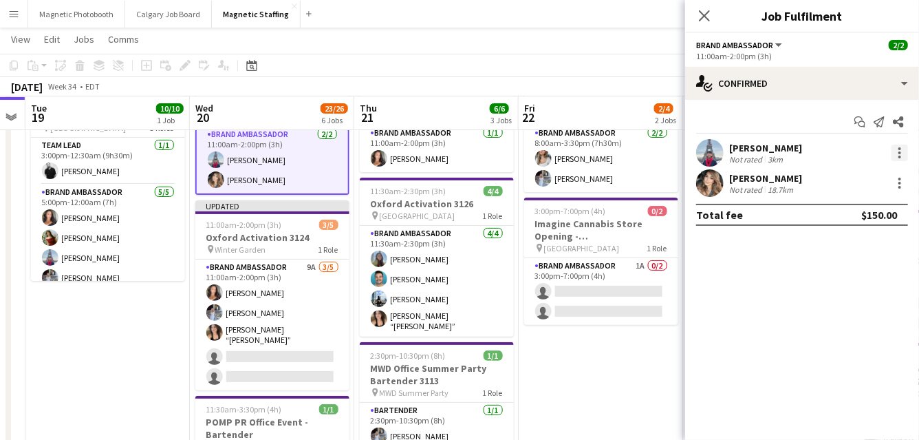
click at [906, 153] on div at bounding box center [900, 153] width 17 height 17
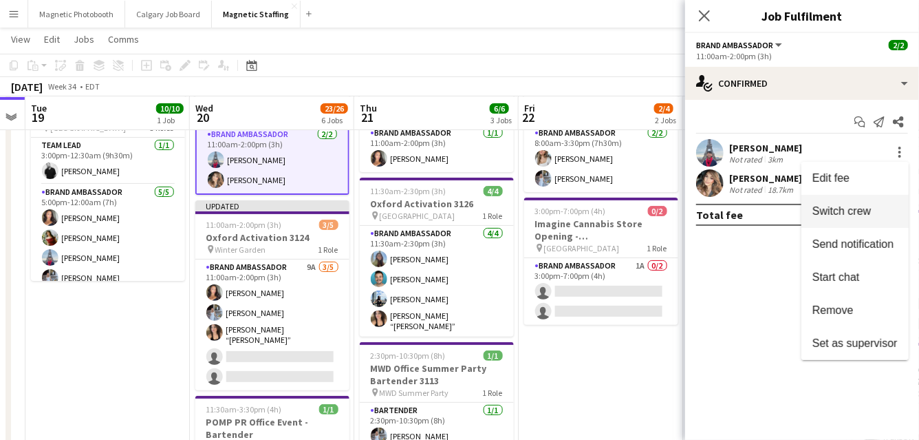
click at [830, 217] on button "Switch crew" at bounding box center [855, 211] width 107 height 33
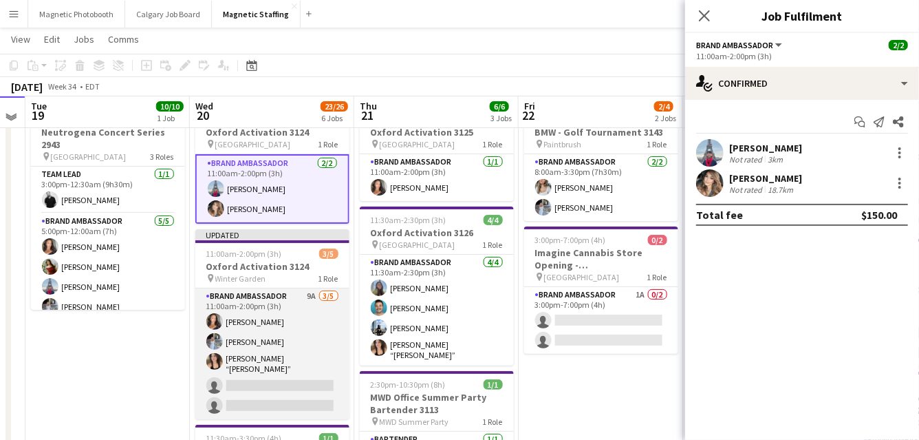
click at [285, 382] on app-card-role "Brand Ambassador 9A 3/5 11:00am-2:00pm (3h) Katelynn Espinosa Heather Siemonsen…" at bounding box center [272, 353] width 154 height 131
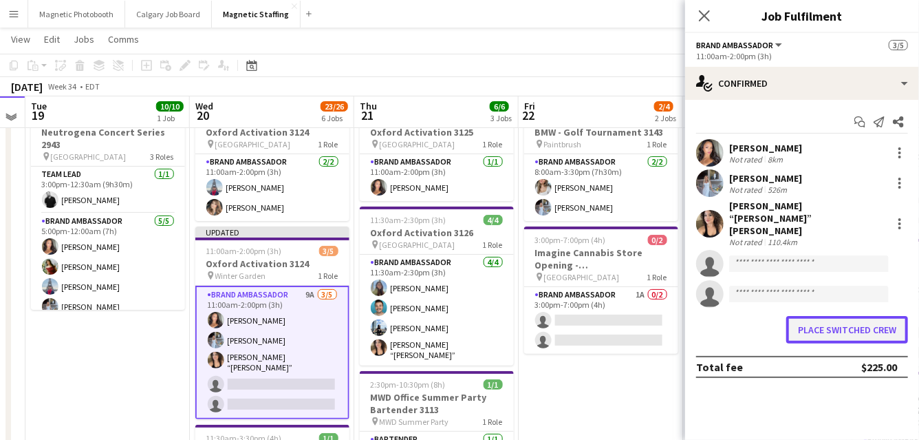
click at [798, 316] on button "Place switched crew" at bounding box center [848, 330] width 122 height 28
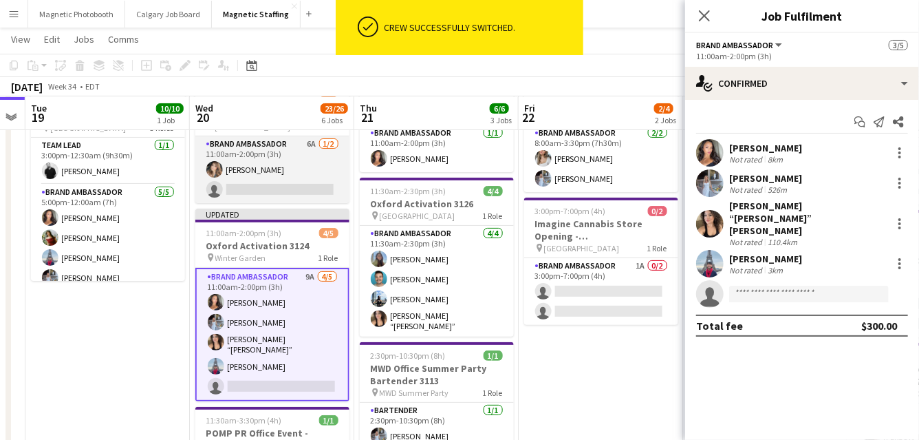
click at [287, 190] on app-card-role "Brand Ambassador 6A 1/2 11:00am-2:00pm (3h) Cassie Sanchez single-neutral-actio…" at bounding box center [272, 169] width 154 height 67
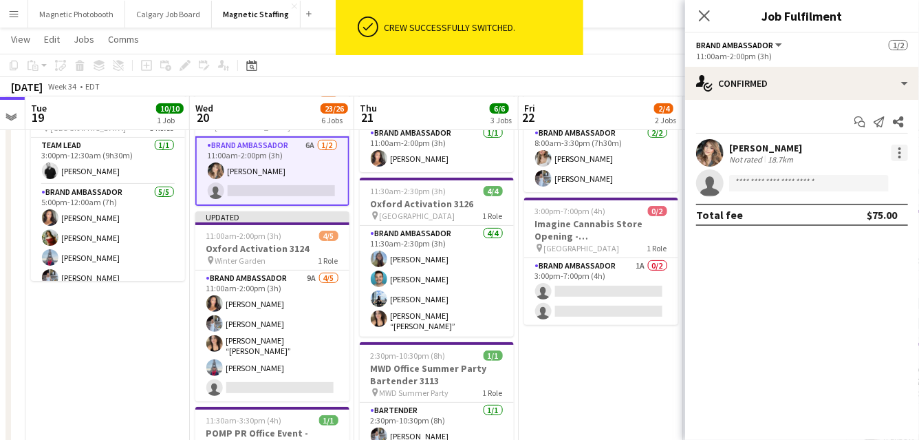
click at [906, 151] on div at bounding box center [900, 153] width 17 height 17
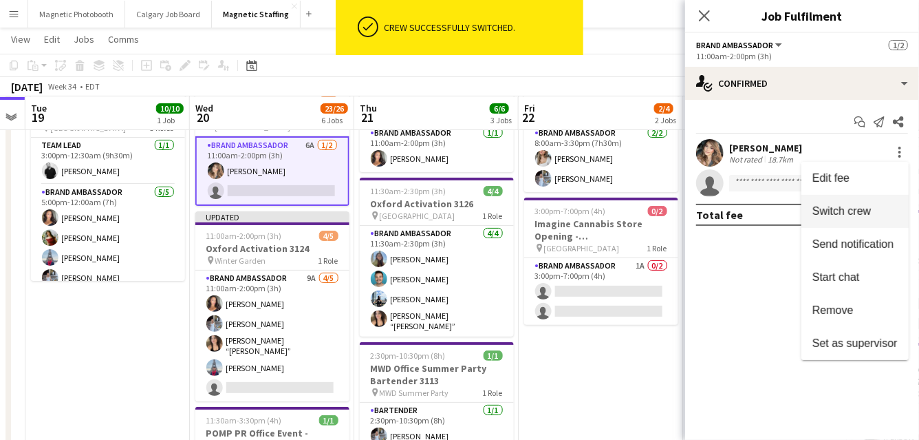
click at [848, 206] on span "Switch crew" at bounding box center [842, 211] width 58 height 12
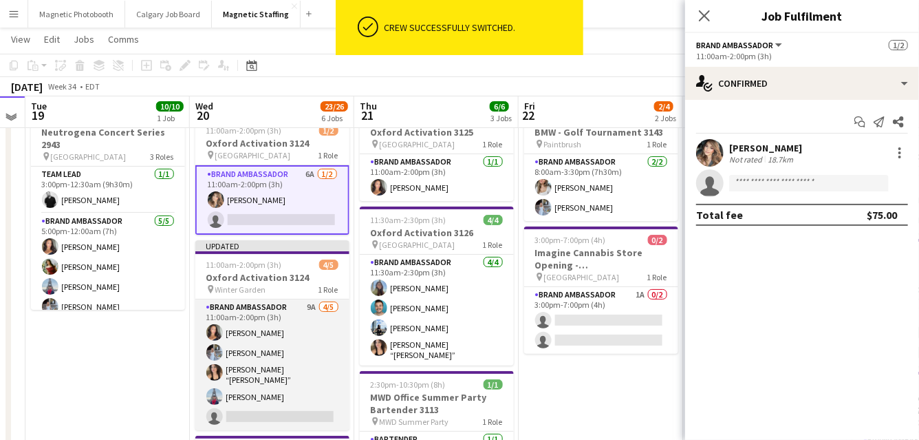
click at [283, 390] on app-card-role "Brand Ambassador 9A 4/5 11:00am-2:00pm (3h) Katelynn Espinosa Heather Siemonsen…" at bounding box center [272, 364] width 154 height 131
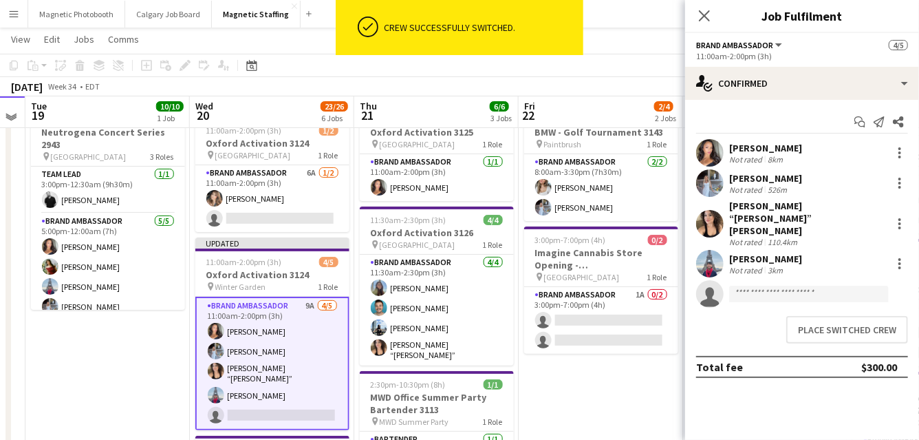
click at [787, 319] on div "Place switched crew" at bounding box center [802, 329] width 234 height 39
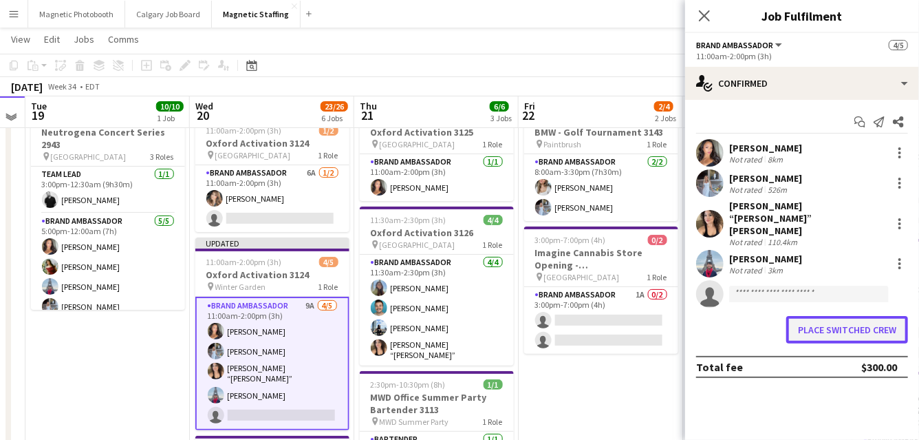
click at [814, 316] on button "Place switched crew" at bounding box center [848, 330] width 122 height 28
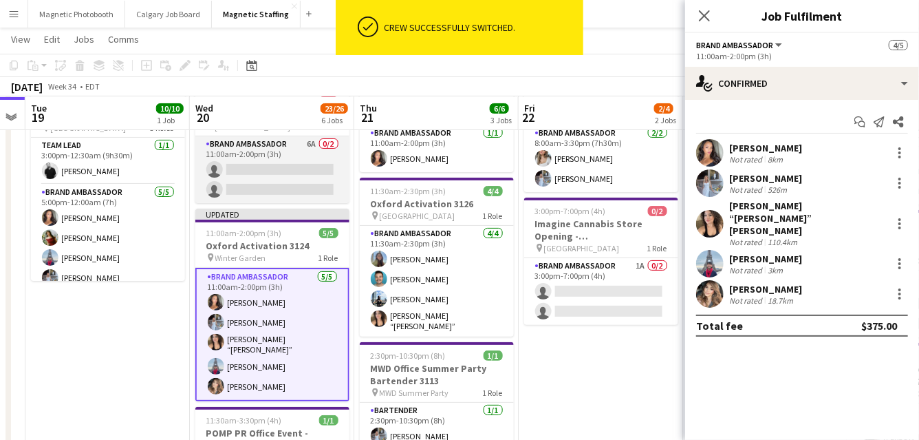
click at [295, 140] on app-card-role "Brand Ambassador 6A 0/2 11:00am-2:00pm (3h) single-neutral-actions single-neutr…" at bounding box center [272, 169] width 154 height 67
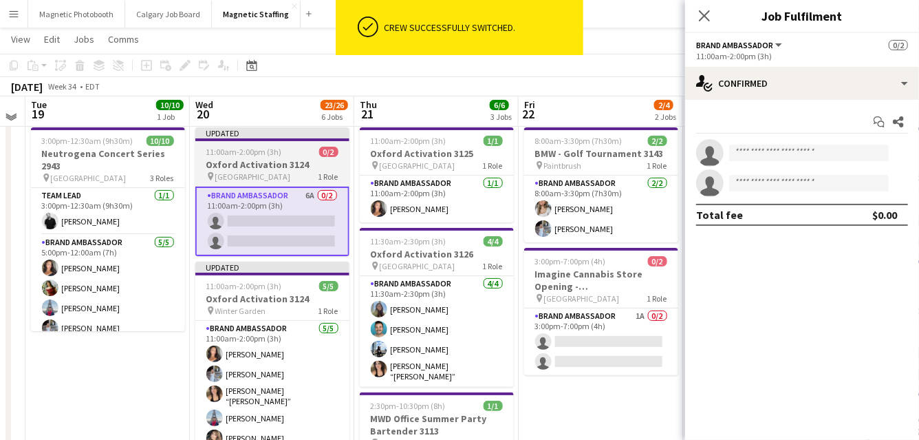
scroll to position [28, 0]
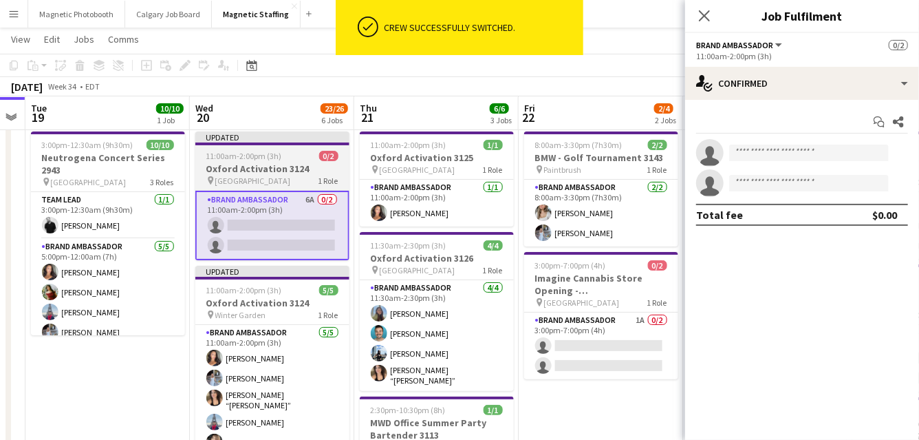
click at [244, 162] on h3 "Oxford Activation 3124" at bounding box center [272, 168] width 154 height 12
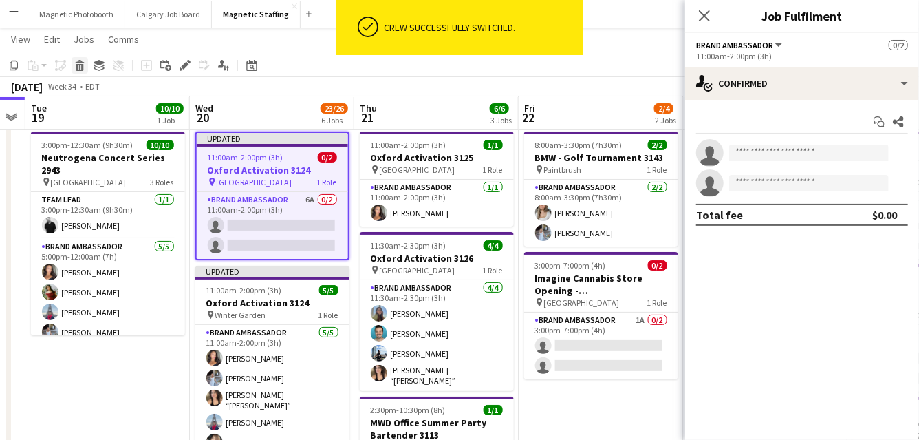
click at [80, 72] on div "Delete" at bounding box center [80, 65] width 17 height 17
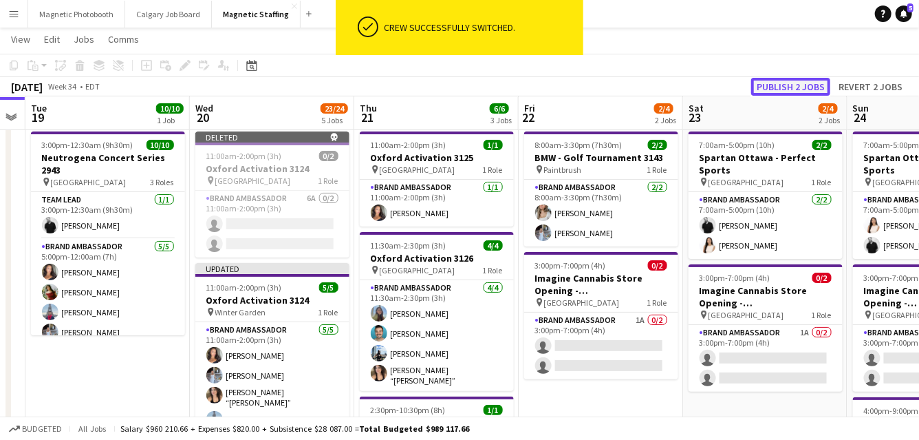
click at [785, 85] on button "Publish 2 jobs" at bounding box center [791, 87] width 79 height 18
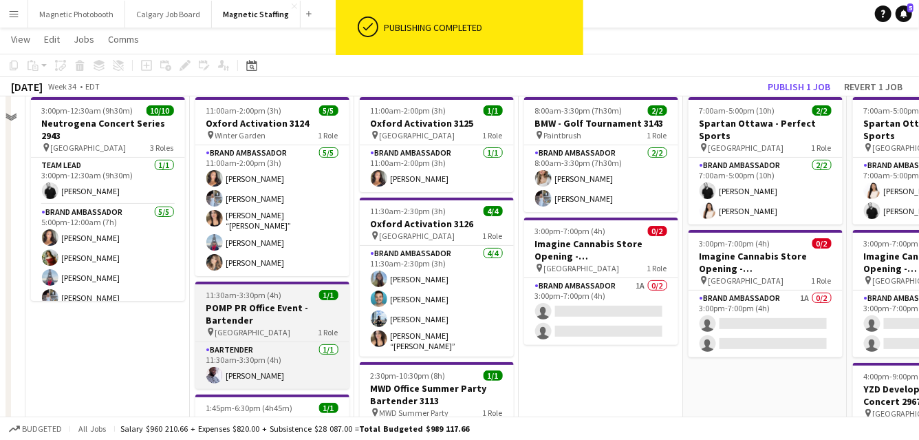
scroll to position [64, 0]
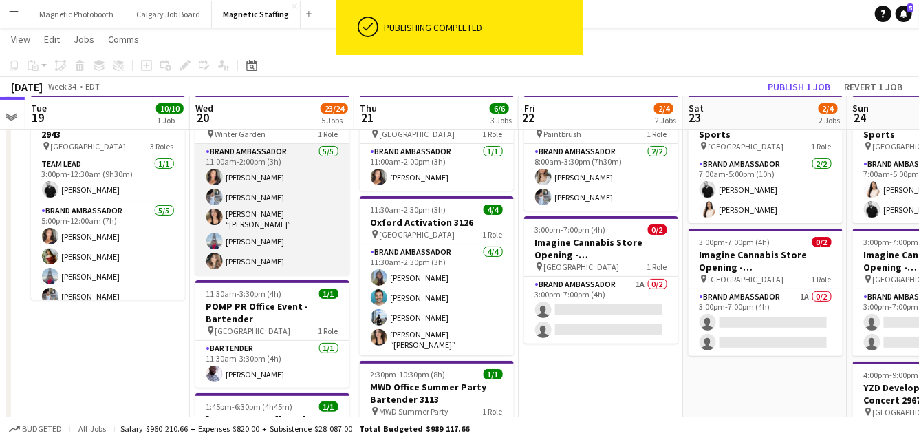
click at [288, 220] on app-card-role "Brand Ambassador 5/5 11:00am-2:00pm (3h) Katelynn Espinosa Heather Siemonsen Ni…" at bounding box center [272, 209] width 154 height 131
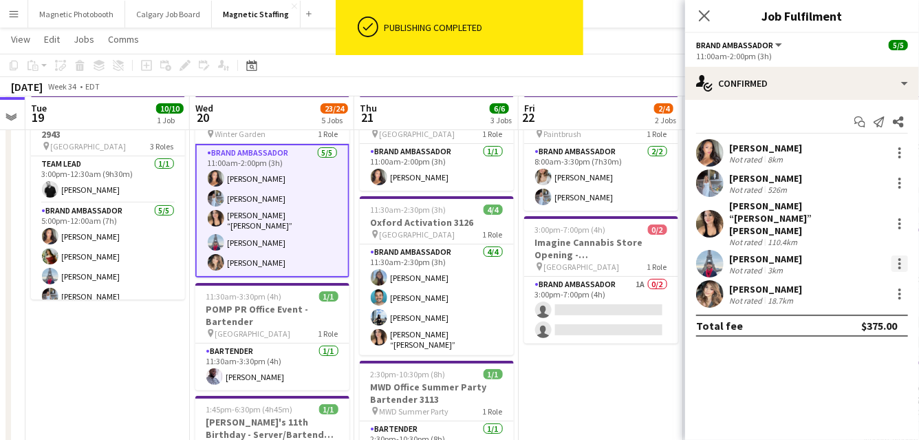
click at [901, 258] on div at bounding box center [900, 259] width 3 height 3
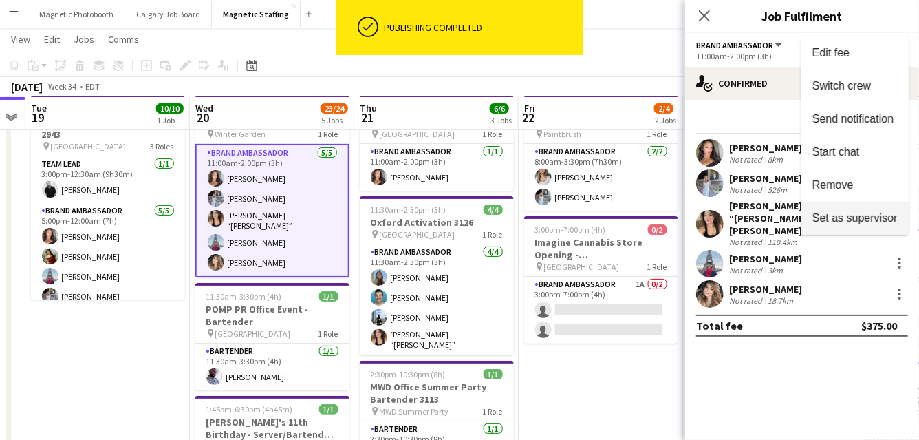
click at [890, 215] on span "Set as supervisor" at bounding box center [855, 218] width 85 height 12
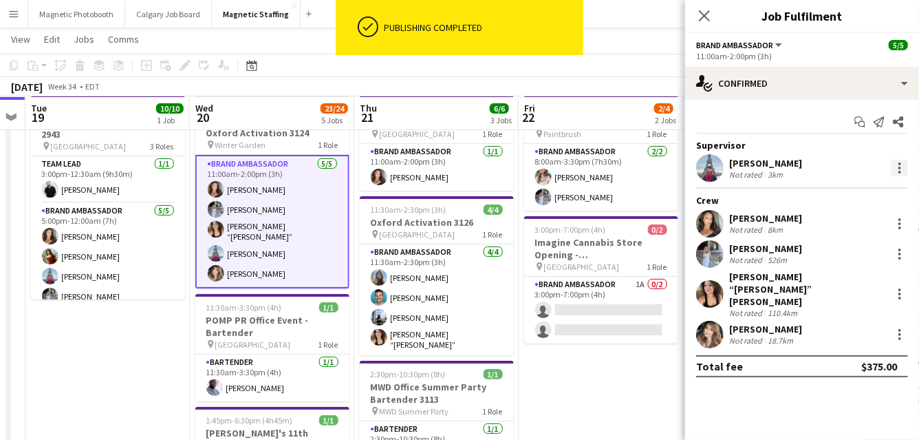
click at [897, 174] on div at bounding box center [900, 168] width 17 height 17
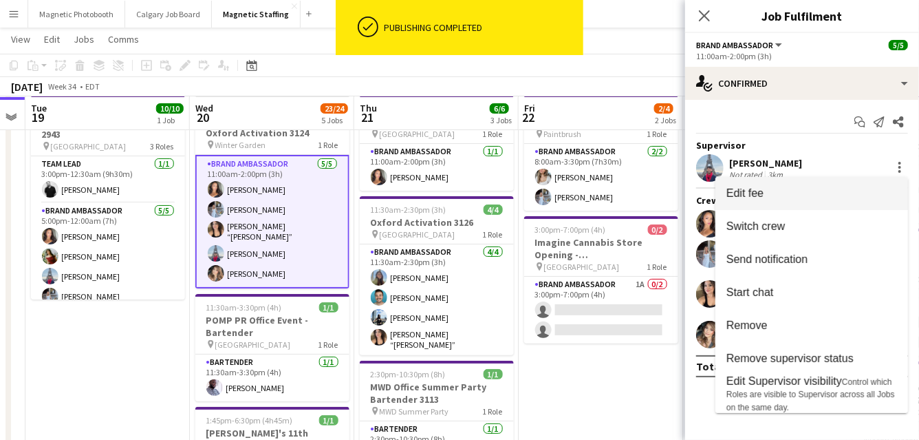
click at [825, 203] on button "Edit fee" at bounding box center [812, 193] width 193 height 33
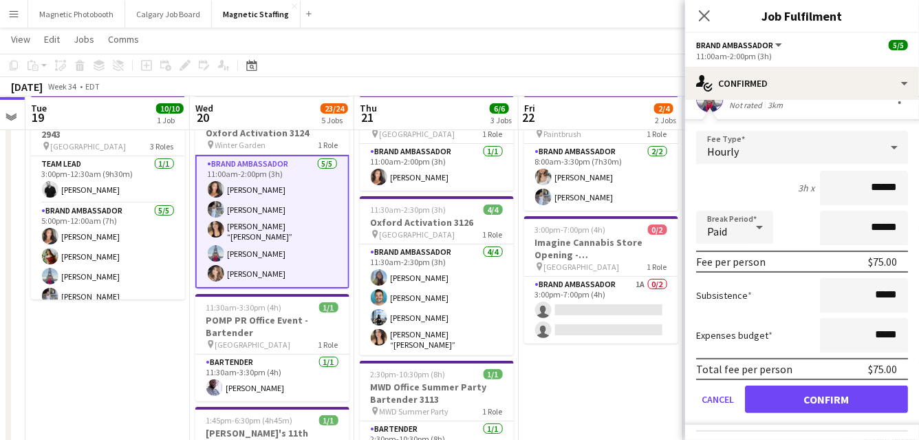
scroll to position [63, 0]
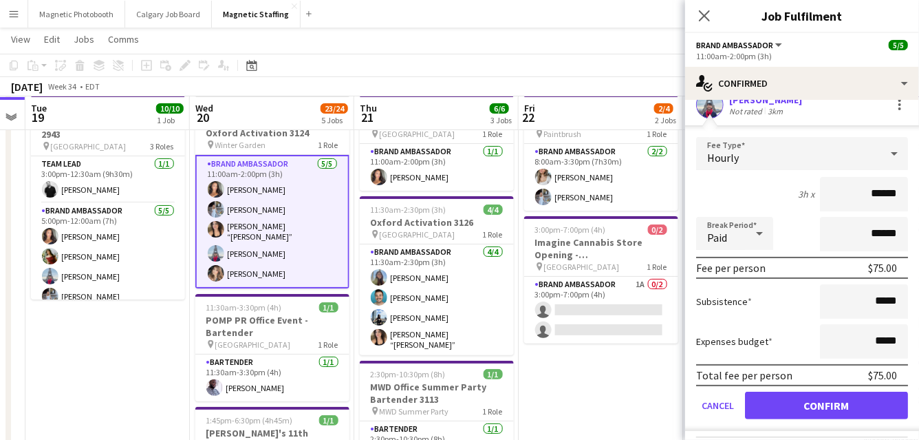
click at [875, 192] on input "******" at bounding box center [864, 194] width 88 height 34
type input "******"
click at [809, 406] on button "Confirm" at bounding box center [826, 406] width 163 height 28
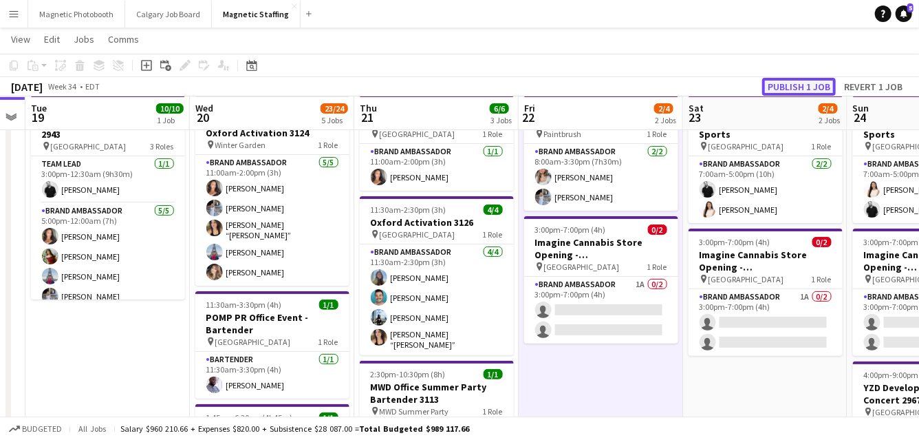
click at [816, 85] on button "Publish 1 job" at bounding box center [800, 87] width 74 height 18
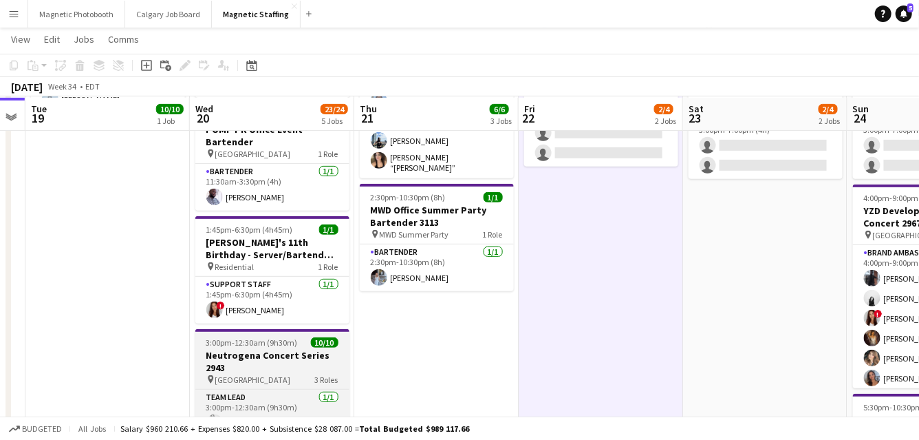
scroll to position [242, 0]
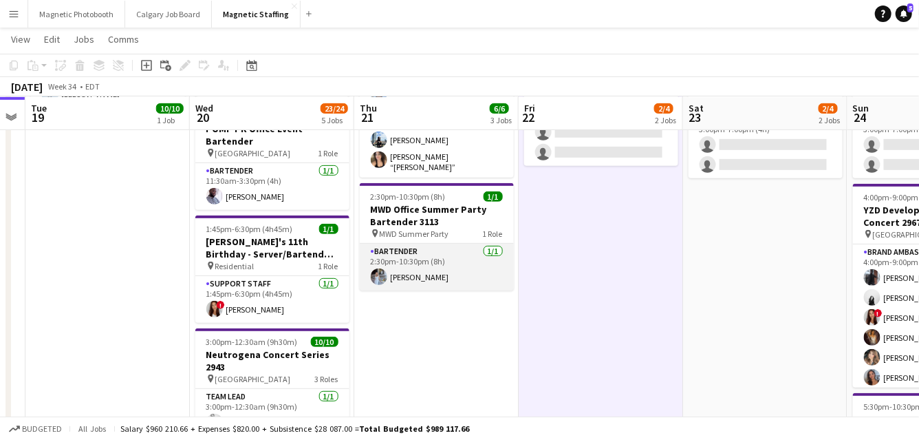
click at [437, 275] on app-card-role "Bartender 1/1 2:30pm-10:30pm (8h) Heather Siemonsen" at bounding box center [437, 267] width 154 height 47
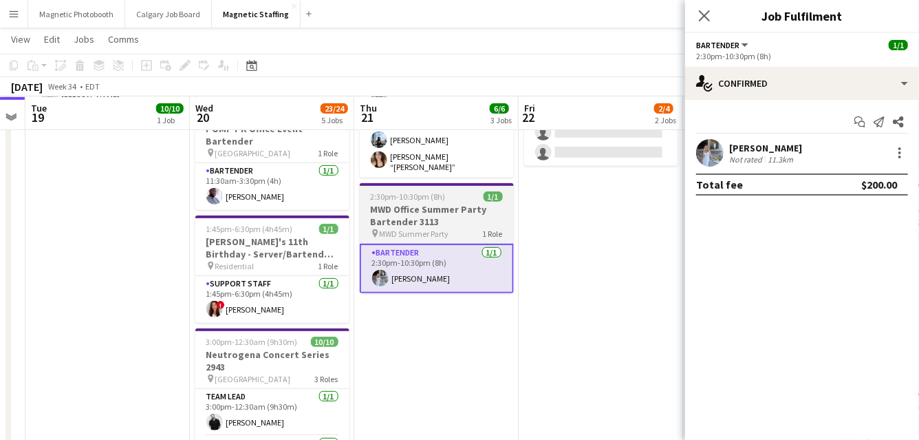
click at [399, 205] on h3 "MWD Office Summer Party Bartender 3113" at bounding box center [437, 215] width 154 height 25
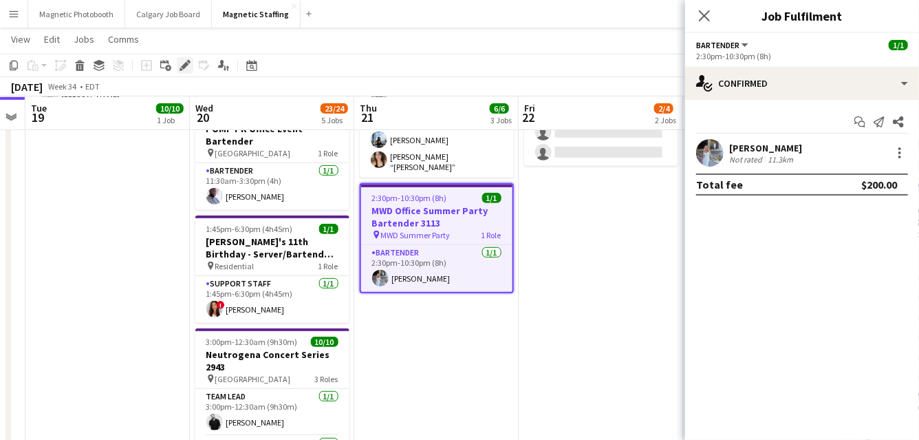
click at [186, 66] on icon "Edit" at bounding box center [185, 65] width 11 height 11
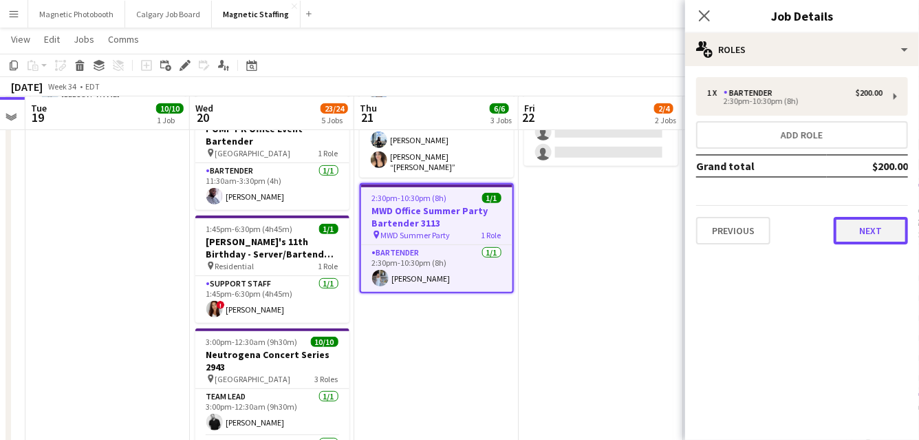
click at [855, 230] on button "Next" at bounding box center [871, 231] width 74 height 28
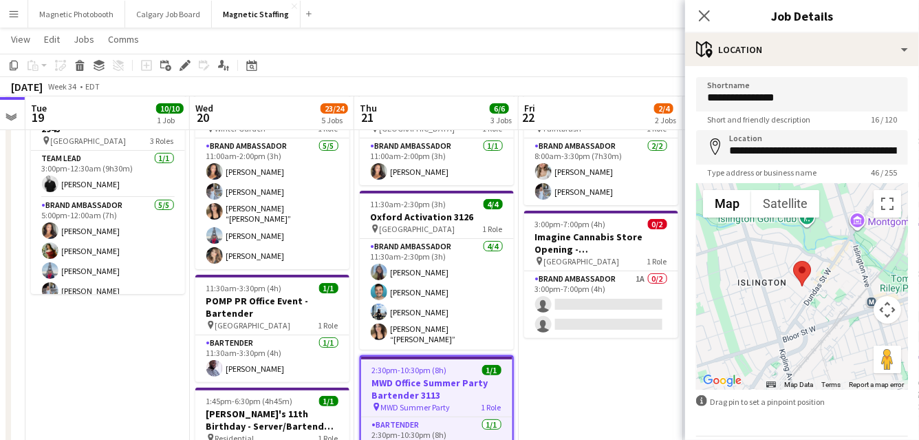
scroll to position [0, 0]
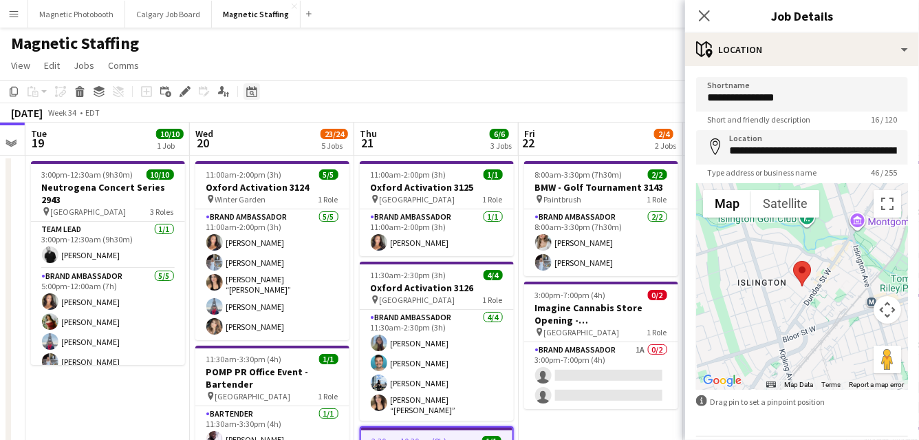
click at [248, 93] on icon "Date picker" at bounding box center [251, 91] width 11 height 11
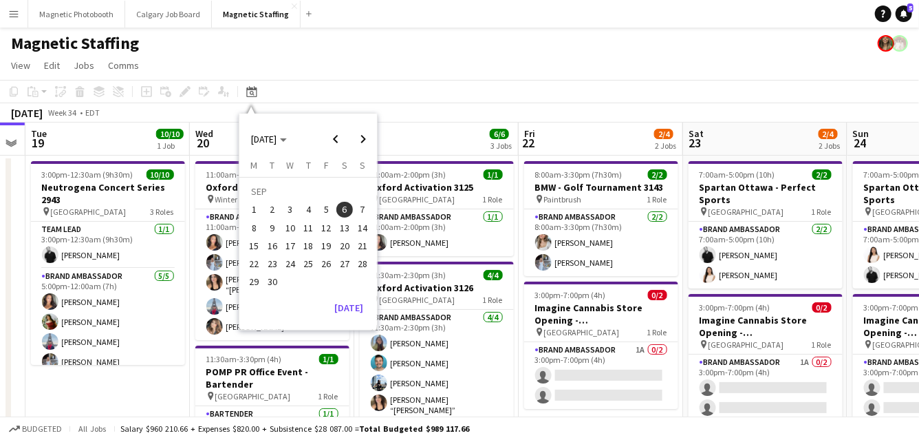
click at [268, 284] on span "30" at bounding box center [272, 282] width 17 height 17
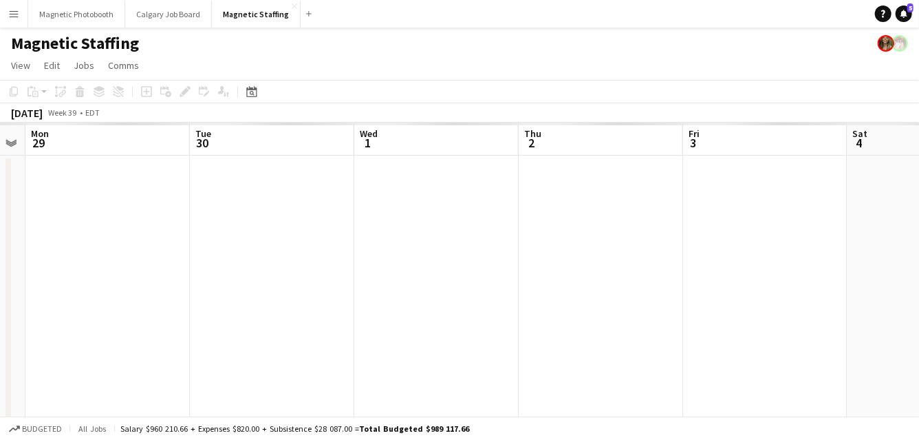
scroll to position [0, 473]
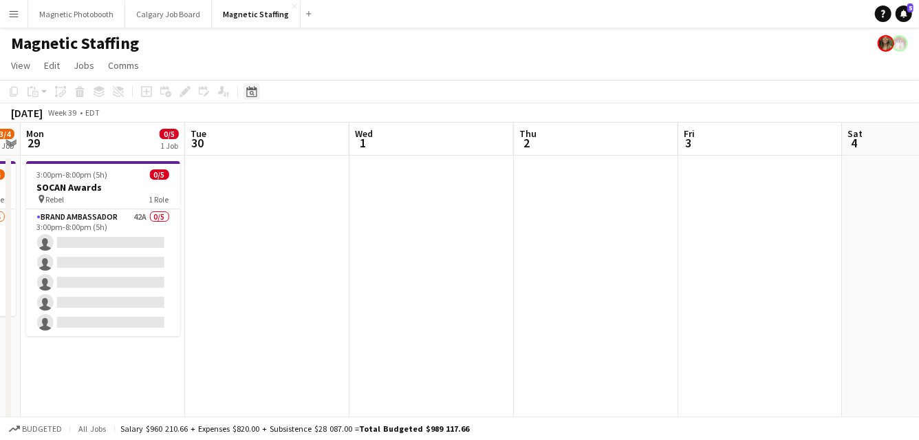
click at [254, 87] on icon at bounding box center [251, 91] width 10 height 11
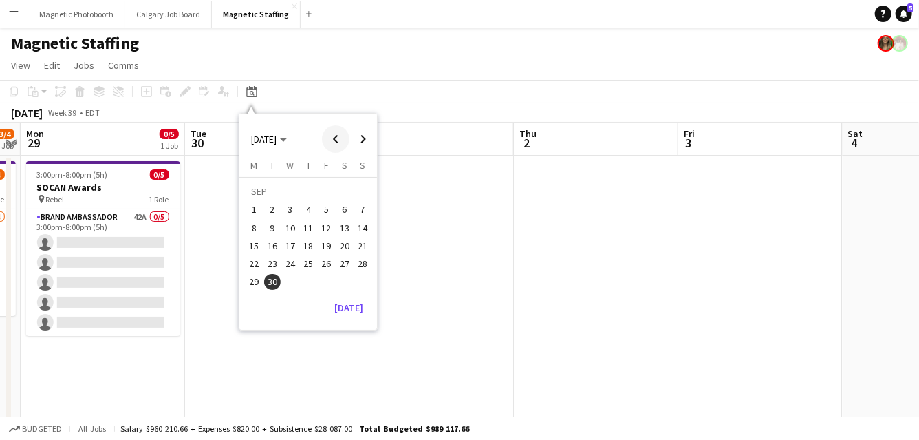
click at [341, 138] on span "Previous month" at bounding box center [336, 139] width 28 height 28
click at [344, 270] on span "30" at bounding box center [345, 267] width 17 height 17
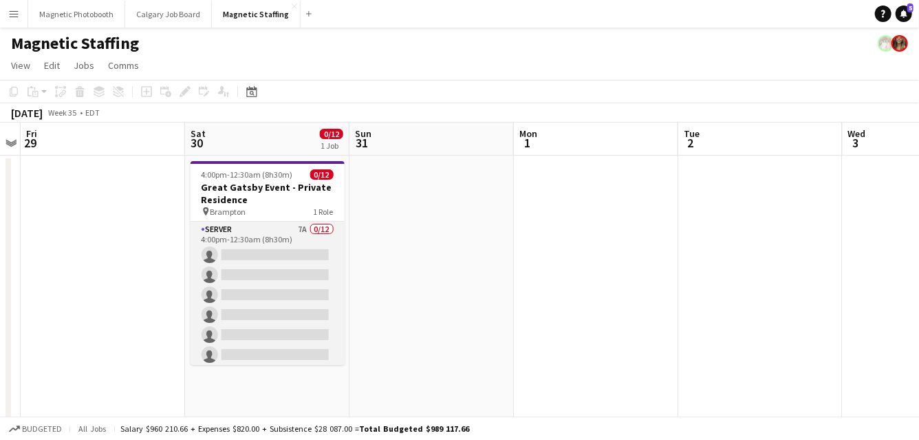
click at [255, 281] on app-card-role "Server 7A 0/12 4:00pm-12:30am (8h30m) single-neutral-actions single-neutral-act…" at bounding box center [268, 355] width 154 height 266
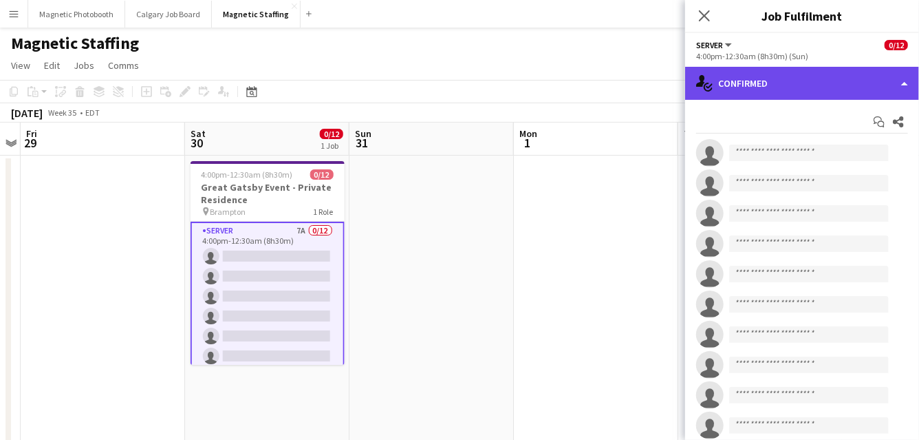
click at [755, 98] on div "single-neutral-actions-check-2 Confirmed" at bounding box center [802, 83] width 234 height 33
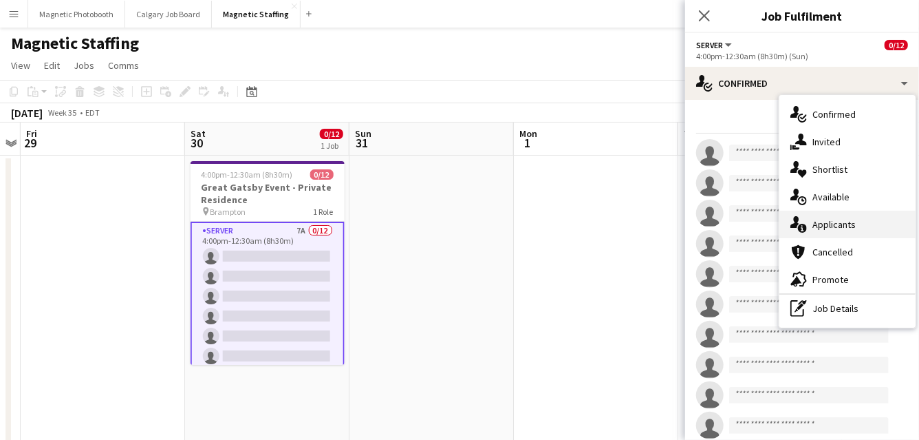
click at [818, 231] on div "single-neutral-actions-information Applicants" at bounding box center [848, 225] width 136 height 28
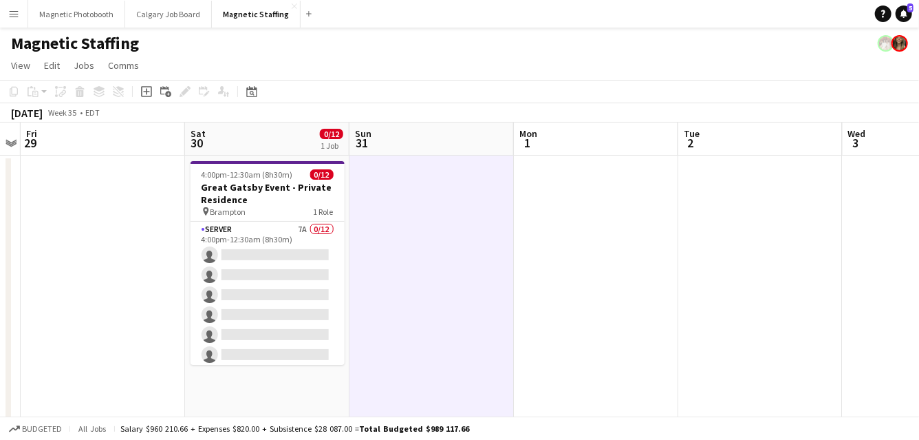
scroll to position [0, 473]
click at [105, 19] on button "Magnetic Photobooth Close" at bounding box center [76, 14] width 97 height 27
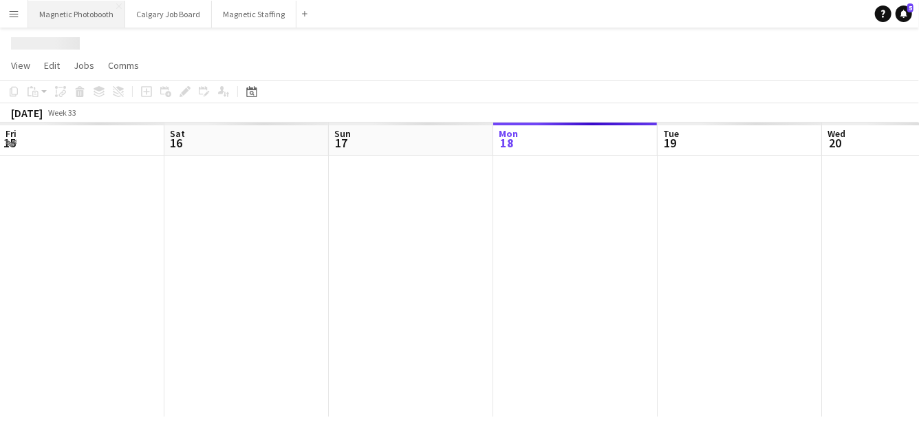
scroll to position [0, 329]
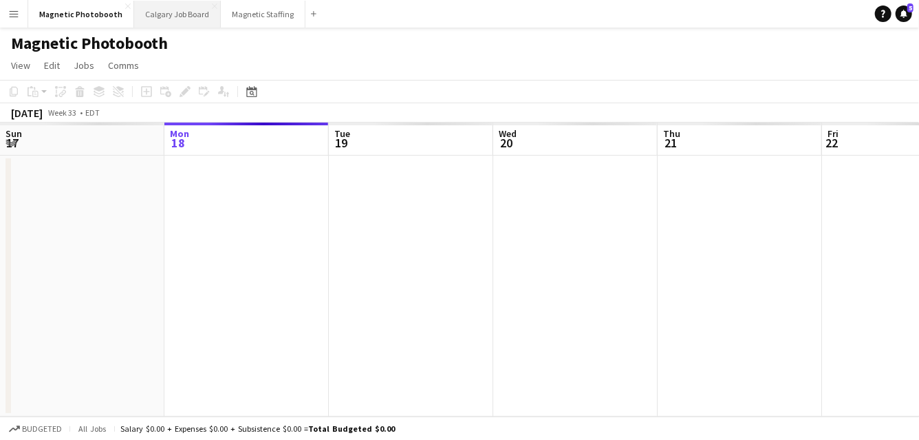
click at [145, 13] on button "Calgary Job Board Close" at bounding box center [177, 14] width 87 height 27
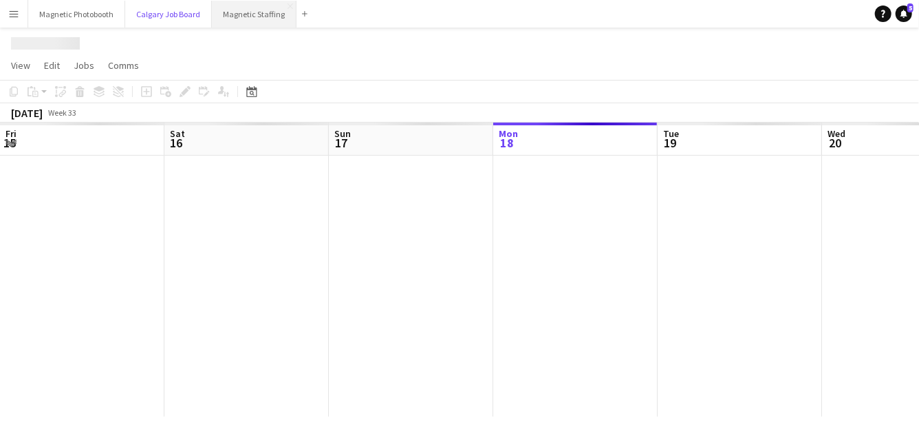
scroll to position [0, 329]
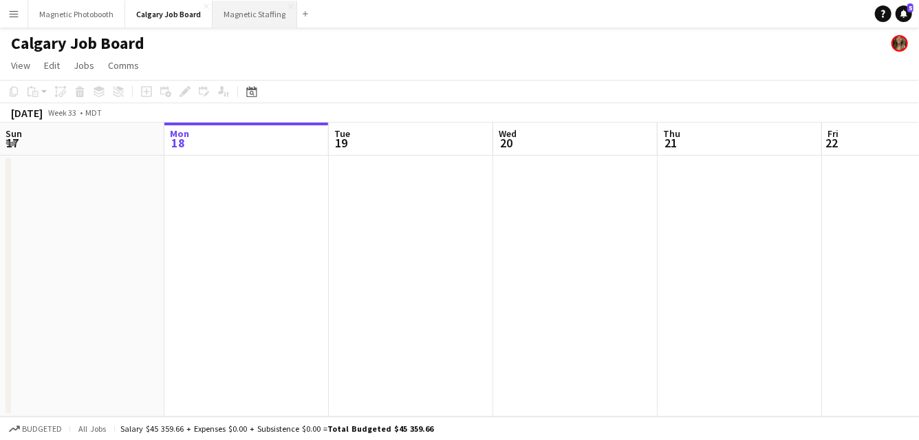
click at [243, 18] on button "Magnetic Staffing Close" at bounding box center [255, 14] width 85 height 27
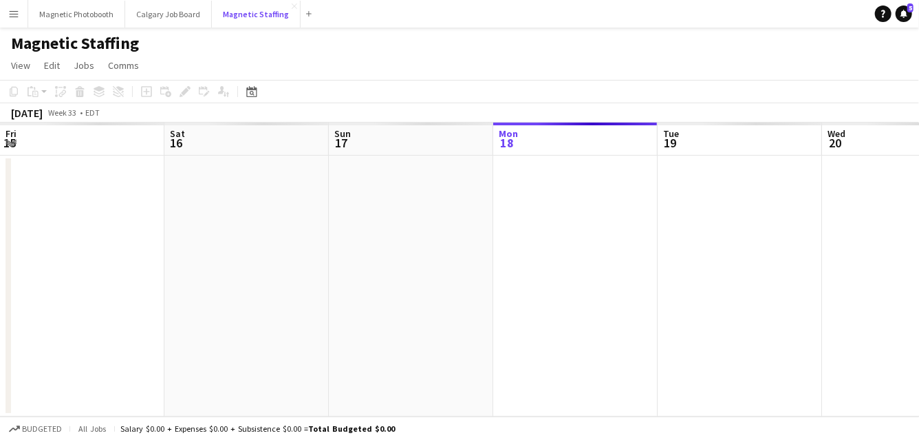
scroll to position [0, 329]
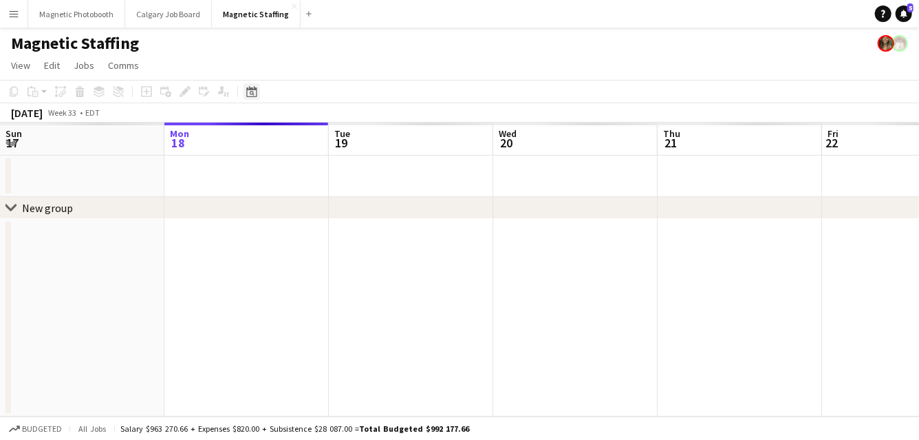
click at [253, 97] on div "Date picker" at bounding box center [252, 91] width 17 height 17
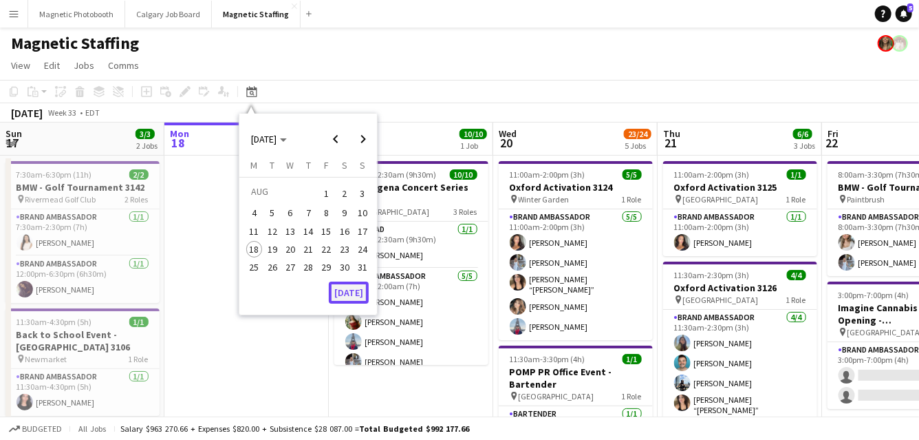
click at [344, 292] on button "[DATE]" at bounding box center [349, 292] width 40 height 22
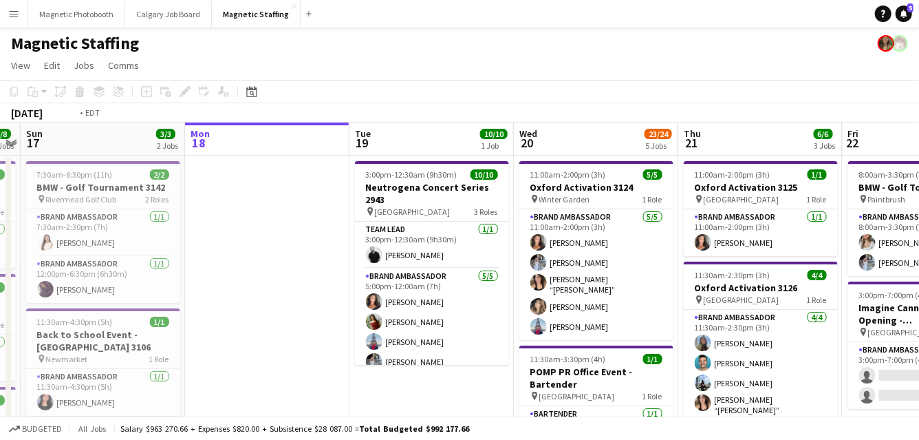
scroll to position [0, 393]
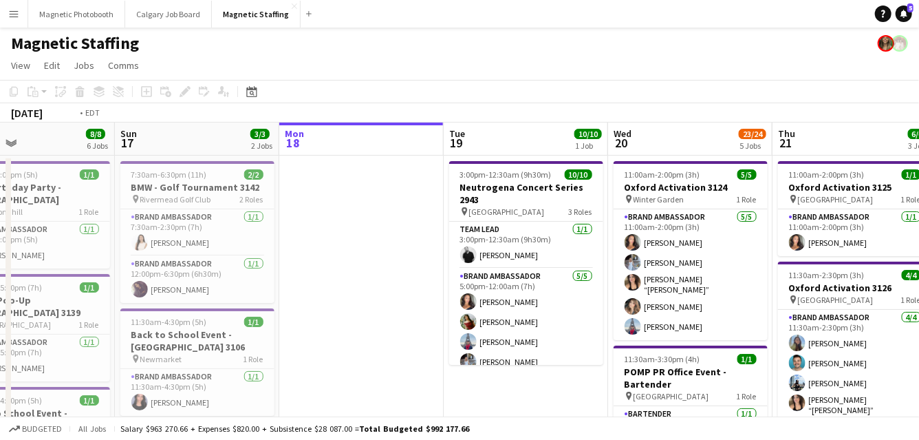
drag, startPoint x: 369, startPoint y: 280, endPoint x: 182, endPoint y: 280, distance: 187.2
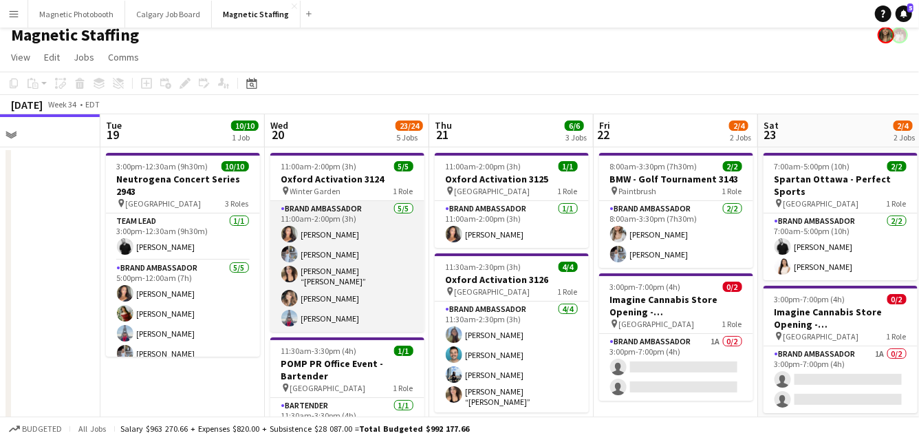
scroll to position [0, 0]
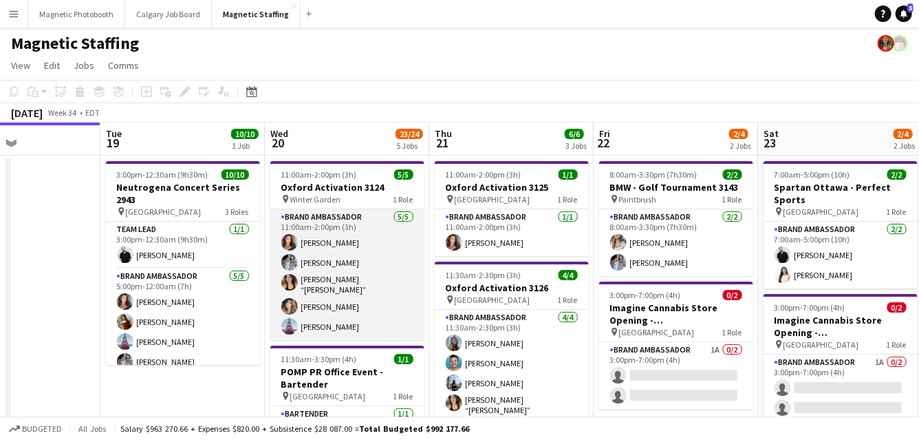
click at [364, 309] on app-card-role "Brand Ambassador 5/5 11:00am-2:00pm (3h) Katelynn Espinosa Heather Siemonsen Ni…" at bounding box center [347, 274] width 154 height 131
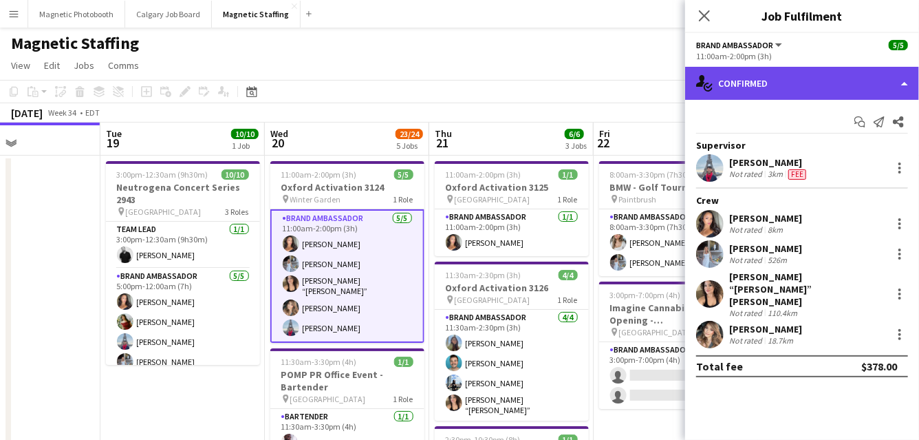
click at [785, 85] on div "single-neutral-actions-check-2 Confirmed" at bounding box center [802, 83] width 234 height 33
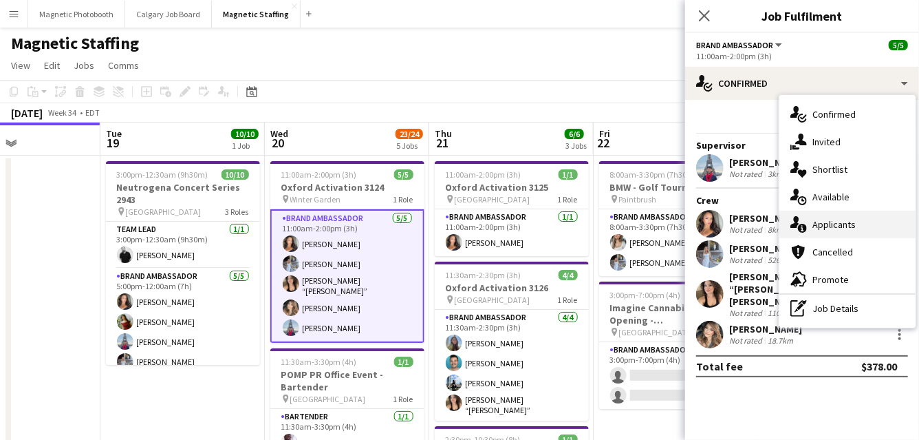
click at [796, 224] on icon at bounding box center [795, 222] width 9 height 12
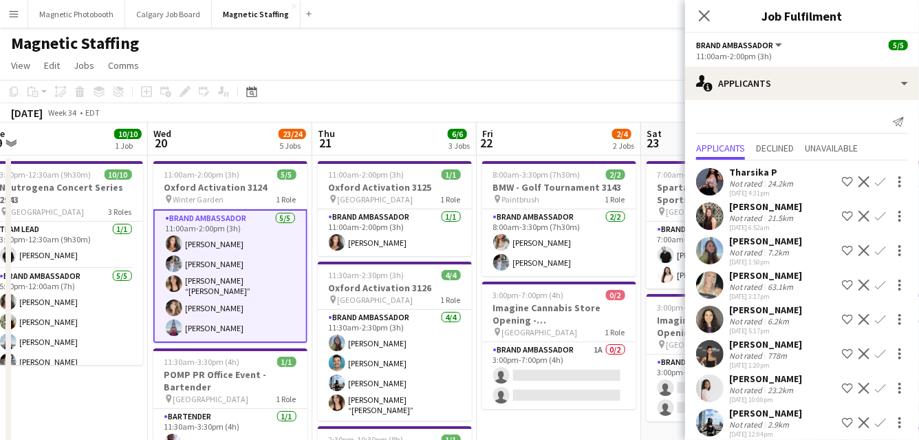
drag, startPoint x: 604, startPoint y: 302, endPoint x: 475, endPoint y: 302, distance: 128.7
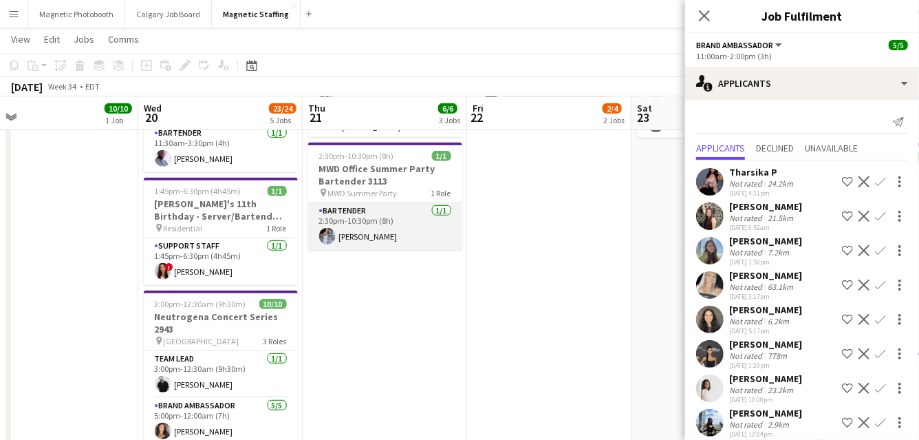
click at [407, 215] on app-card-role "Bartender 1/1 2:30pm-10:30pm (8h) Heather Siemonsen" at bounding box center [385, 226] width 154 height 47
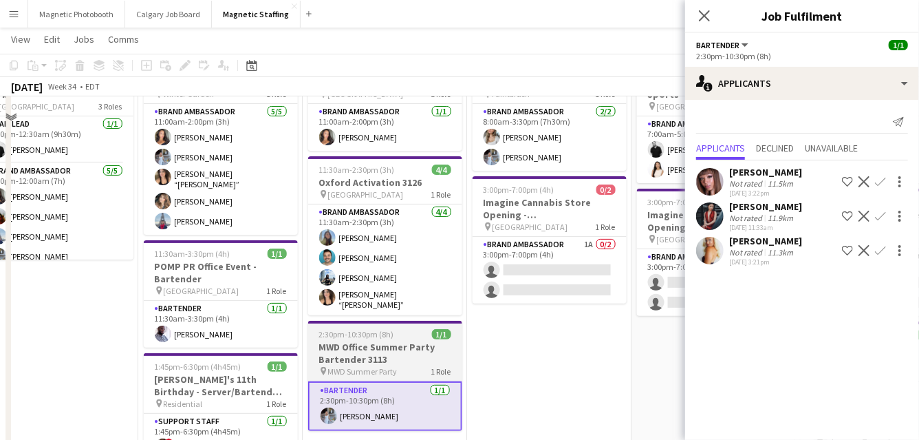
scroll to position [0, 0]
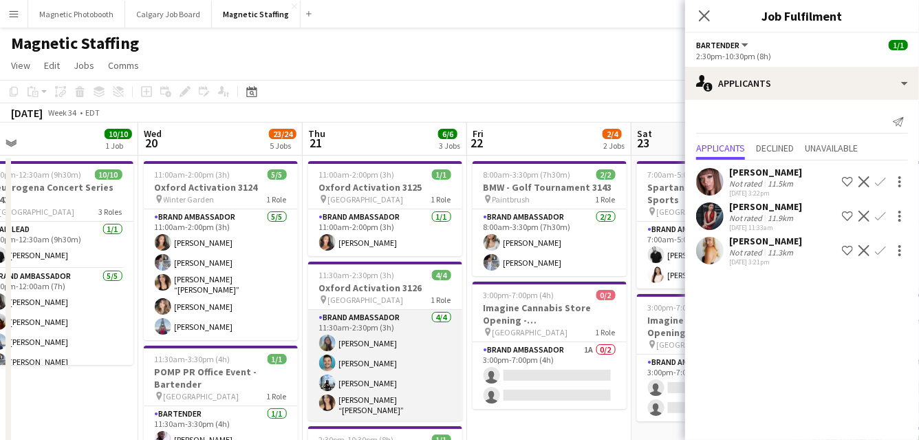
click at [350, 342] on app-card-role "Brand Ambassador 4/4 11:30am-2:30pm (3h) Maria Motta Harrison Smith Lena Vu Nic…" at bounding box center [385, 365] width 154 height 111
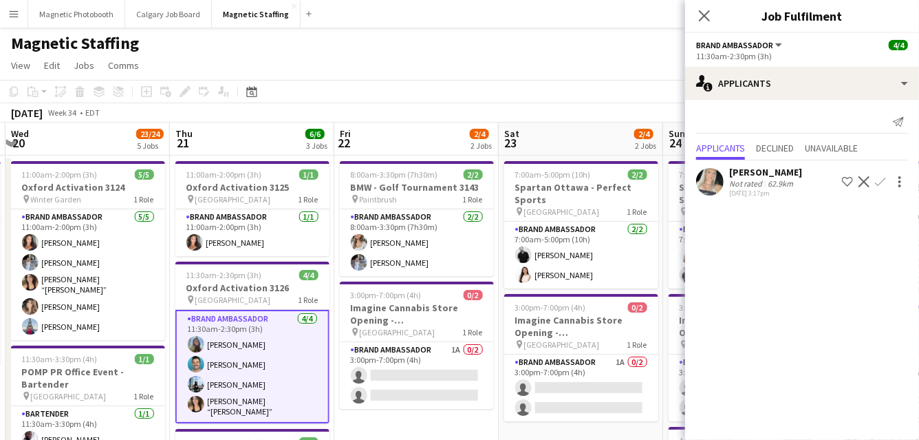
drag, startPoint x: 562, startPoint y: 316, endPoint x: 365, endPoint y: 317, distance: 196.8
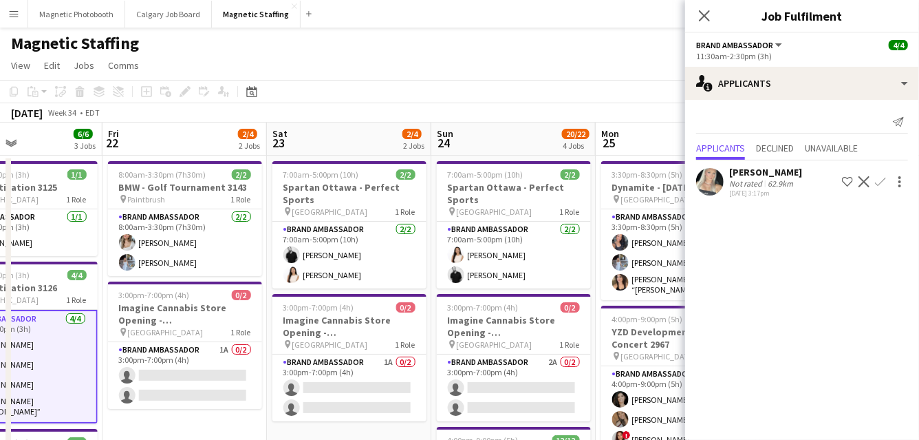
drag, startPoint x: 447, startPoint y: 325, endPoint x: 305, endPoint y: 325, distance: 142.5
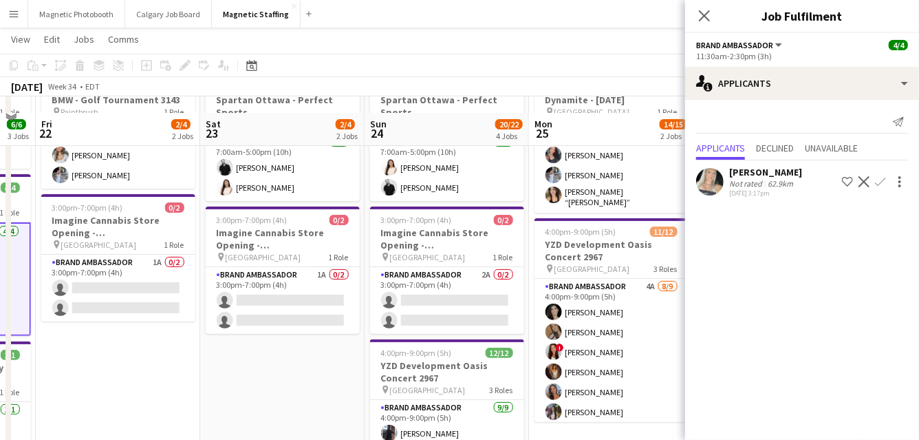
scroll to position [134, 0]
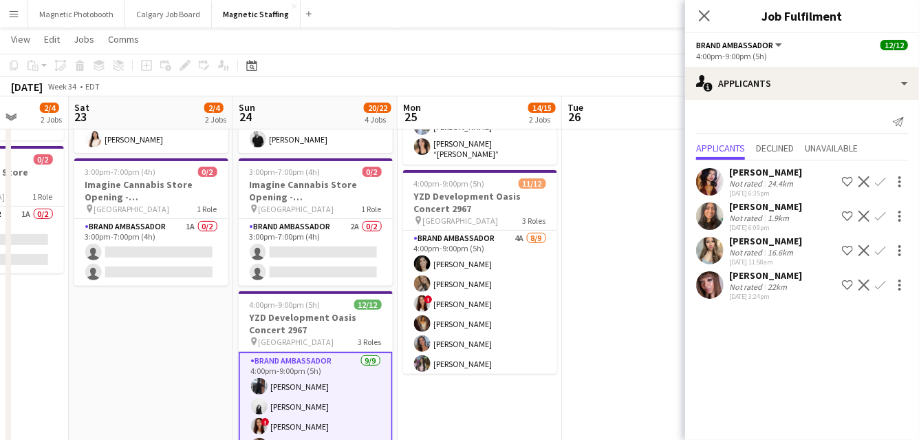
drag, startPoint x: 574, startPoint y: 326, endPoint x: 418, endPoint y: 337, distance: 155.9
click at [419, 336] on app-calendar-viewport "Tue 19 10/10 1 Job Wed 20 23/24 5 Jobs Thu 21 6/6 3 Jobs Fri 22 2/4 2 Jobs Sat …" at bounding box center [459, 435] width 919 height 1032
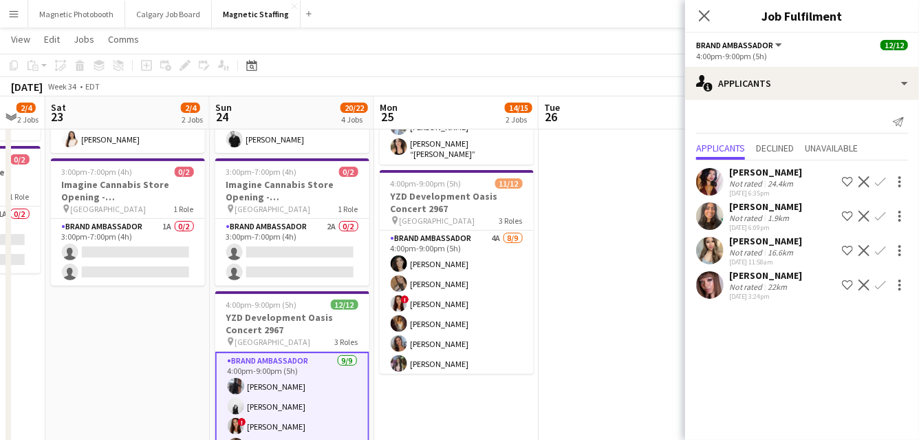
click at [418, 337] on app-card-role "Brand Ambassador 4A [DATE] 4:00pm-9:00pm (5h) [PERSON_NAME] [PERSON_NAME] ! [PE…" at bounding box center [457, 334] width 154 height 206
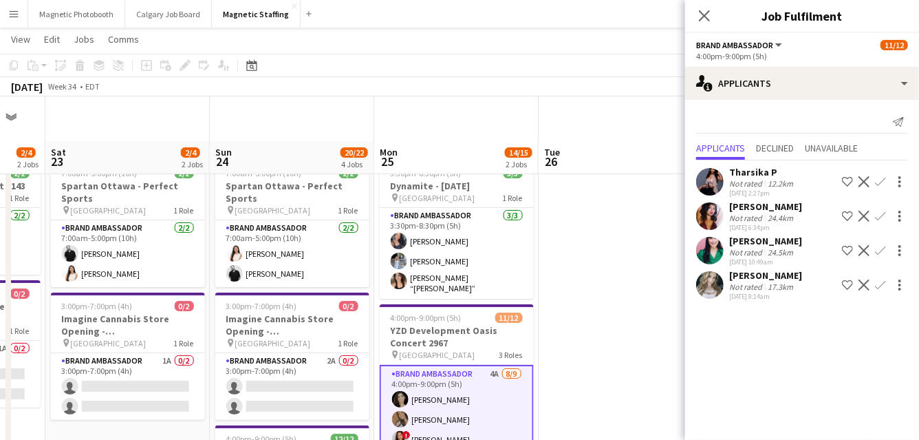
scroll to position [67, 0]
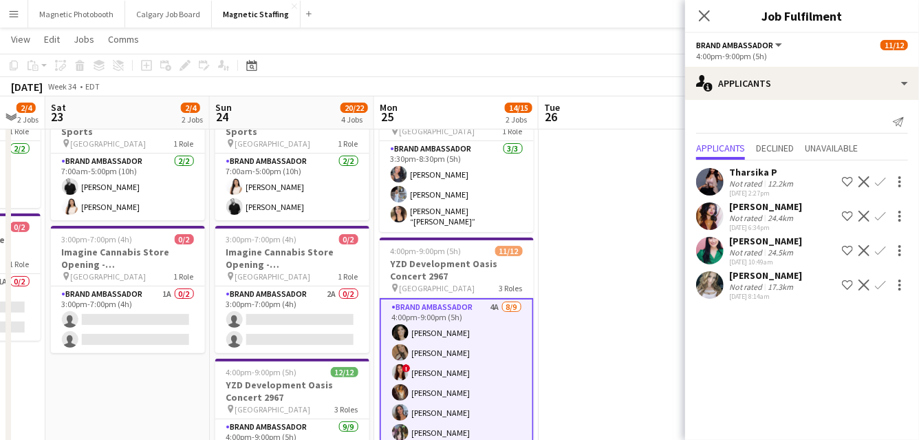
click at [448, 345] on app-card-role "Brand Ambassador 4A [DATE] 4:00pm-9:00pm (5h) [PERSON_NAME] [PERSON_NAME] ! [PE…" at bounding box center [457, 402] width 154 height 209
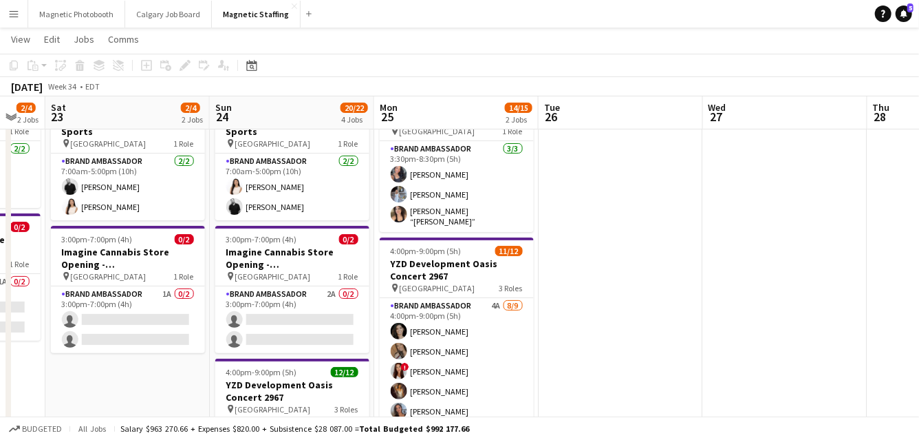
click at [448, 345] on app-card-role "Brand Ambassador 4A [DATE] 4:00pm-9:00pm (5h) [PERSON_NAME] [PERSON_NAME] ! [PE…" at bounding box center [457, 401] width 154 height 206
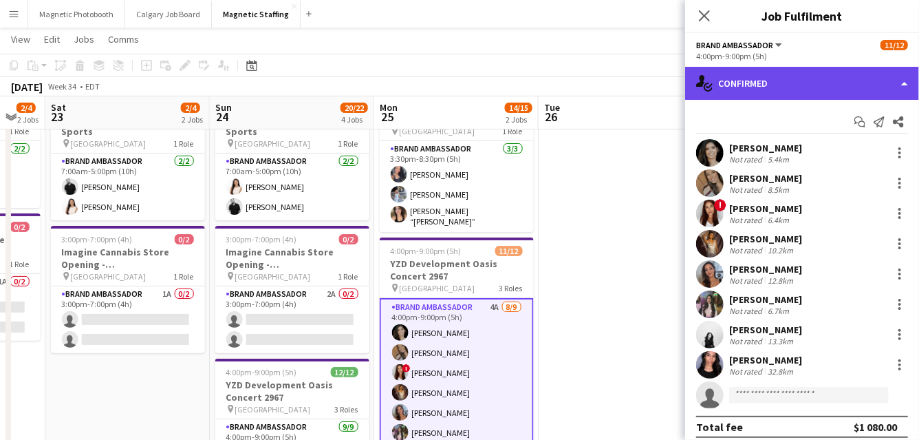
click at [908, 76] on div "single-neutral-actions-check-2 Confirmed" at bounding box center [802, 83] width 234 height 33
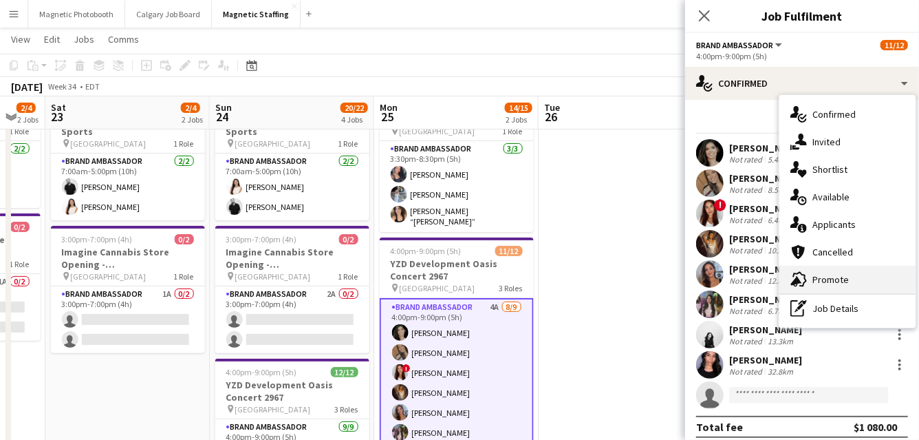
click at [809, 279] on div "advertising-megaphone Promote" at bounding box center [848, 280] width 136 height 28
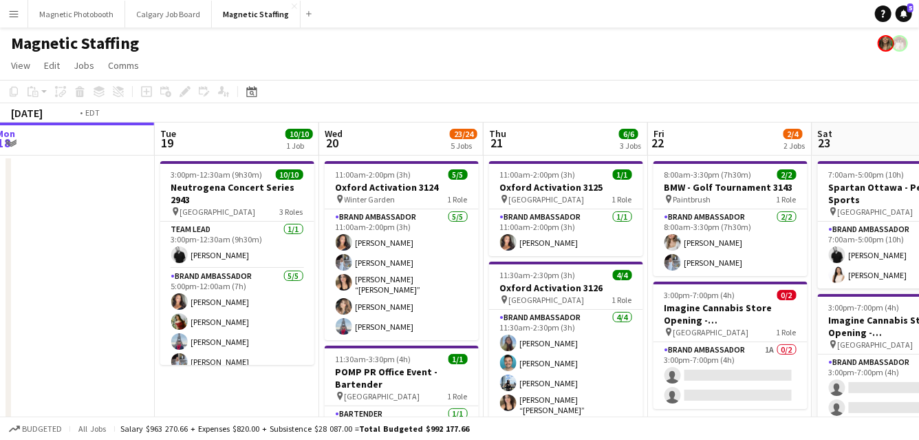
drag, startPoint x: 363, startPoint y: 244, endPoint x: 139, endPoint y: 244, distance: 223.7
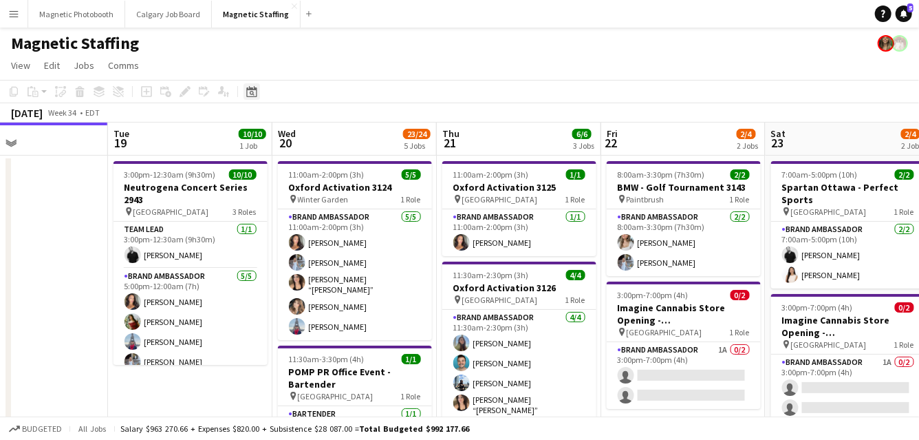
click at [251, 92] on icon "Date picker" at bounding box center [251, 91] width 11 height 11
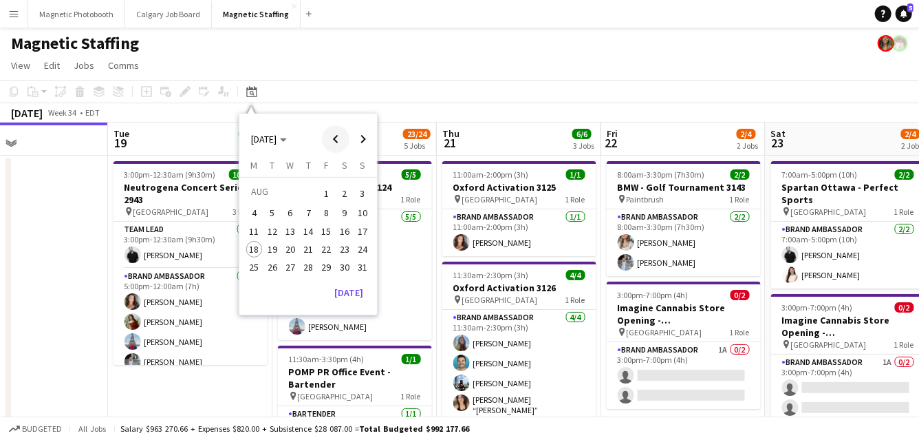
click at [332, 134] on span "Previous month" at bounding box center [336, 139] width 28 height 28
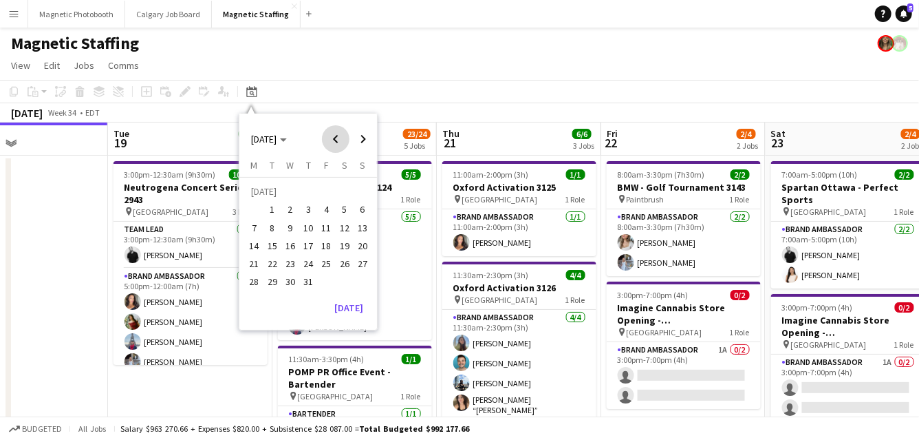
click at [332, 134] on span "Previous month" at bounding box center [336, 139] width 28 height 28
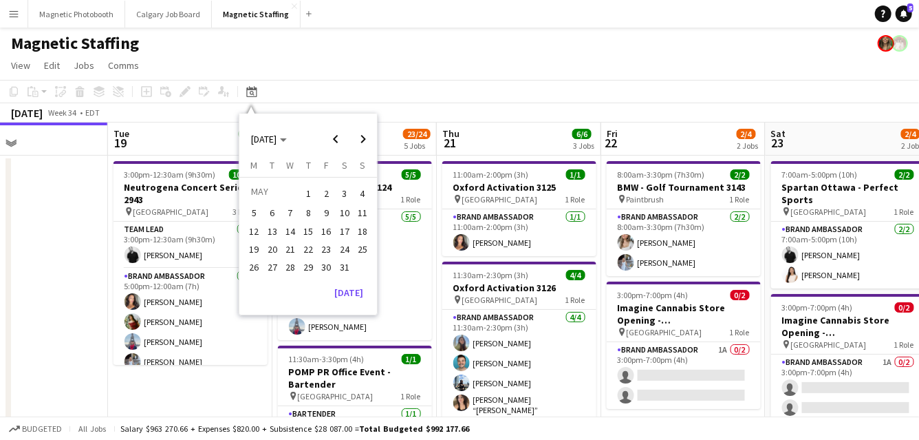
click at [295, 249] on span "21" at bounding box center [290, 249] width 17 height 17
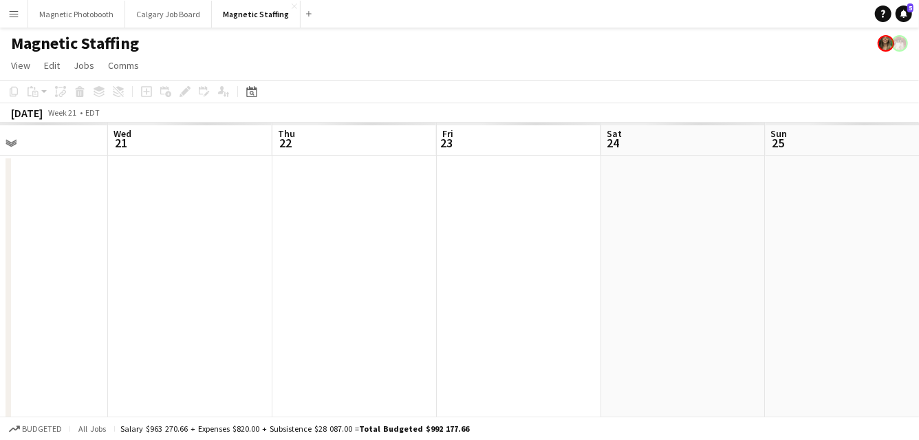
scroll to position [0, 473]
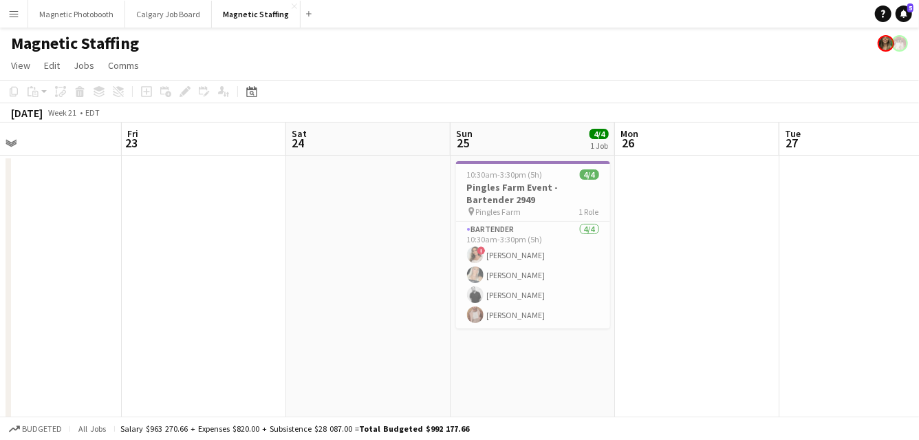
drag, startPoint x: 553, startPoint y: 218, endPoint x: 22, endPoint y: 242, distance: 531.1
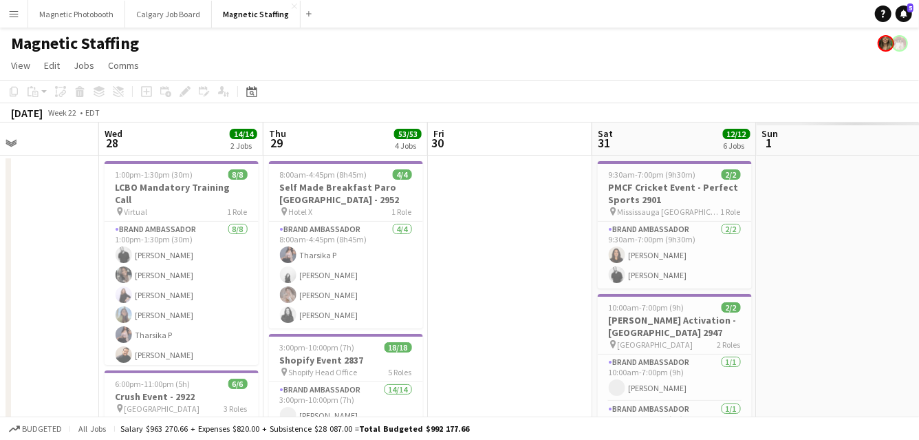
drag, startPoint x: 333, startPoint y: 253, endPoint x: 0, endPoint y: 285, distance: 334.7
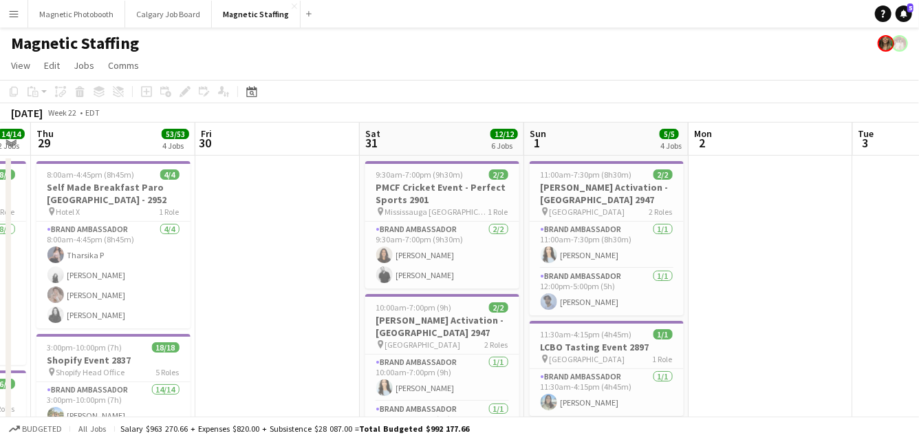
drag, startPoint x: 550, startPoint y: 288, endPoint x: 153, endPoint y: 292, distance: 397.1
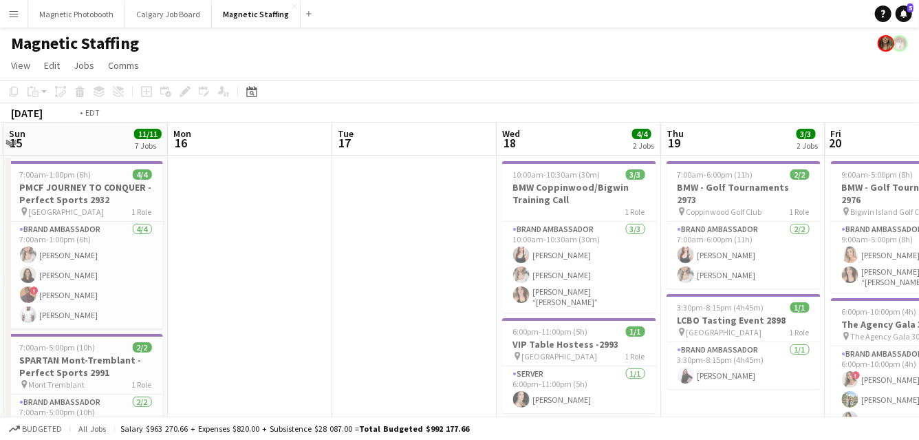
scroll to position [0, 578]
